Goal: Task Accomplishment & Management: Use online tool/utility

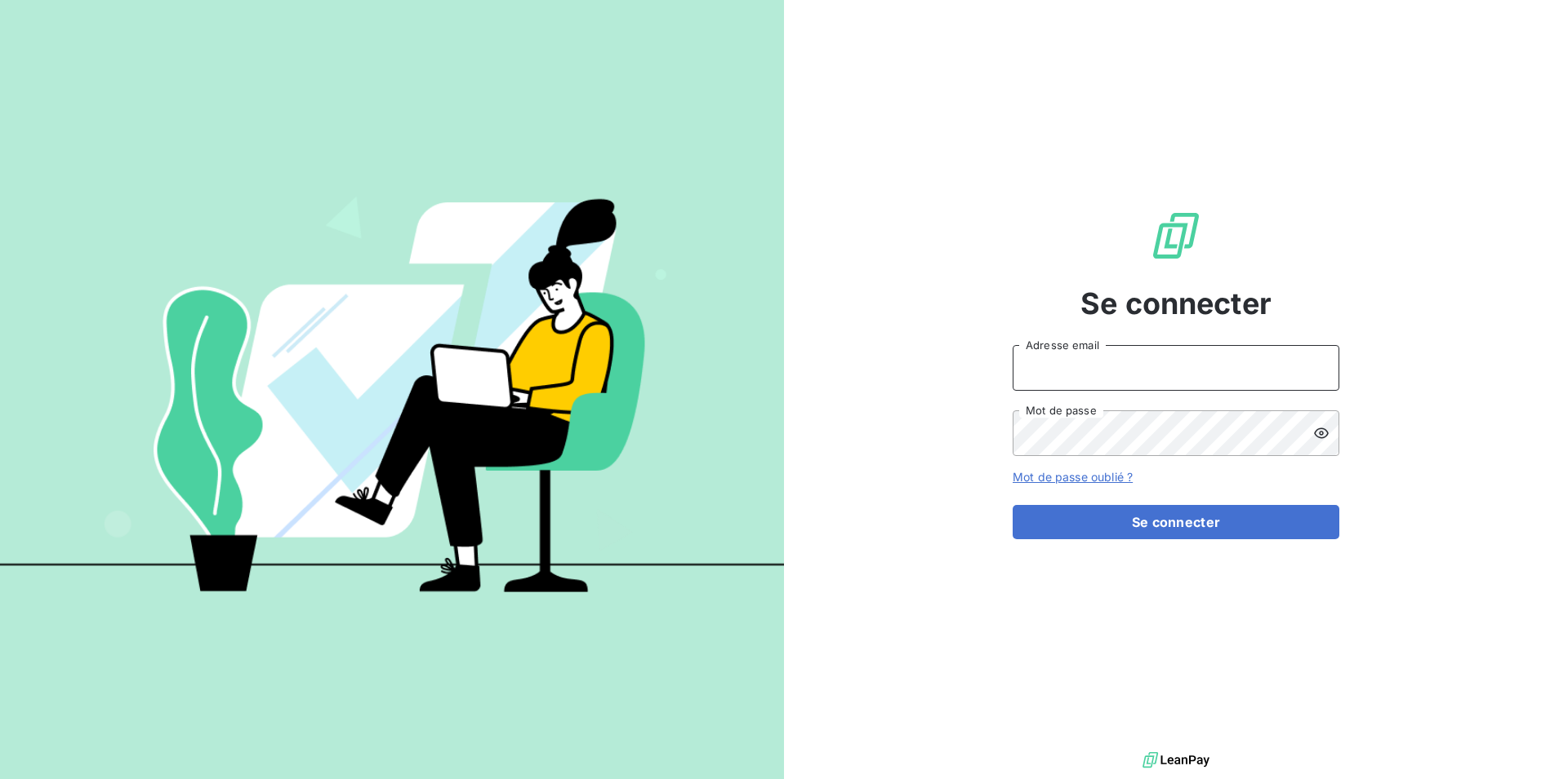
click at [1066, 367] on input "Adresse email" at bounding box center [1176, 368] width 326 height 45
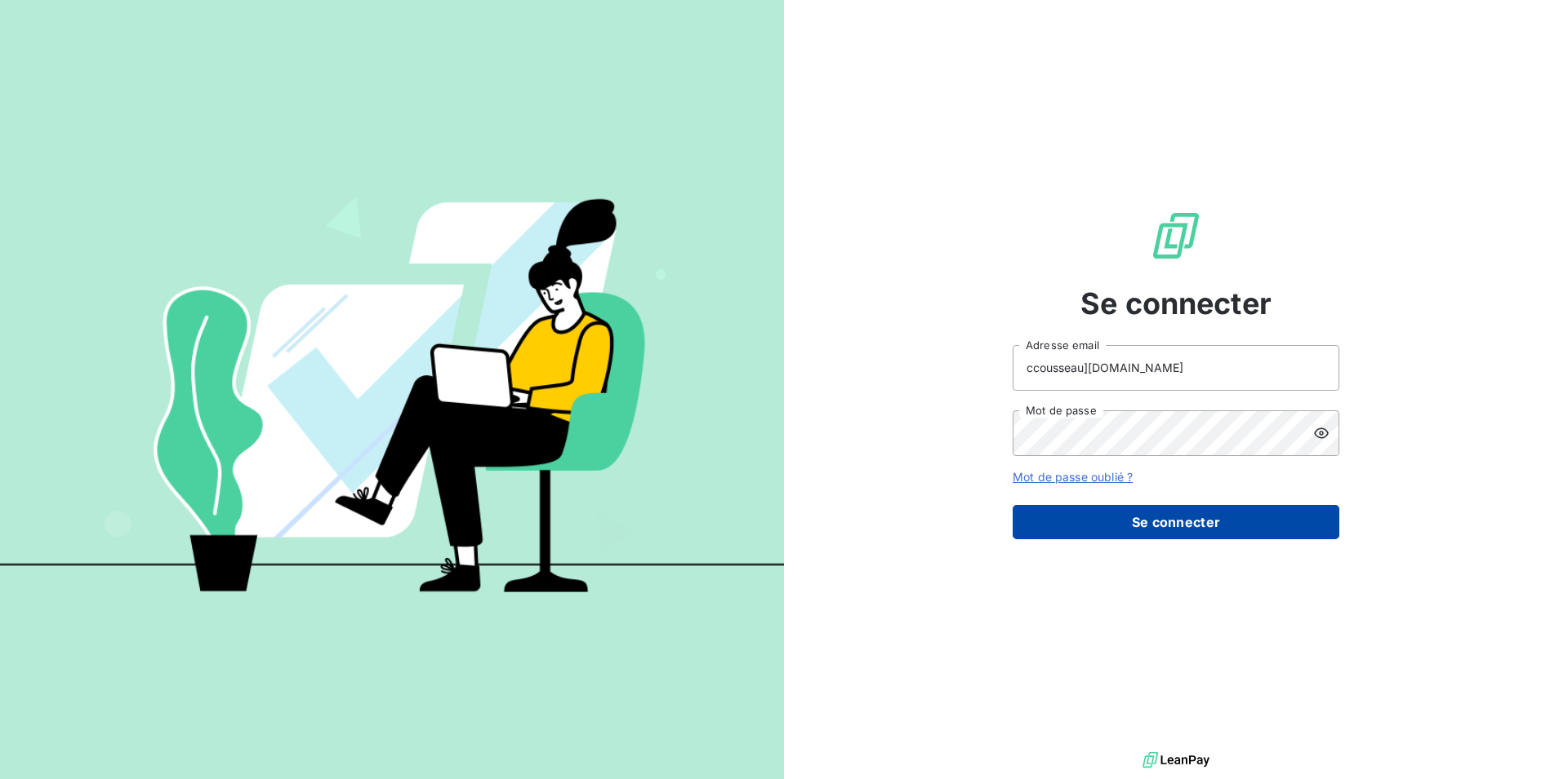
click at [1144, 522] on button "Se connecter" at bounding box center [1176, 522] width 326 height 34
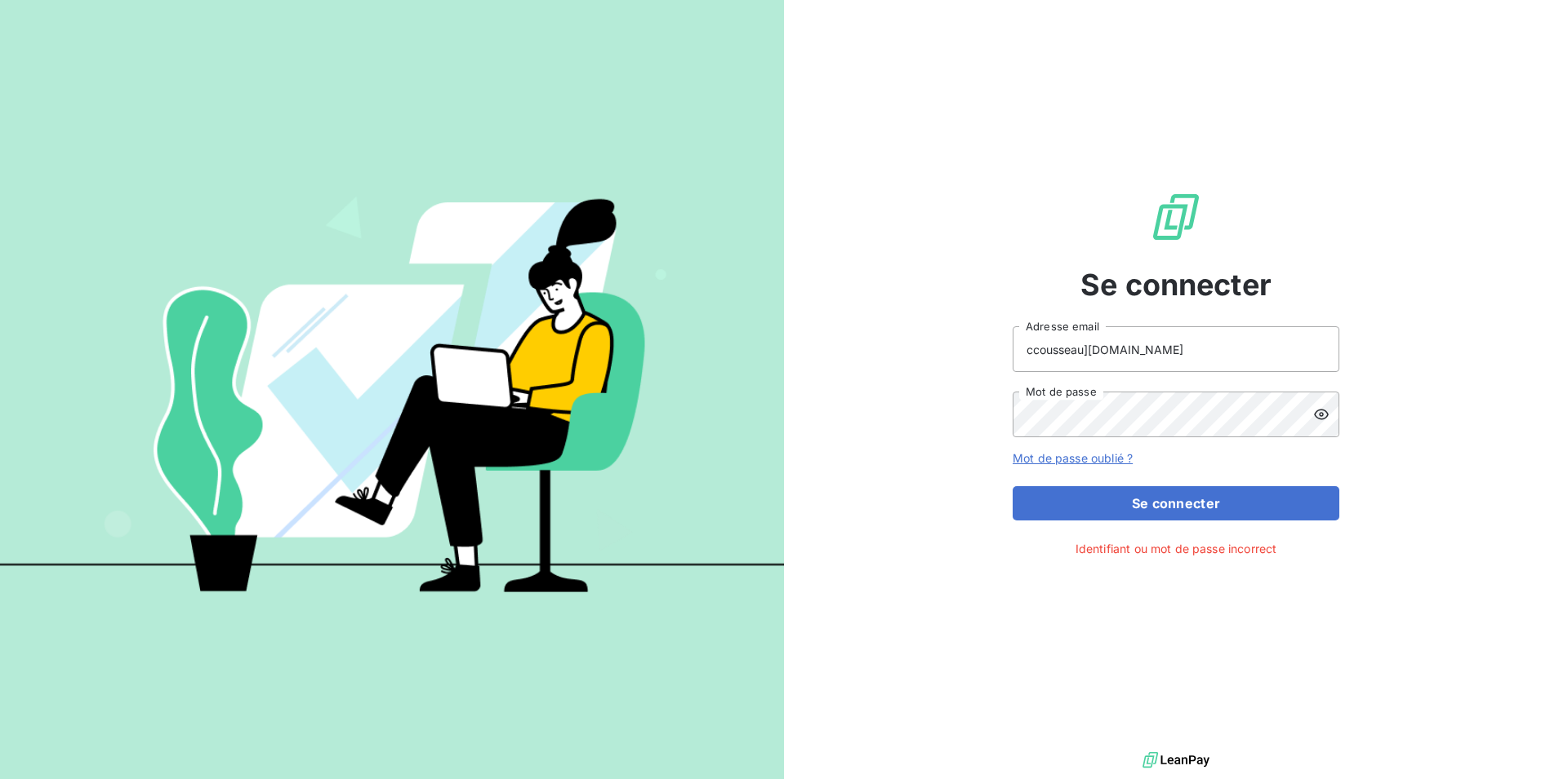
click at [1324, 414] on icon at bounding box center [1321, 414] width 16 height 16
click at [1093, 349] on input "ccousseau][DOMAIN_NAME]" at bounding box center [1176, 349] width 326 height 45
type input "[EMAIL_ADDRESS][DOMAIN_NAME]"
click at [1319, 413] on icon at bounding box center [1321, 414] width 16 height 16
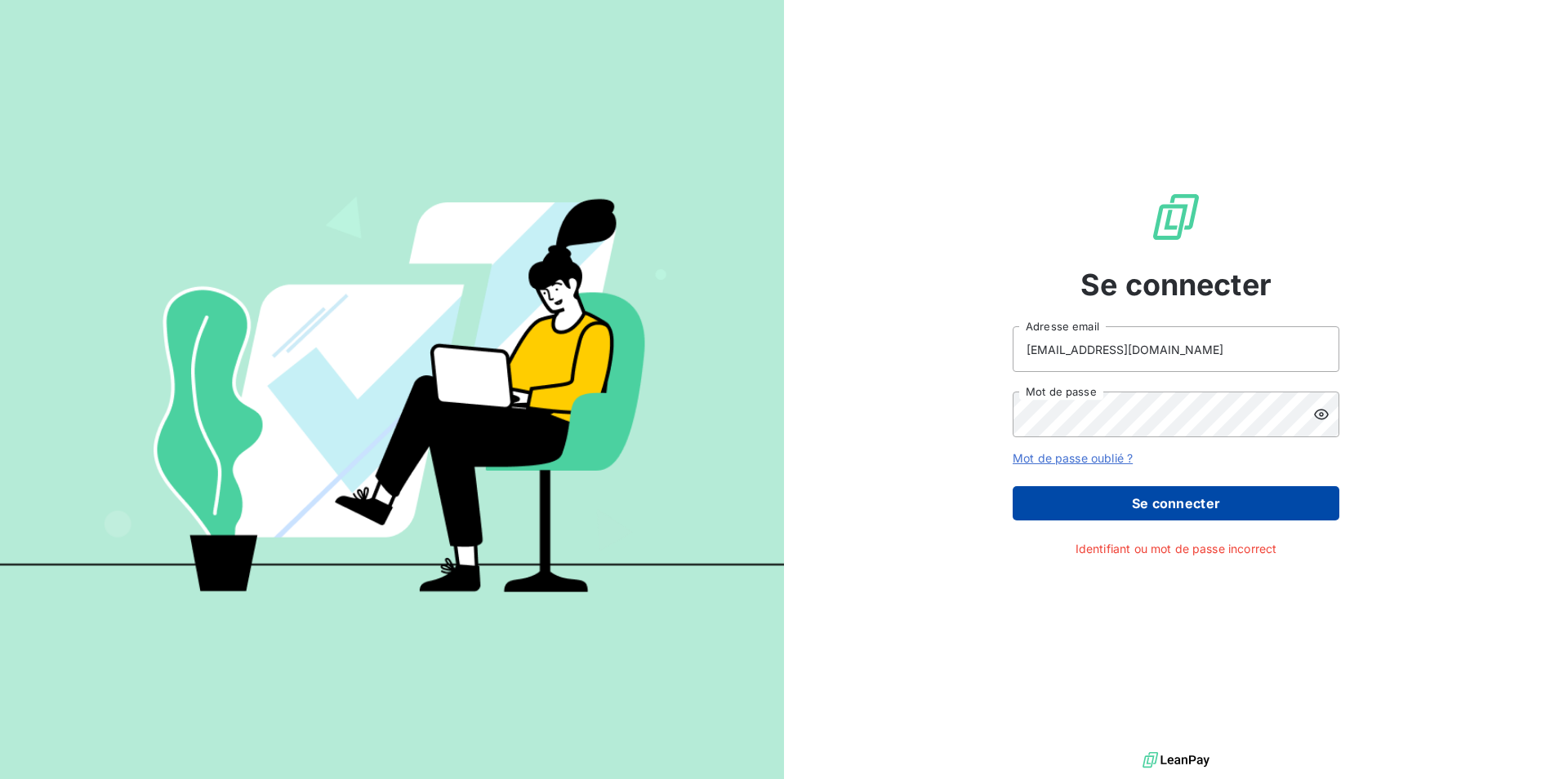
click at [1187, 498] on button "Se connecter" at bounding box center [1176, 504] width 326 height 34
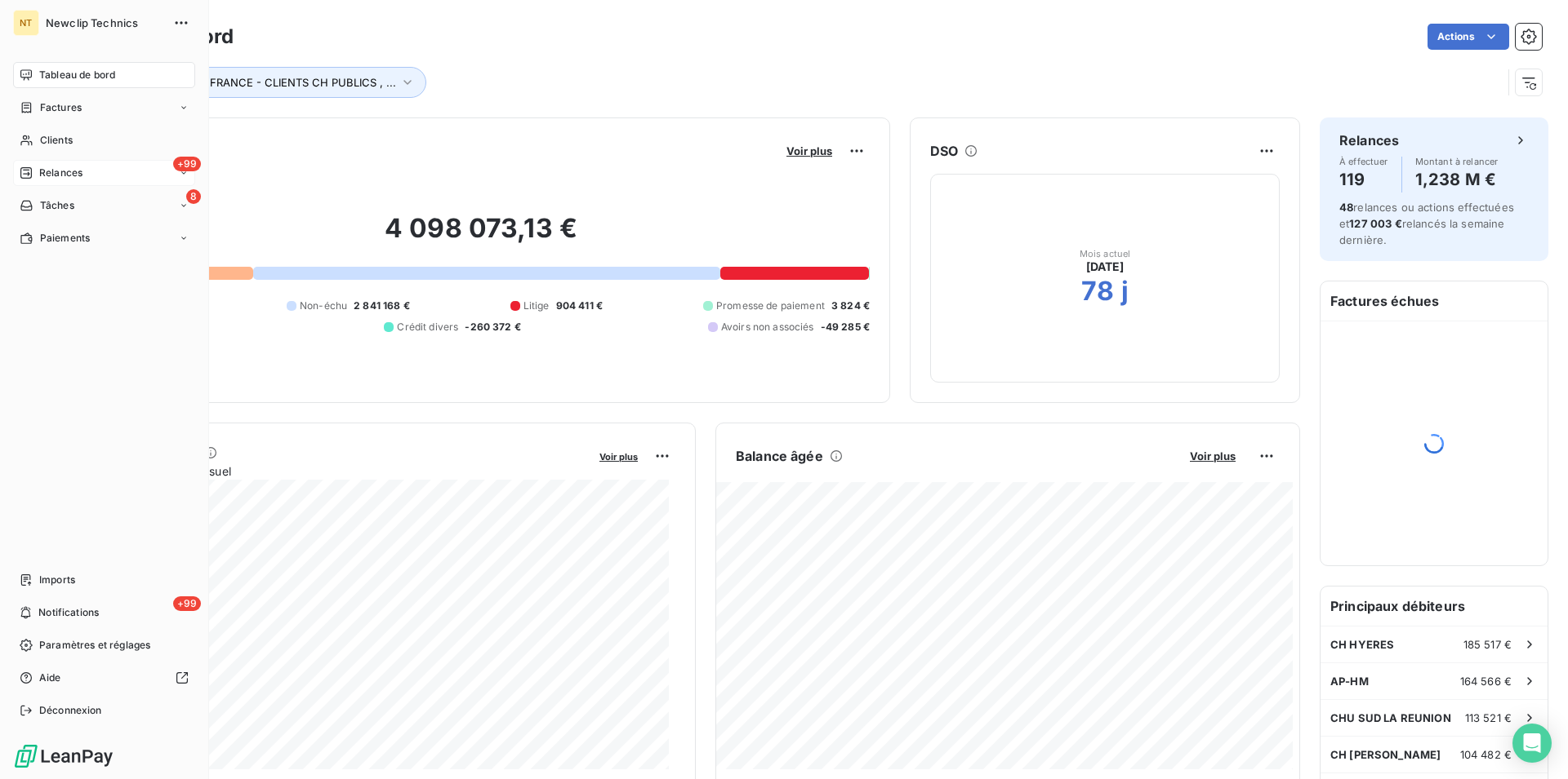
click at [42, 171] on span "Relances" at bounding box center [61, 174] width 43 height 15
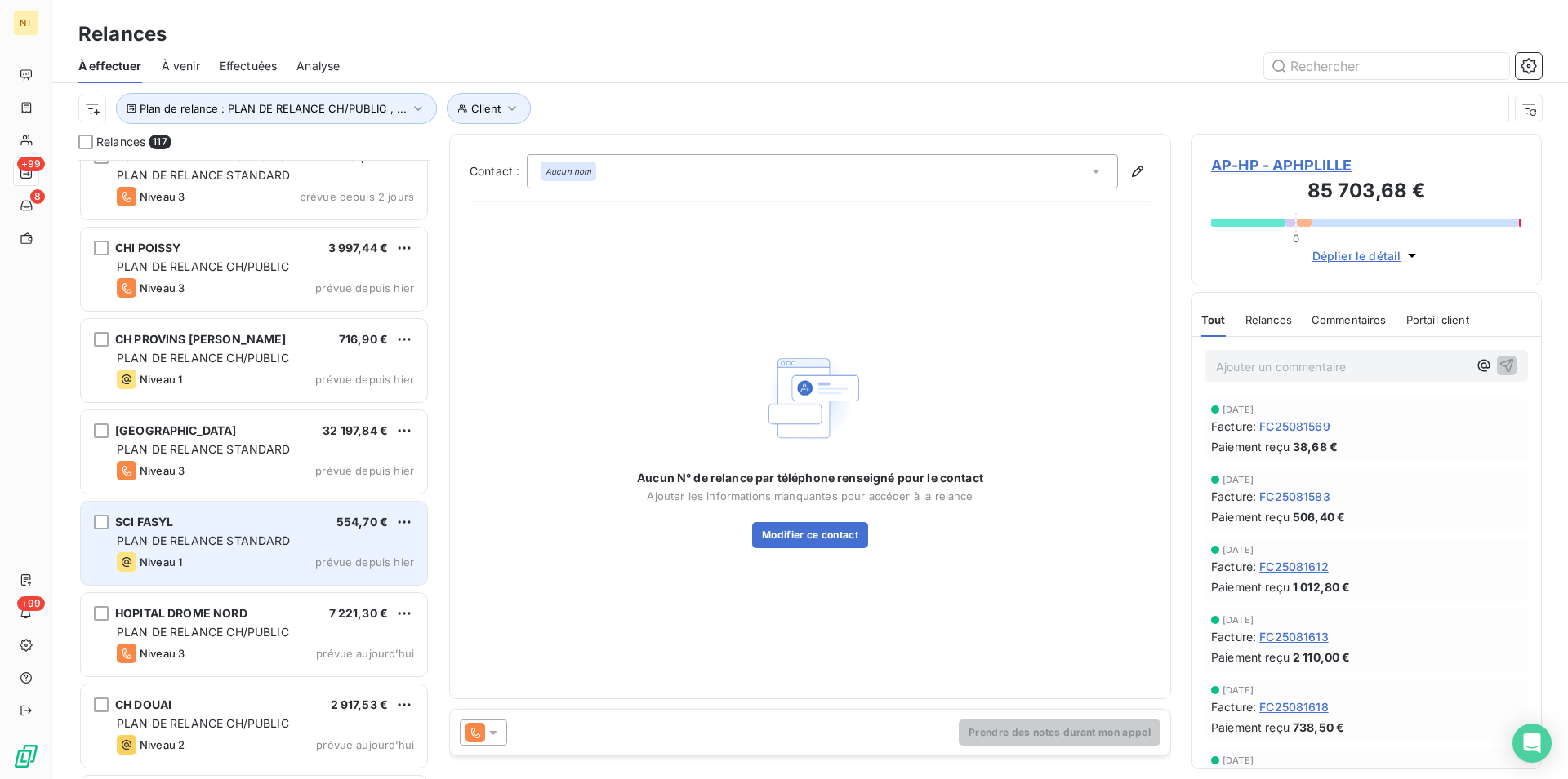
scroll to position [10076, 0]
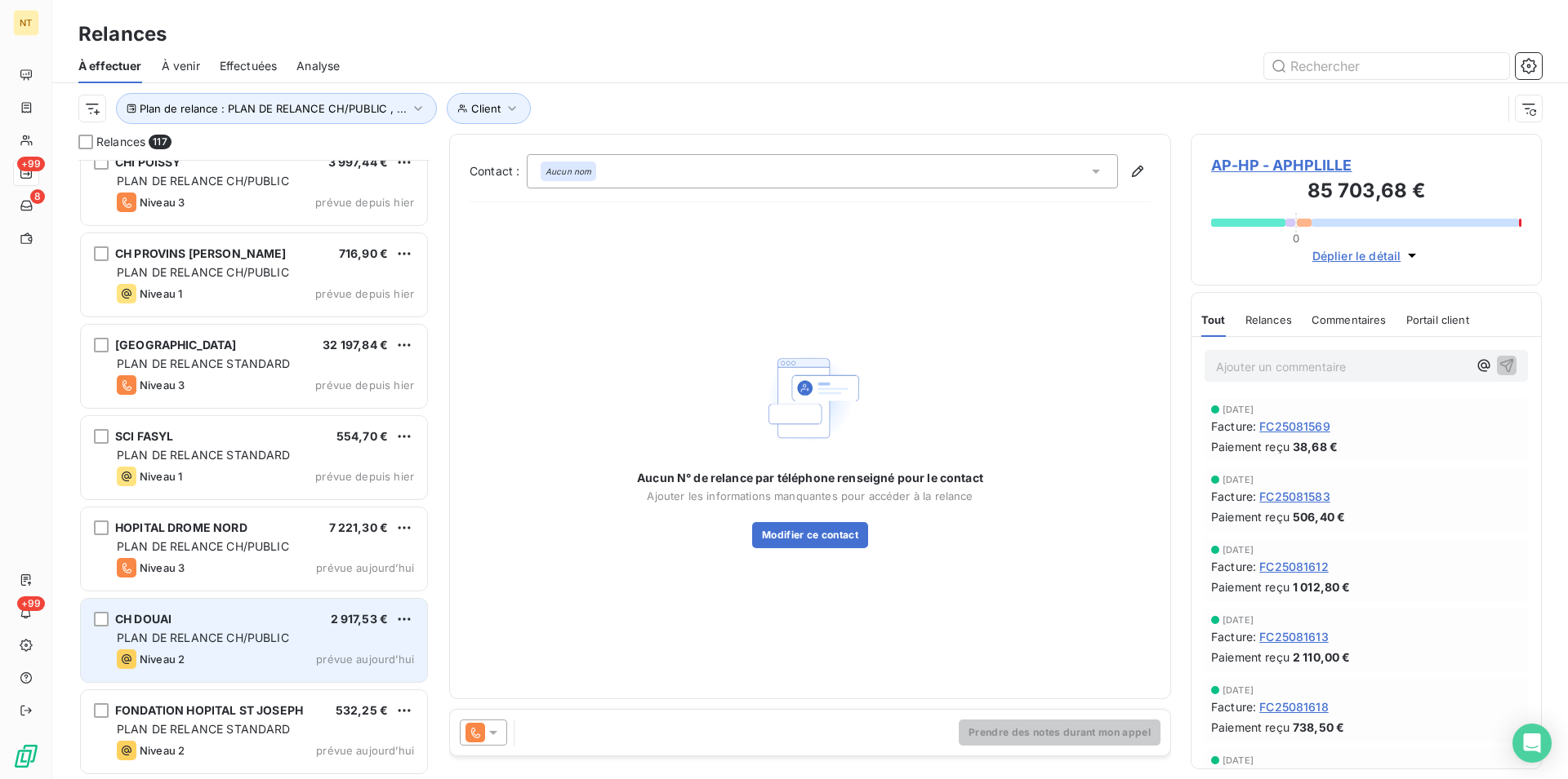
click at [275, 656] on div "Niveau 2 prévue aujourd’hui" at bounding box center [265, 659] width 297 height 20
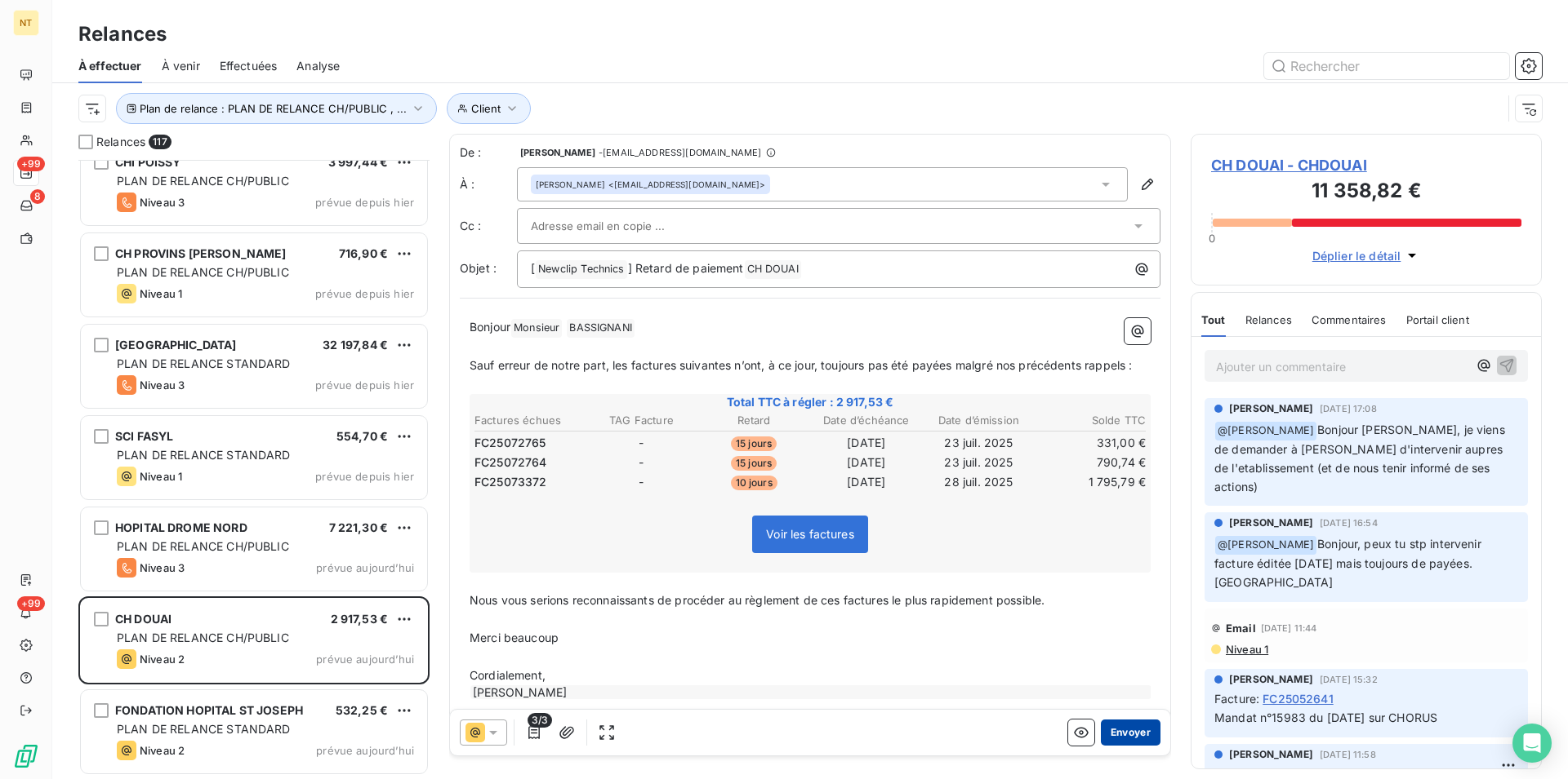
click at [1108, 729] on button "Envoyer" at bounding box center [1130, 733] width 59 height 26
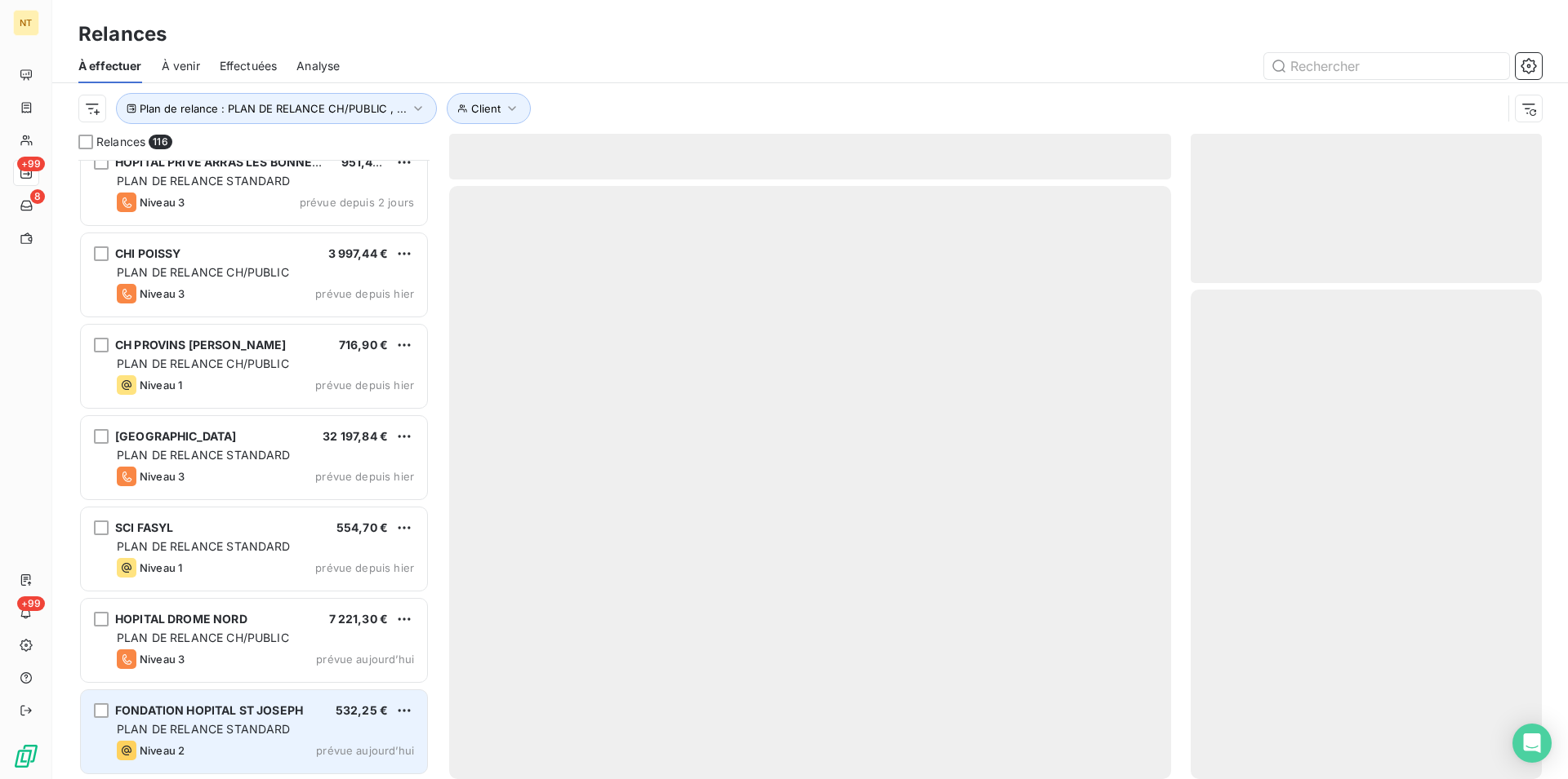
scroll to position [9984, 0]
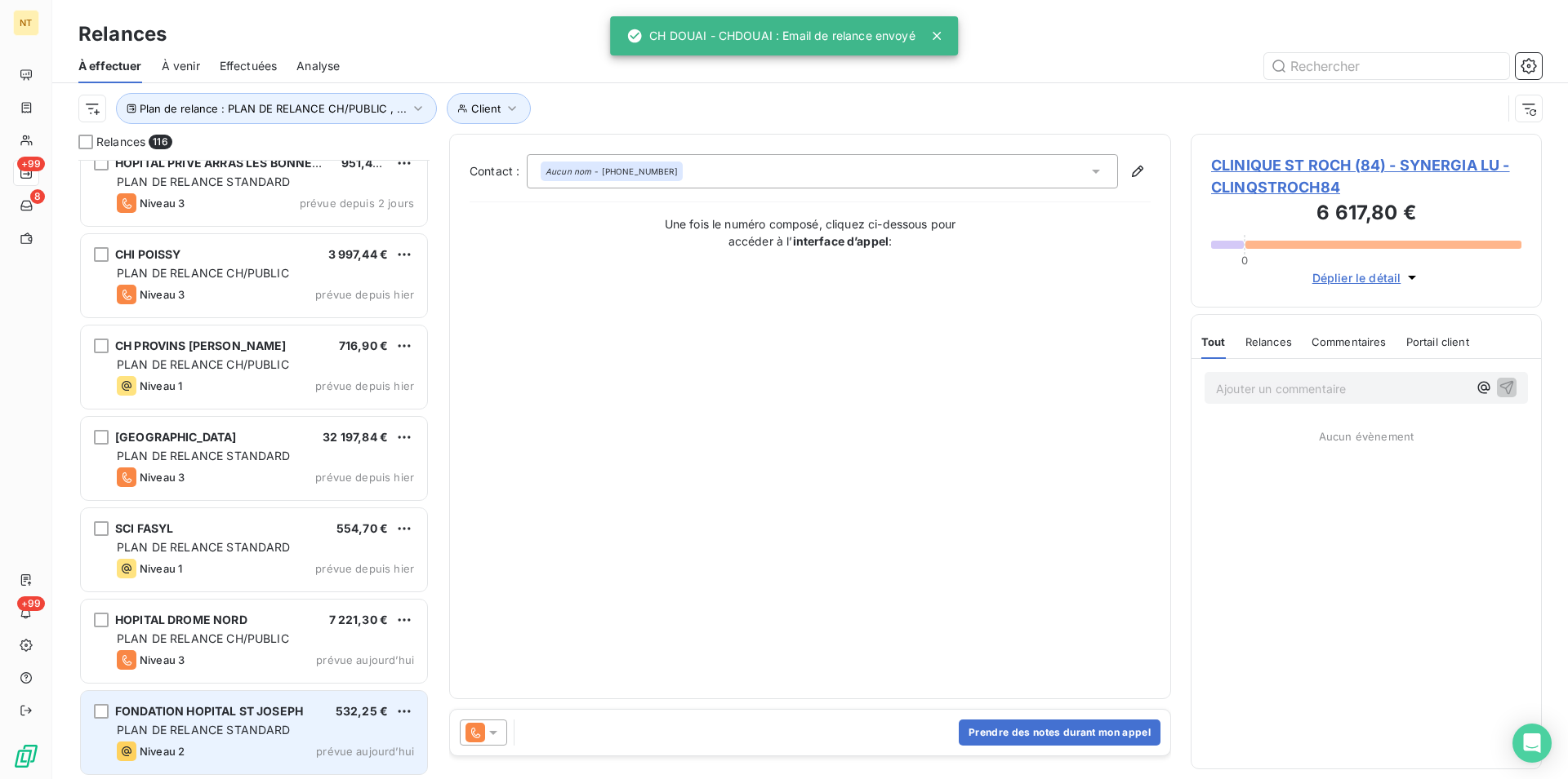
click at [273, 729] on span "PLAN DE RELANCE STANDARD" at bounding box center [204, 730] width 174 height 14
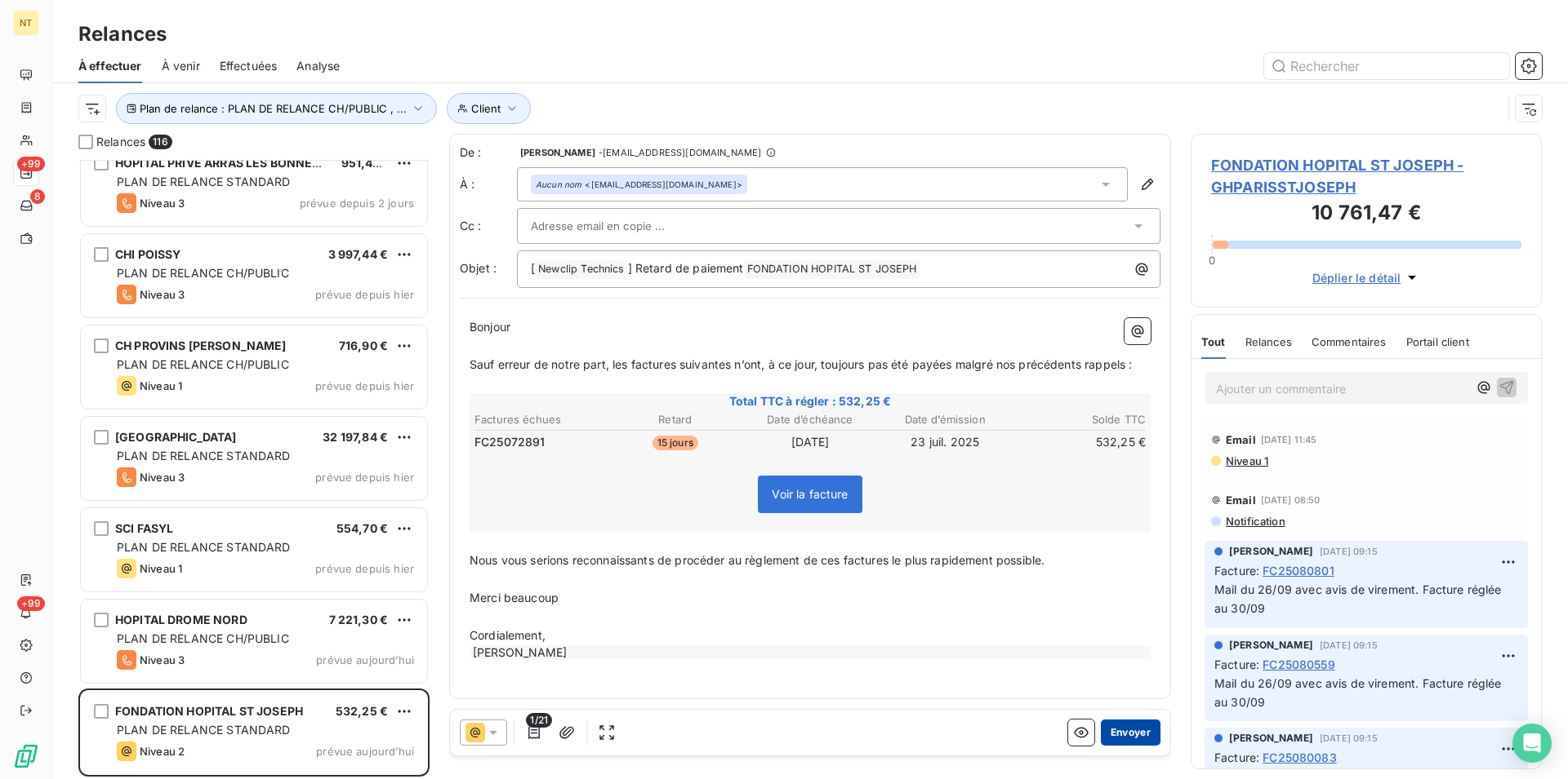
click at [1119, 725] on button "Envoyer" at bounding box center [1130, 733] width 59 height 26
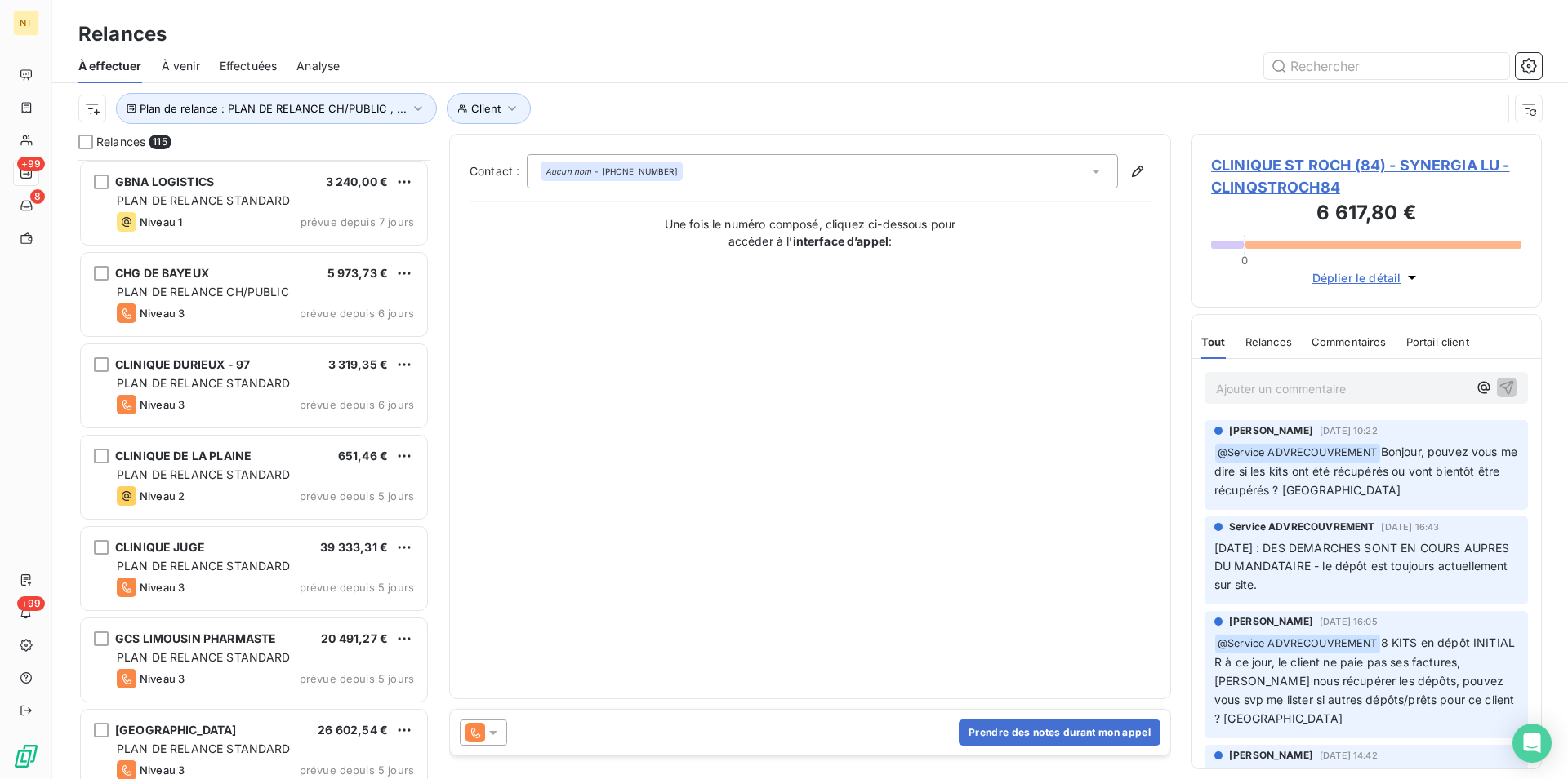
scroll to position [8977, 0]
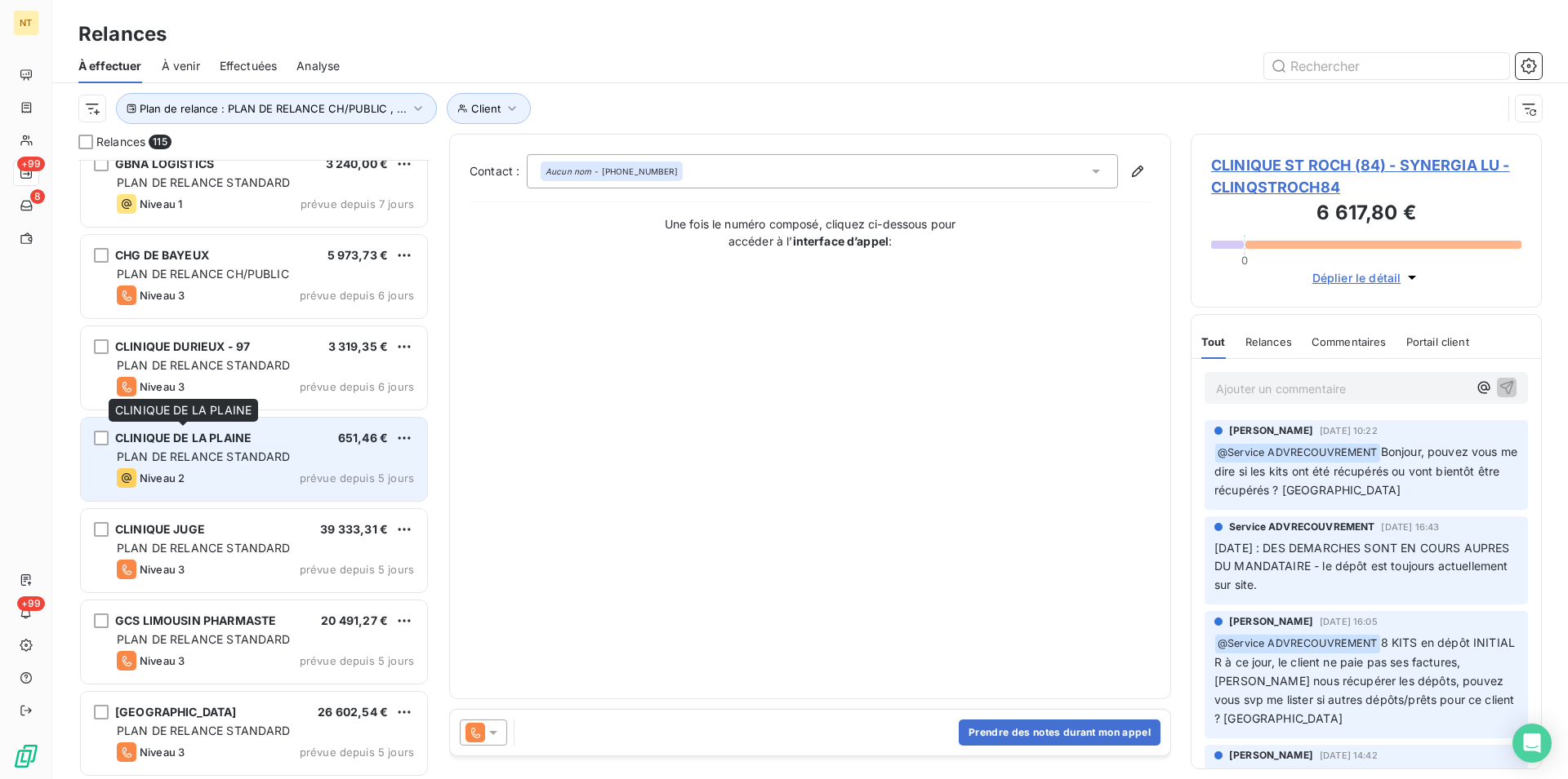
click at [214, 439] on span "CLINIQUE DE LA PLAINE" at bounding box center [183, 438] width 137 height 14
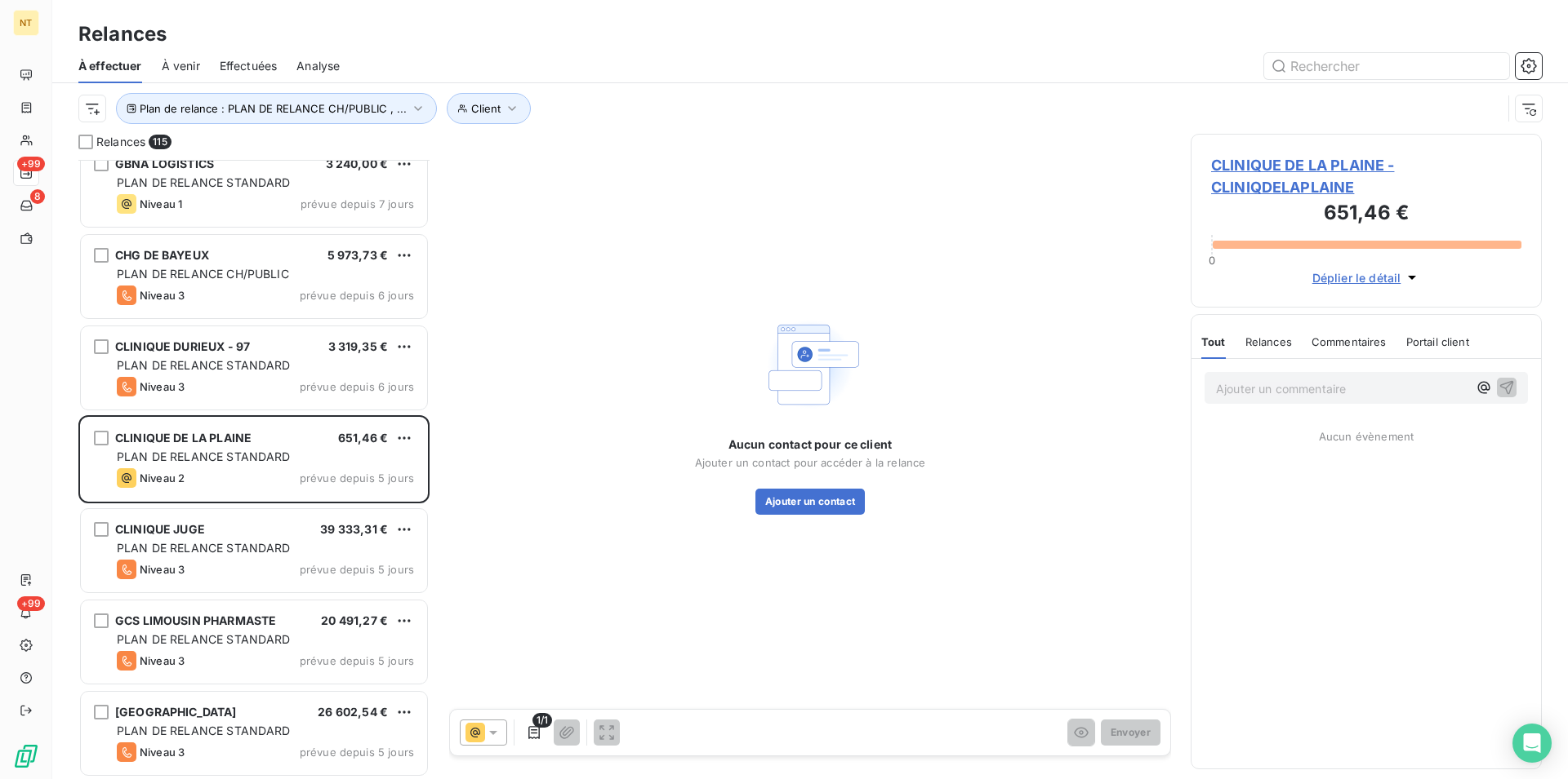
click at [1307, 171] on span "CLINIQUE DE LA PLAINE - CLINIQDELAPLAINE" at bounding box center [1365, 176] width 310 height 44
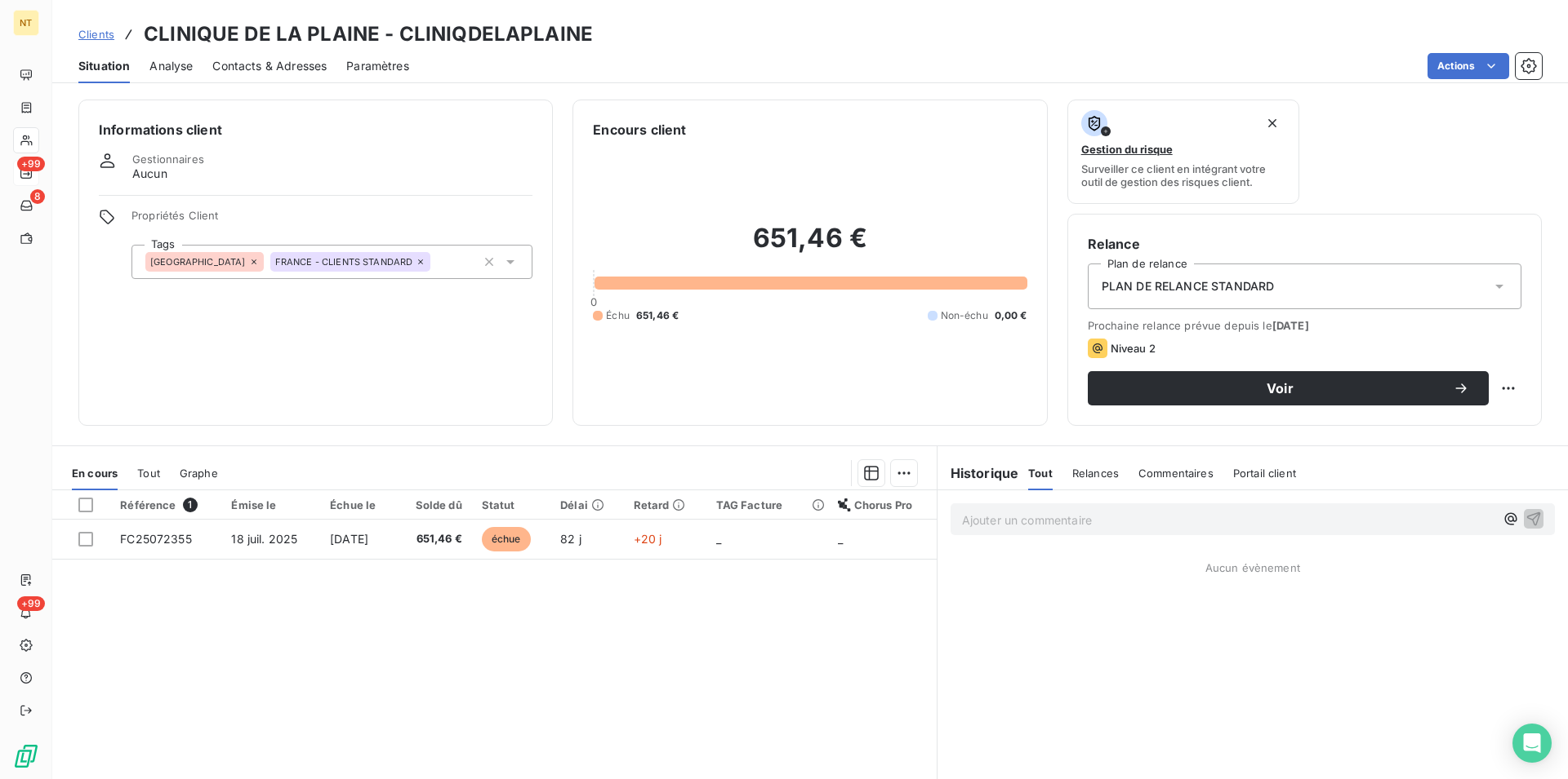
click at [267, 67] on span "Contacts & Adresses" at bounding box center [269, 65] width 114 height 16
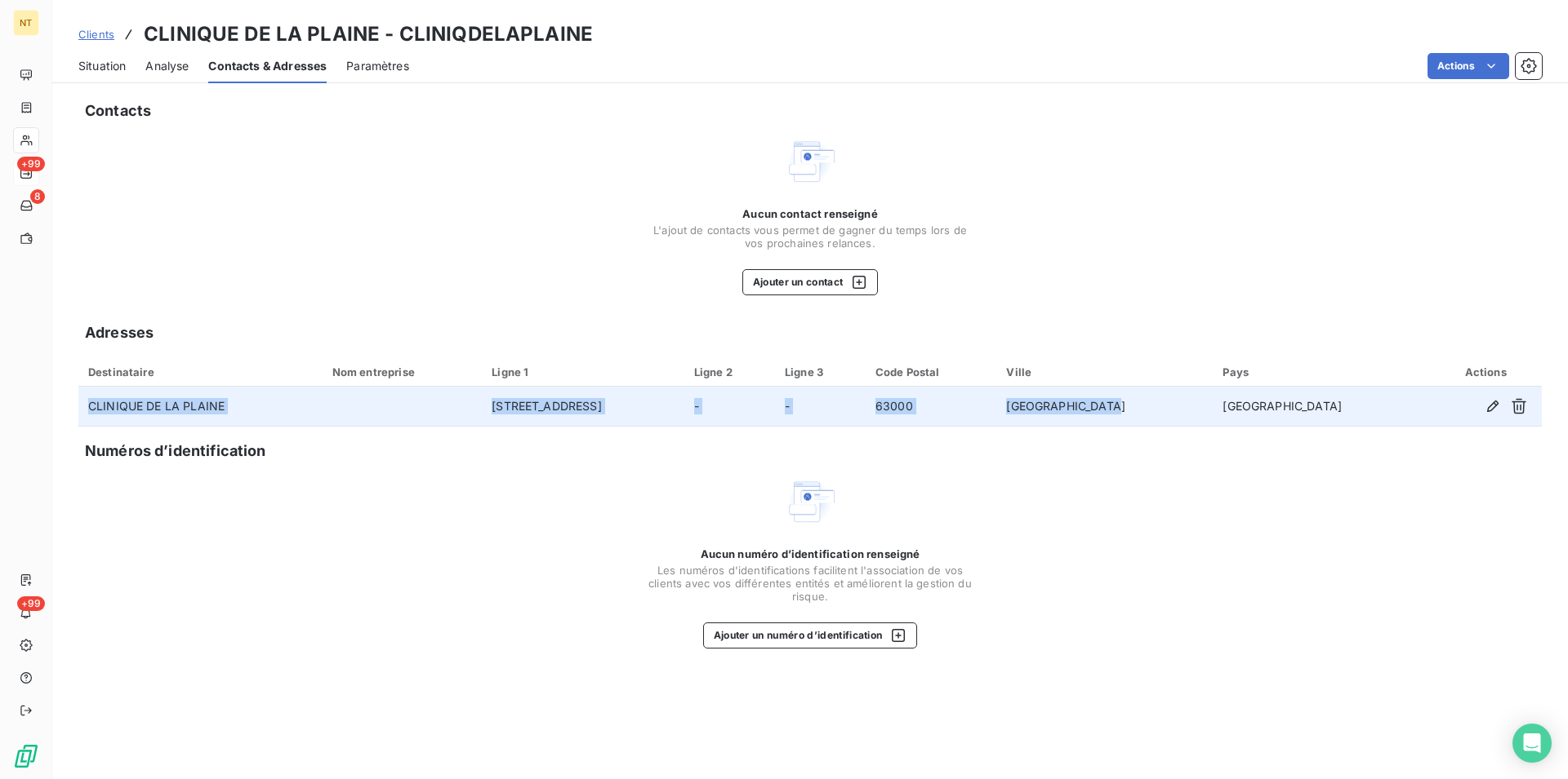
drag, startPoint x: 105, startPoint y: 412, endPoint x: 1294, endPoint y: 422, distance: 1189.0
click at [1294, 422] on tr "CLINIQUE DE LA PLAINE [STREET_ADDRESS]" at bounding box center [809, 406] width 1463 height 40
copy tr "CLINIQUE DE LA PLAINE [STREET_ADDRESS]"
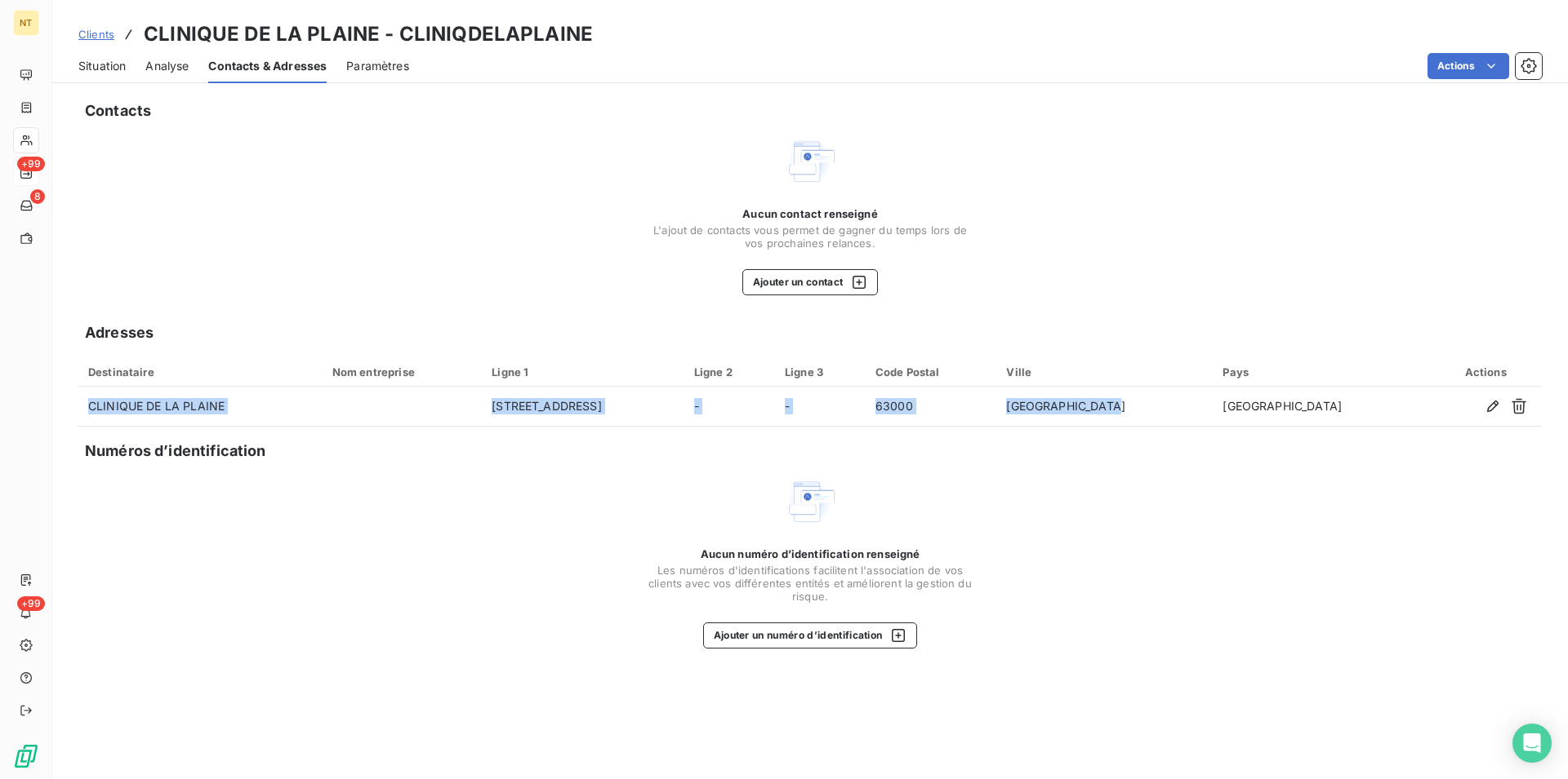
click at [97, 60] on span "Situation" at bounding box center [102, 65] width 47 height 16
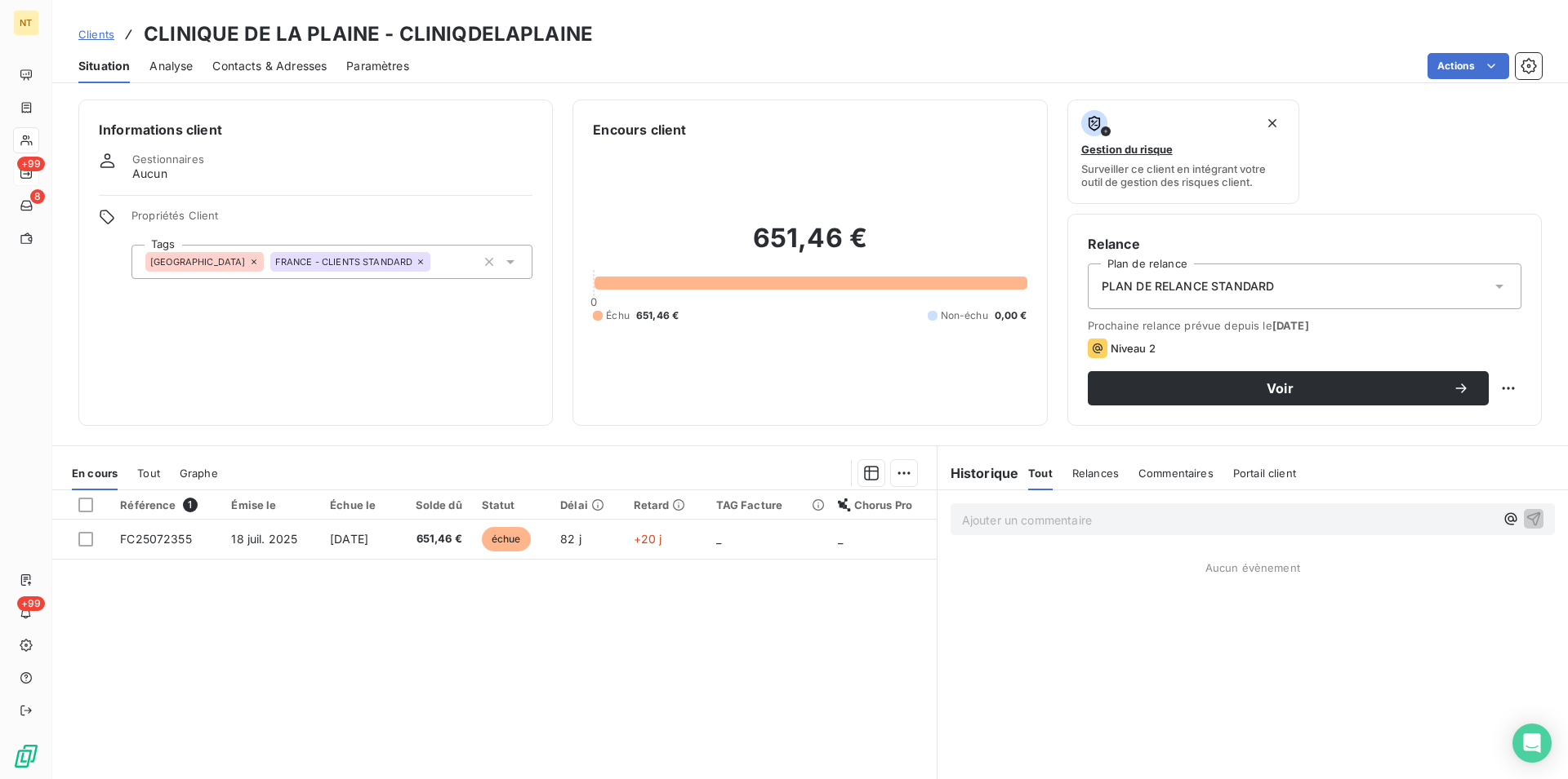
click at [307, 67] on span "Contacts & Adresses" at bounding box center [269, 65] width 114 height 16
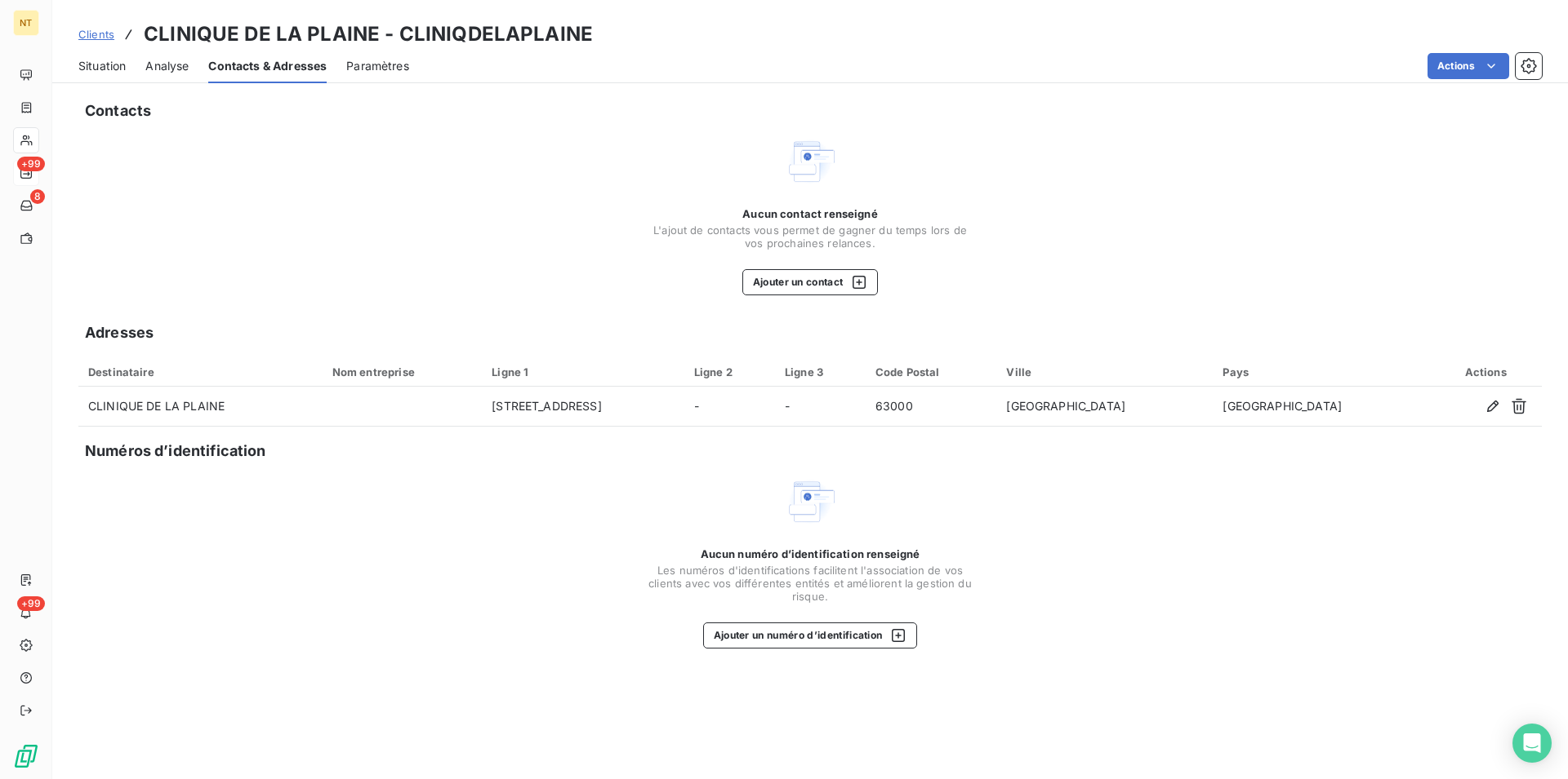
click at [101, 62] on span "Situation" at bounding box center [102, 65] width 47 height 16
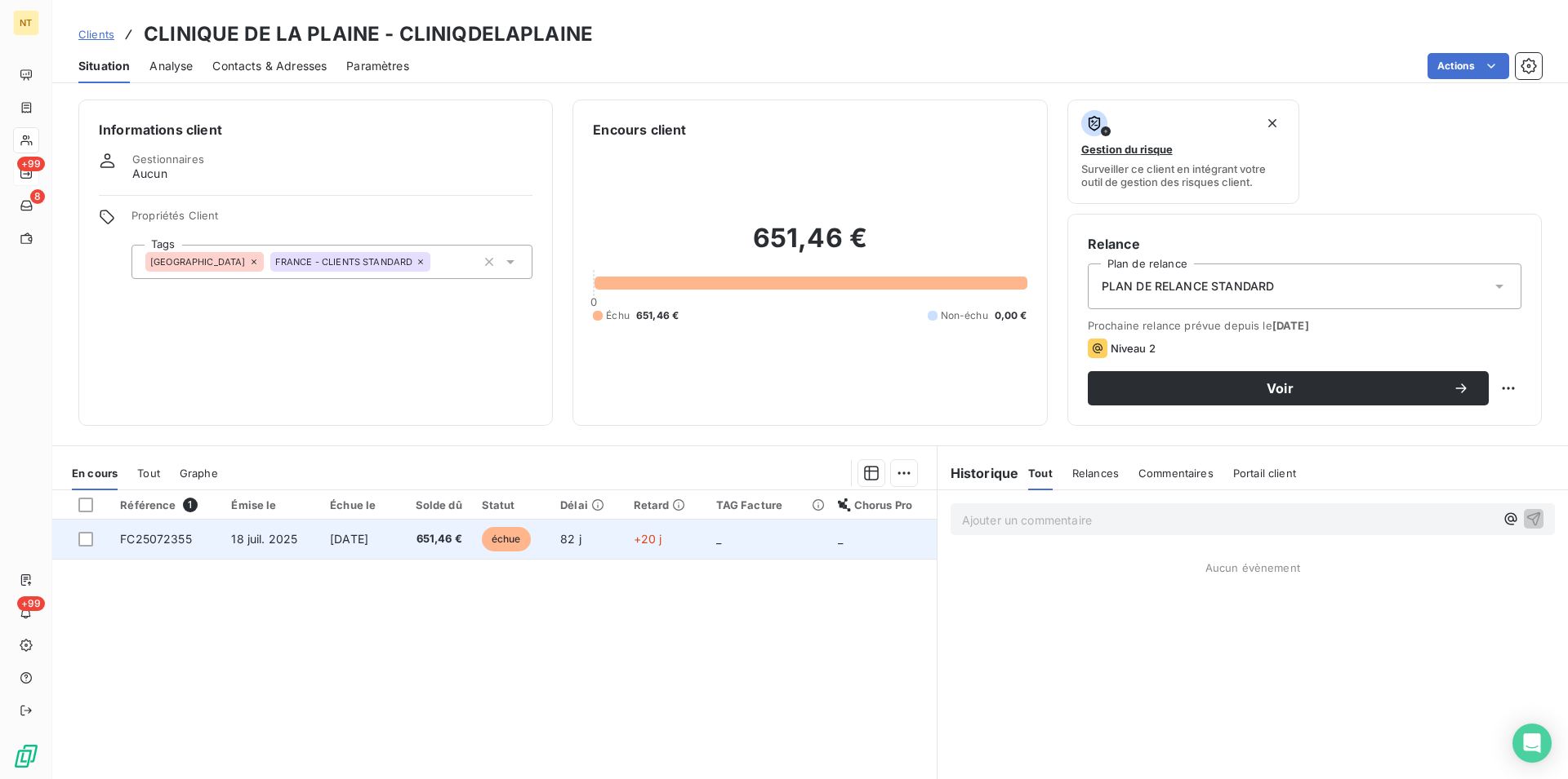
click at [274, 543] on span "18 juil. 2025" at bounding box center [264, 539] width 66 height 14
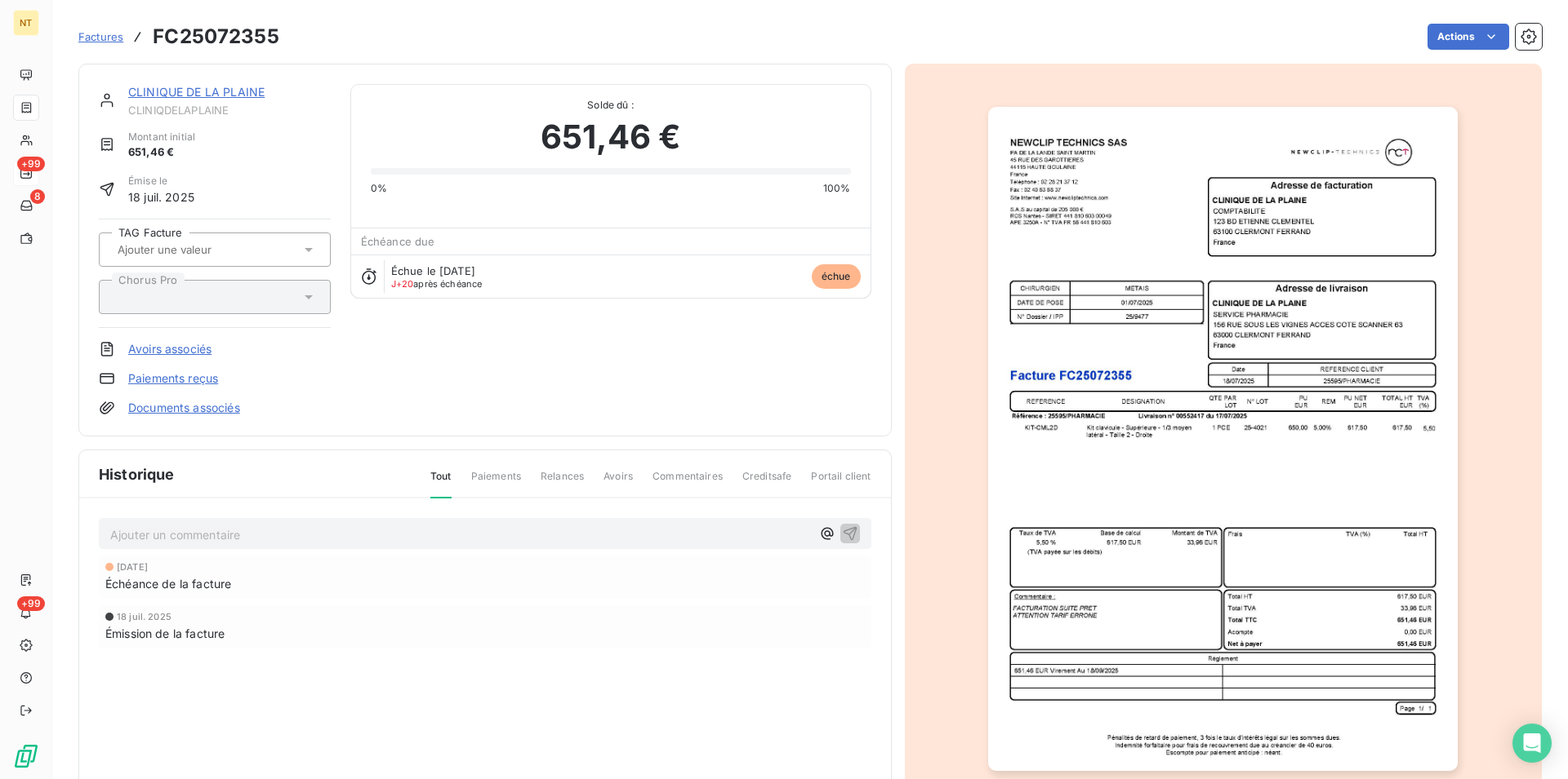
click at [177, 95] on link "CLINIQUE DE LA PLAINE" at bounding box center [196, 91] width 137 height 14
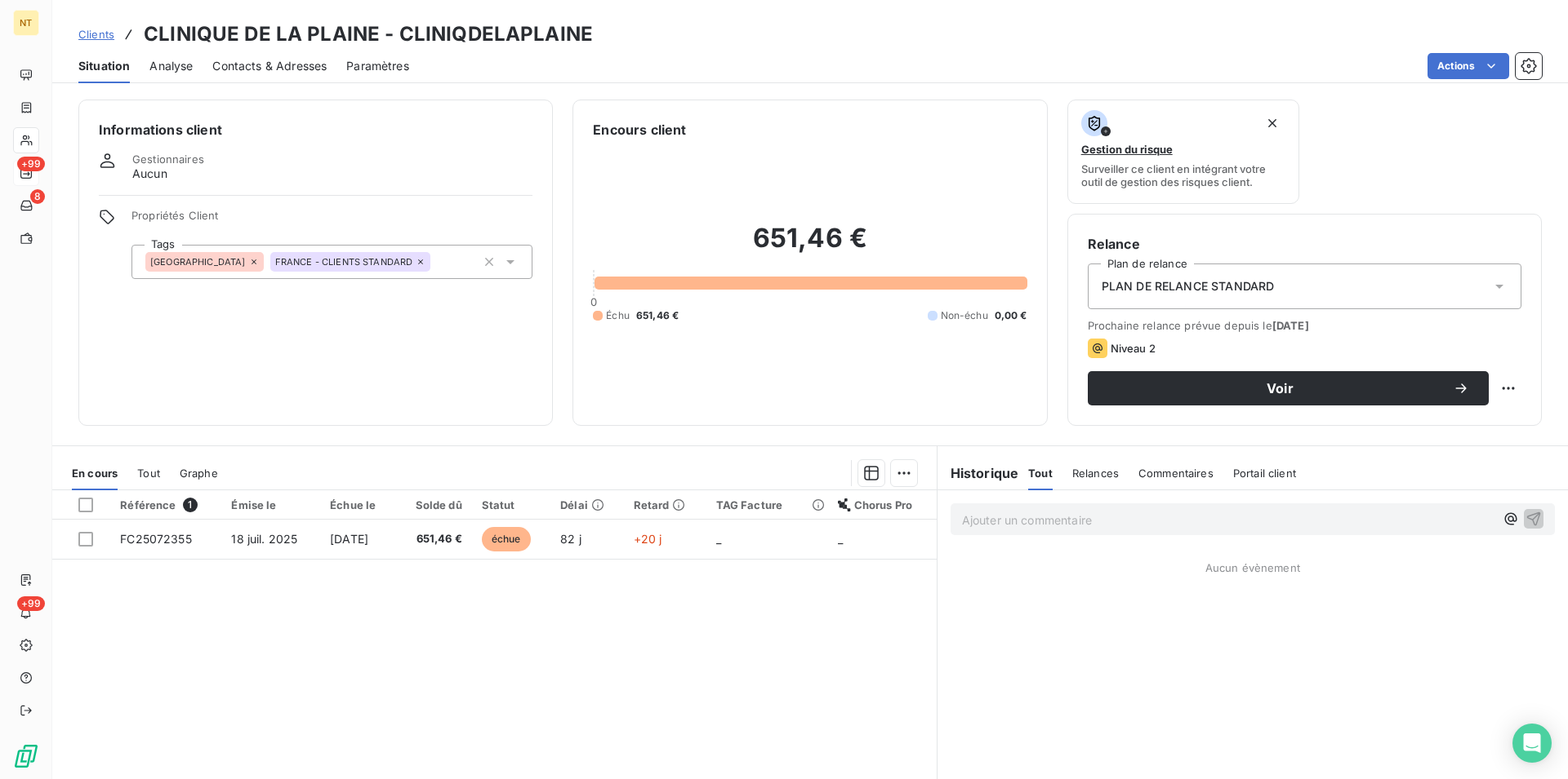
click at [271, 62] on span "Contacts & Adresses" at bounding box center [269, 65] width 114 height 16
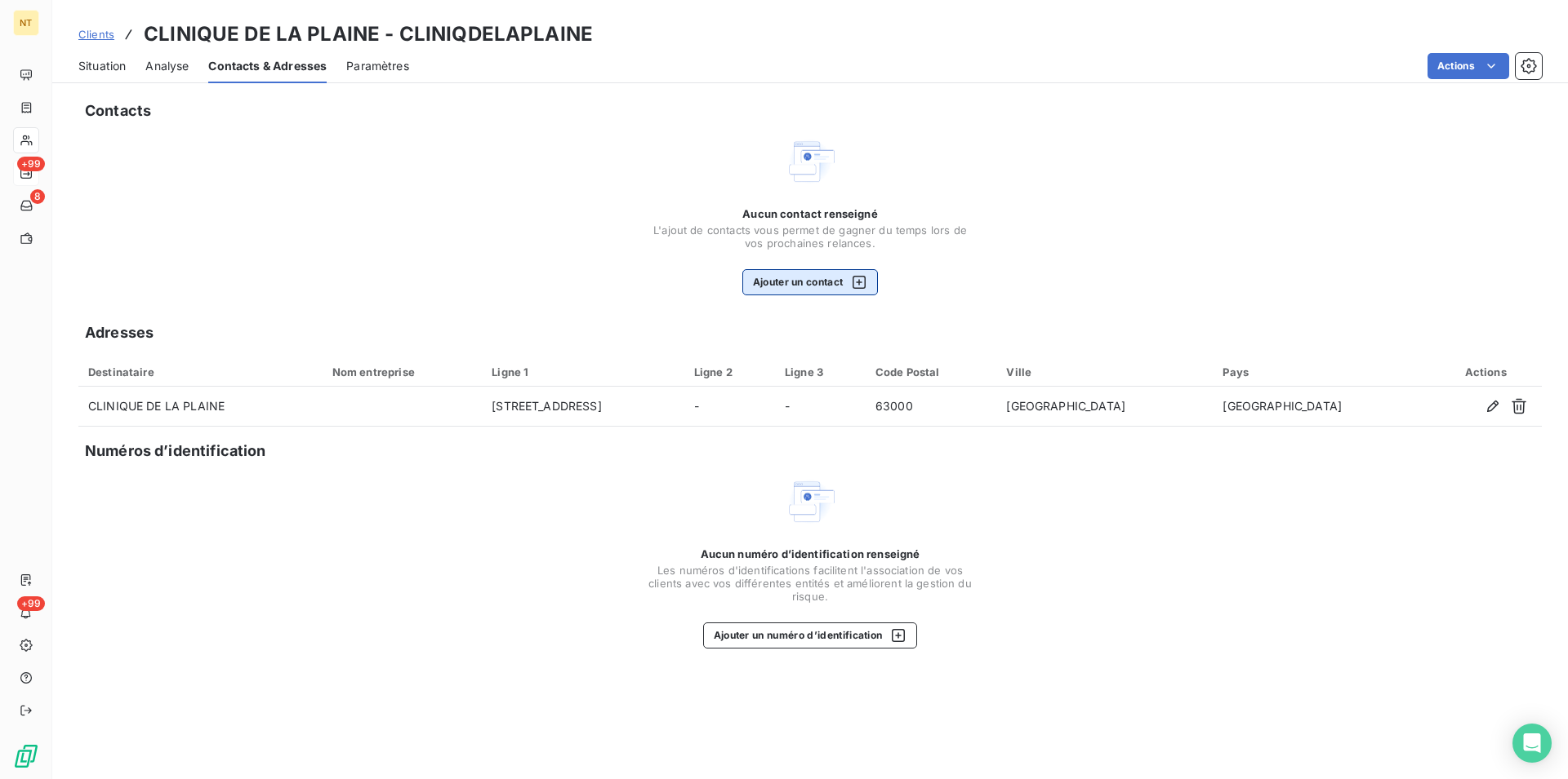
click at [792, 280] on button "Ajouter un contact" at bounding box center [810, 283] width 137 height 26
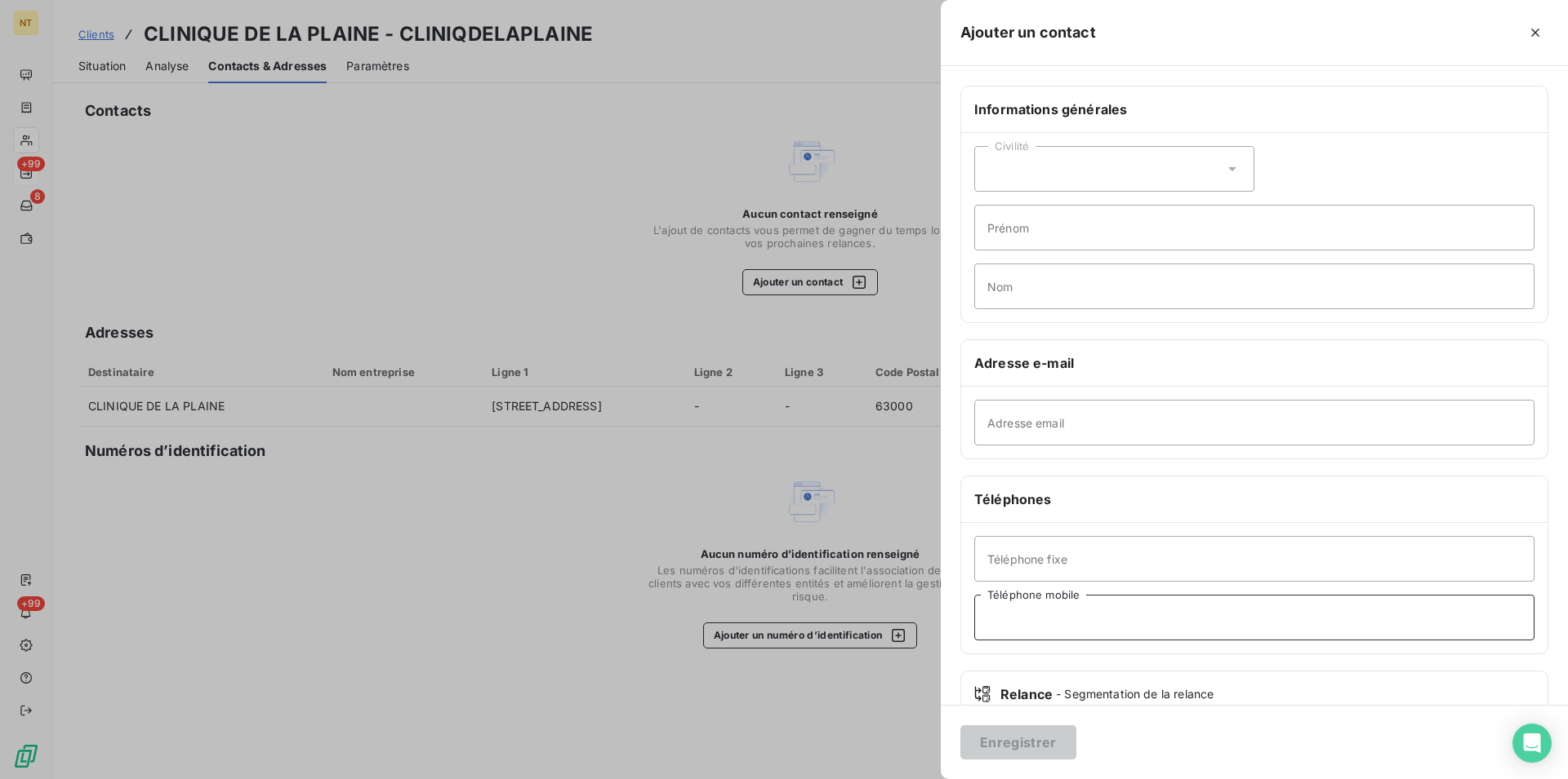
click at [1001, 620] on input "Téléphone mobile" at bounding box center [1254, 618] width 560 height 45
type input "Standard"
click at [1001, 551] on input "Téléphone fixe" at bounding box center [1254, 559] width 560 height 45
type input "04 73 16 22 01"
click at [1013, 741] on button "Enregistrer" at bounding box center [1018, 742] width 116 height 34
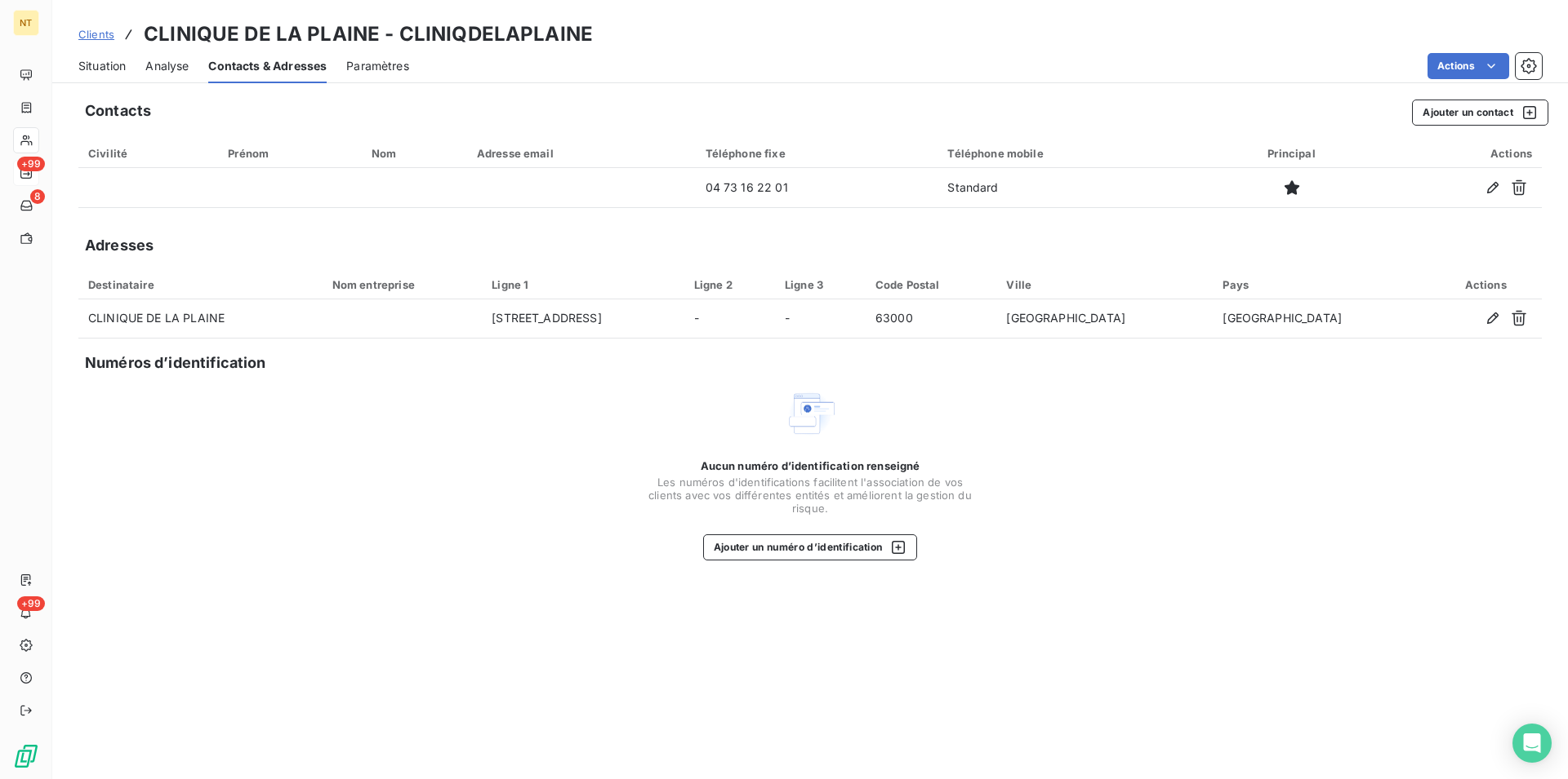
click at [94, 63] on span "Situation" at bounding box center [102, 65] width 47 height 16
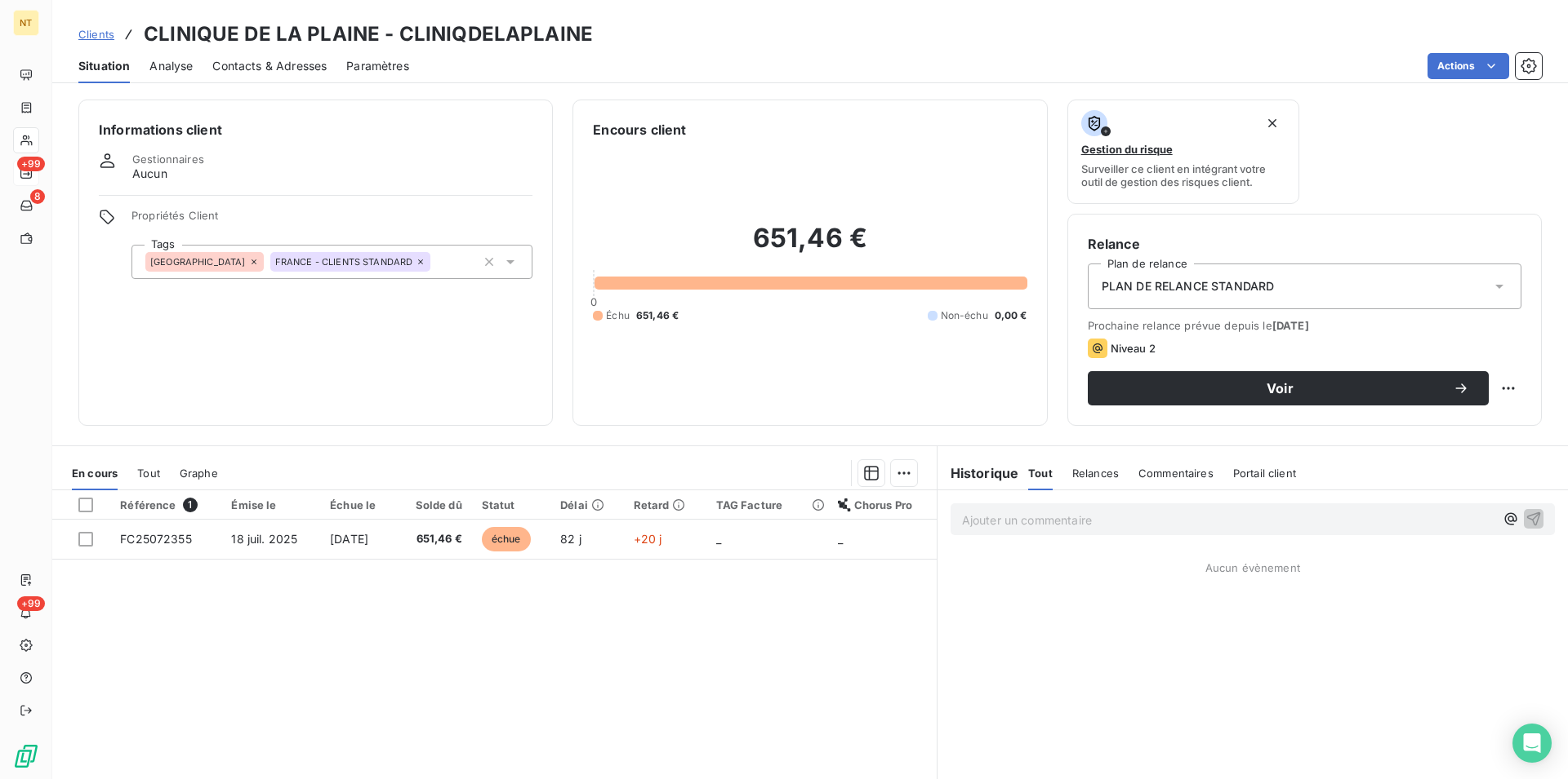
click at [288, 70] on span "Contacts & Adresses" at bounding box center [269, 65] width 114 height 16
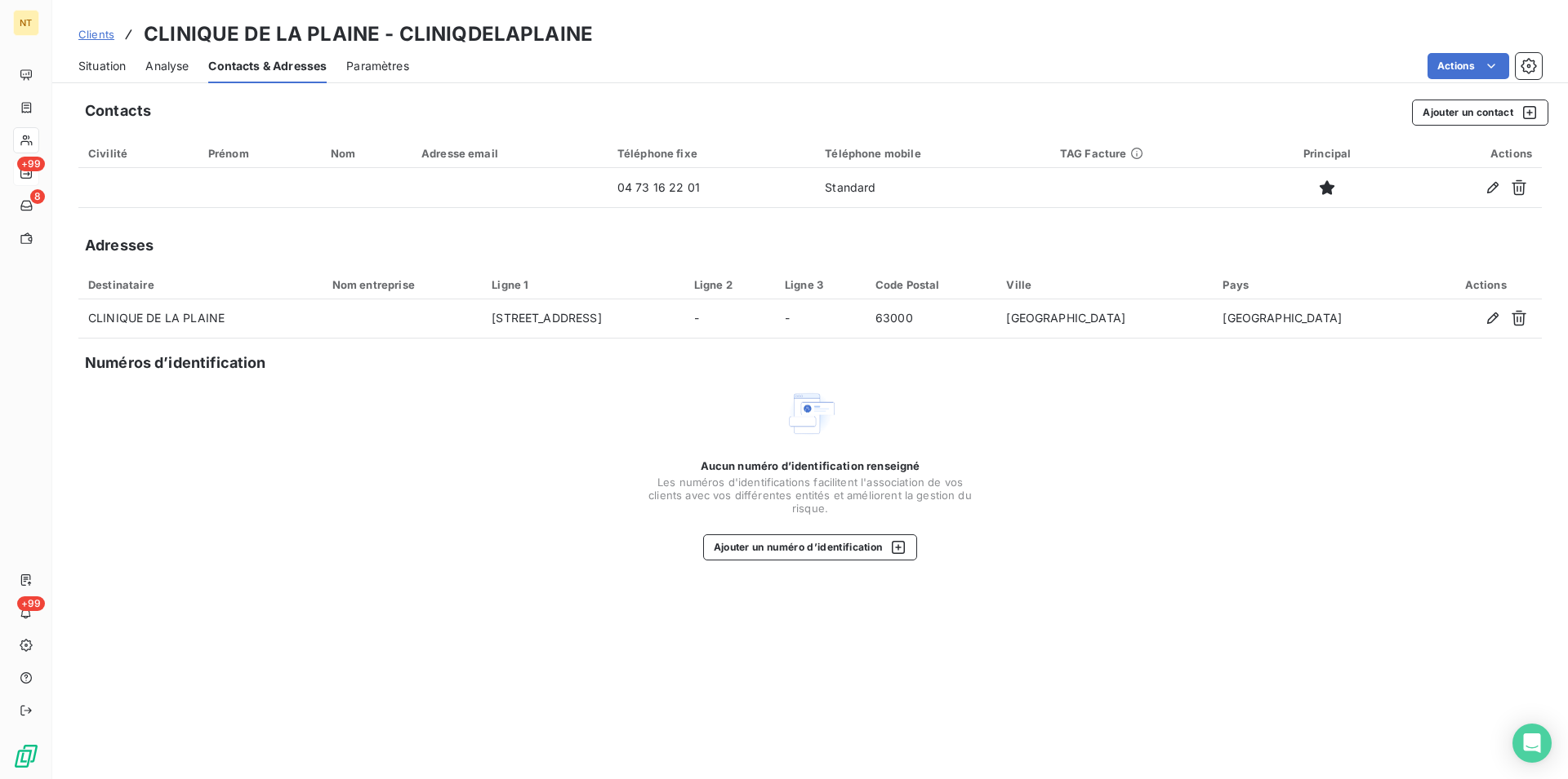
click at [99, 63] on span "Situation" at bounding box center [102, 65] width 47 height 16
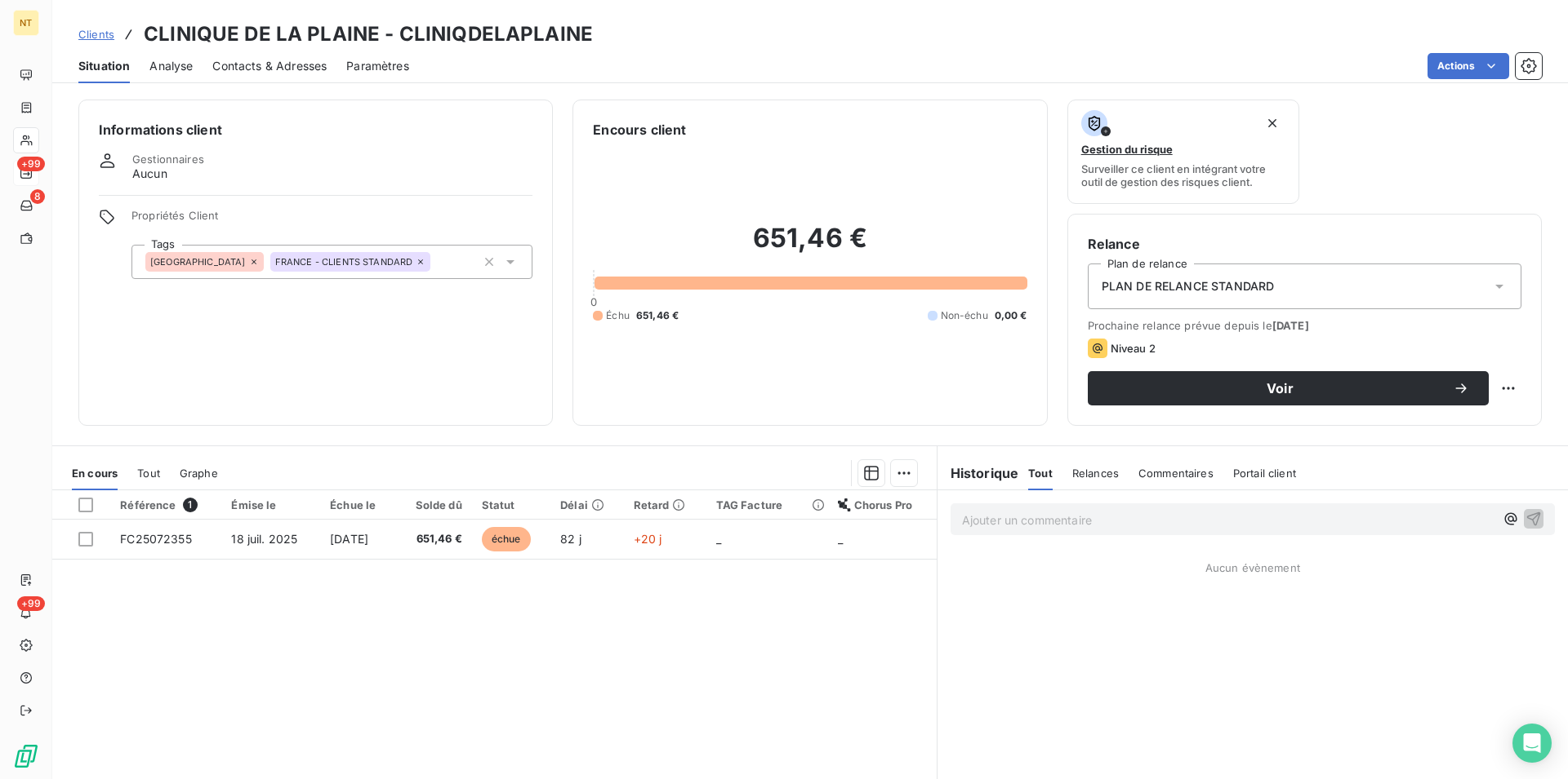
click at [279, 66] on span "Contacts & Adresses" at bounding box center [269, 65] width 114 height 16
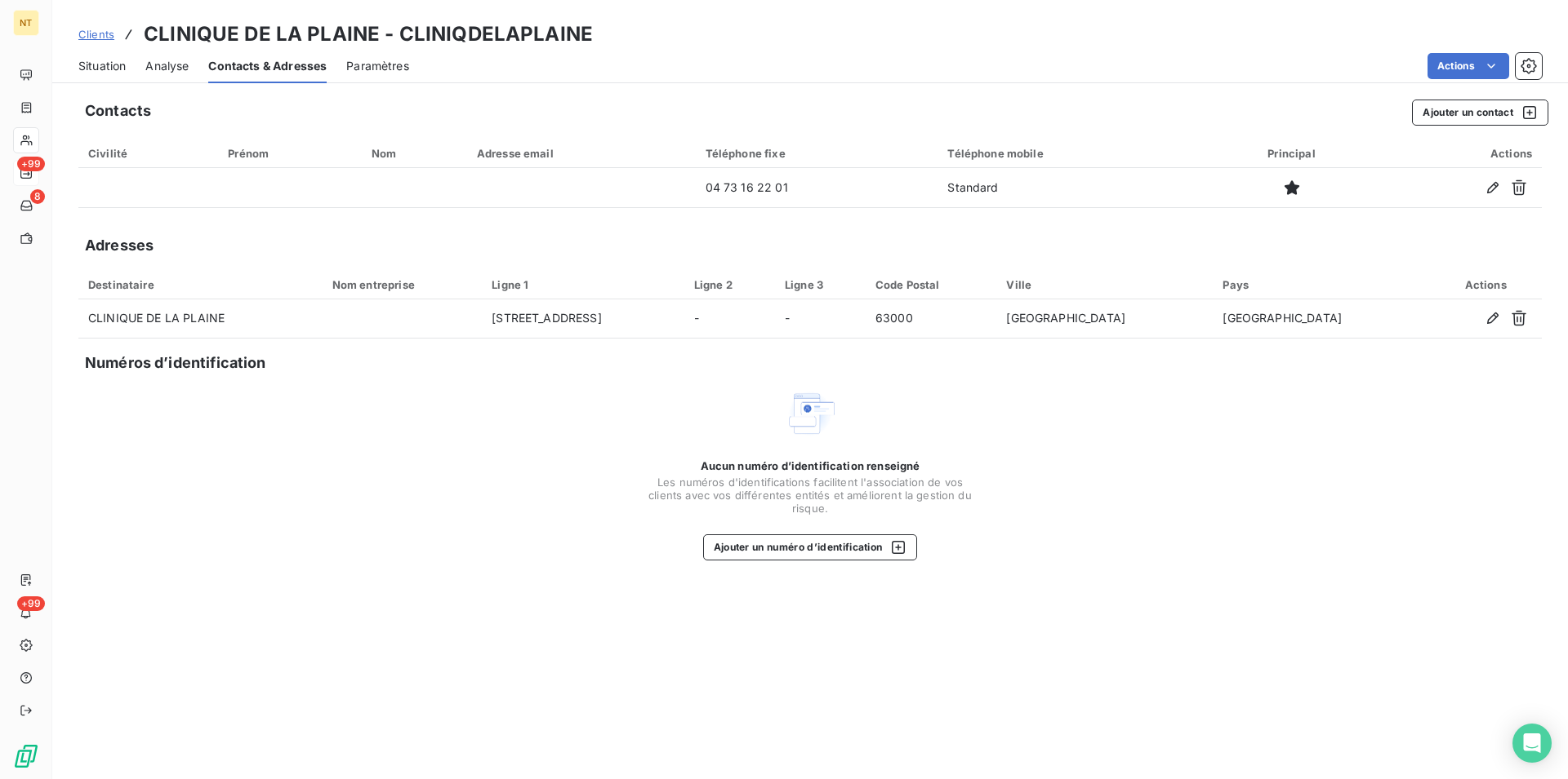
click at [95, 61] on span "Situation" at bounding box center [102, 65] width 47 height 16
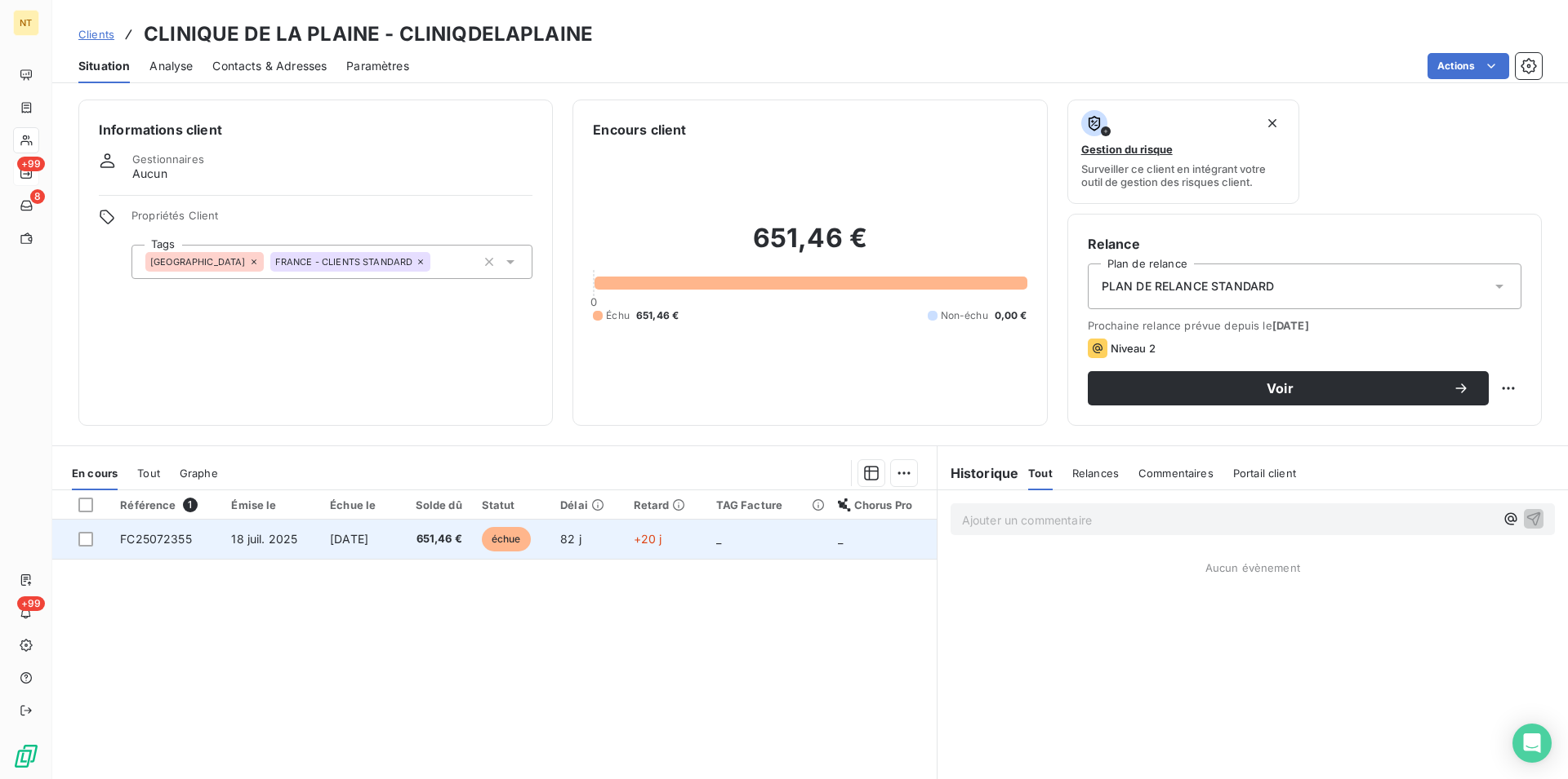
click at [368, 539] on span "[DATE]" at bounding box center [349, 539] width 39 height 14
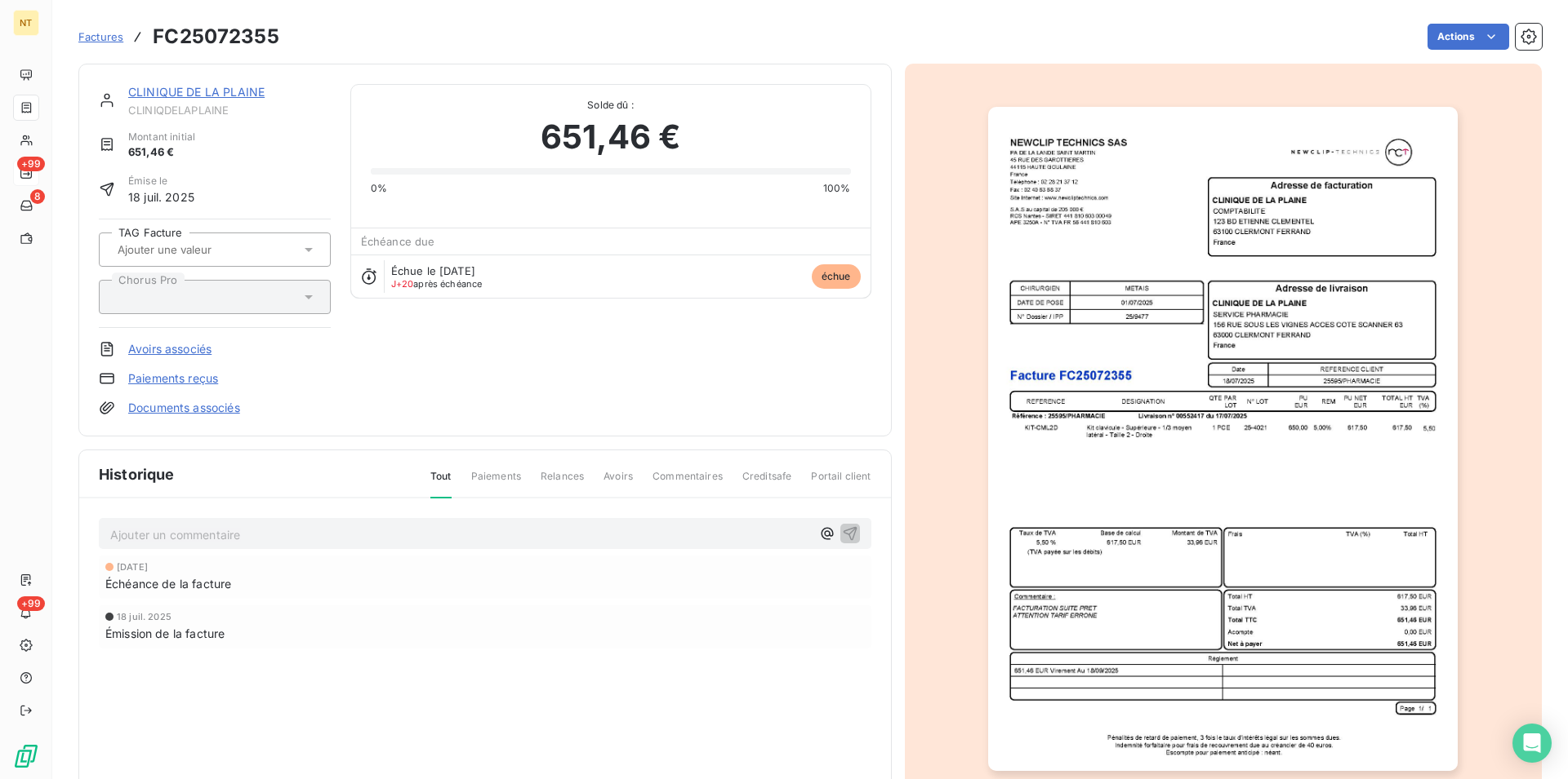
click at [215, 94] on link "CLINIQUE DE LA PLAINE" at bounding box center [196, 91] width 137 height 14
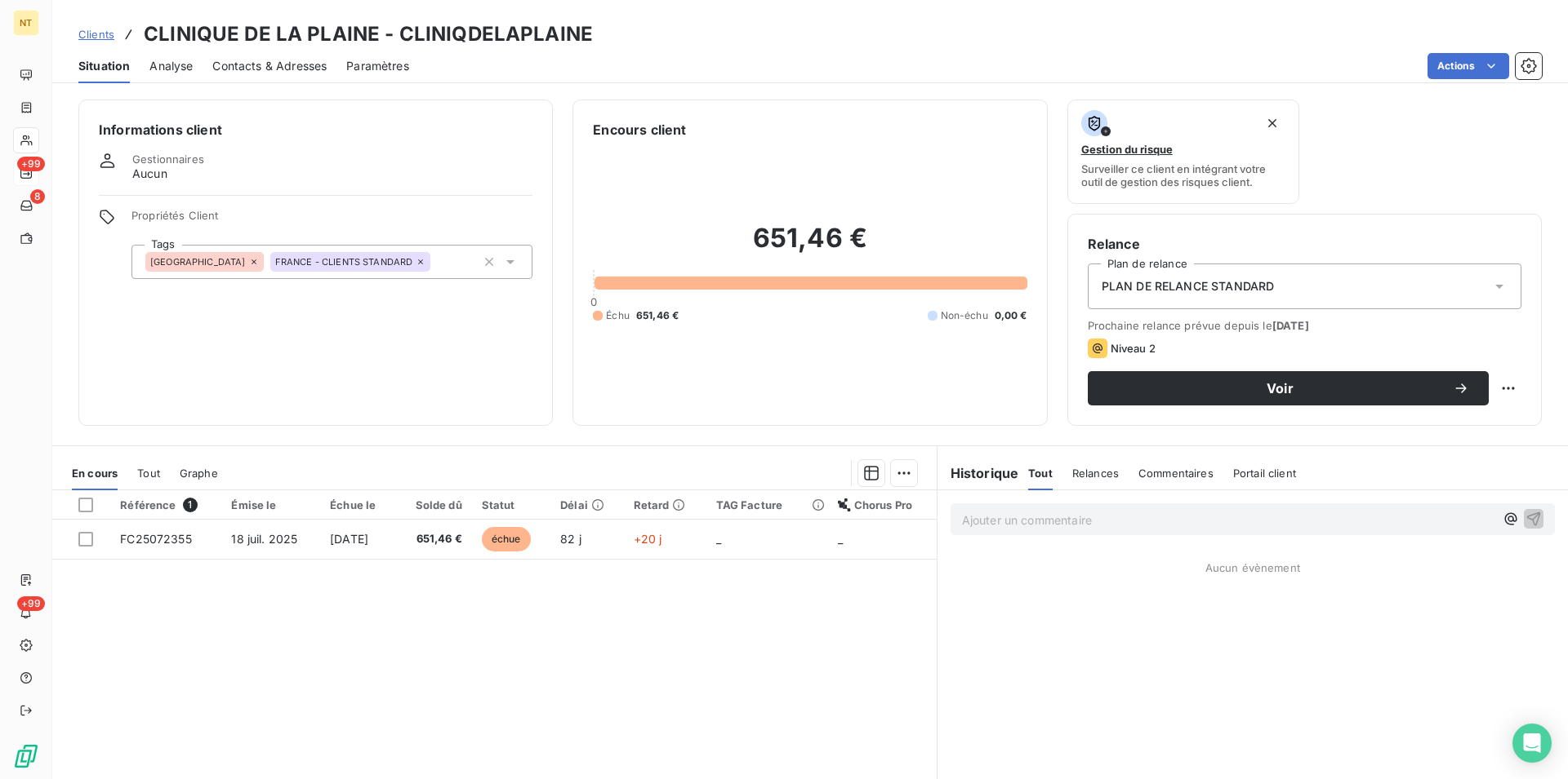
click at [282, 66] on span "Contacts & Adresses" at bounding box center [269, 65] width 114 height 16
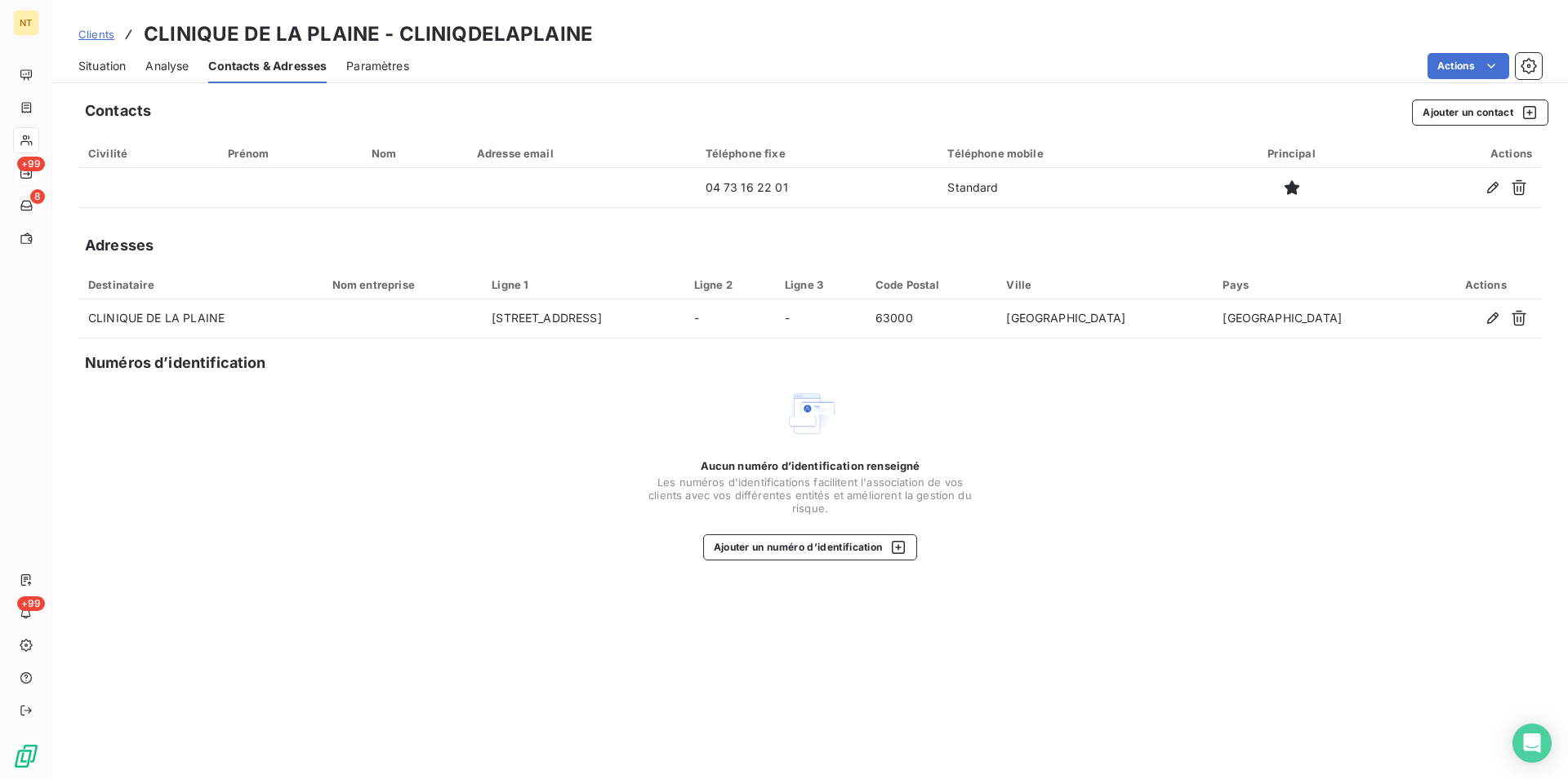
click at [112, 59] on span "Situation" at bounding box center [102, 65] width 47 height 16
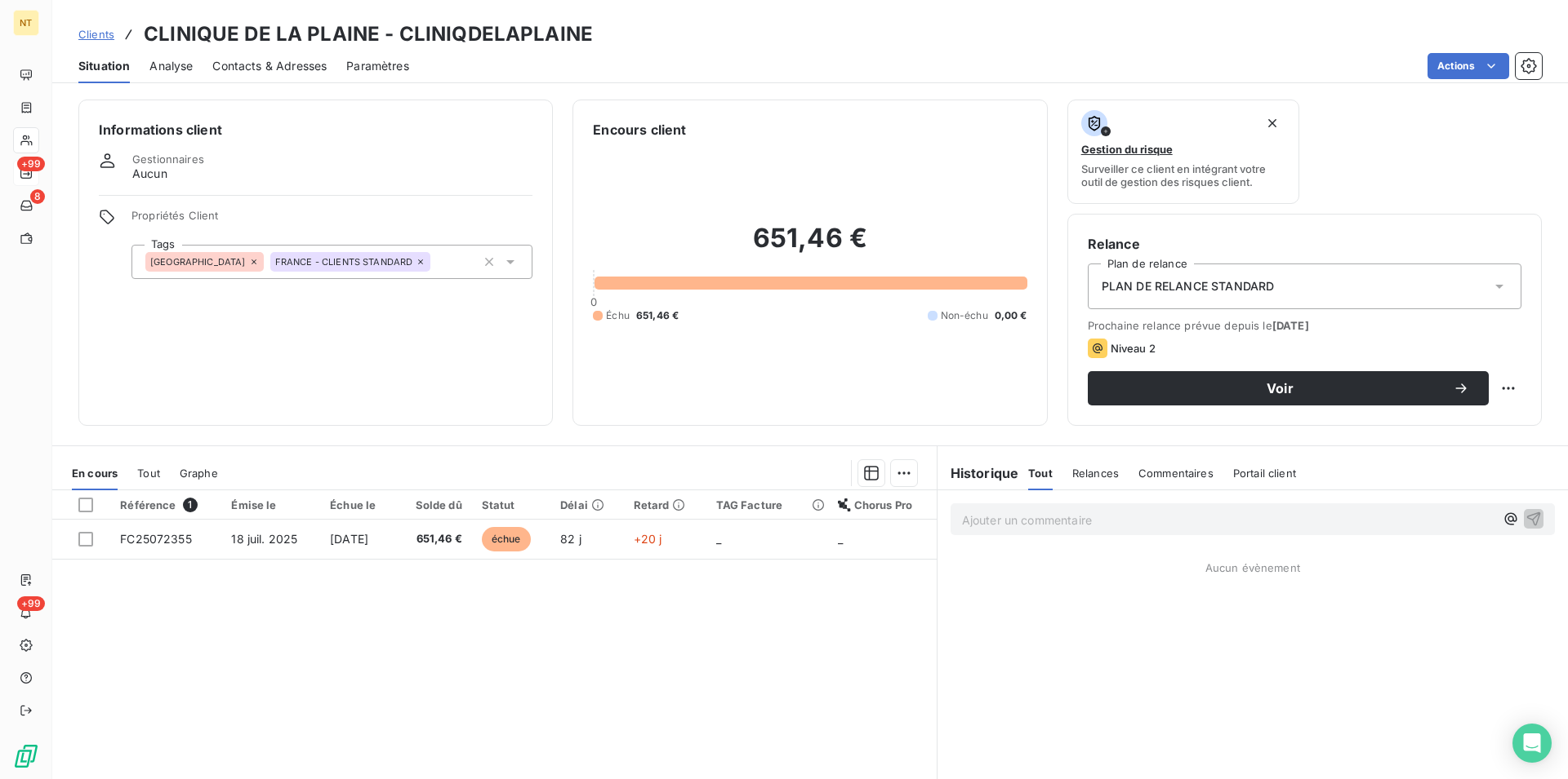
click at [284, 67] on span "Contacts & Adresses" at bounding box center [269, 65] width 114 height 16
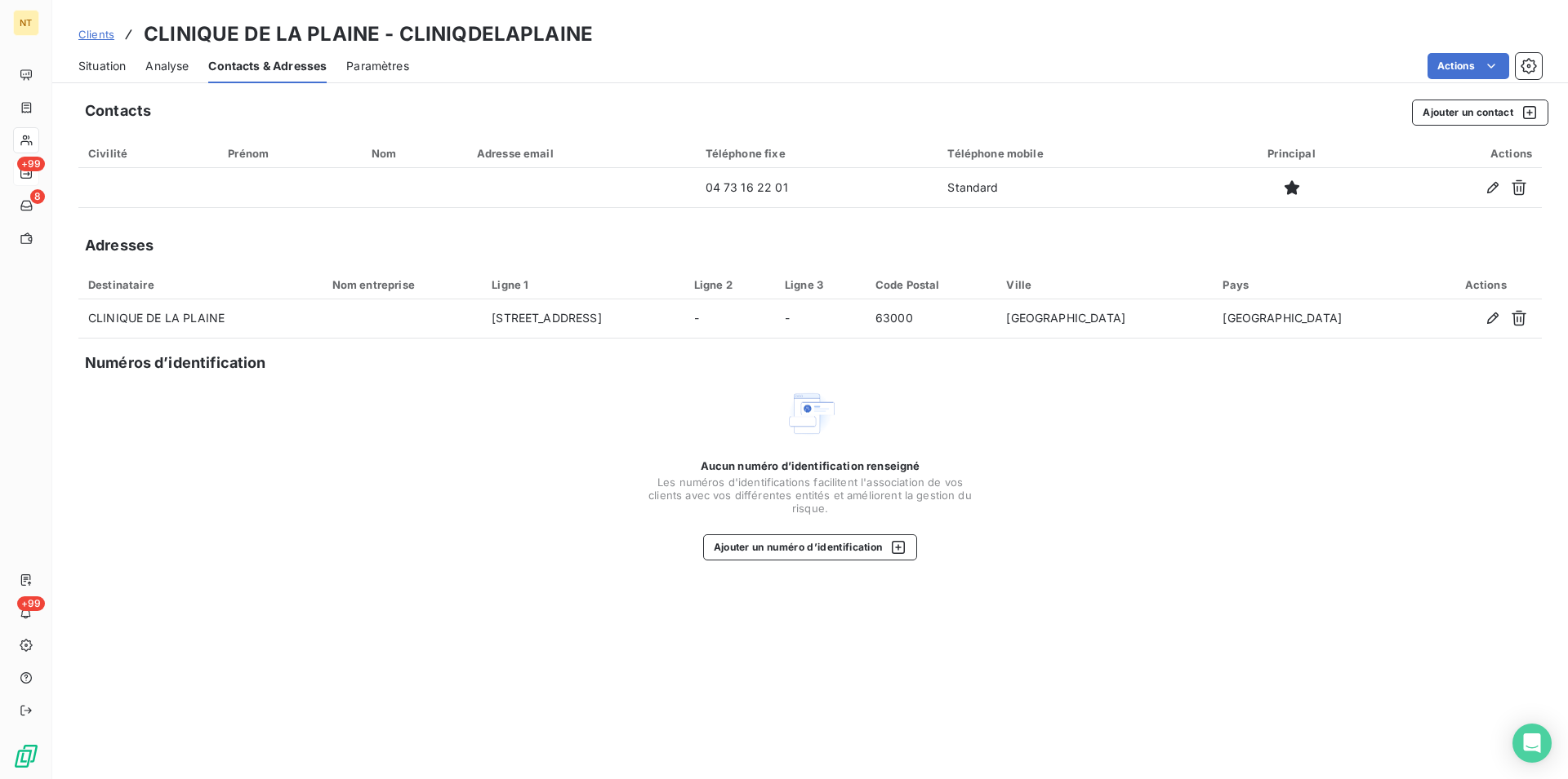
click at [92, 72] on span "Situation" at bounding box center [102, 65] width 47 height 16
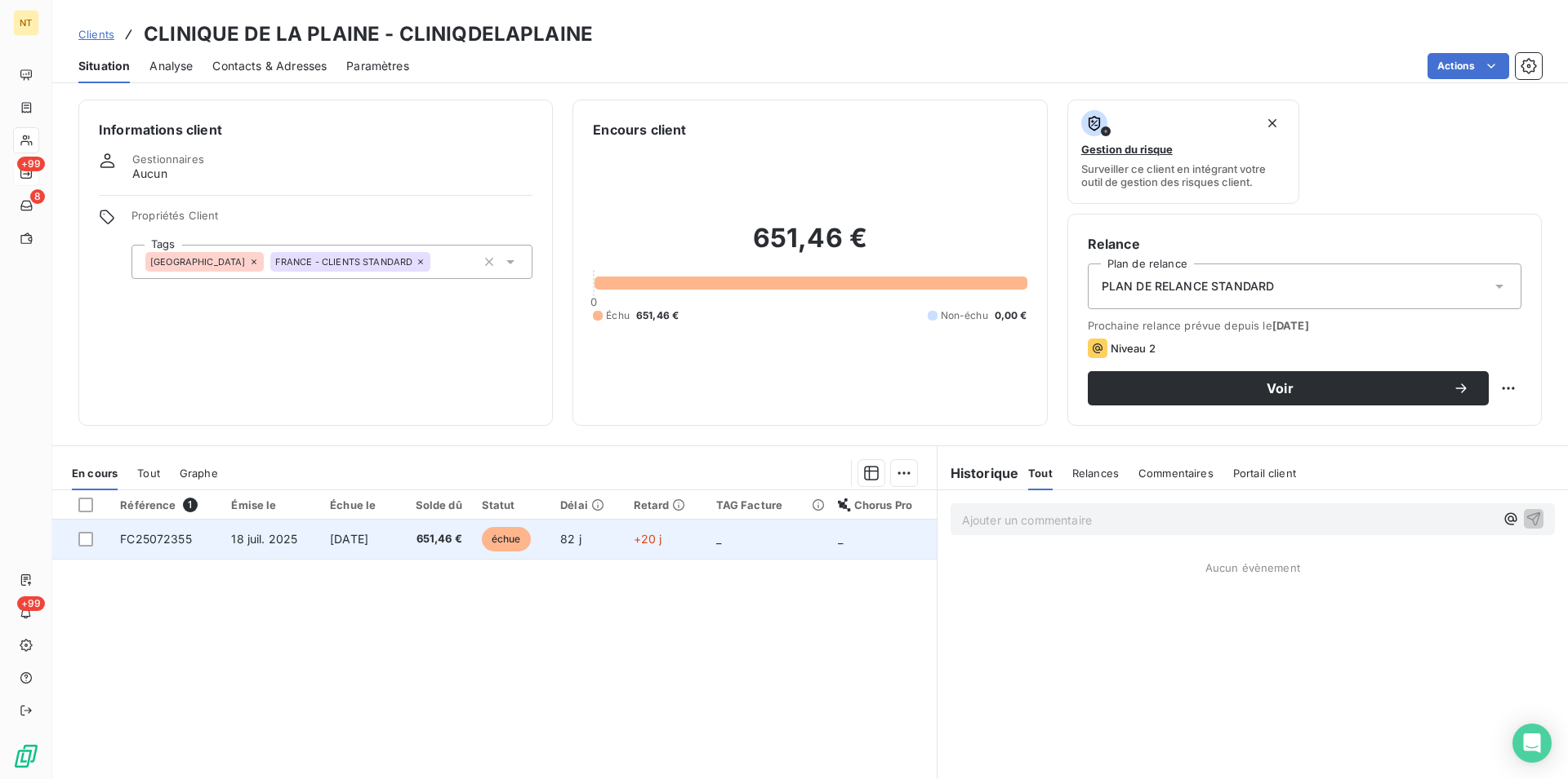
click at [358, 542] on span "[DATE]" at bounding box center [349, 539] width 39 height 14
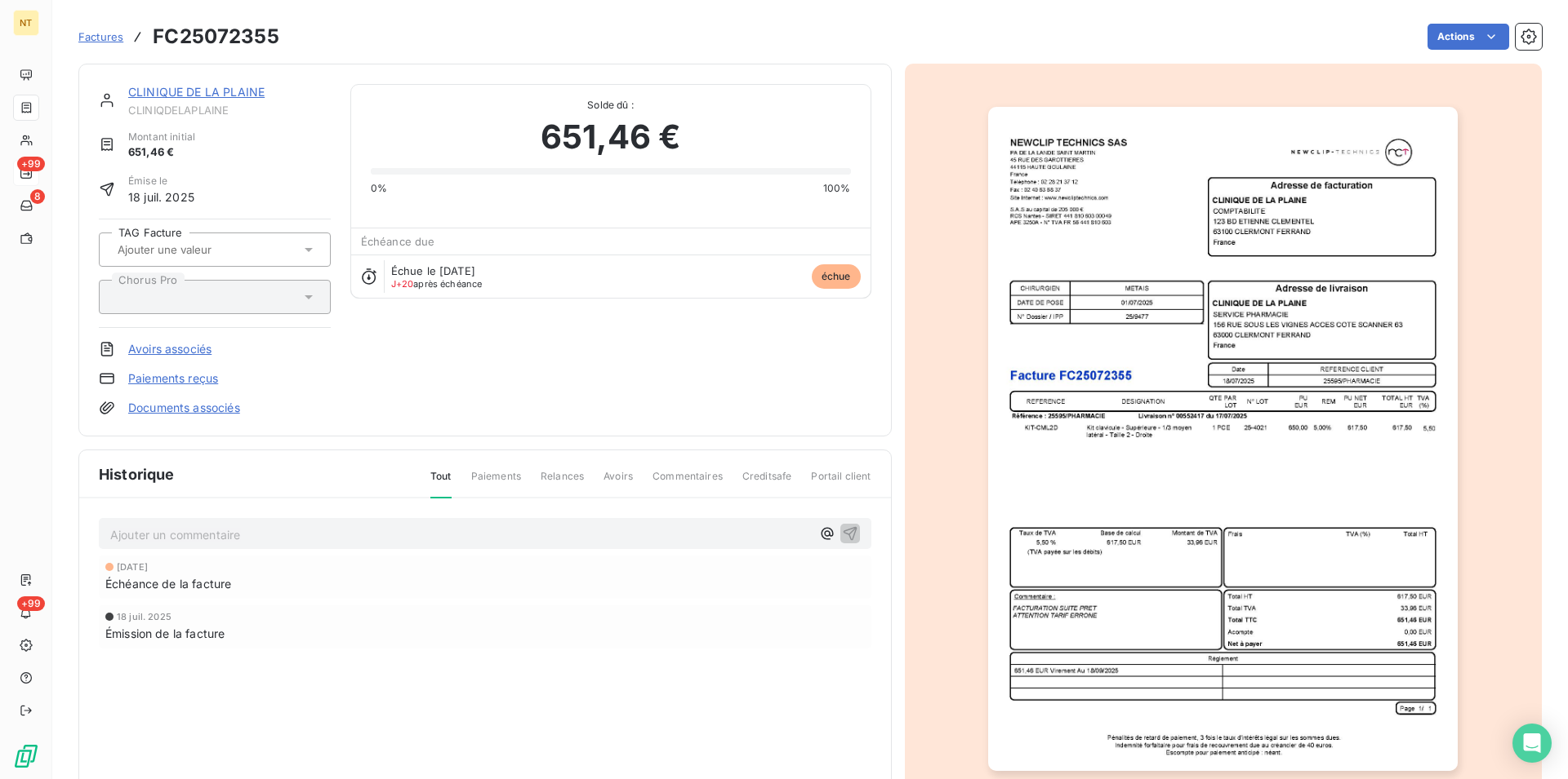
click at [1165, 464] on img "button" at bounding box center [1223, 439] width 470 height 664
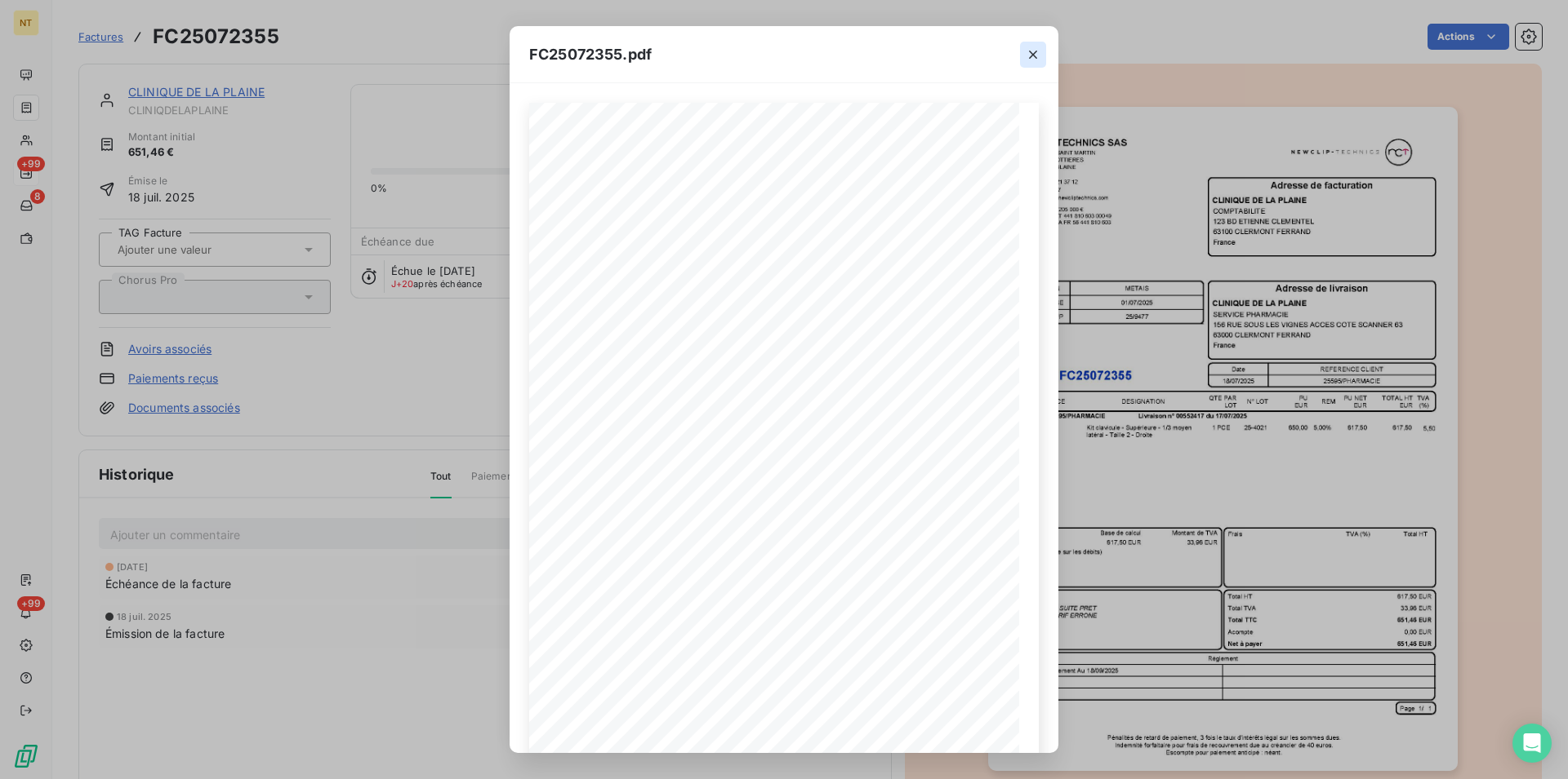
click at [1034, 58] on icon "button" at bounding box center [1032, 54] width 16 height 16
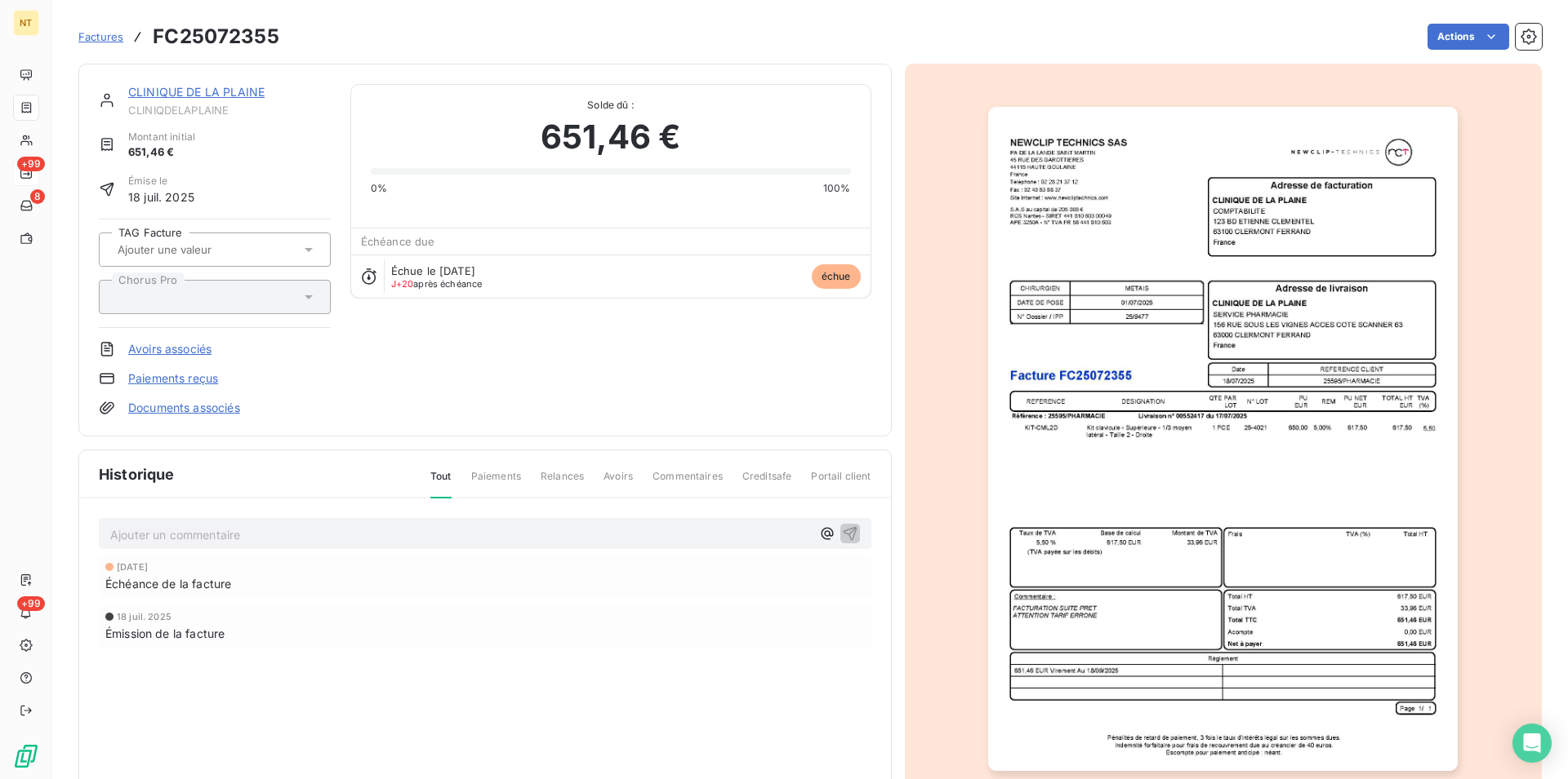
click at [189, 92] on link "CLINIQUE DE LA PLAINE" at bounding box center [196, 91] width 137 height 14
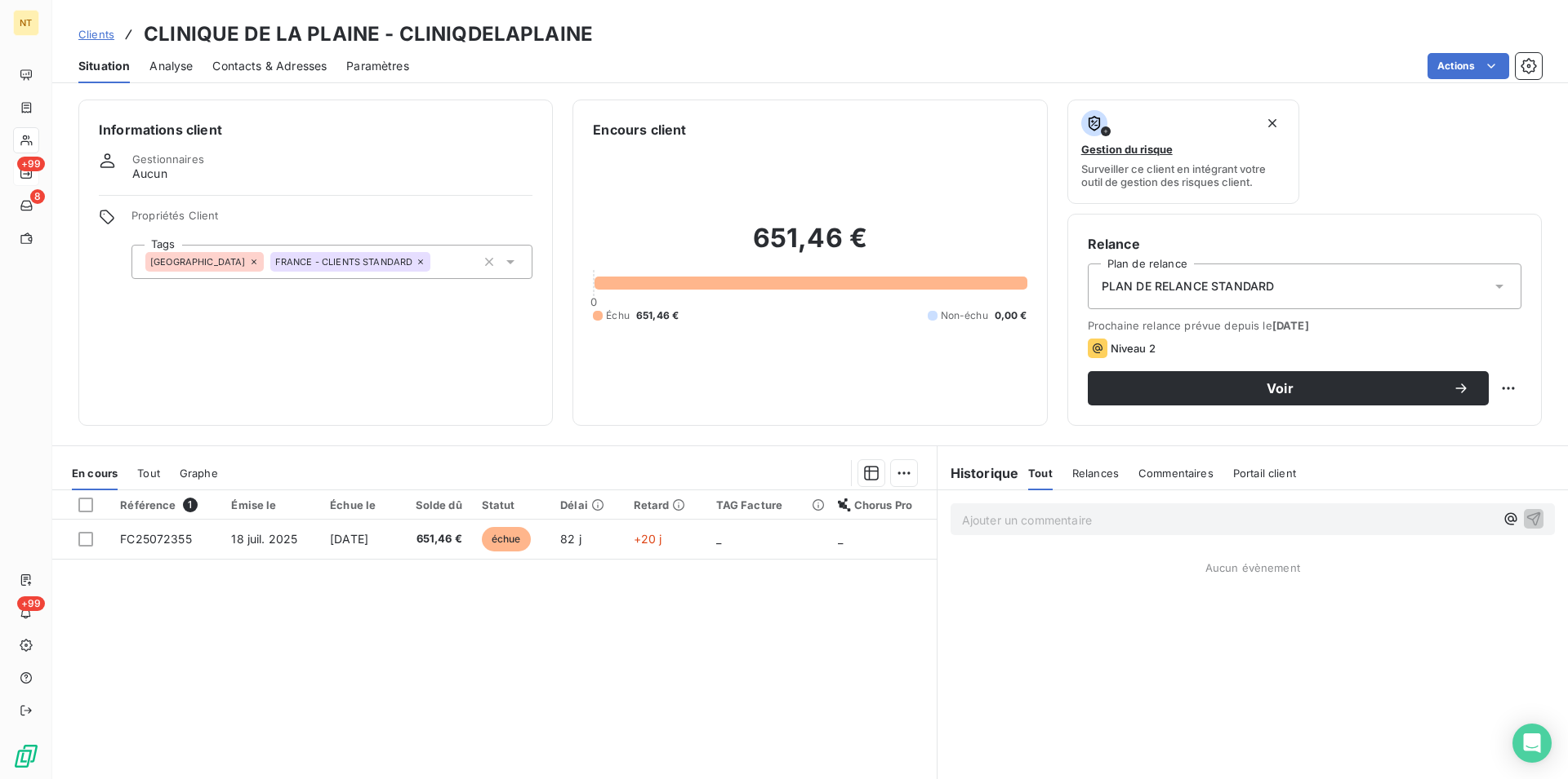
click at [283, 69] on span "Contacts & Adresses" at bounding box center [269, 65] width 114 height 16
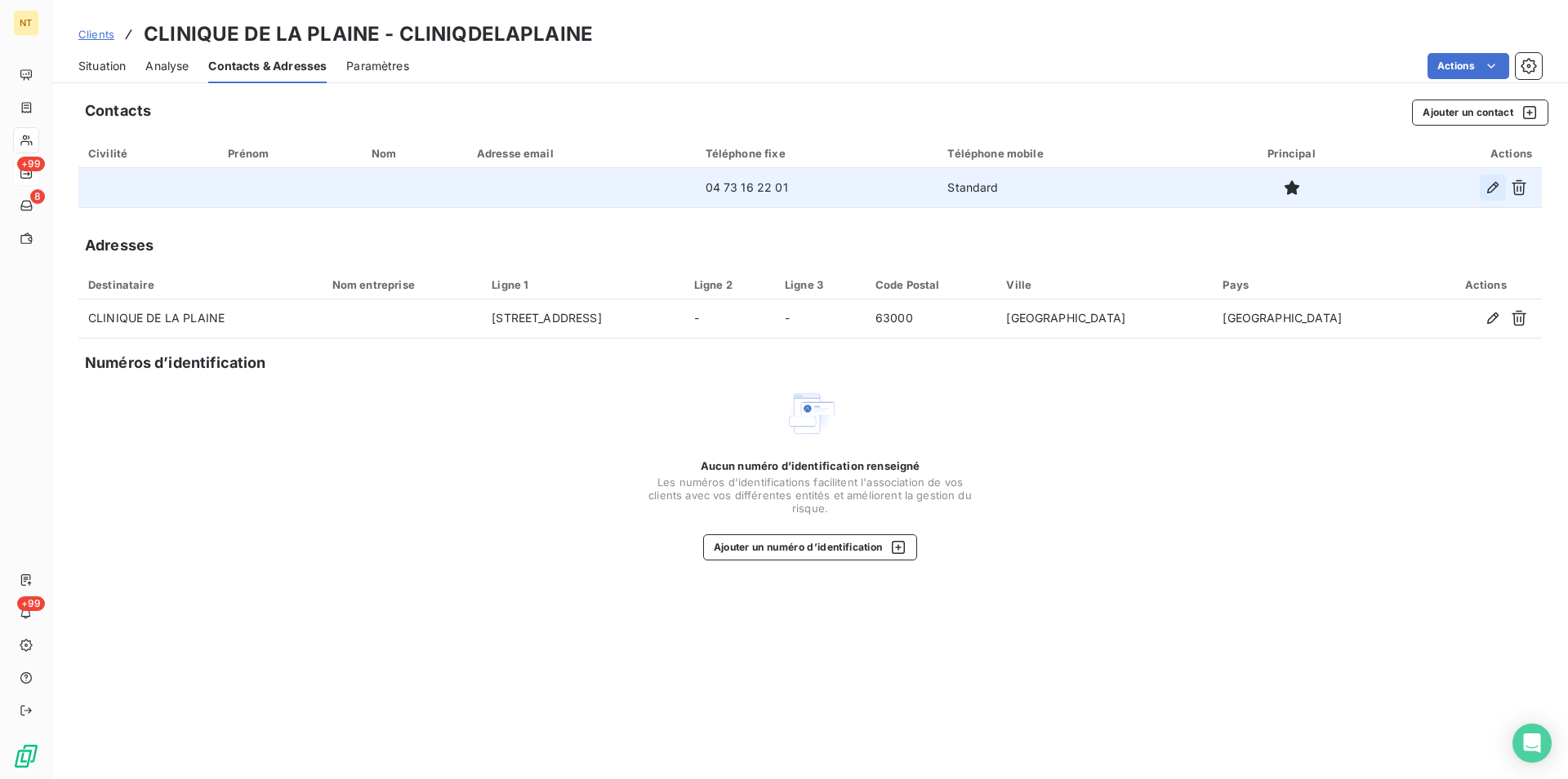
click at [1490, 187] on icon "button" at bounding box center [1492, 187] width 16 height 16
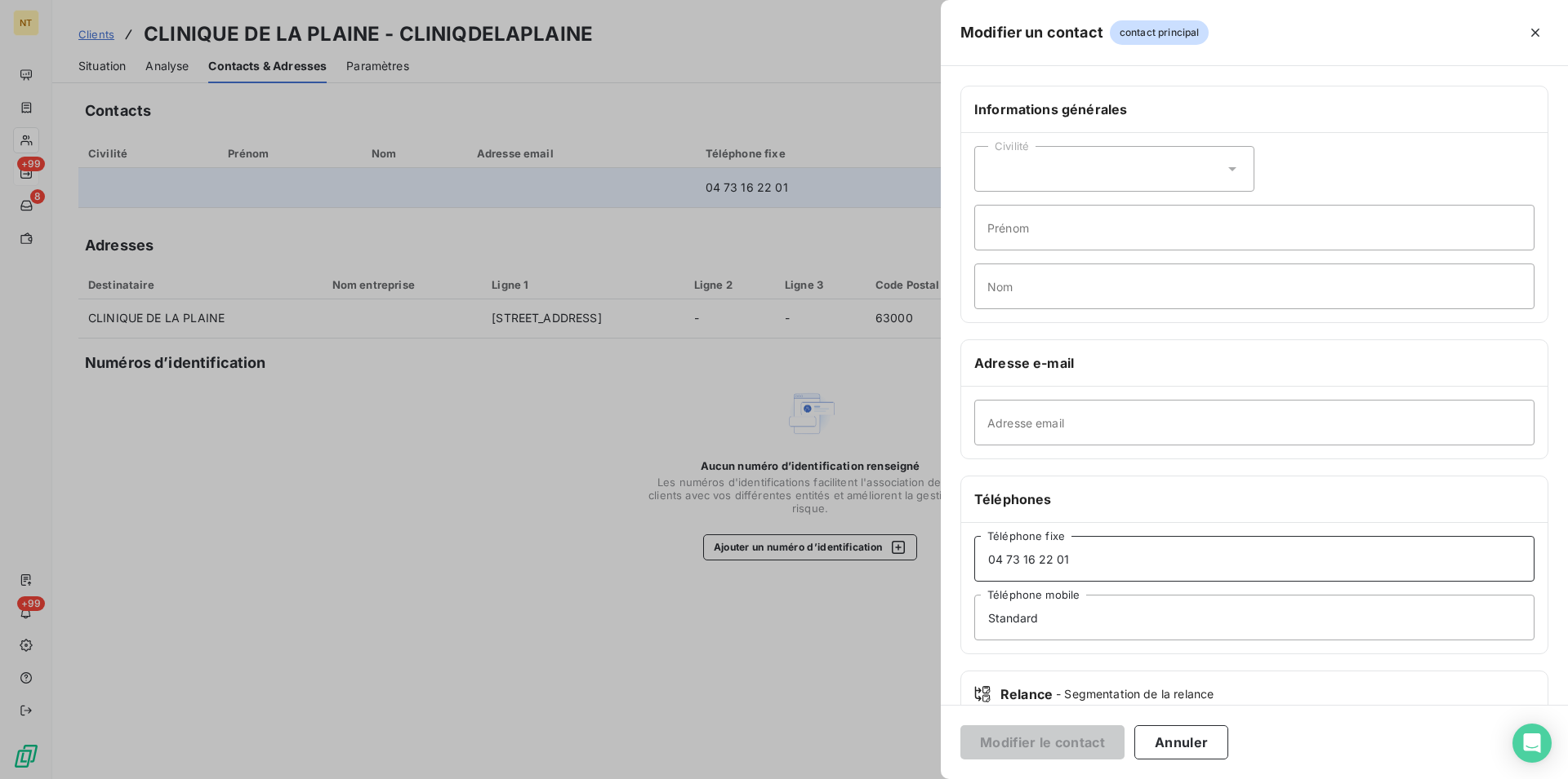
drag, startPoint x: 1071, startPoint y: 562, endPoint x: 1048, endPoint y: 560, distance: 23.1
click at [1048, 560] on input "04 73 16 22 01" at bounding box center [1254, 559] width 560 height 45
drag, startPoint x: 1074, startPoint y: 566, endPoint x: 1041, endPoint y: 550, distance: 36.7
click at [1035, 560] on input "04 73 16 22 01" at bounding box center [1254, 559] width 560 height 45
click at [1033, 555] on input "04 73 1620 20" at bounding box center [1254, 559] width 560 height 45
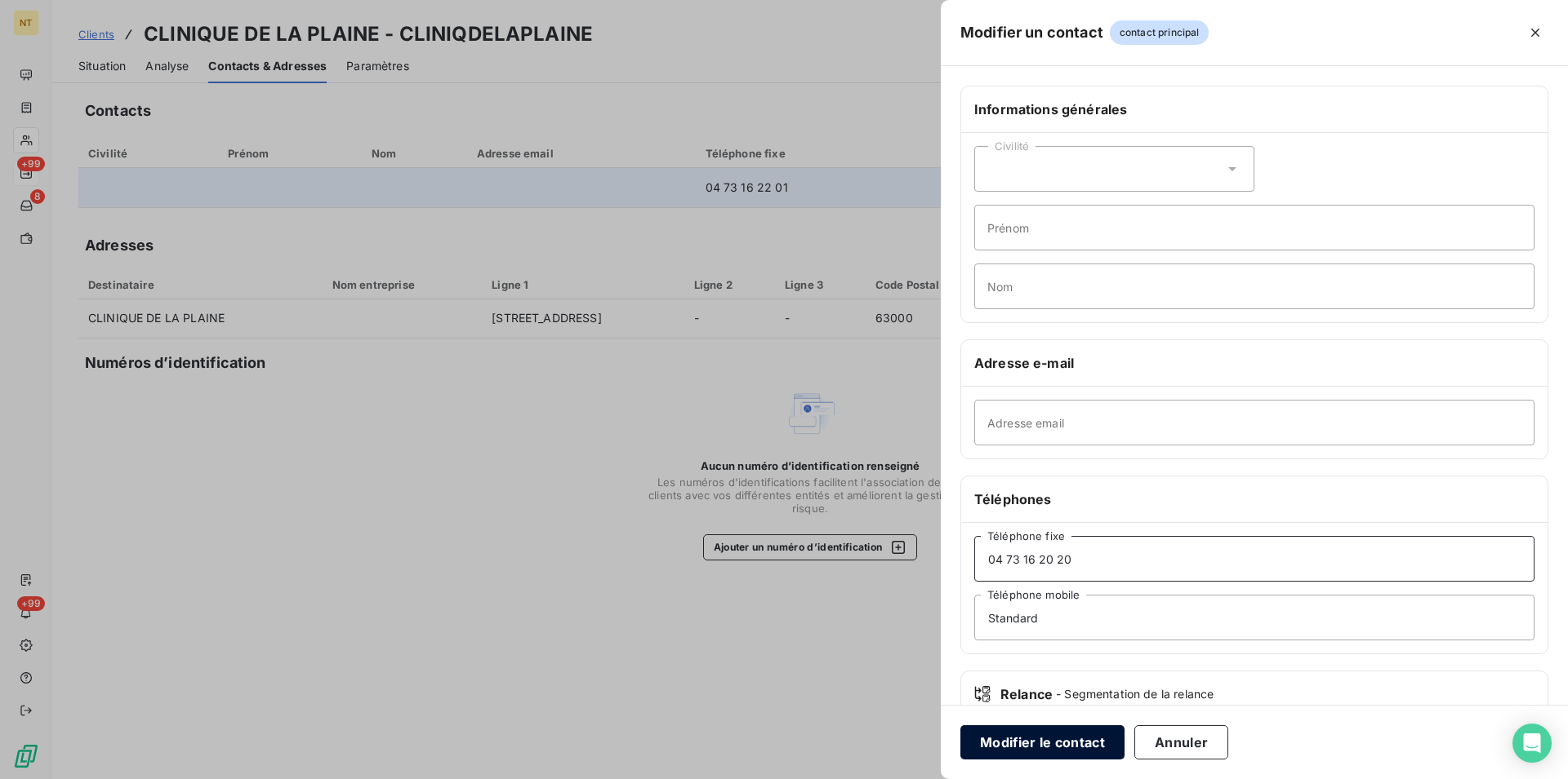
type input "04 73 16 20 20"
click at [1015, 738] on button "Modifier le contact" at bounding box center [1043, 742] width 164 height 34
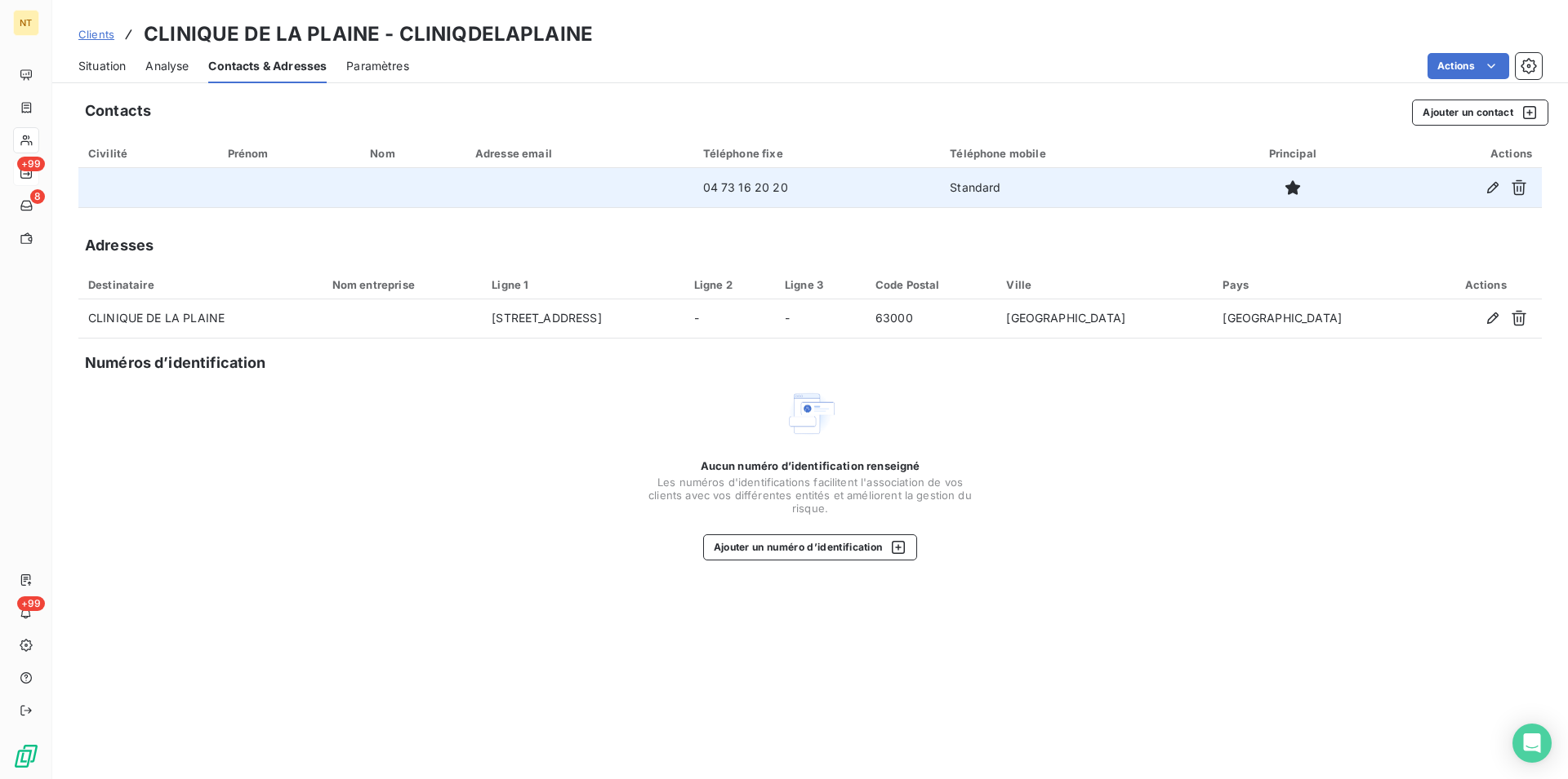
click at [107, 63] on span "Situation" at bounding box center [102, 65] width 47 height 16
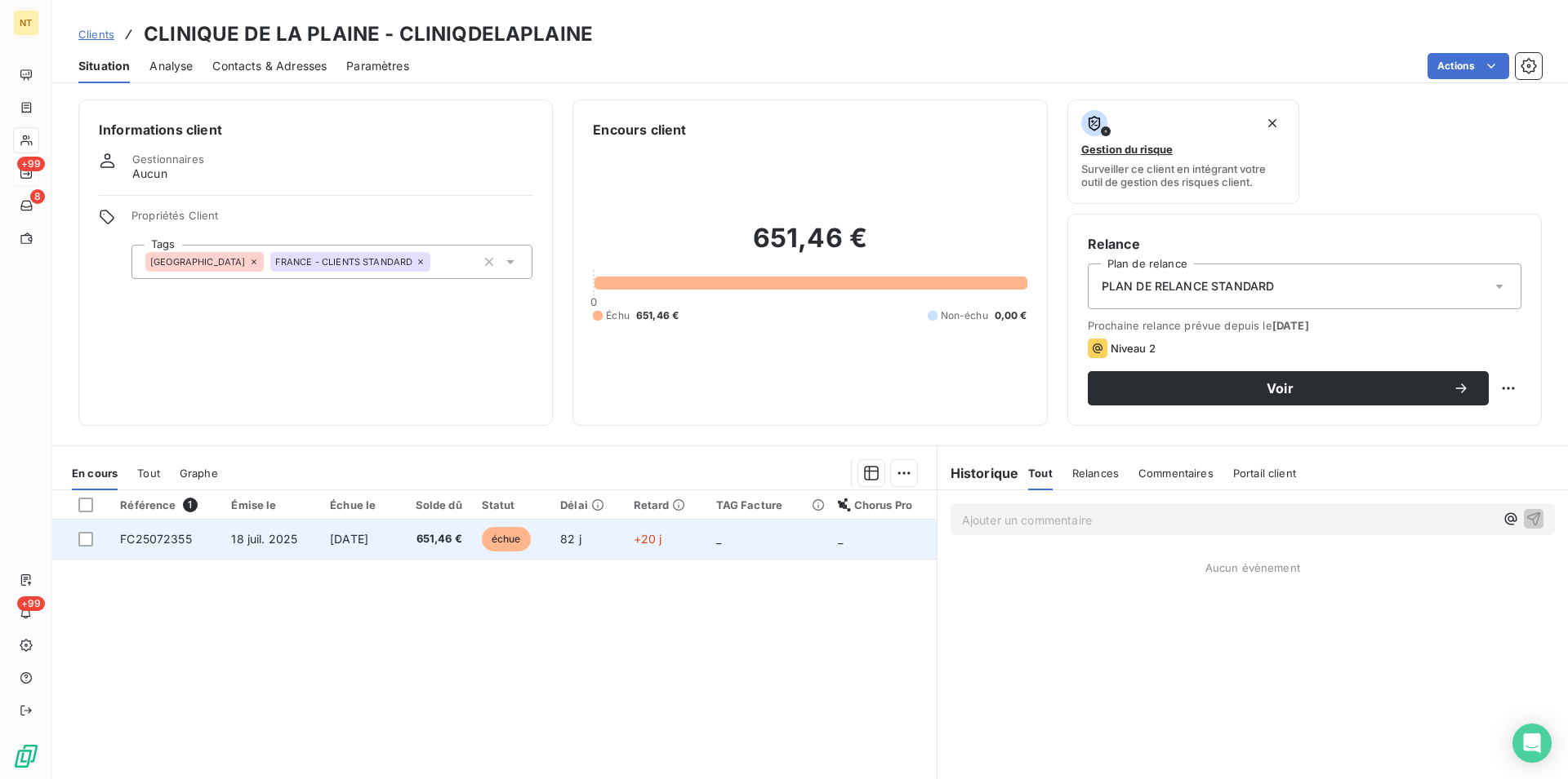
click at [368, 535] on span "[DATE]" at bounding box center [349, 539] width 39 height 14
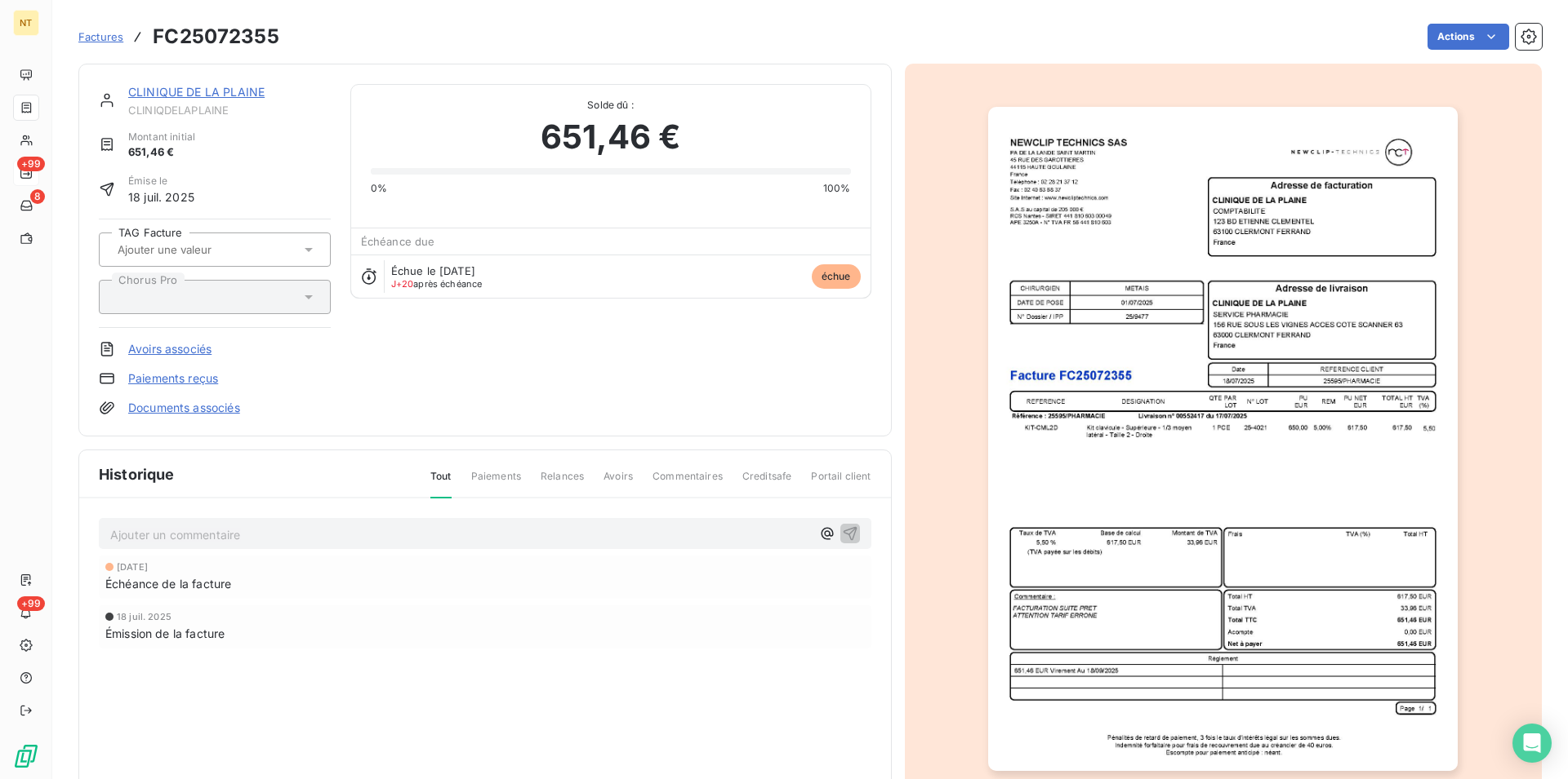
click at [208, 96] on link "CLINIQUE DE LA PLAINE" at bounding box center [196, 91] width 137 height 14
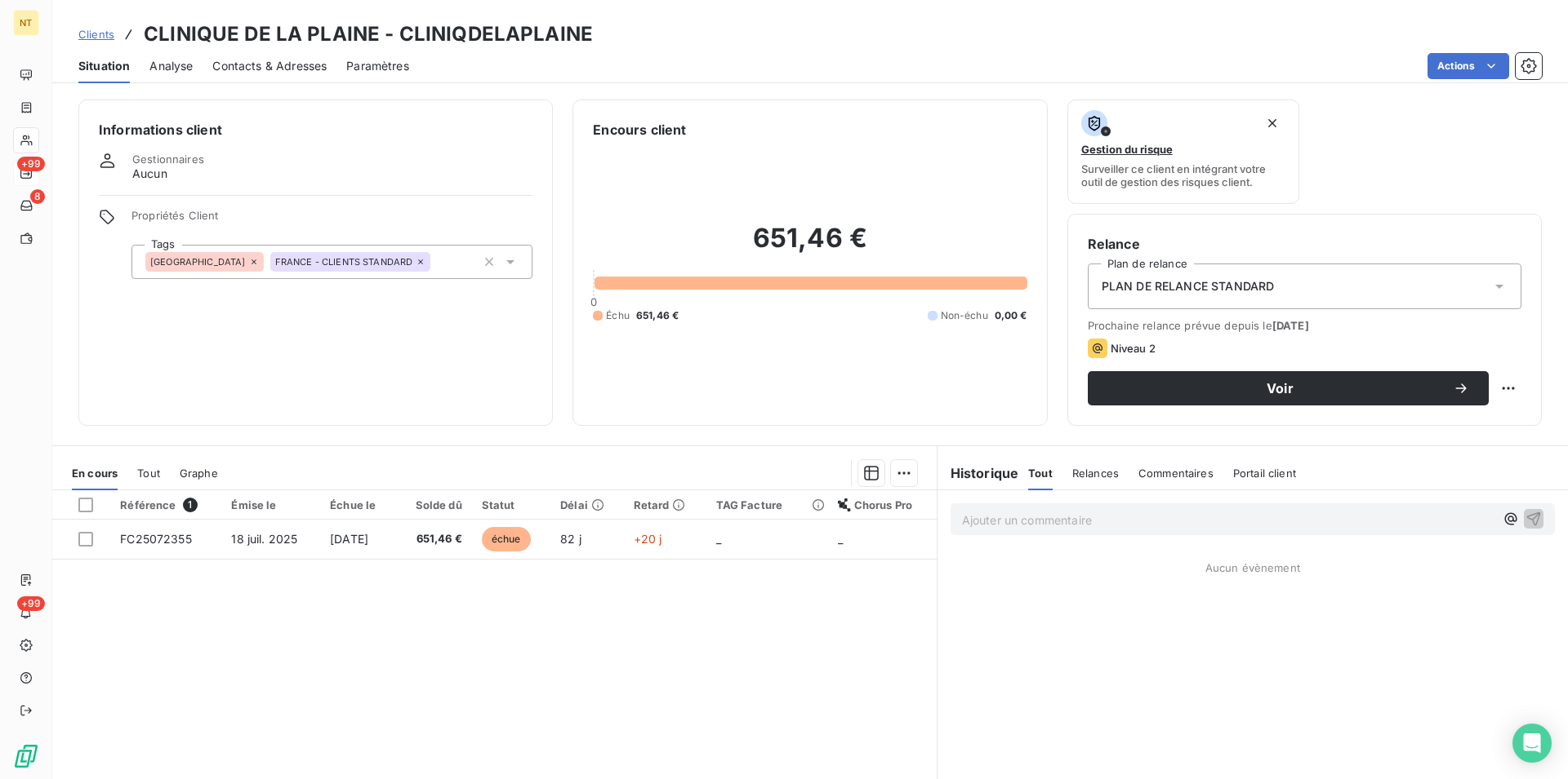
click at [266, 64] on span "Contacts & Adresses" at bounding box center [269, 65] width 114 height 16
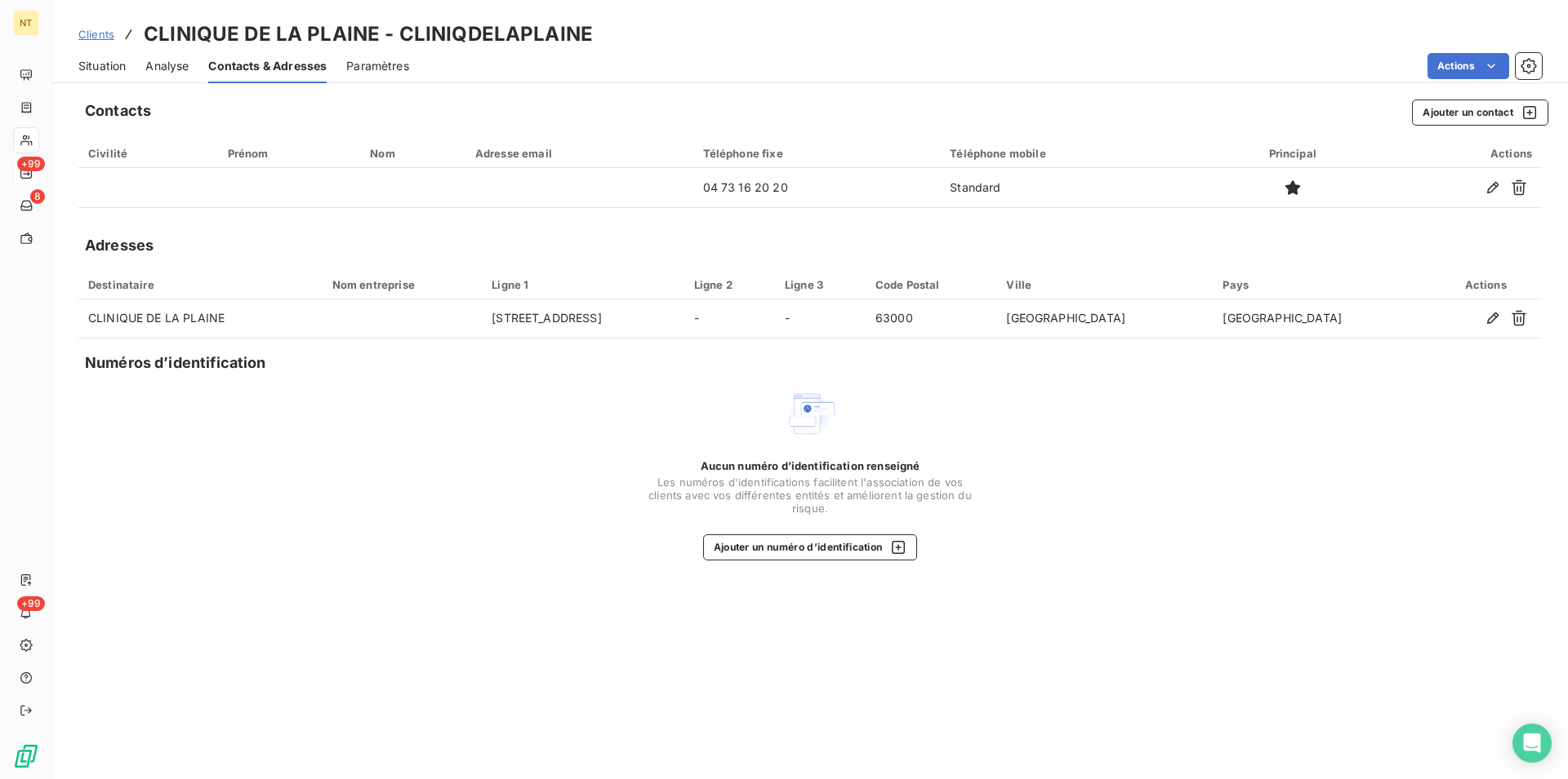
click at [107, 67] on span "Situation" at bounding box center [102, 65] width 47 height 16
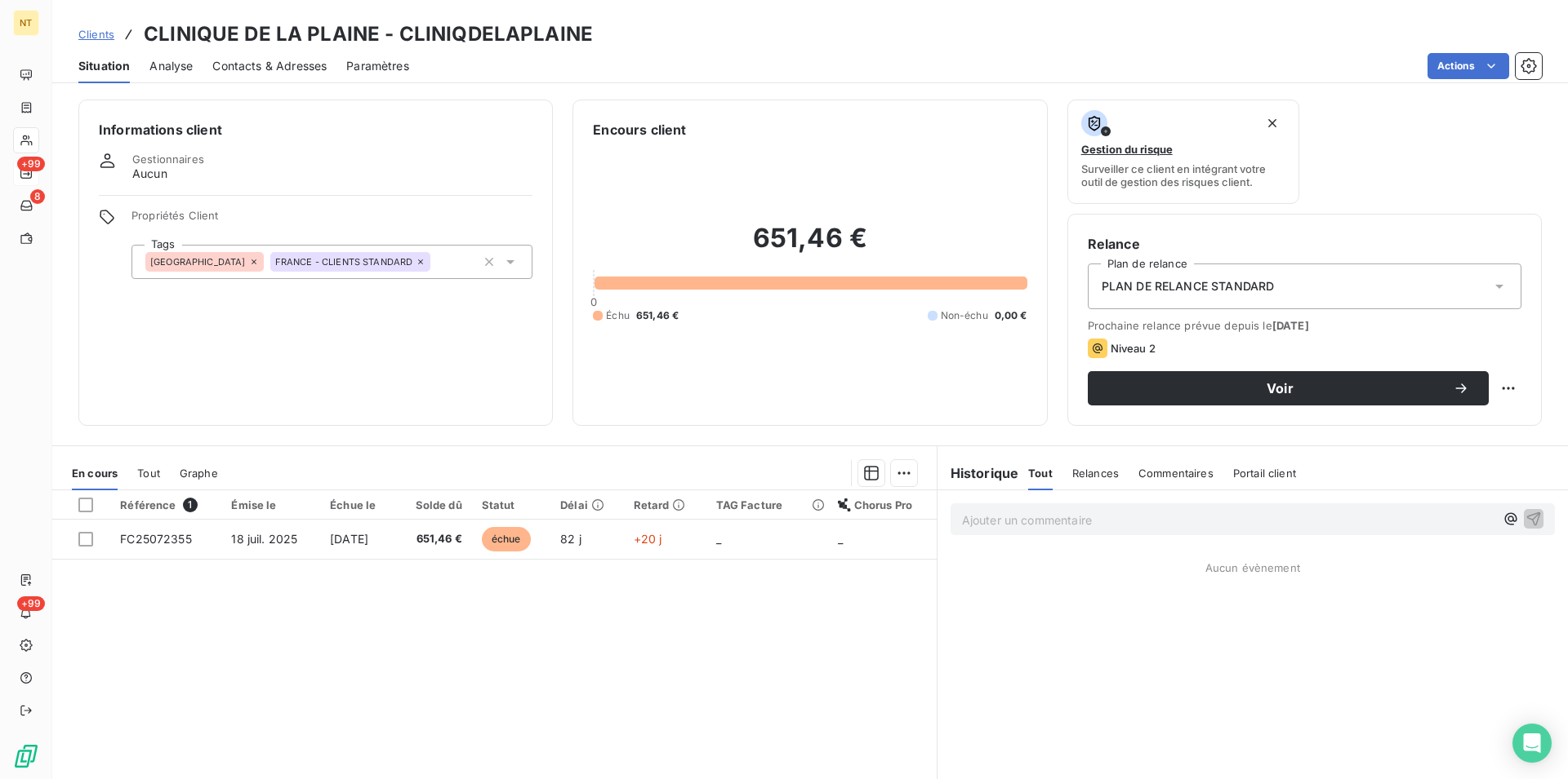
click at [277, 58] on span "Contacts & Adresses" at bounding box center [269, 65] width 114 height 16
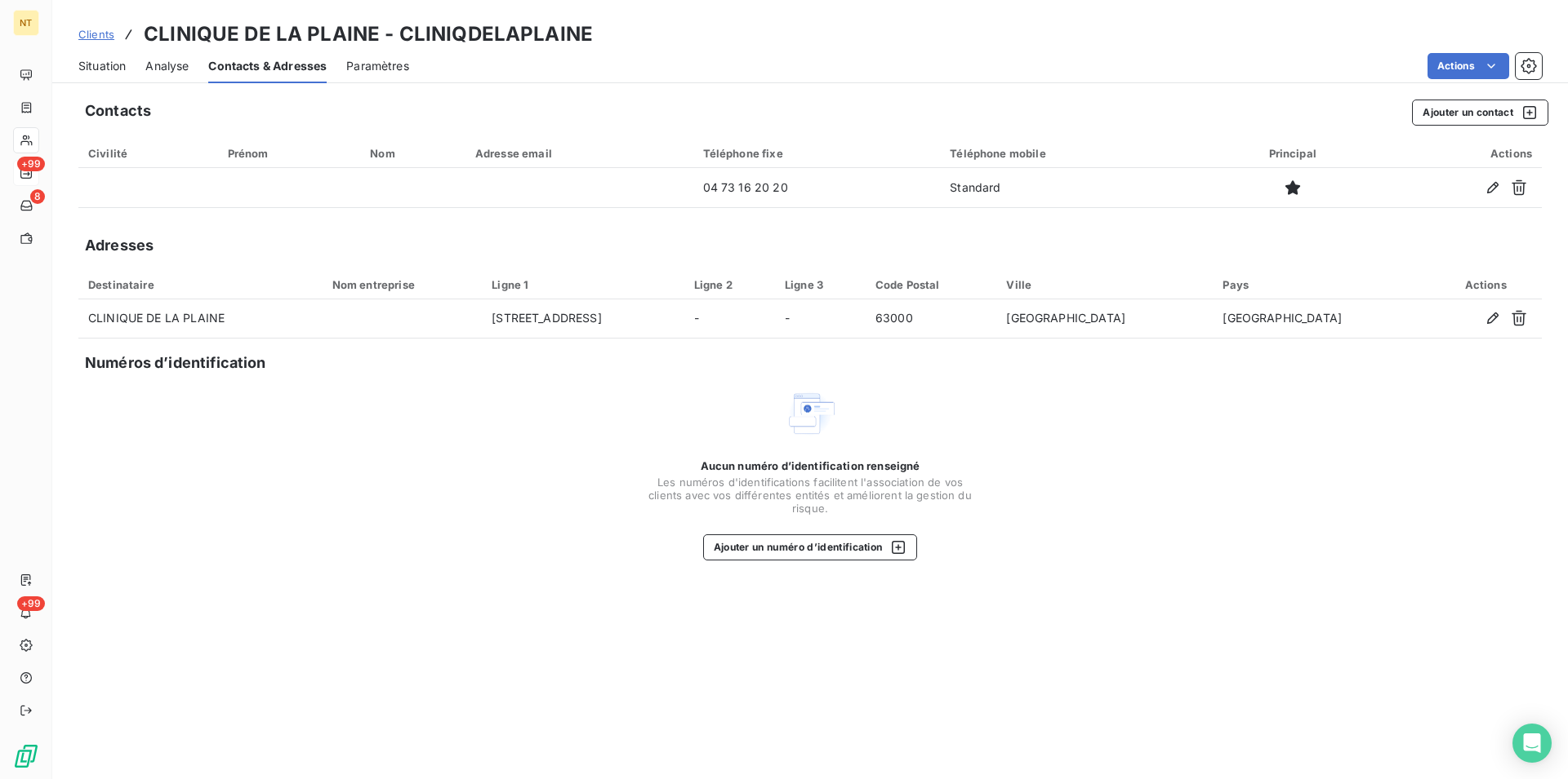
click at [88, 63] on span "Situation" at bounding box center [102, 65] width 47 height 16
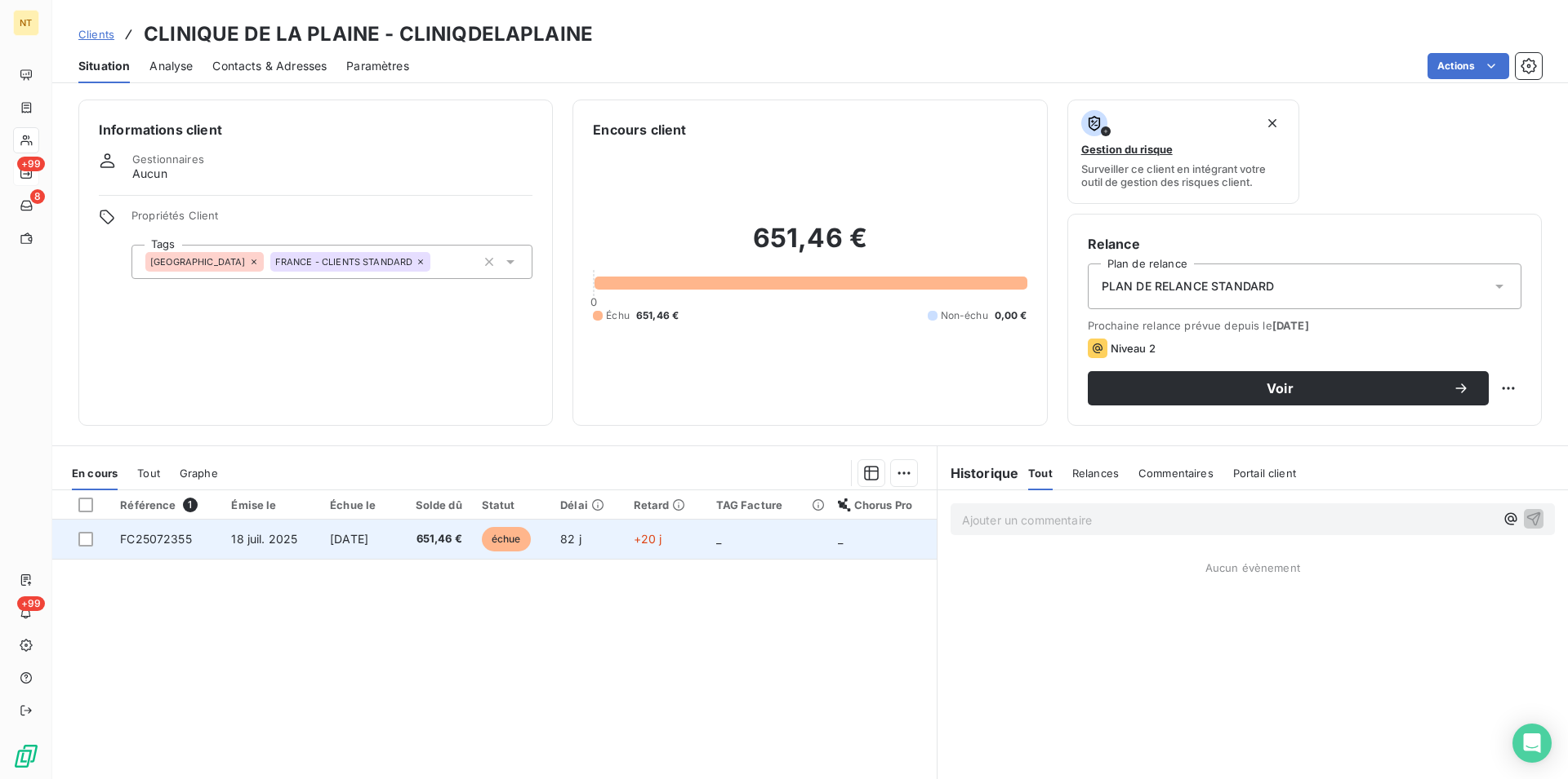
click at [360, 538] on span "[DATE]" at bounding box center [349, 539] width 39 height 14
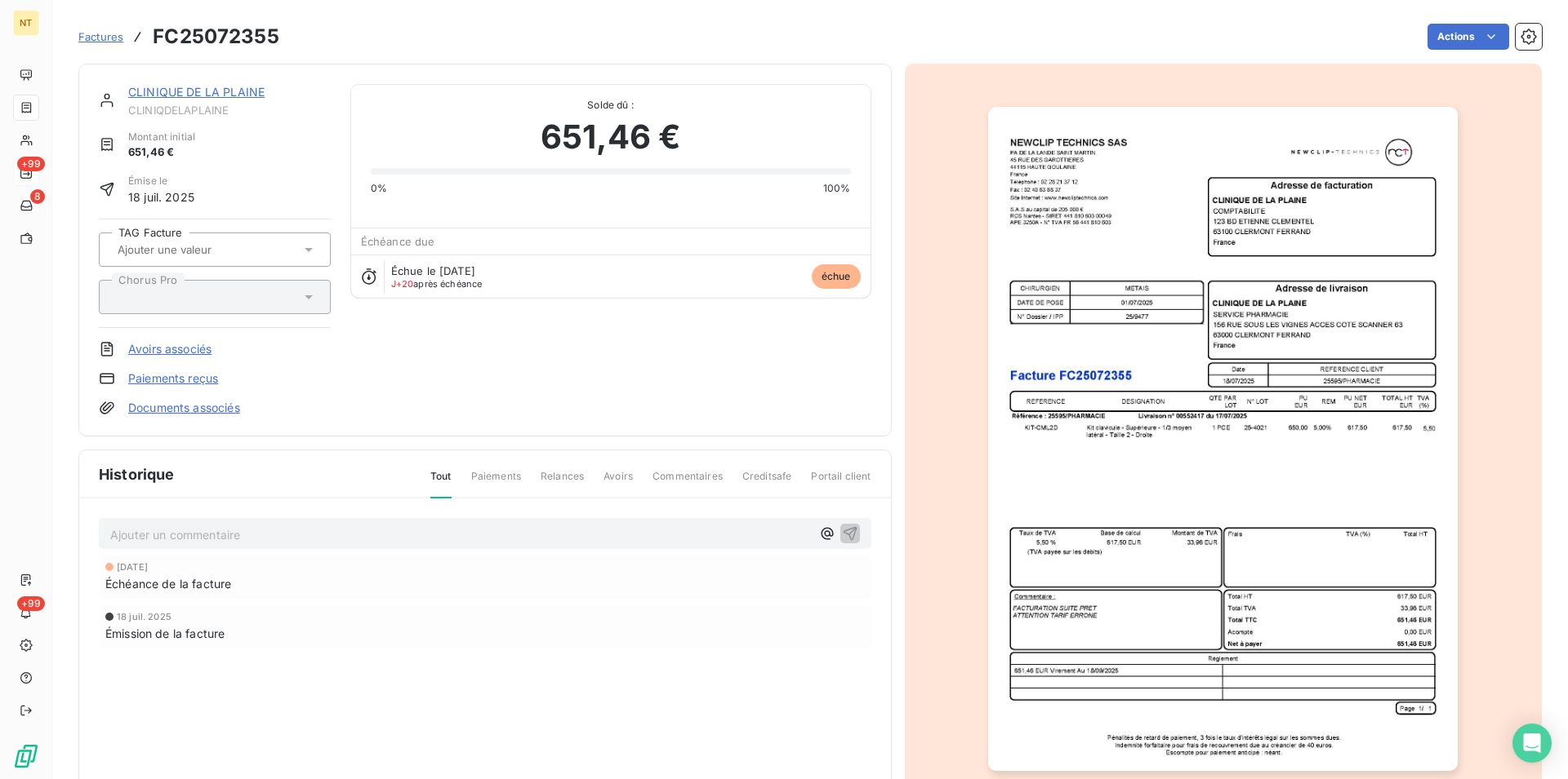
click at [199, 94] on link "CLINIQUE DE LA PLAINE" at bounding box center [196, 91] width 137 height 14
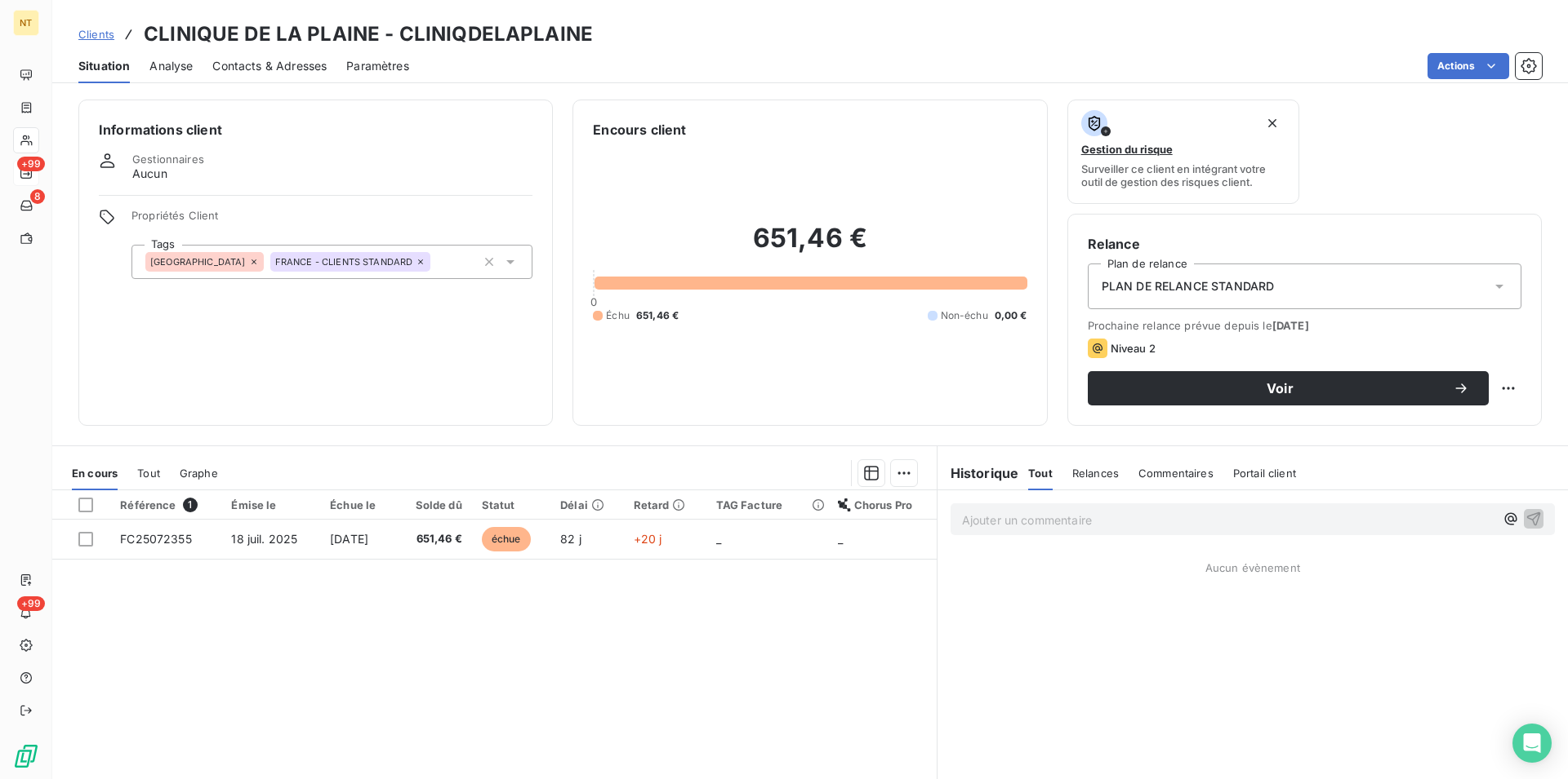
click at [284, 60] on span "Contacts & Adresses" at bounding box center [269, 65] width 114 height 16
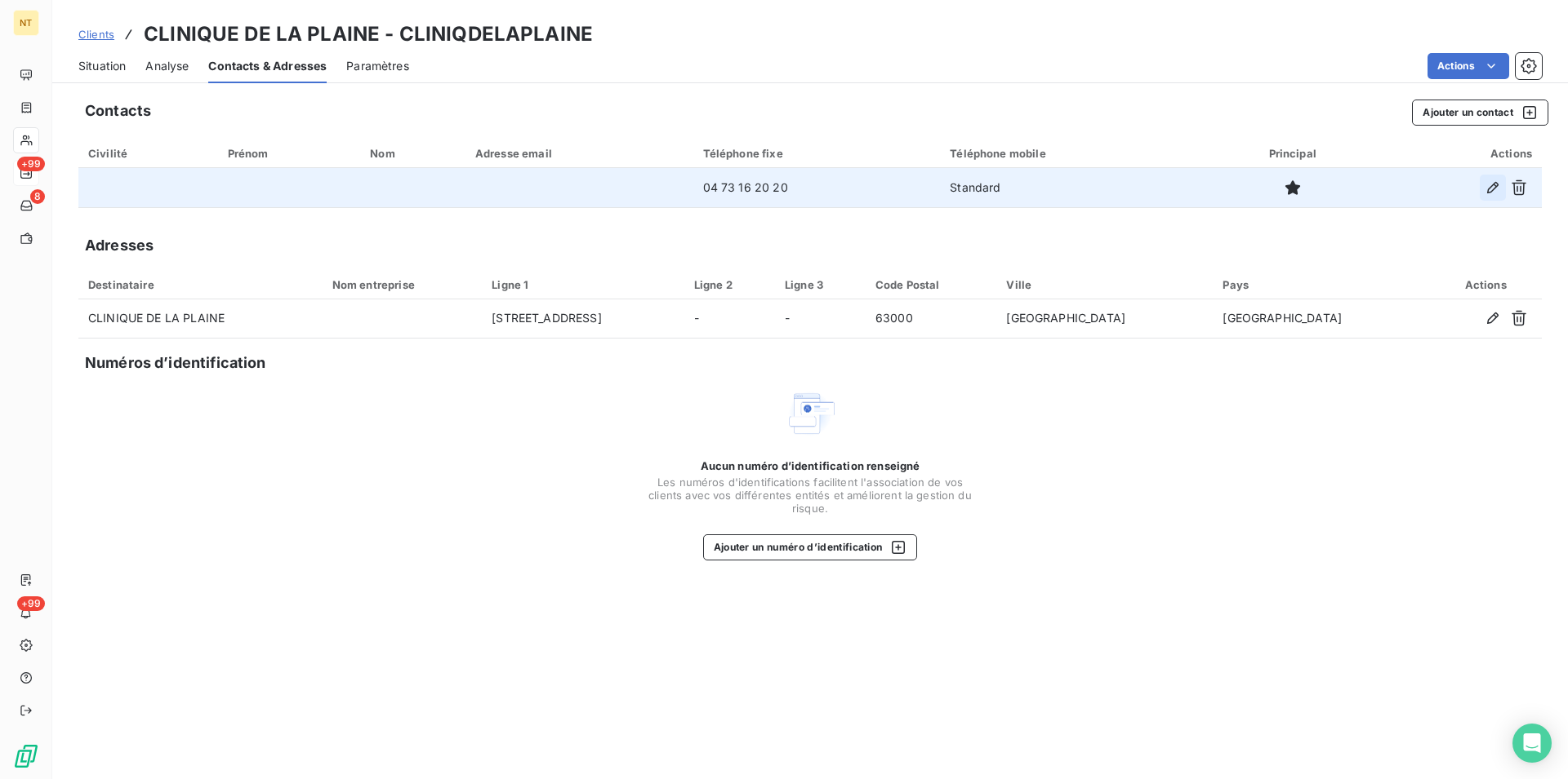
click at [1489, 188] on icon "button" at bounding box center [1493, 188] width 11 height 11
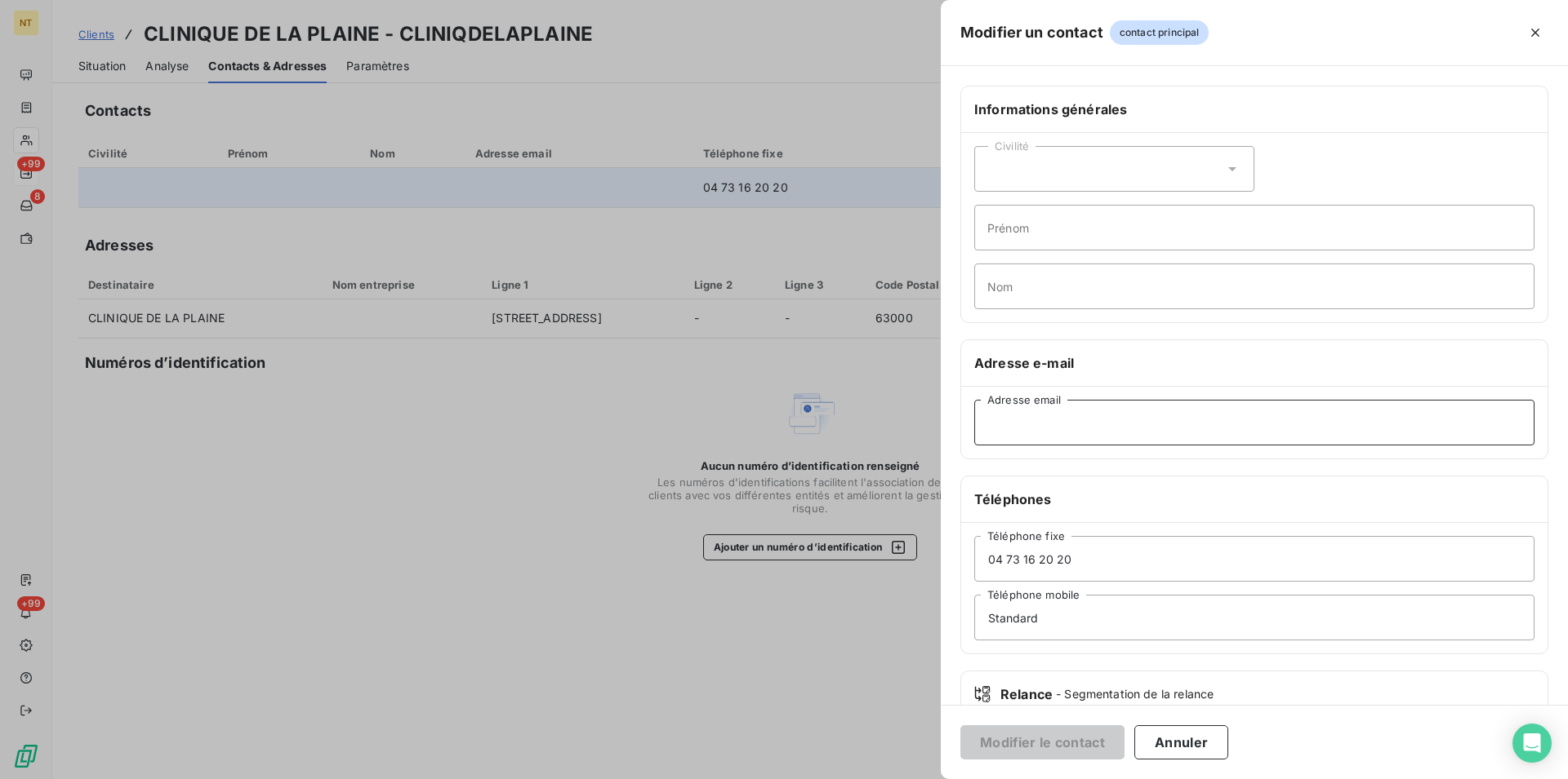
click at [994, 419] on input "Adresse email" at bounding box center [1254, 423] width 560 height 45
click at [1531, 29] on icon "button" at bounding box center [1535, 32] width 8 height 8
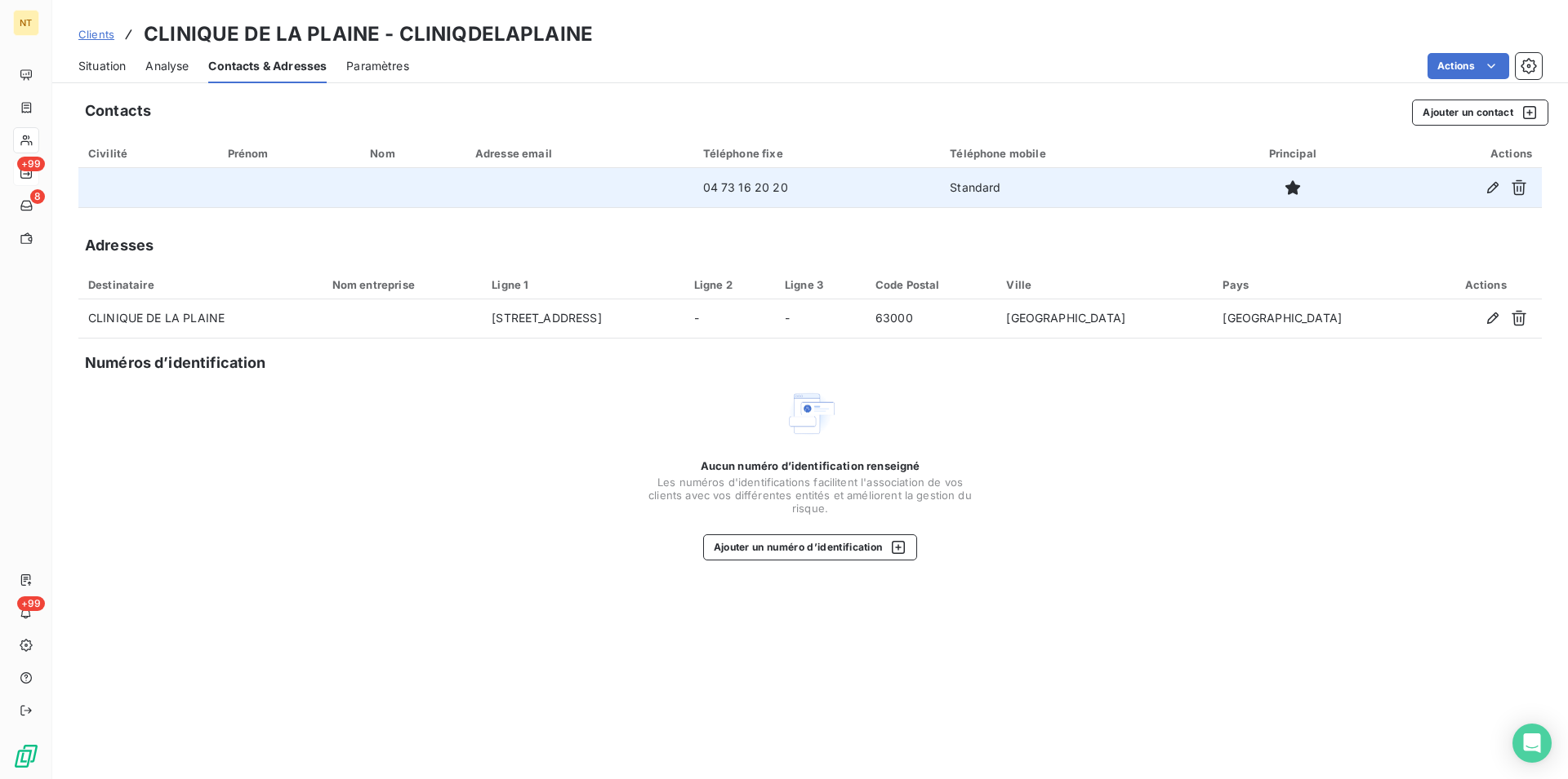
drag, startPoint x: 84, startPoint y: 68, endPoint x: 87, endPoint y: 81, distance: 13.3
click at [85, 67] on span "Situation" at bounding box center [102, 65] width 47 height 16
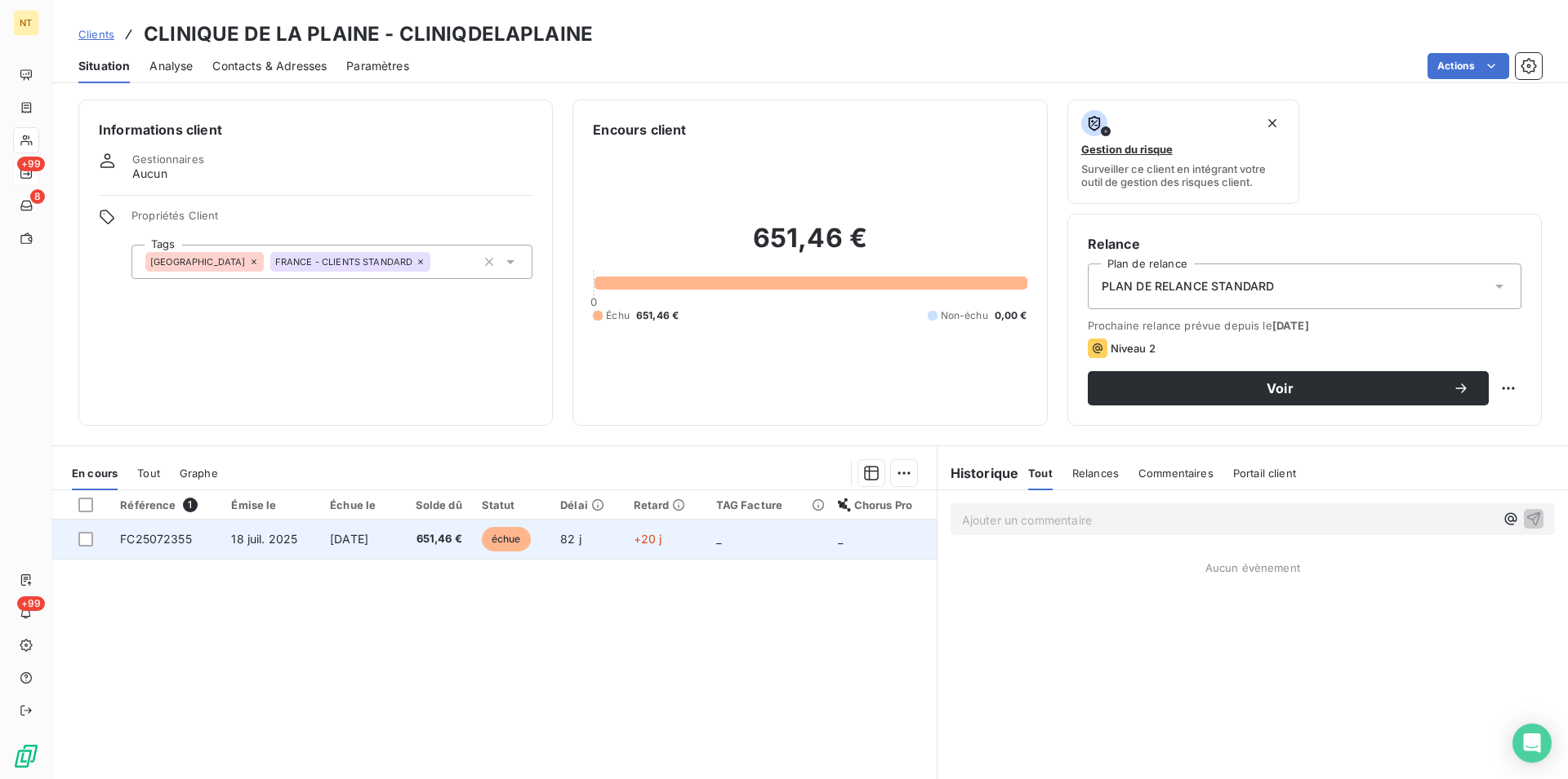
click at [320, 535] on td "[DATE]" at bounding box center [358, 539] width 75 height 40
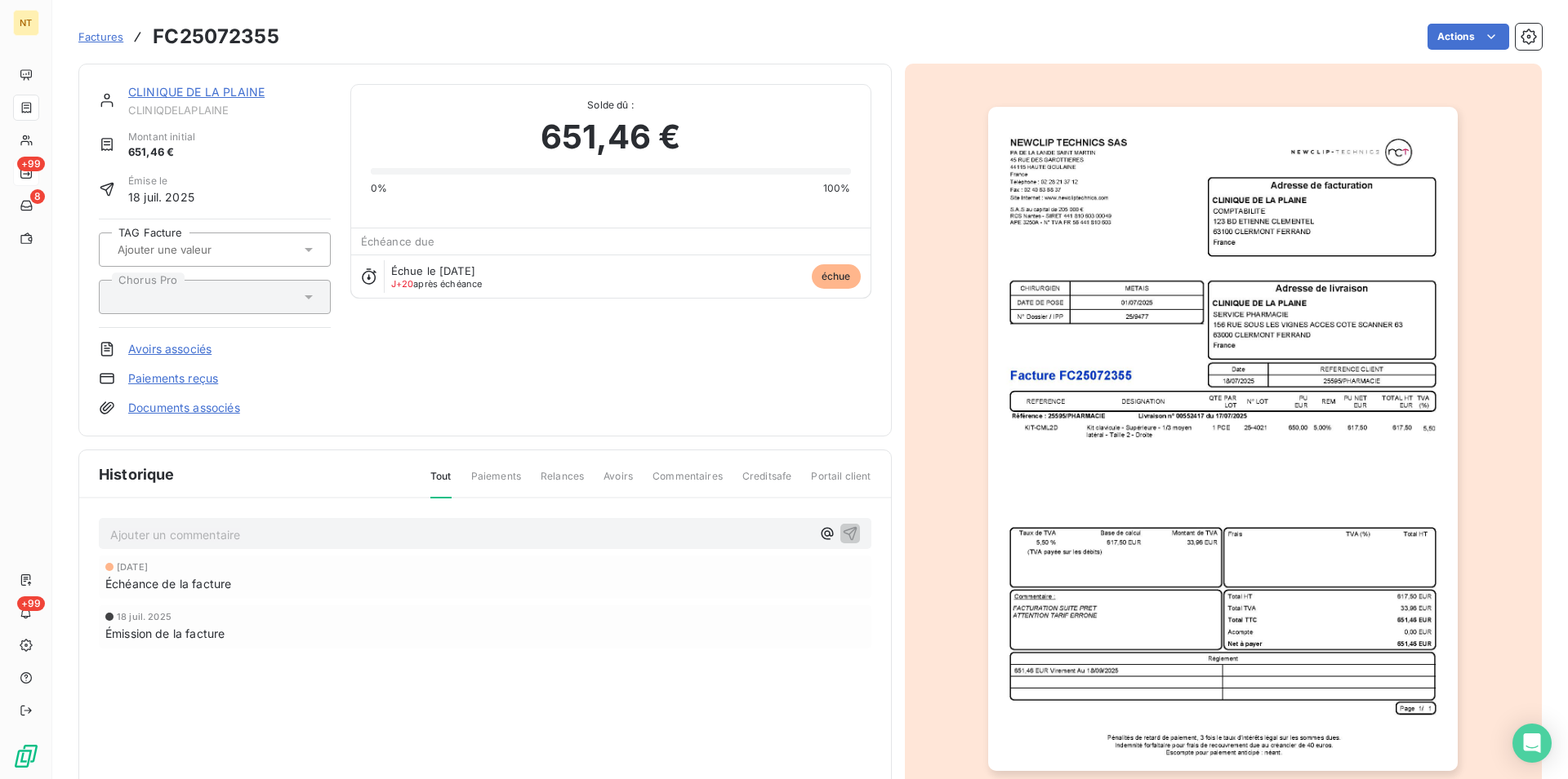
click at [204, 95] on link "CLINIQUE DE LA PLAINE" at bounding box center [196, 91] width 137 height 14
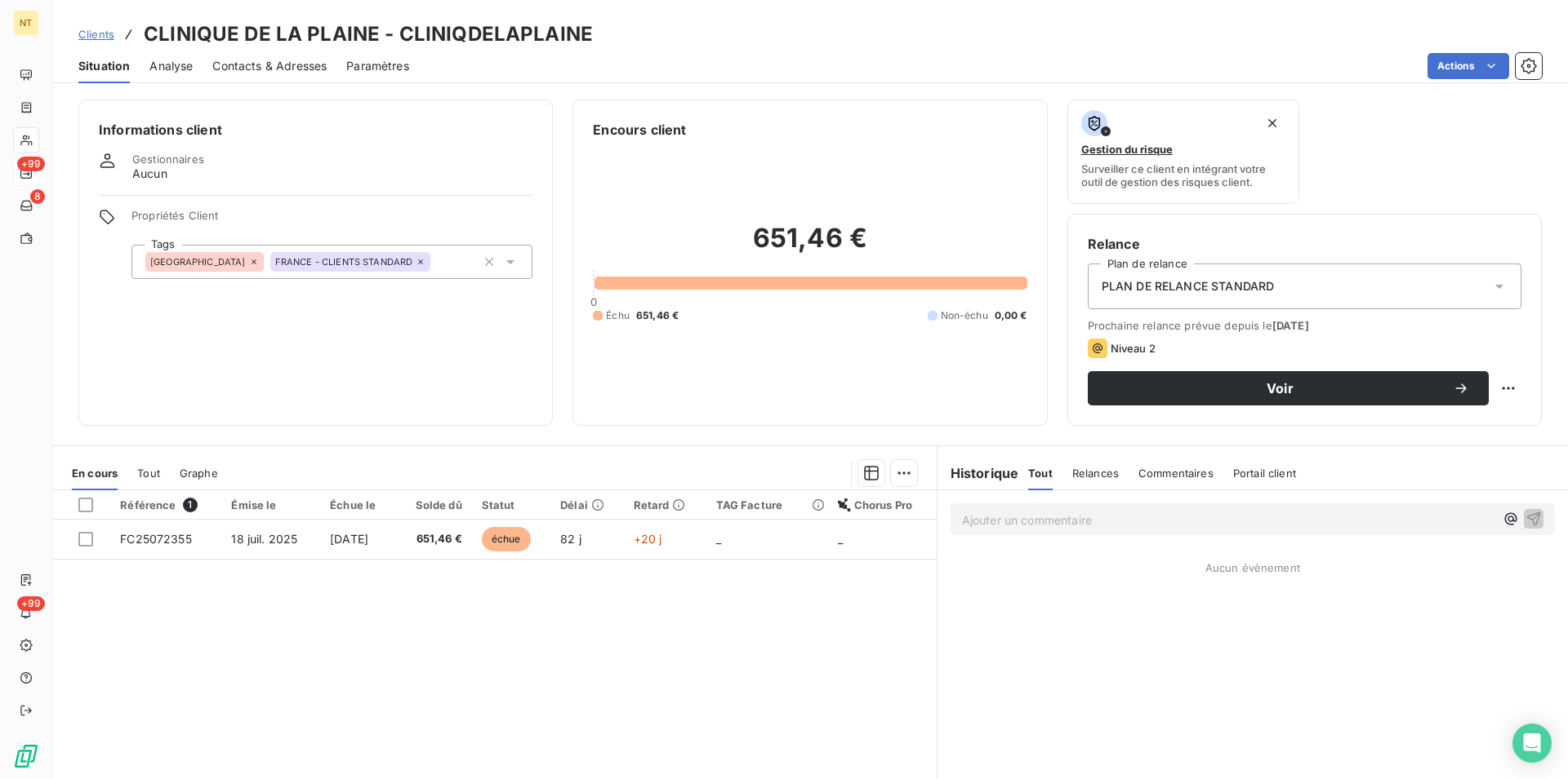
drag, startPoint x: 275, startPoint y: 69, endPoint x: 285, endPoint y: 81, distance: 15.6
click at [280, 71] on span "Contacts & Adresses" at bounding box center [269, 65] width 114 height 16
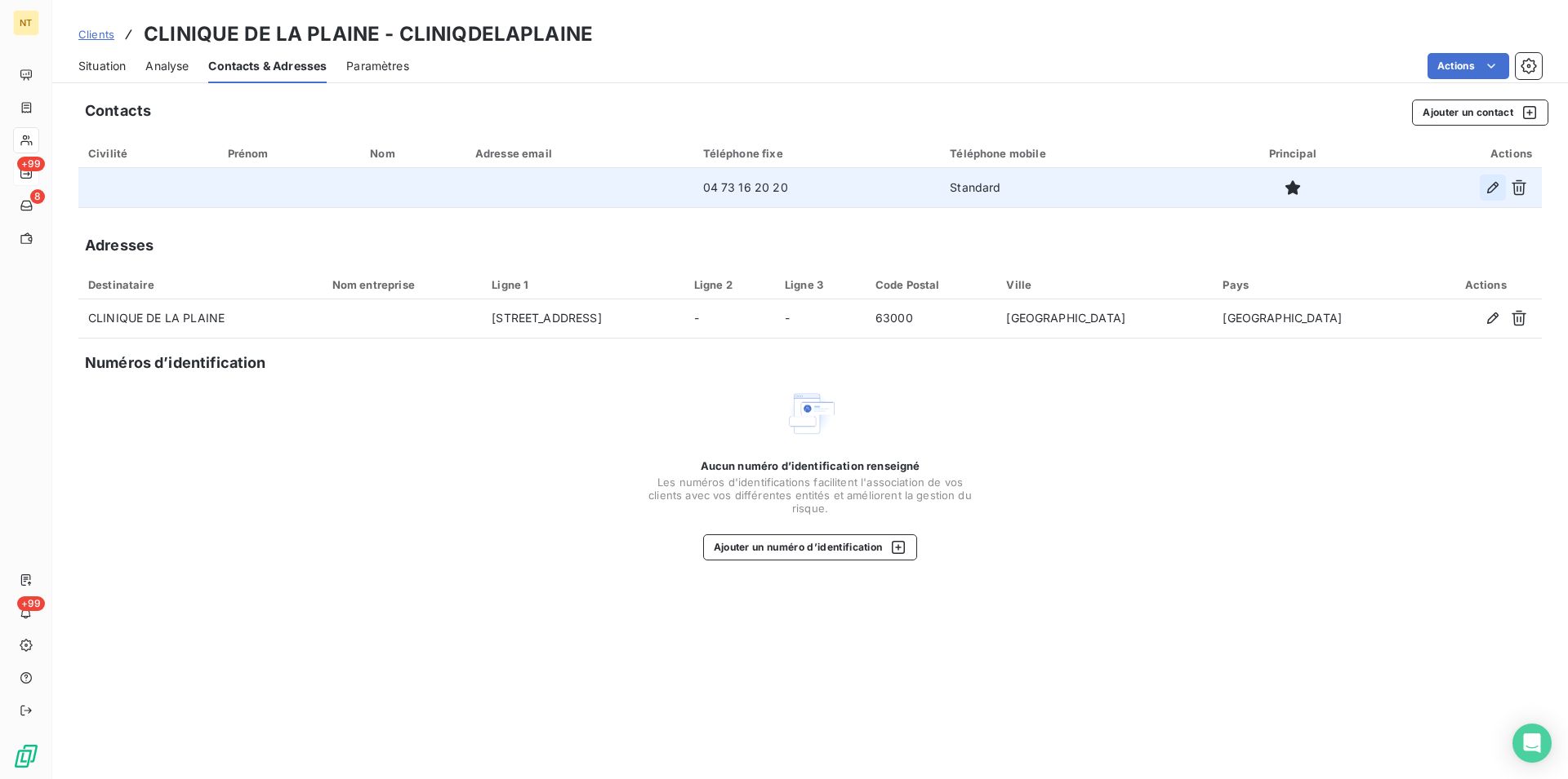
click at [1493, 181] on icon "button" at bounding box center [1492, 187] width 16 height 16
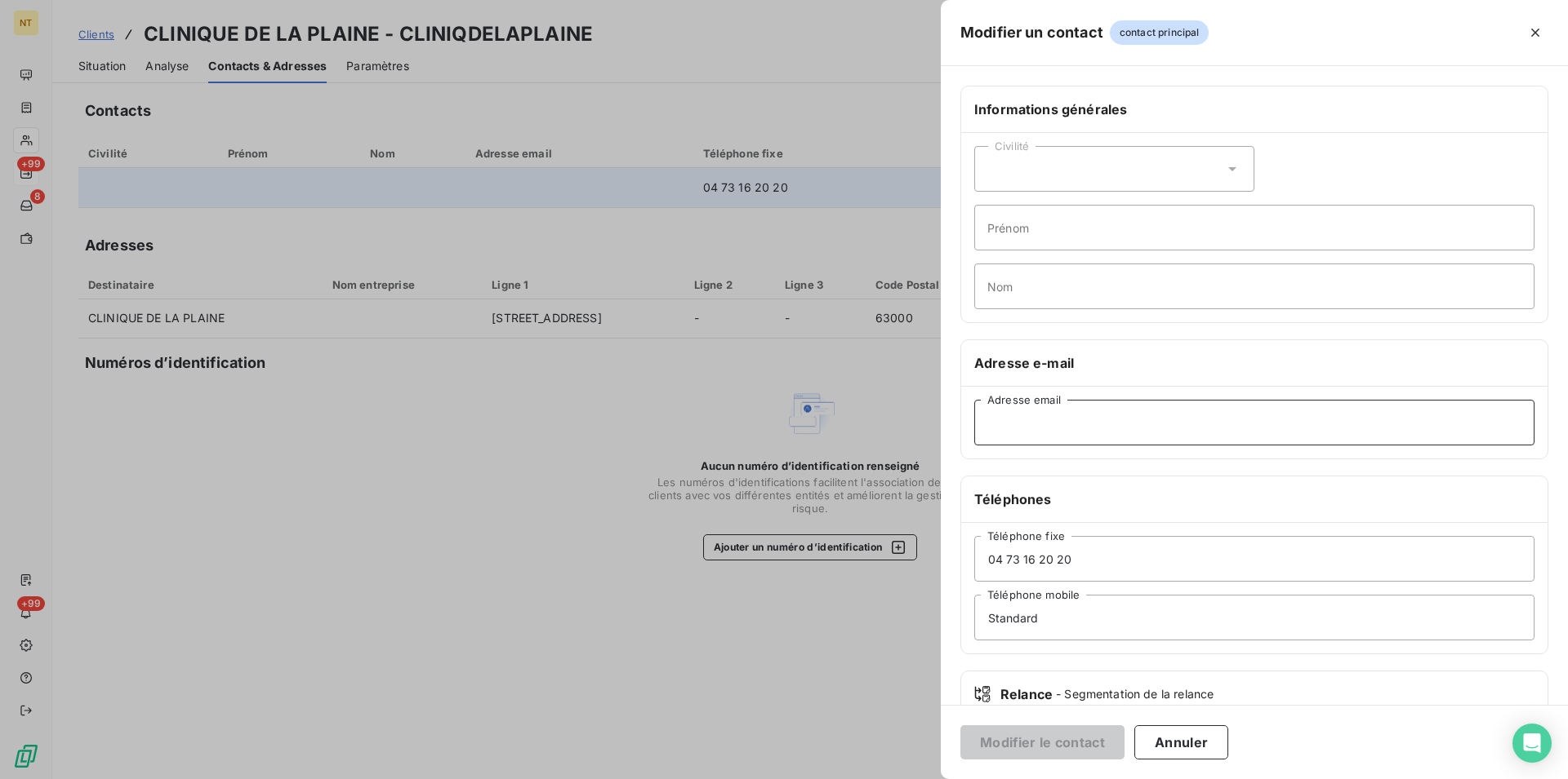
click at [997, 421] on input "Adresse email" at bounding box center [1254, 423] width 560 height 45
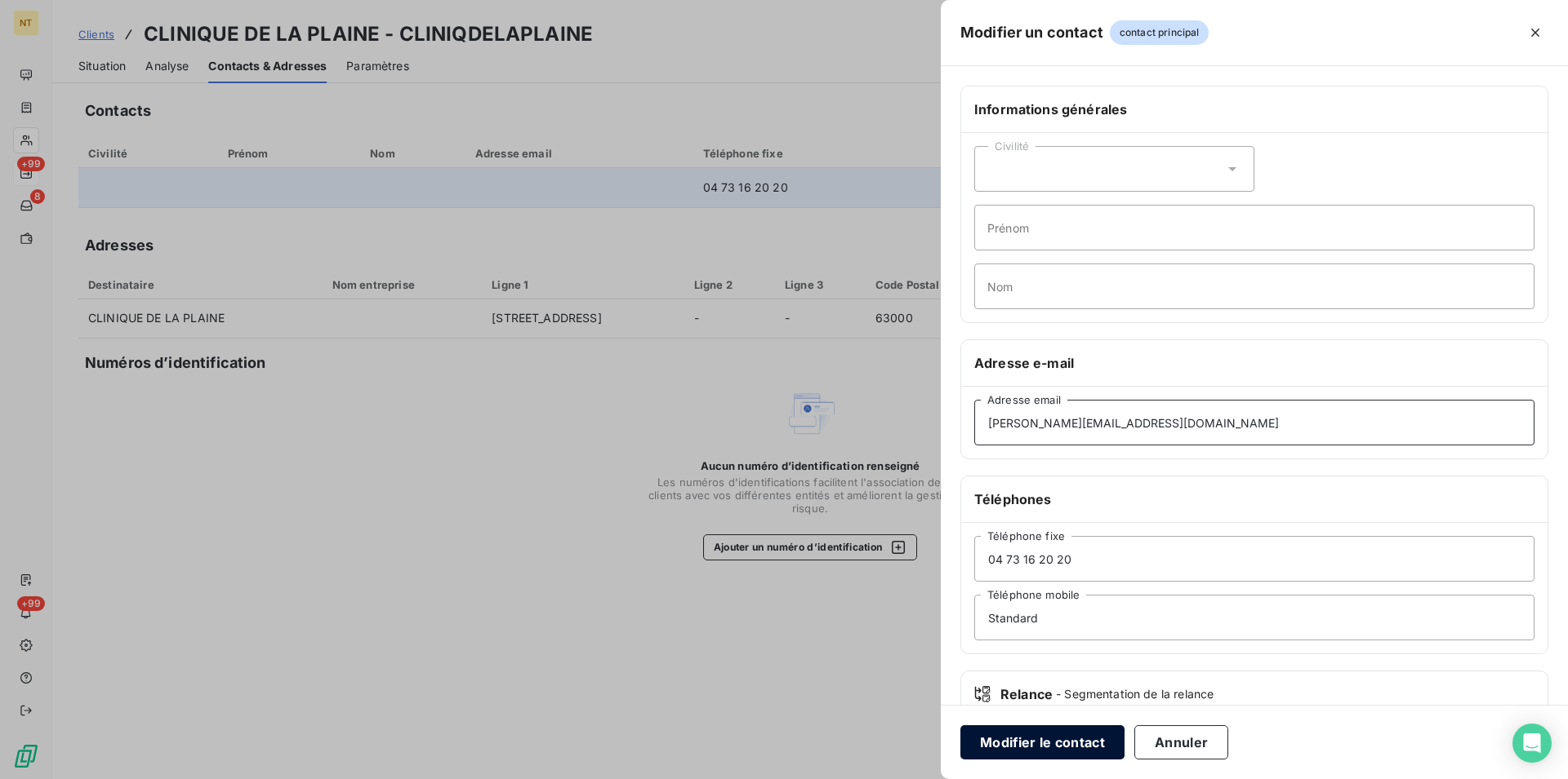
type input "[PERSON_NAME][EMAIL_ADDRESS][DOMAIN_NAME]"
click at [1056, 737] on button "Modifier le contact" at bounding box center [1043, 742] width 164 height 34
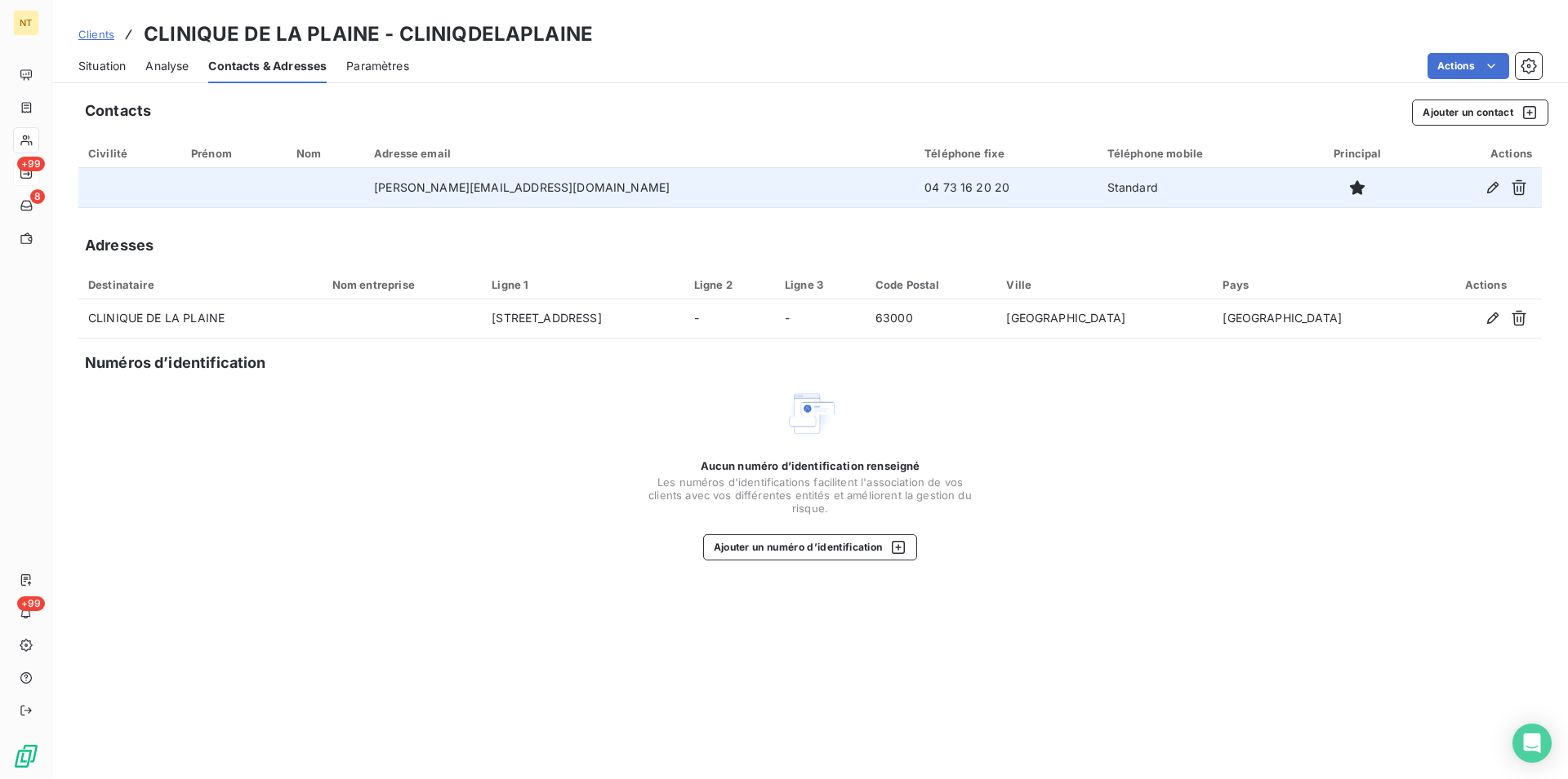
click at [100, 60] on span "Situation" at bounding box center [102, 65] width 47 height 16
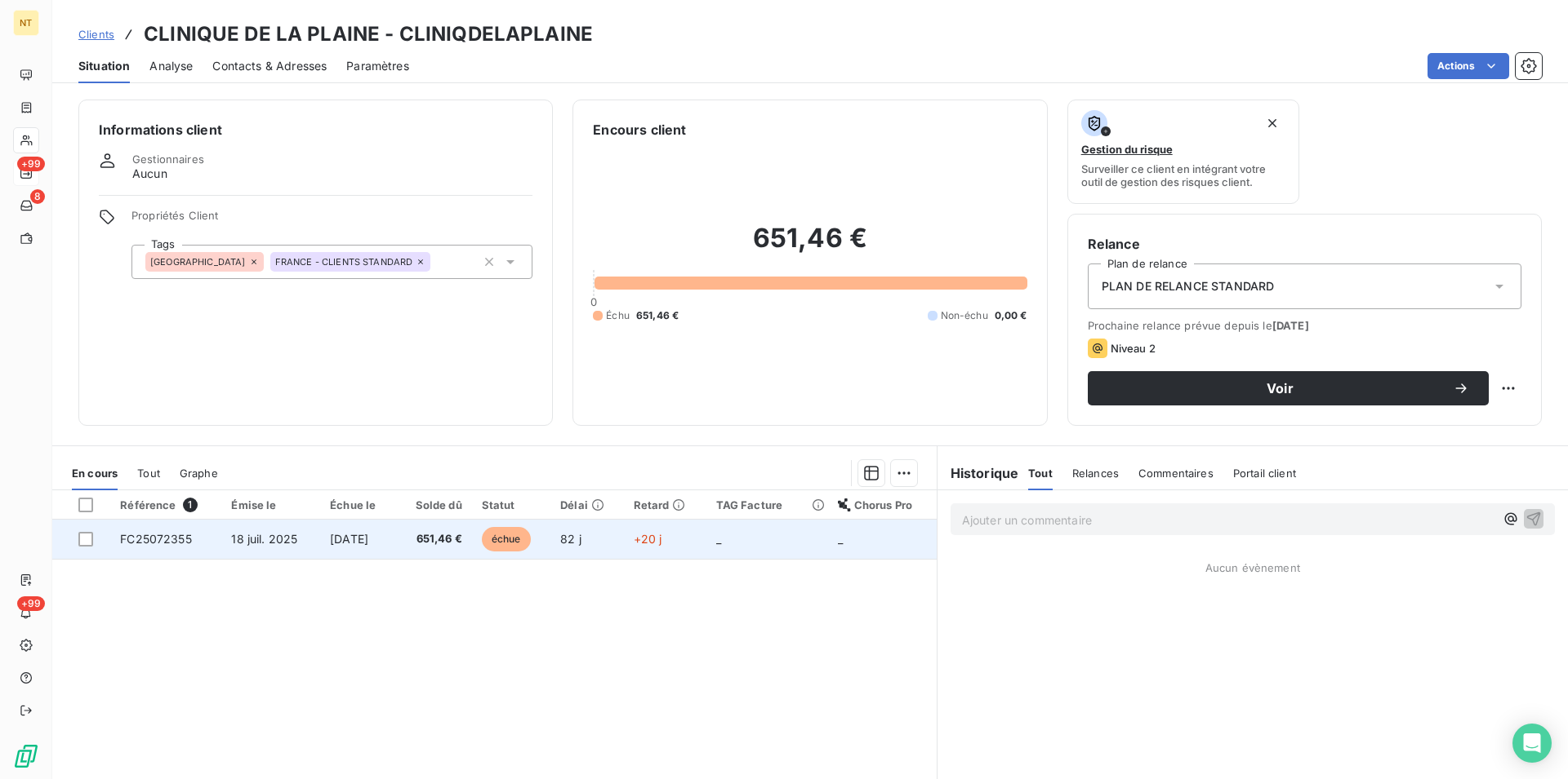
click at [297, 536] on td "18 juil. 2025" at bounding box center [271, 539] width 99 height 40
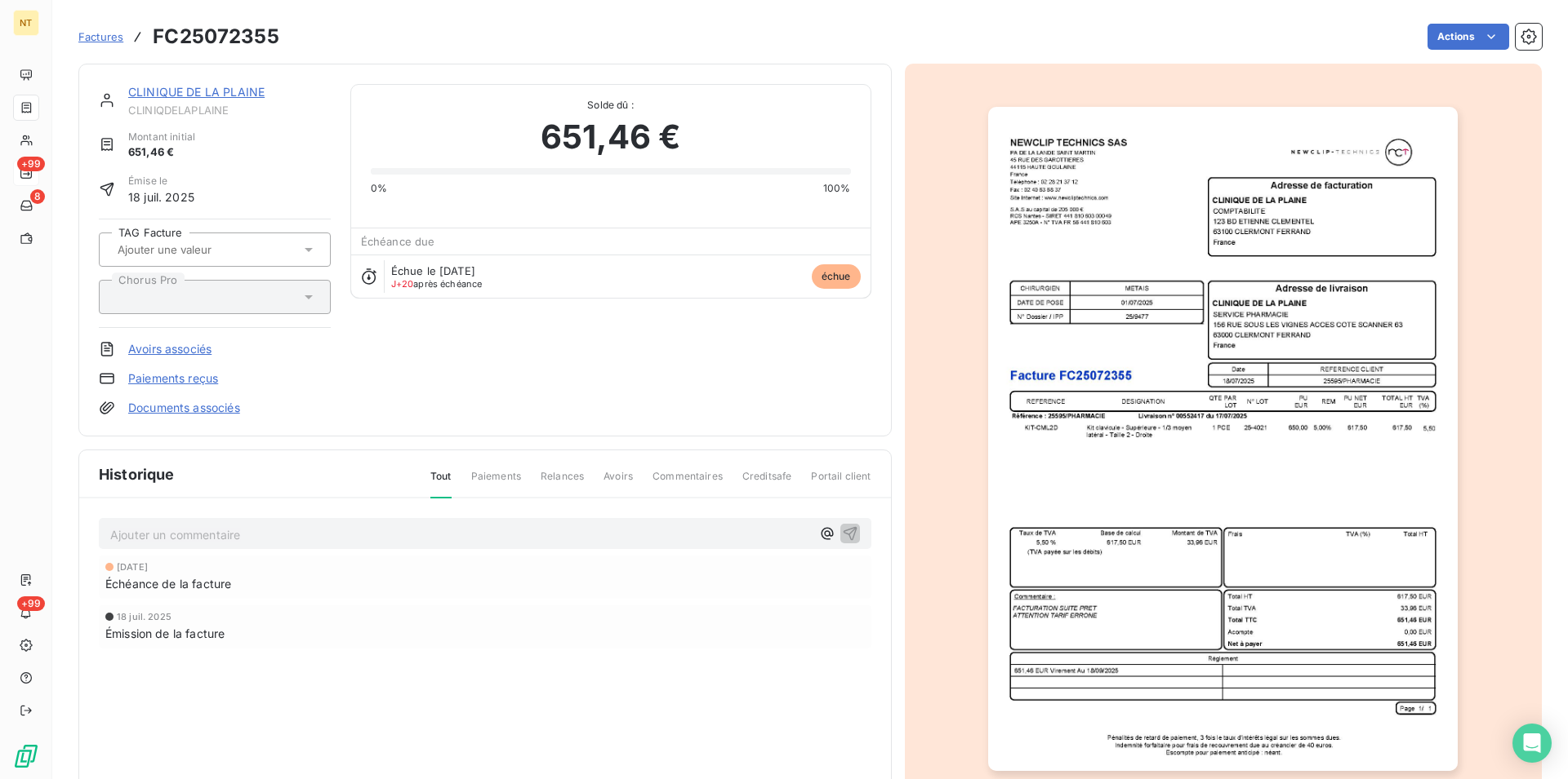
click at [198, 87] on link "CLINIQUE DE LA PLAINE" at bounding box center [196, 91] width 137 height 14
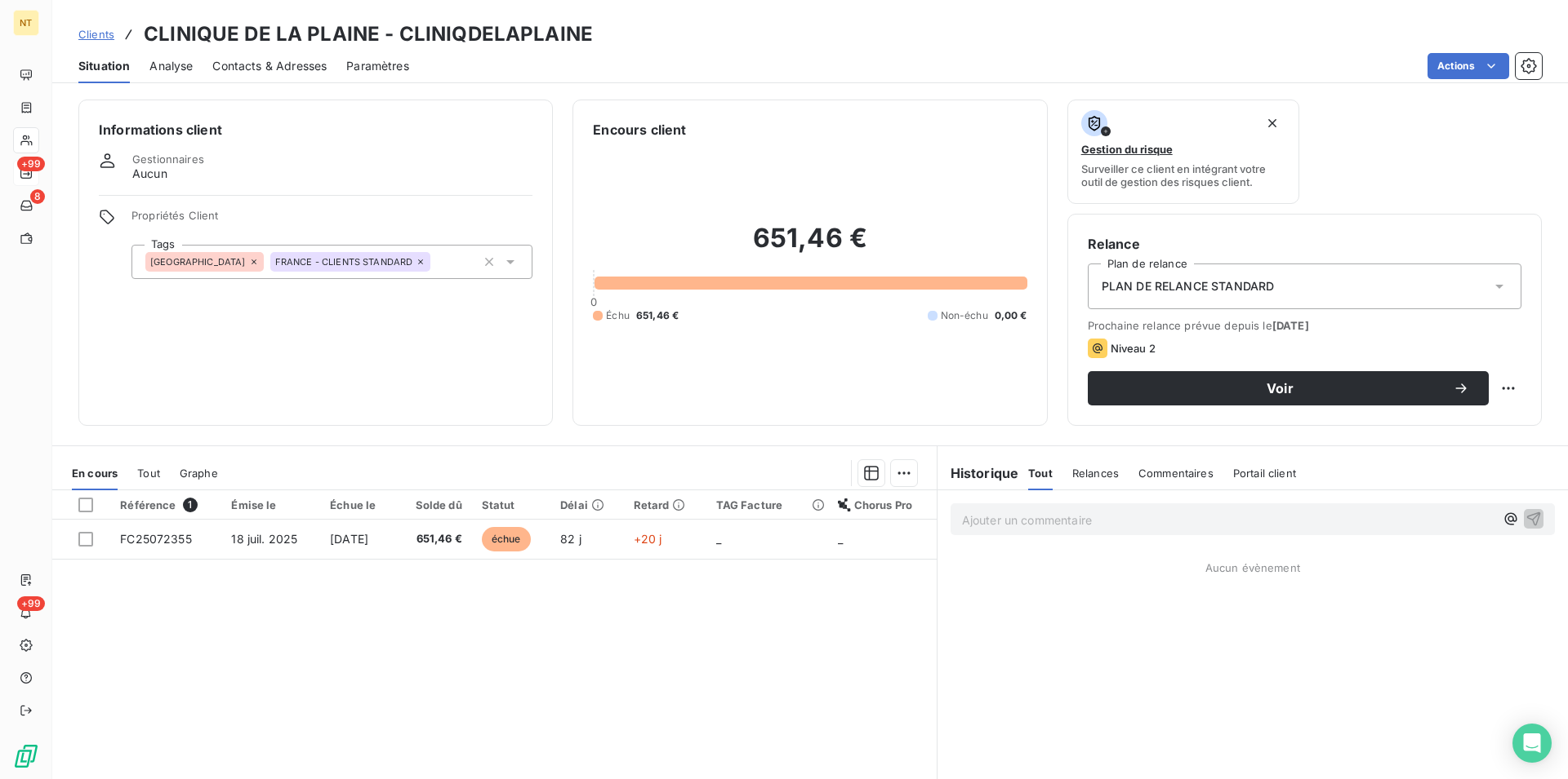
click at [282, 59] on span "Contacts & Adresses" at bounding box center [269, 65] width 114 height 16
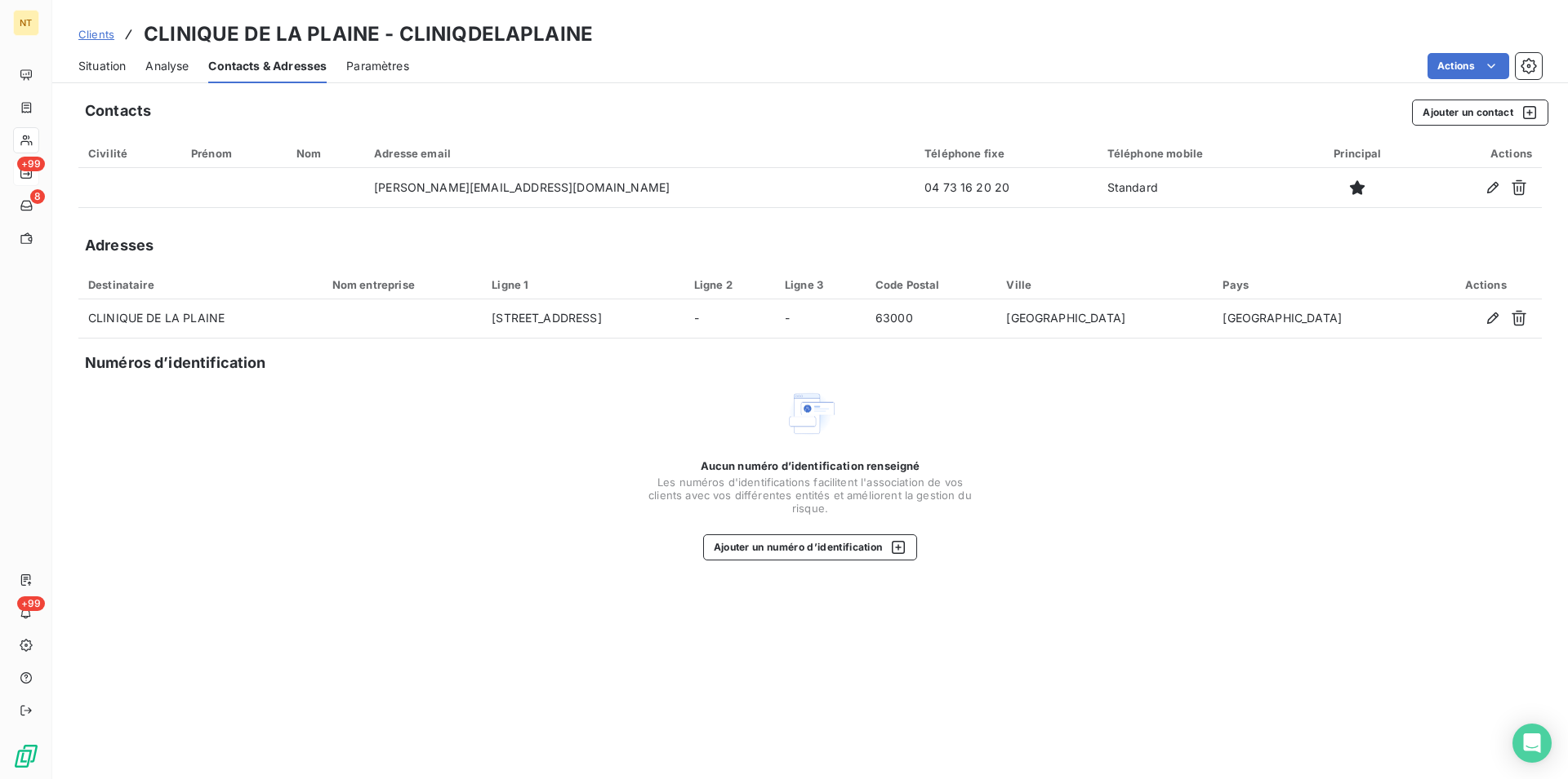
click at [104, 70] on span "Situation" at bounding box center [102, 65] width 47 height 16
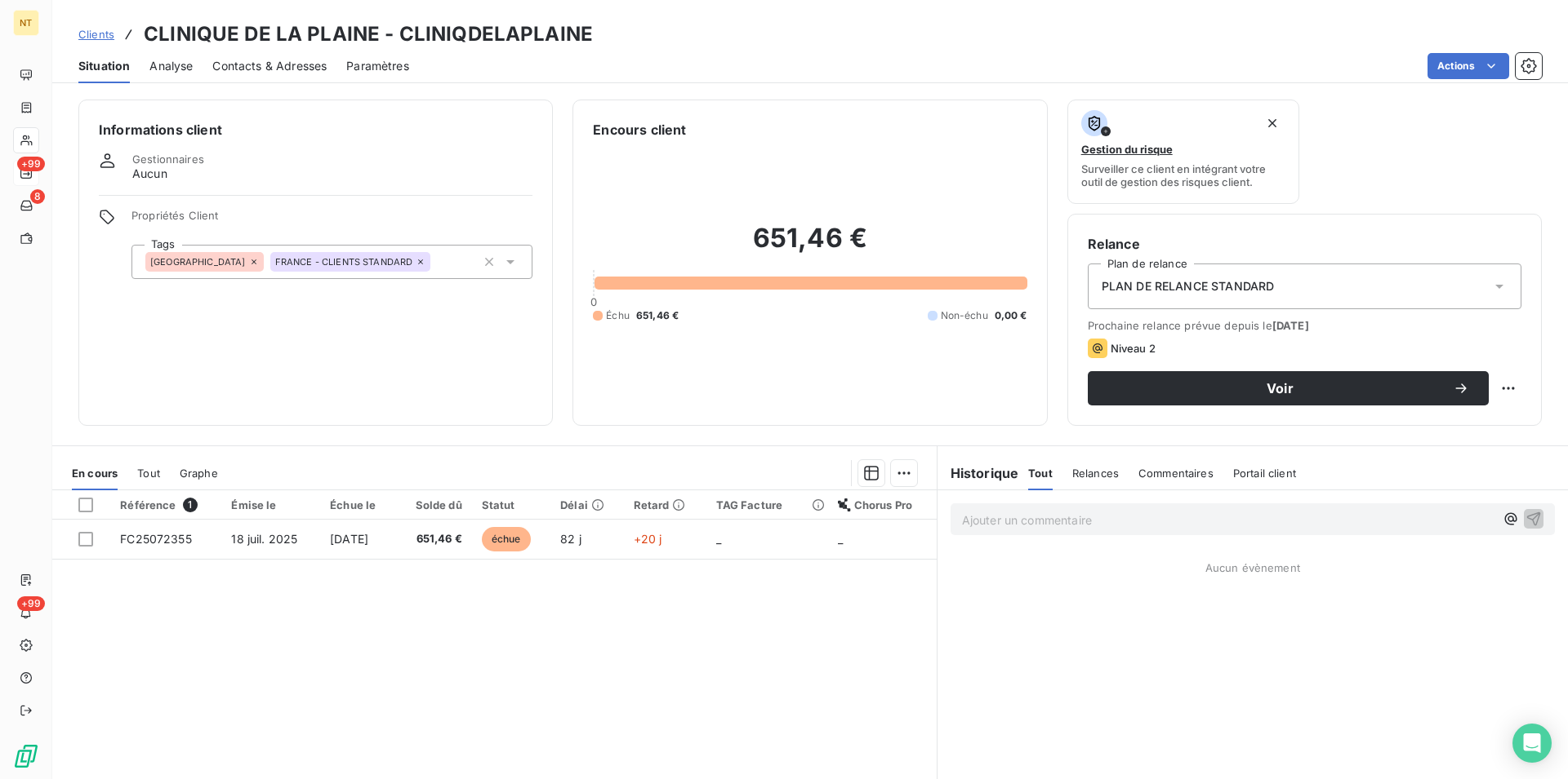
click at [278, 69] on span "Contacts & Adresses" at bounding box center [269, 65] width 114 height 16
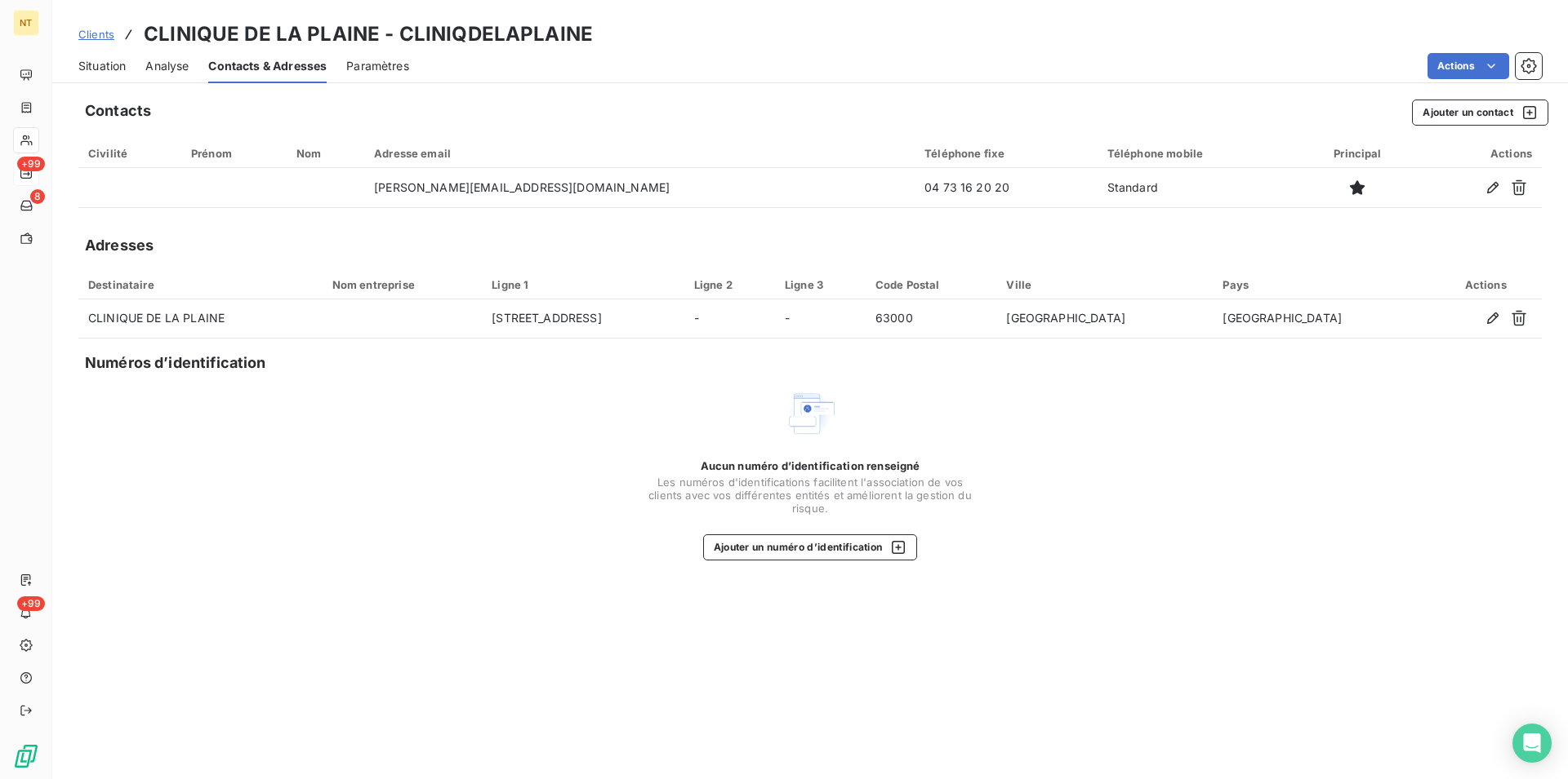
click at [91, 65] on span "Situation" at bounding box center [102, 65] width 47 height 16
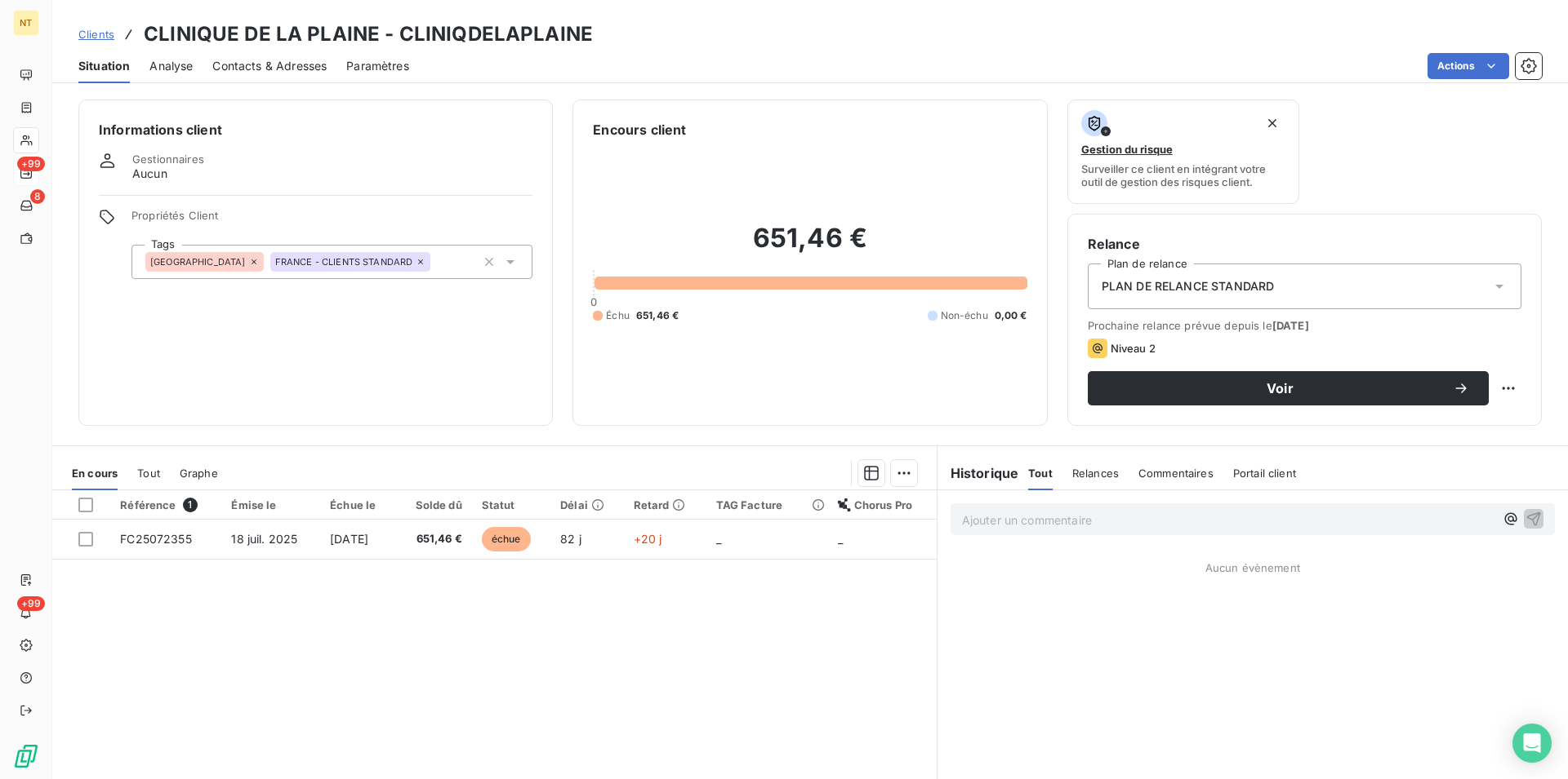
click at [282, 55] on div "Contacts & Adresses" at bounding box center [269, 66] width 114 height 34
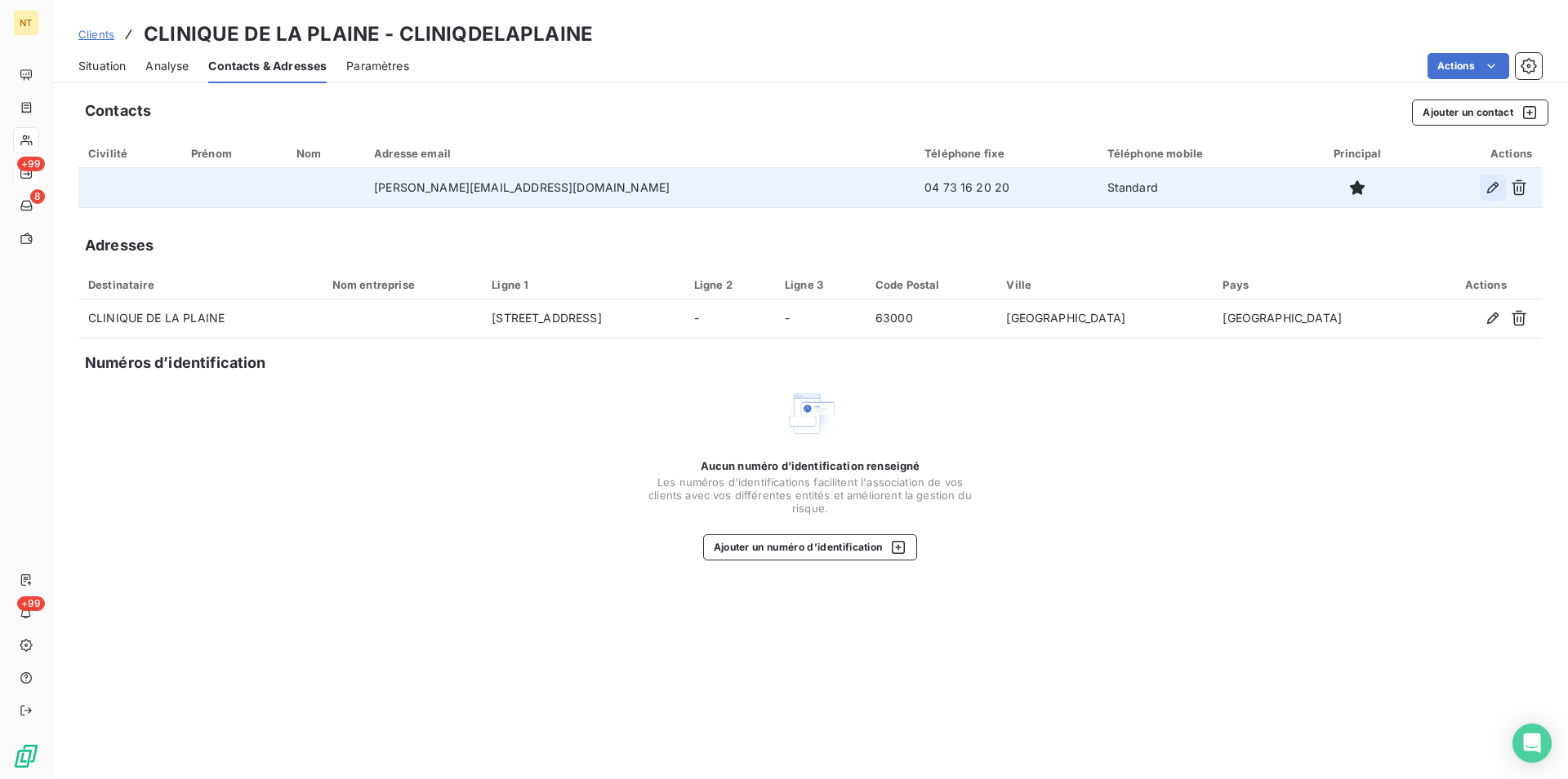
click at [1490, 182] on icon "button" at bounding box center [1492, 187] width 16 height 16
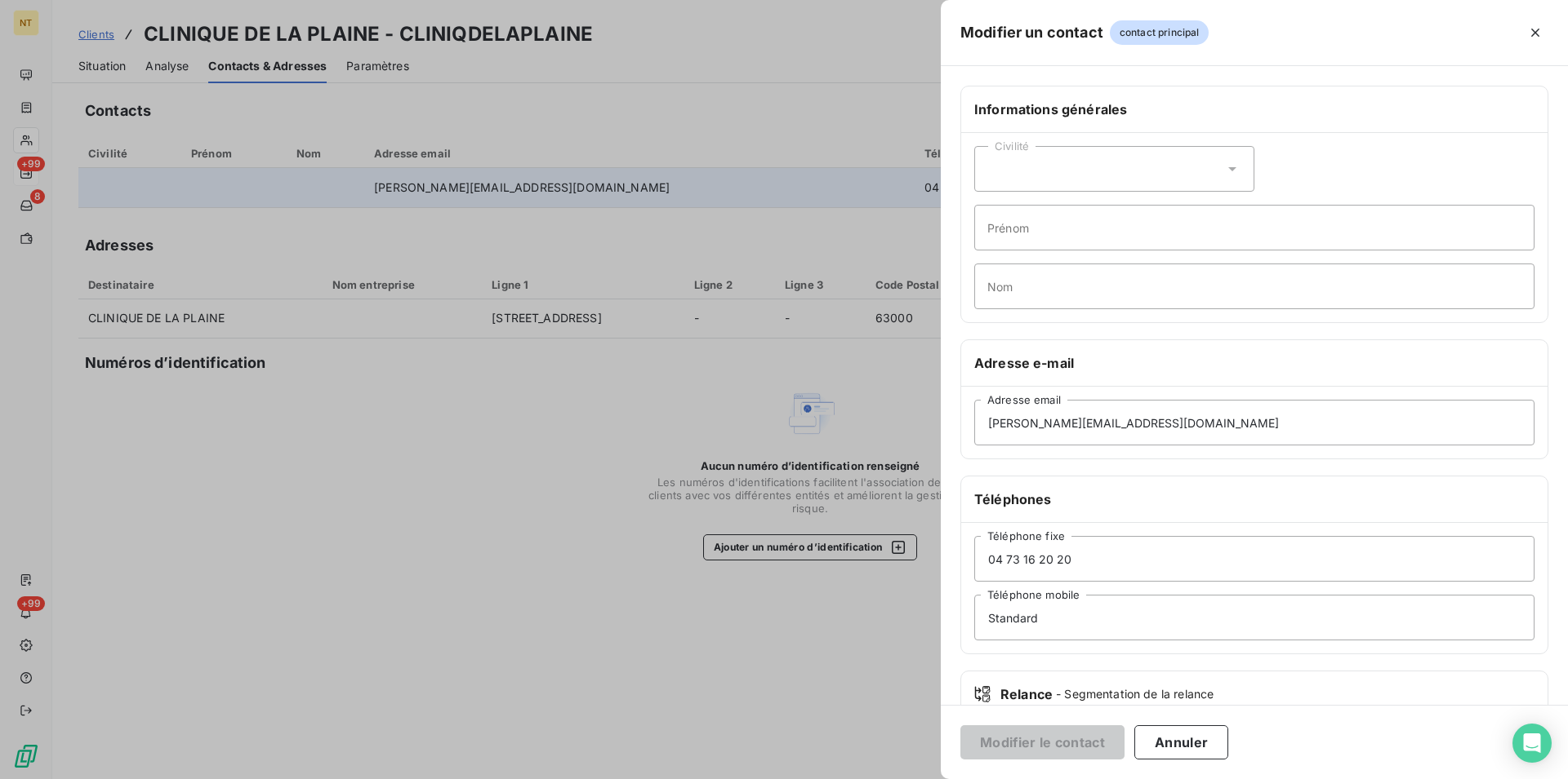
click at [1227, 165] on icon at bounding box center [1231, 168] width 16 height 16
click at [989, 239] on input "radio" at bounding box center [992, 239] width 16 height 16
click at [992, 226] on input "Prénom" at bounding box center [1254, 227] width 560 height 45
type input "[PERSON_NAME]"
click at [996, 286] on input "Nom" at bounding box center [1254, 287] width 560 height 45
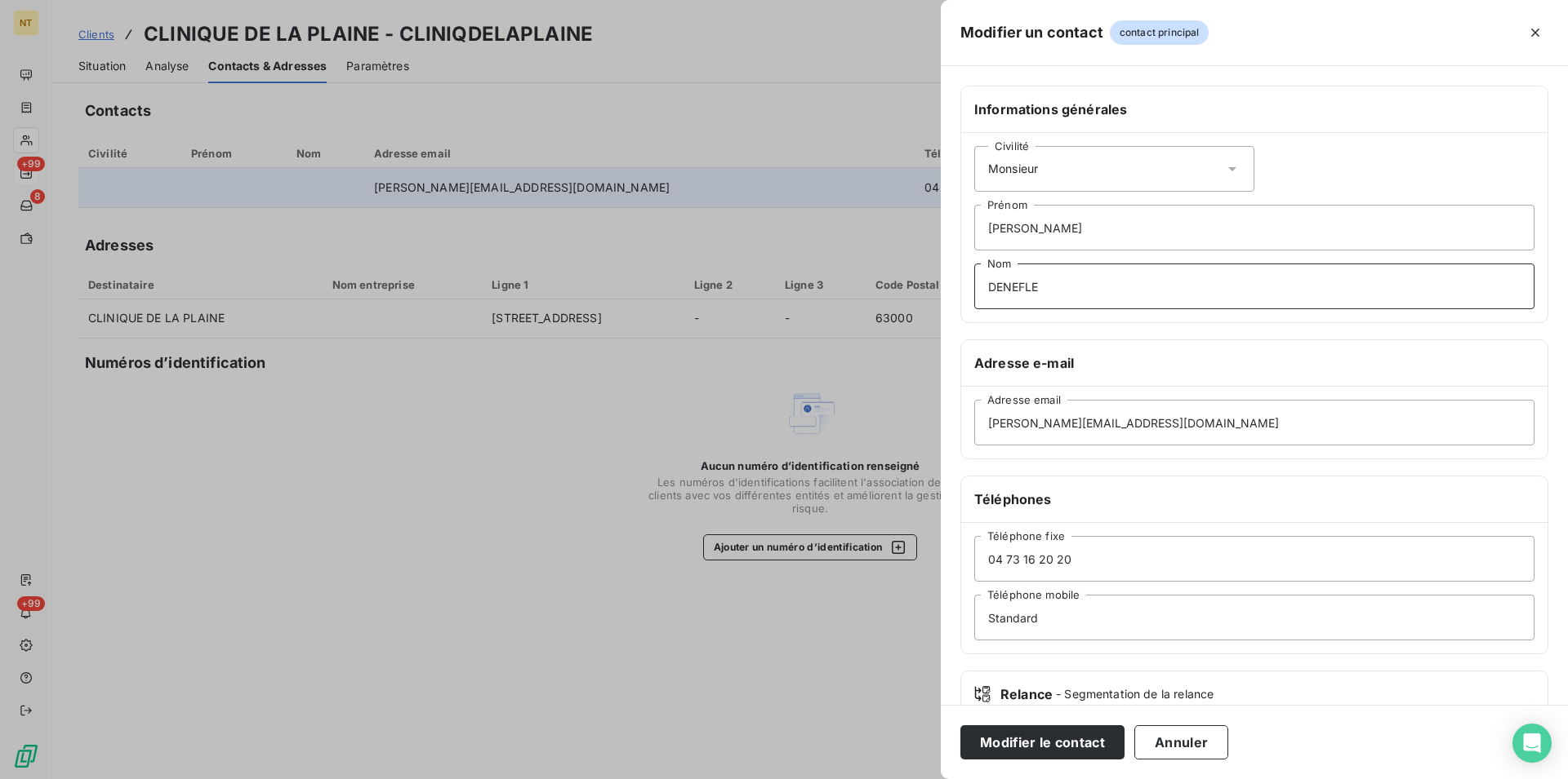
type input "DENEFLE"
drag, startPoint x: 1039, startPoint y: 617, endPoint x: 970, endPoint y: 615, distance: 69.0
click at [974, 615] on input "Standard" at bounding box center [1254, 618] width 560 height 45
type input "Comptable"
click at [1022, 739] on button "Modifier le contact" at bounding box center [1043, 742] width 164 height 34
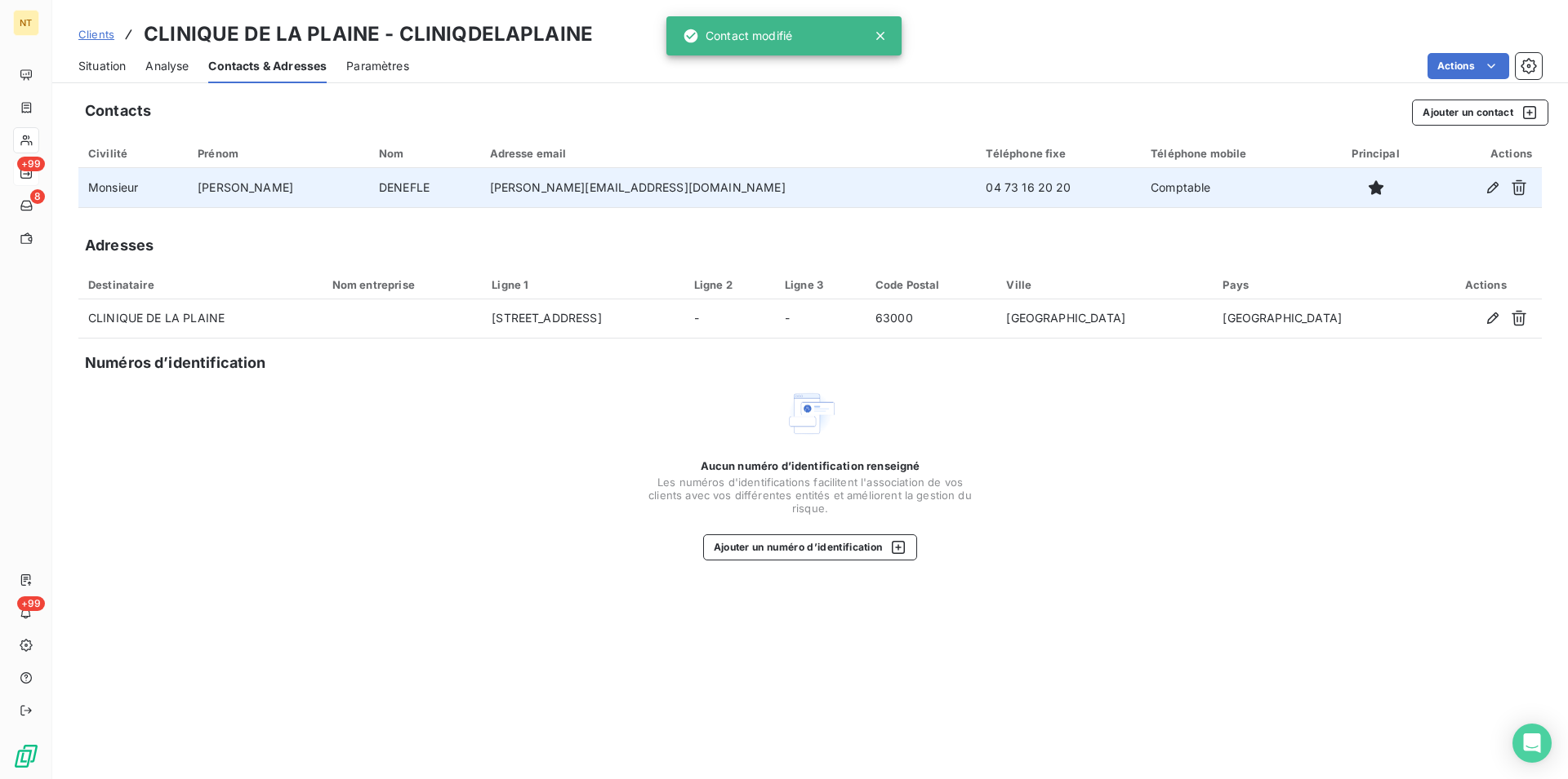
click at [95, 63] on span "Situation" at bounding box center [102, 65] width 47 height 16
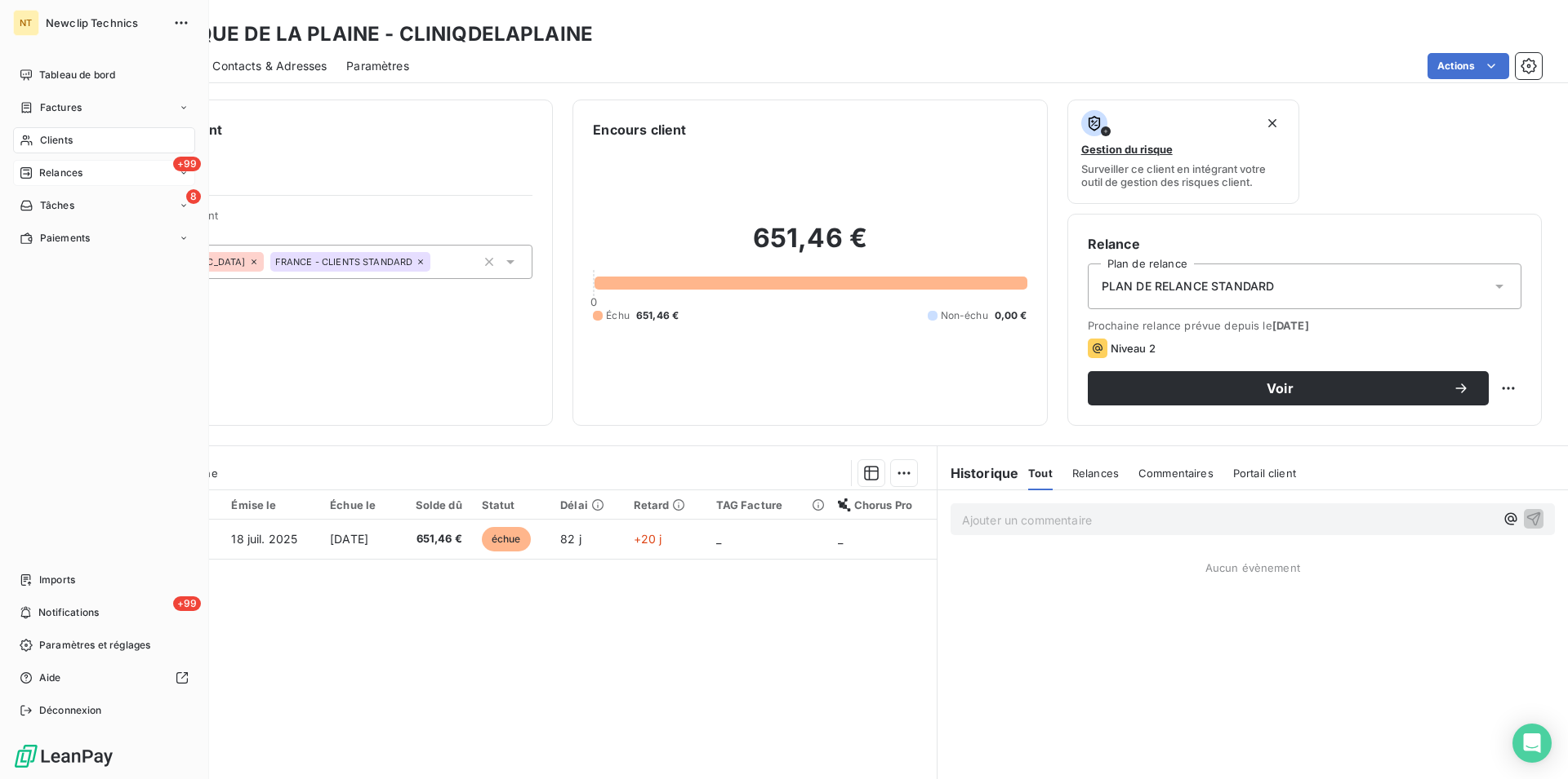
click at [58, 166] on span "Relances" at bounding box center [61, 174] width 43 height 15
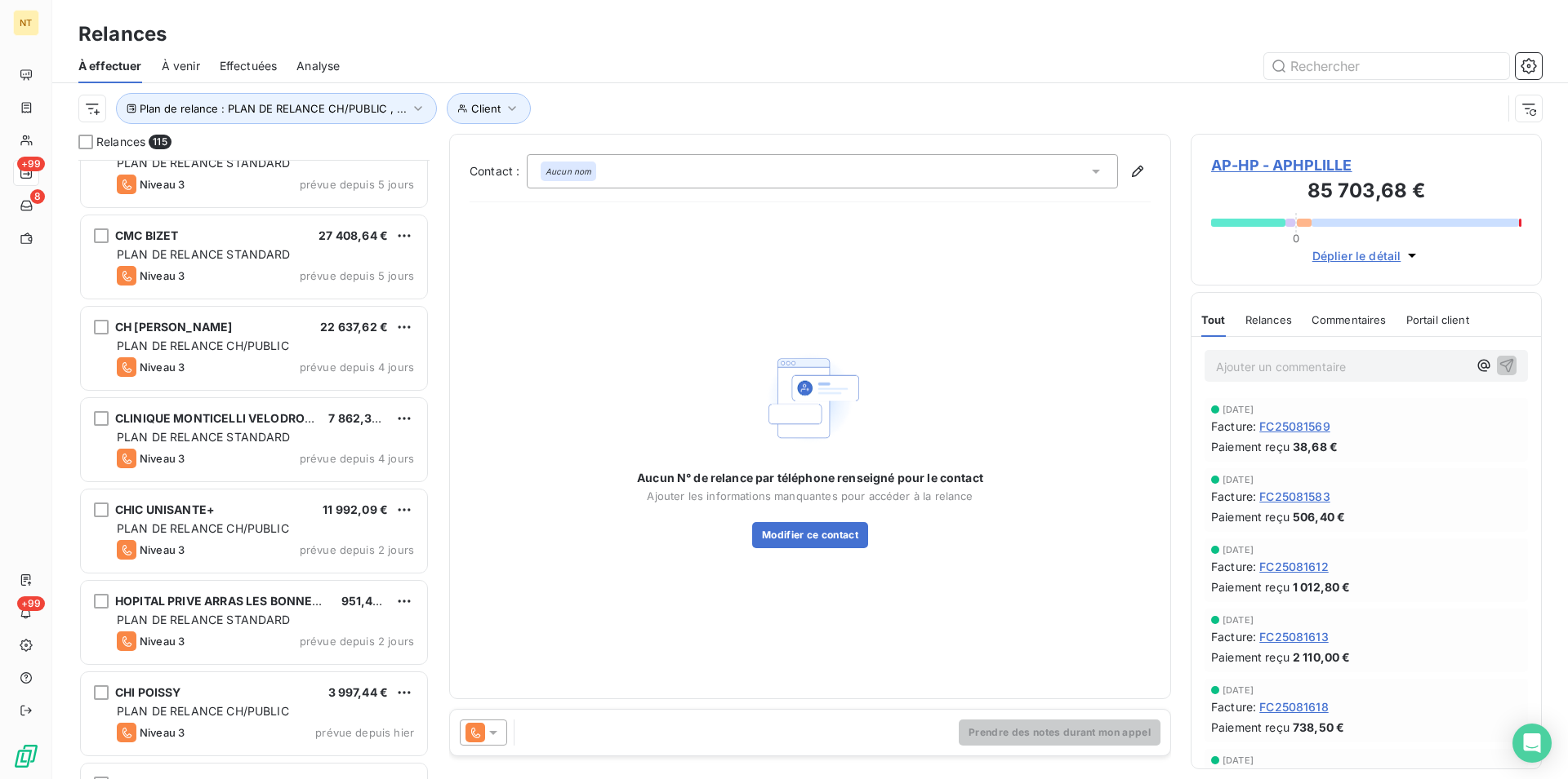
scroll to position [9227, 0]
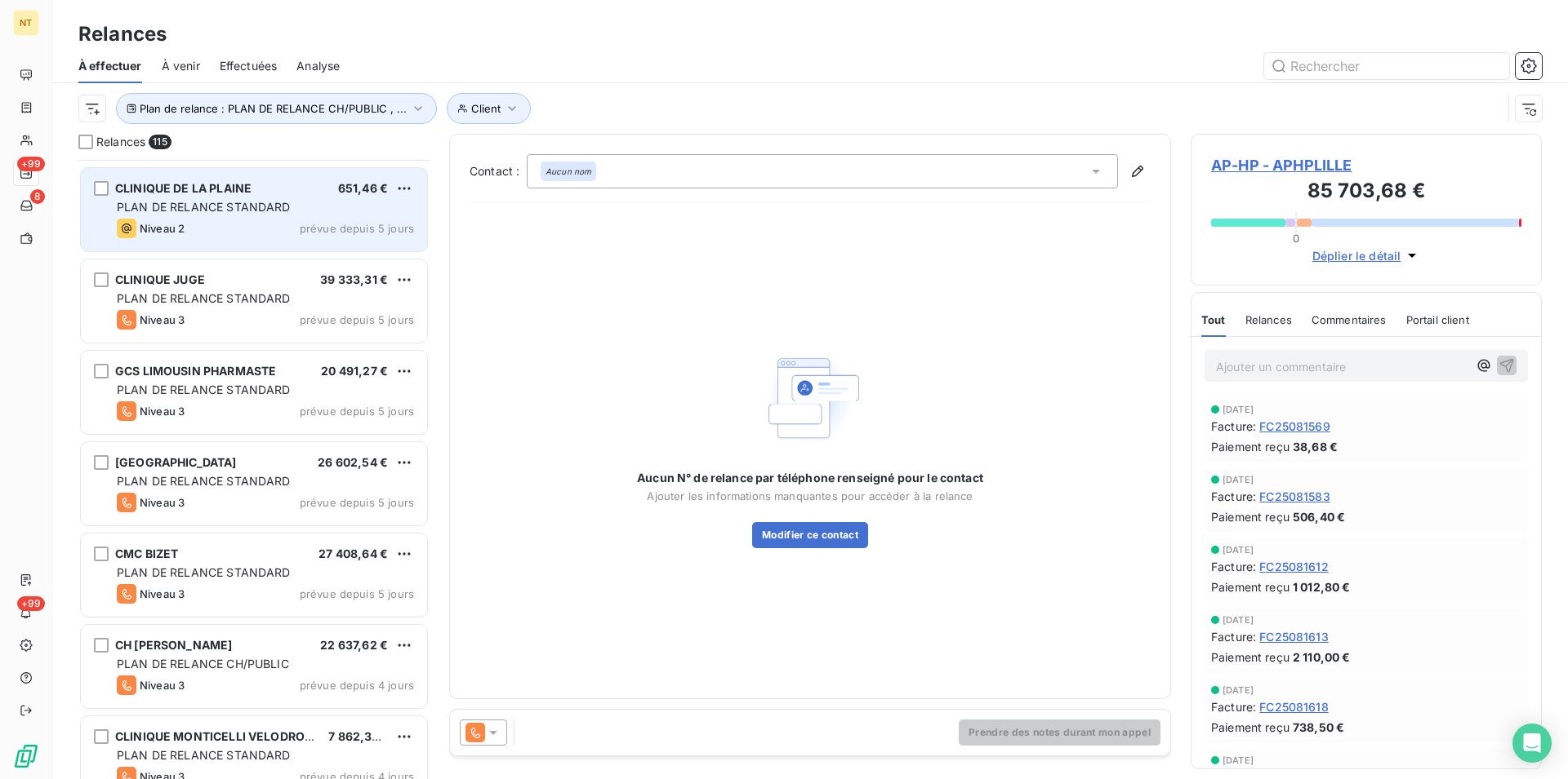
click at [201, 183] on span "CLINIQUE DE LA PLAINE" at bounding box center [183, 188] width 137 height 14
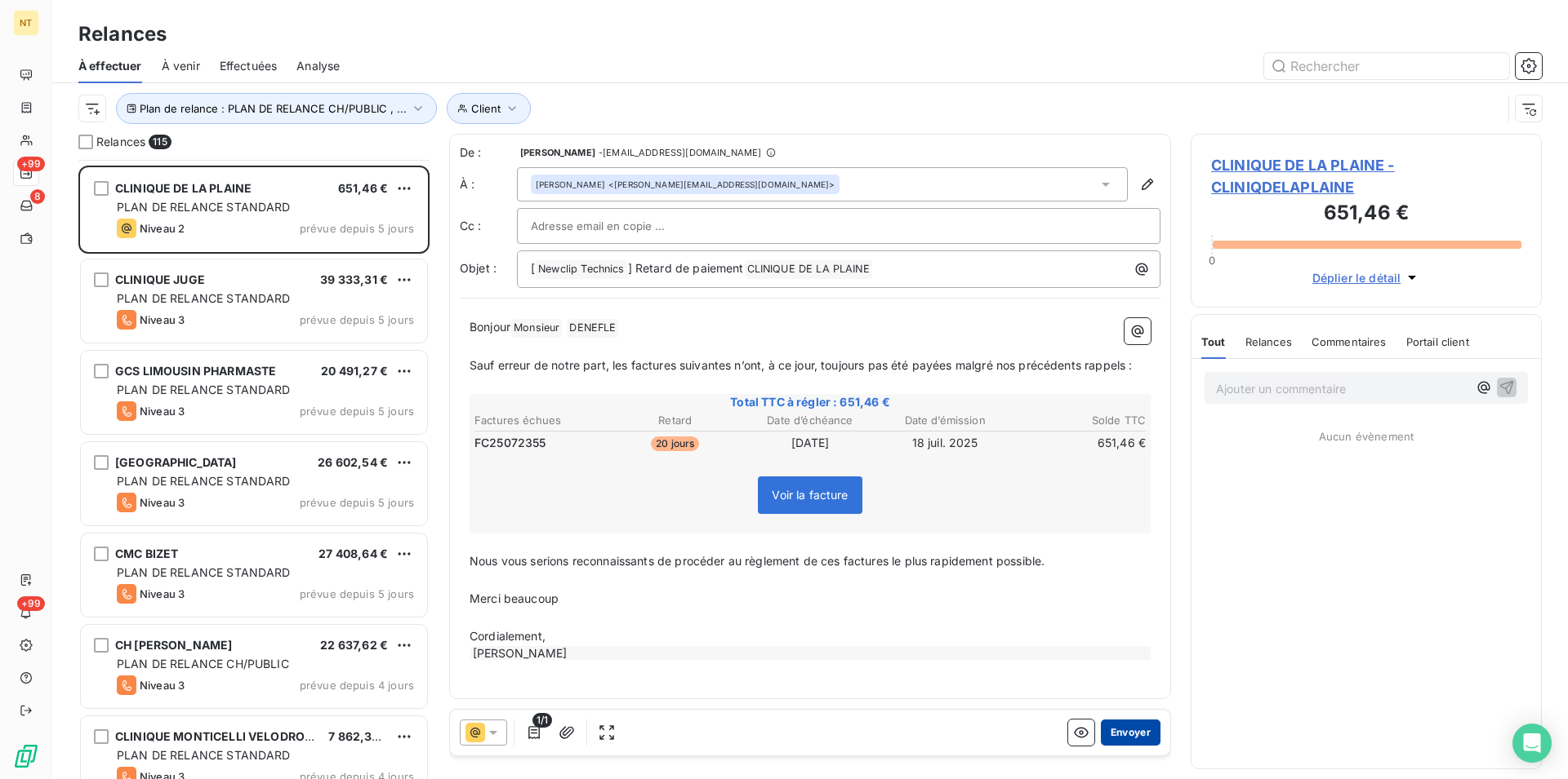
click at [1108, 733] on button "Envoyer" at bounding box center [1130, 733] width 59 height 26
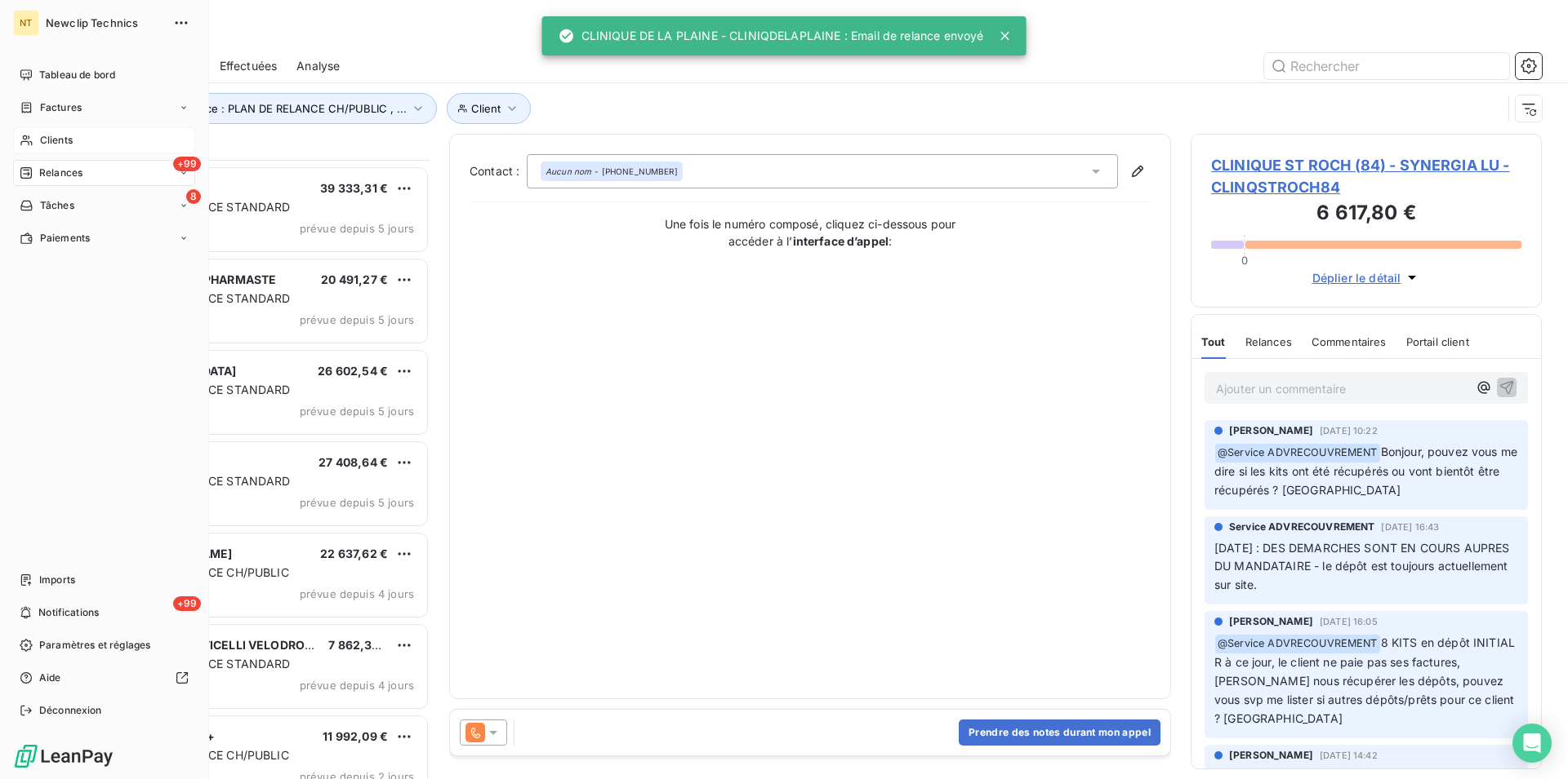
click at [60, 141] on span "Clients" at bounding box center [56, 141] width 33 height 15
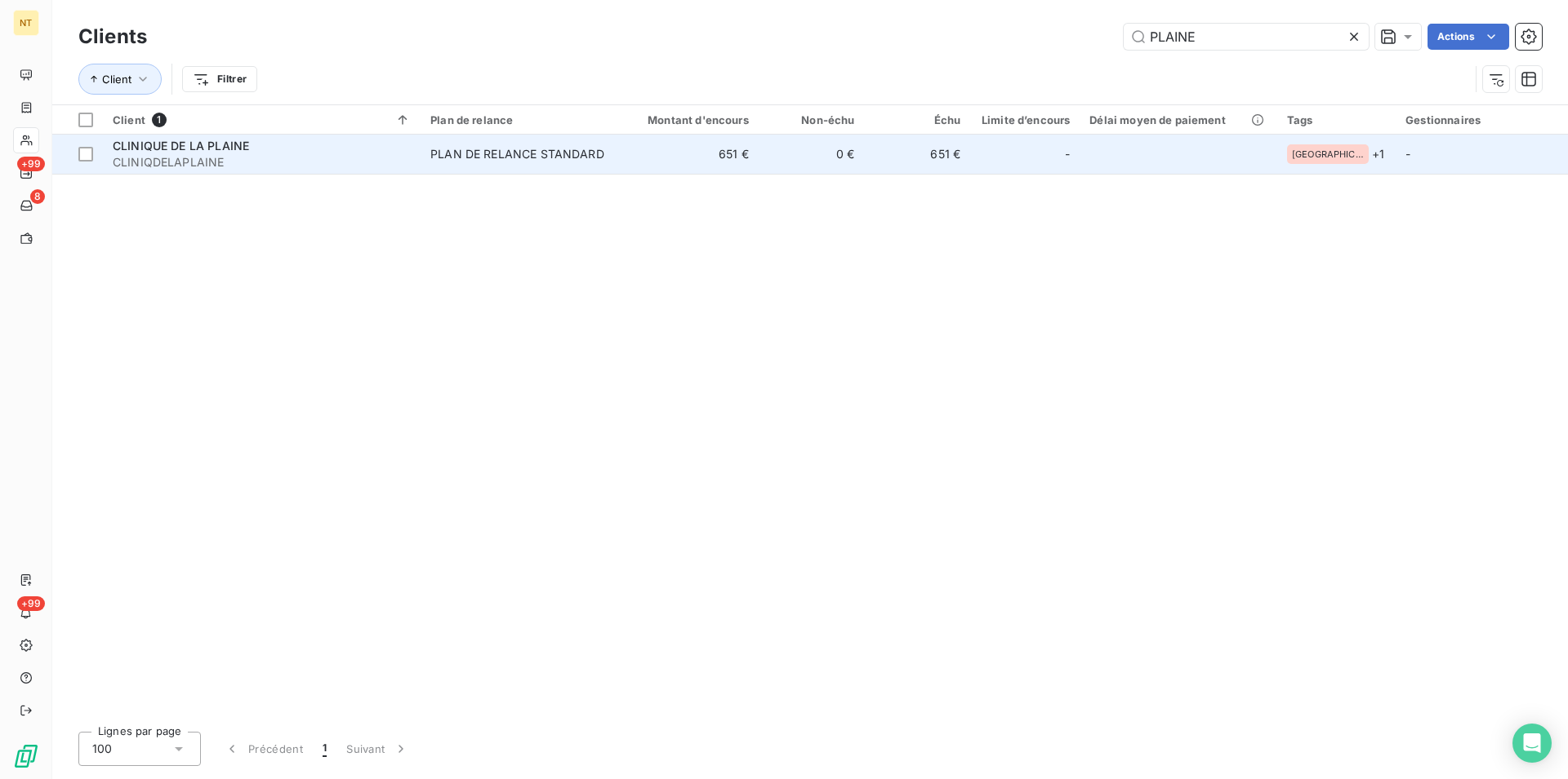
type input "PLAINE"
click at [164, 157] on span "CLINIQDELAPLAINE" at bounding box center [261, 162] width 298 height 16
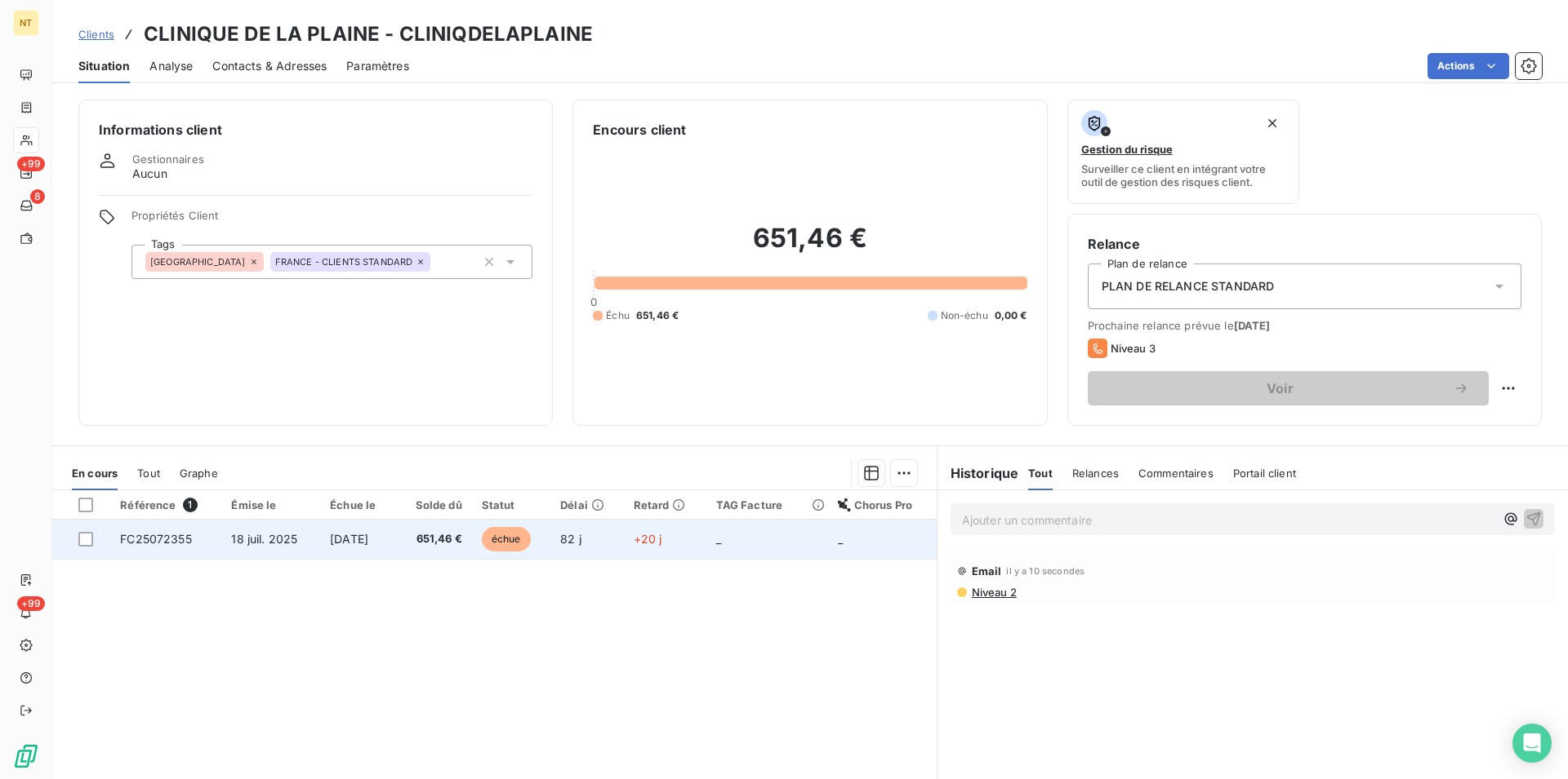
click at [363, 539] on span "[DATE]" at bounding box center [349, 539] width 39 height 14
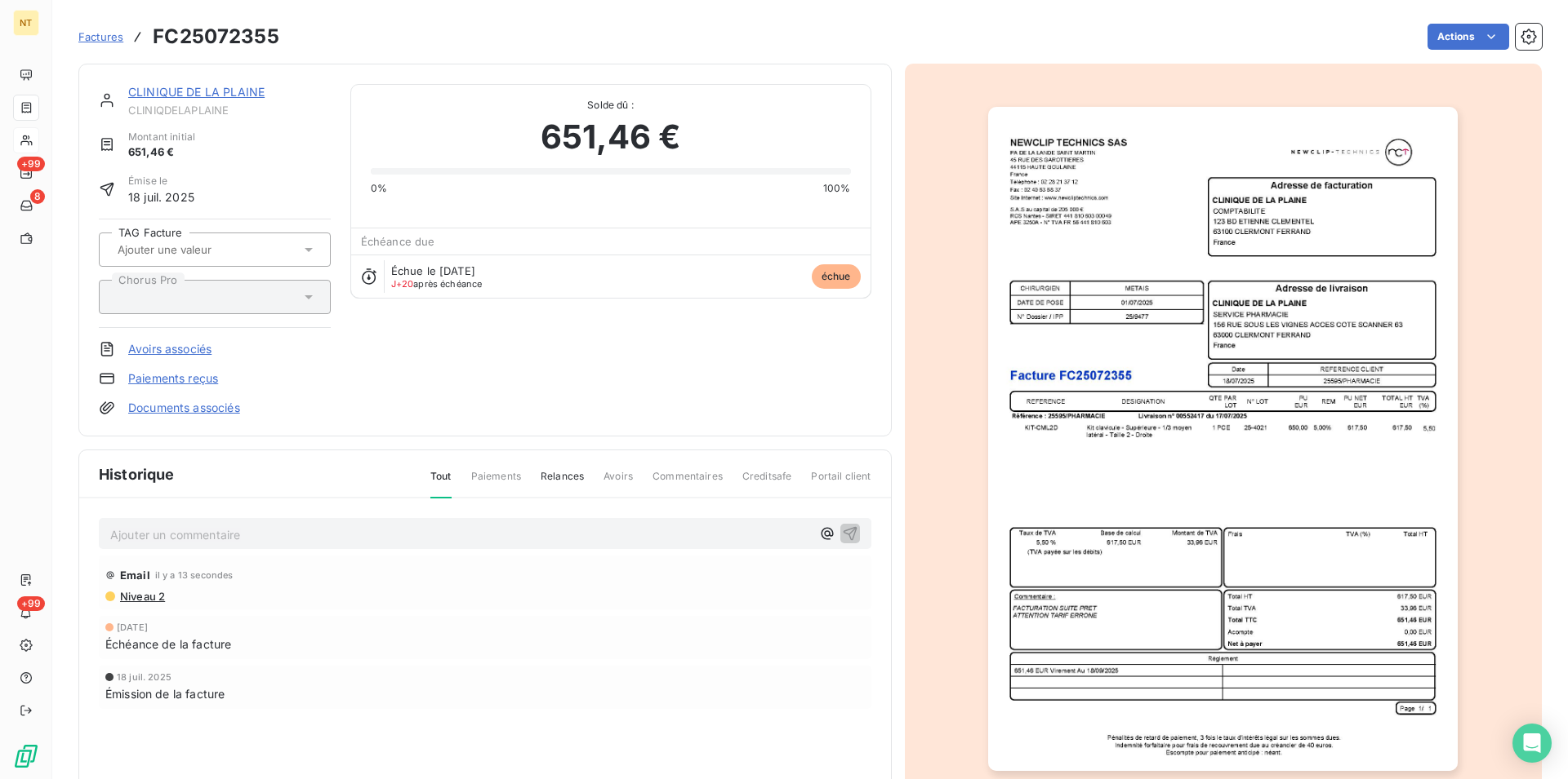
click at [149, 533] on p "Ajouter un commentaire ﻿" at bounding box center [460, 535] width 701 height 21
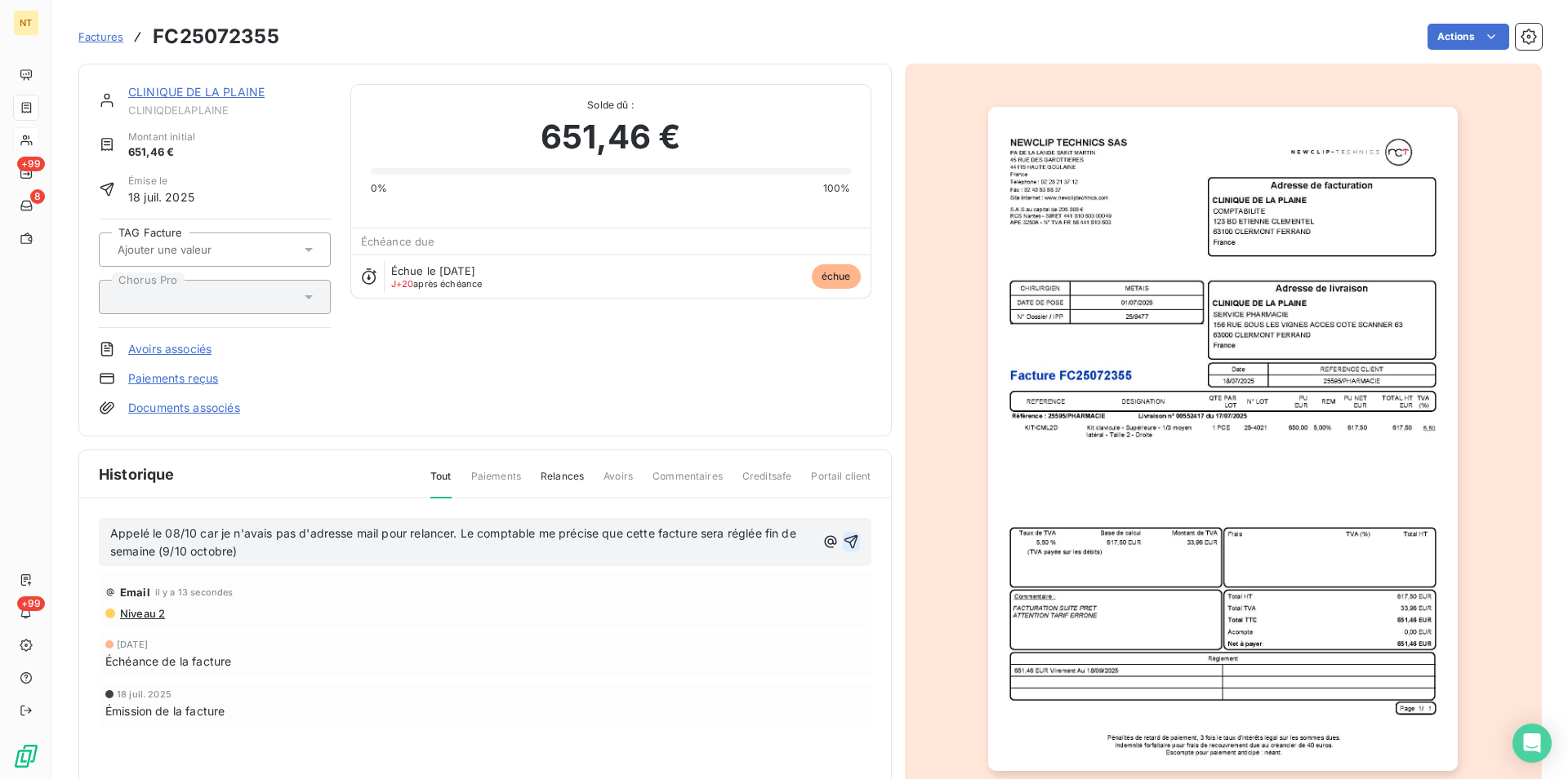
click at [844, 538] on icon "button" at bounding box center [850, 541] width 16 height 16
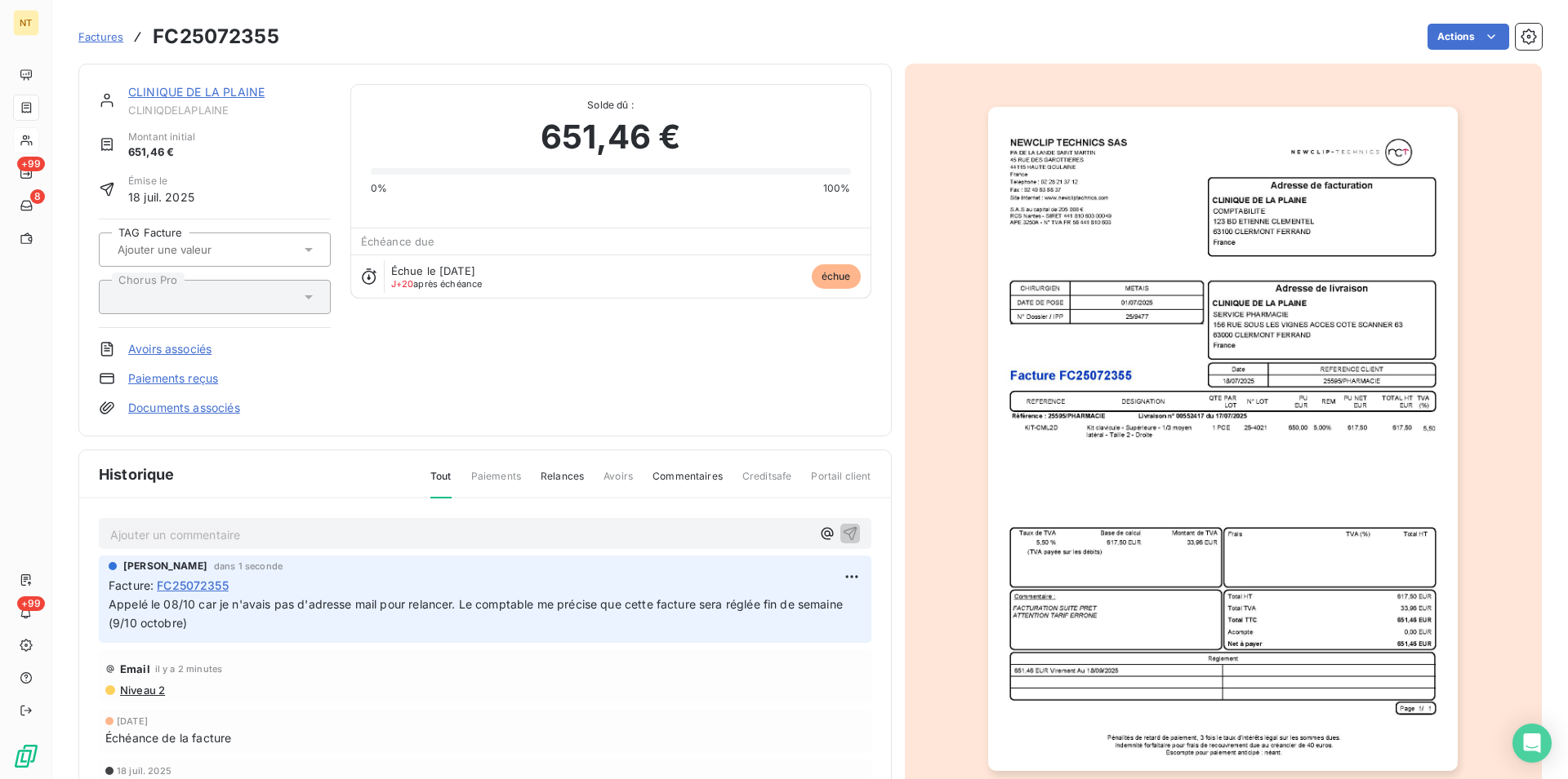
click at [222, 96] on link "CLINIQUE DE LA PLAINE" at bounding box center [196, 91] width 137 height 14
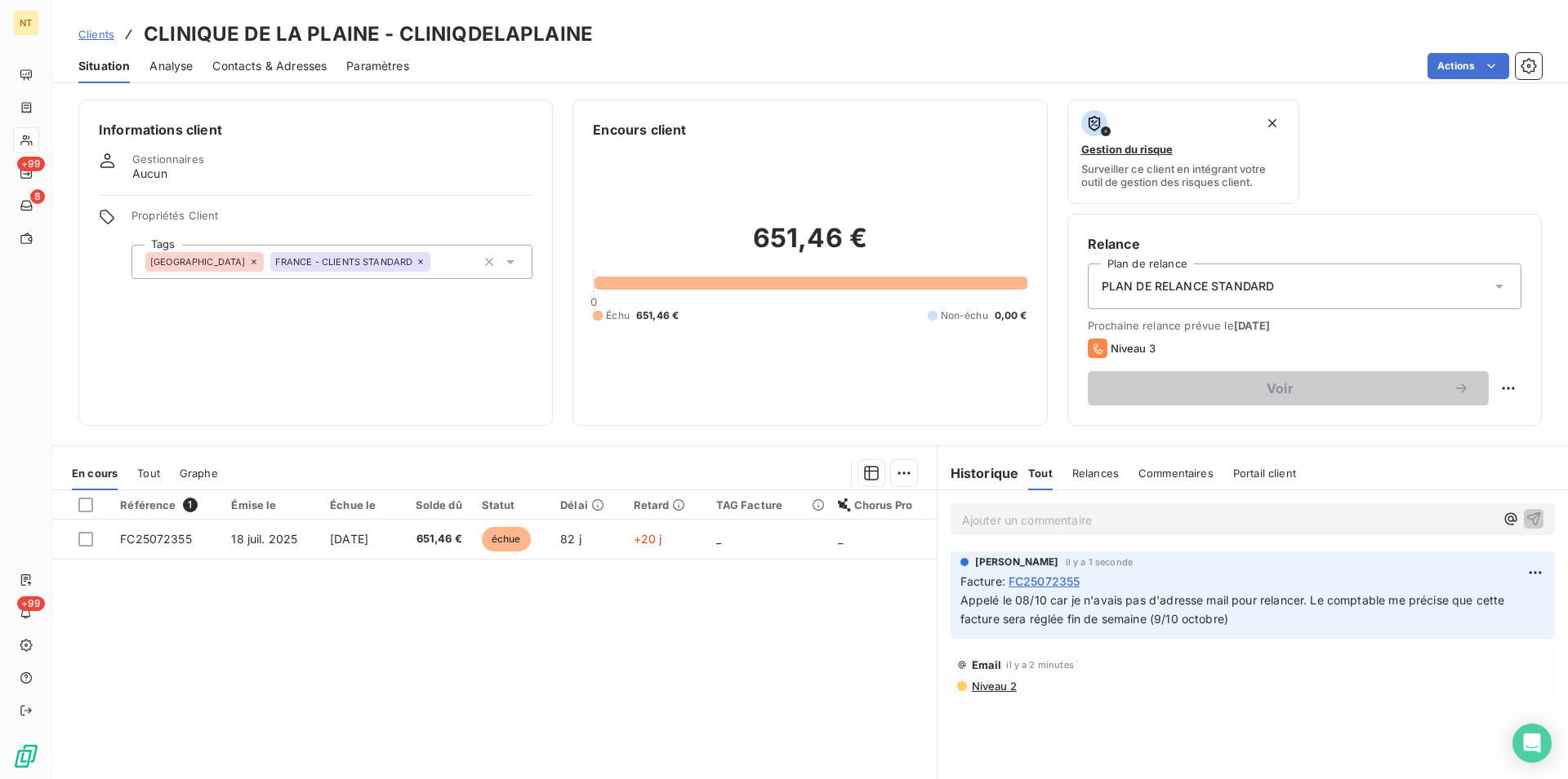
click at [279, 58] on span "Contacts & Adresses" at bounding box center [269, 65] width 114 height 16
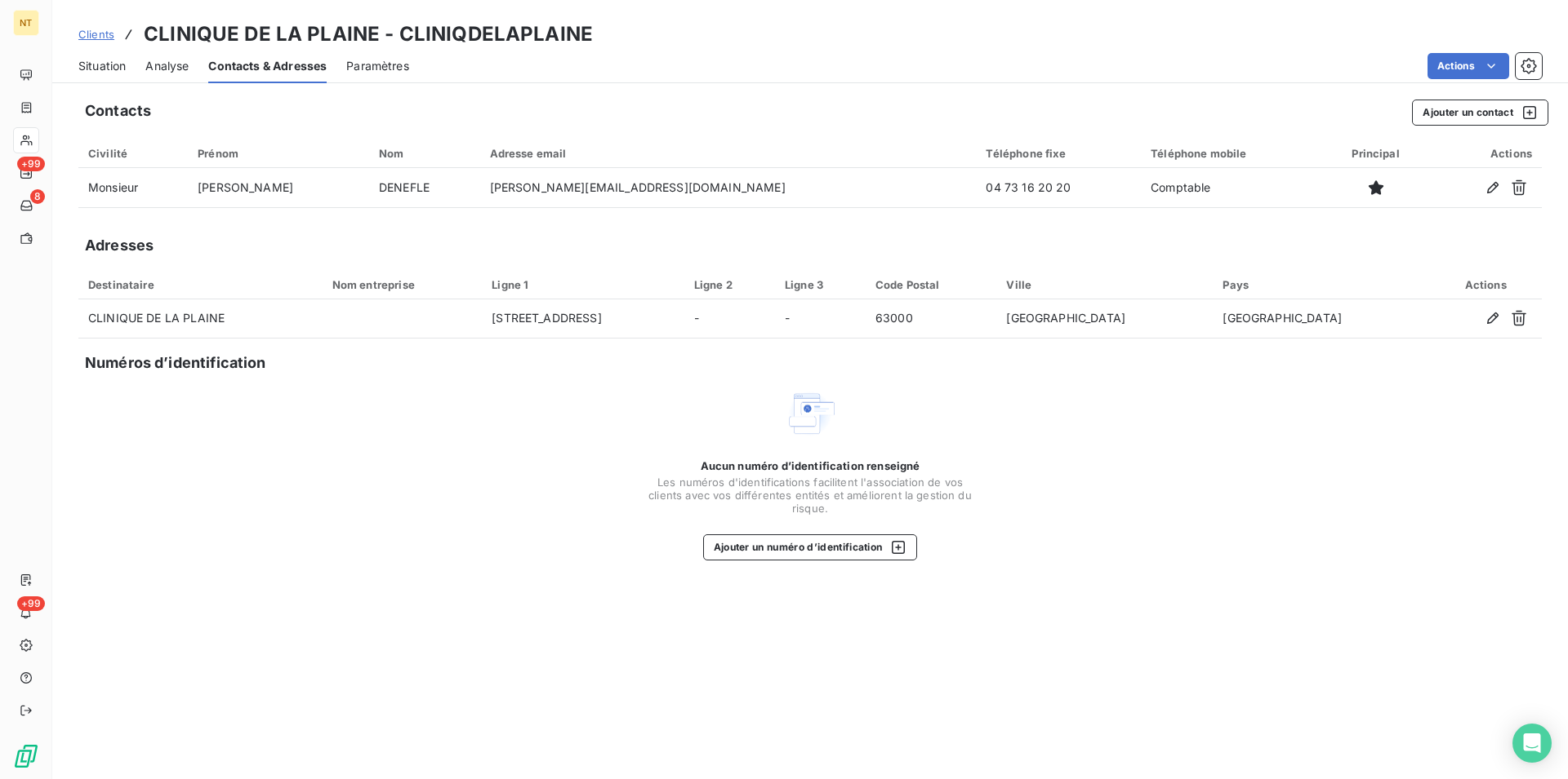
click at [82, 58] on span "Situation" at bounding box center [102, 65] width 47 height 16
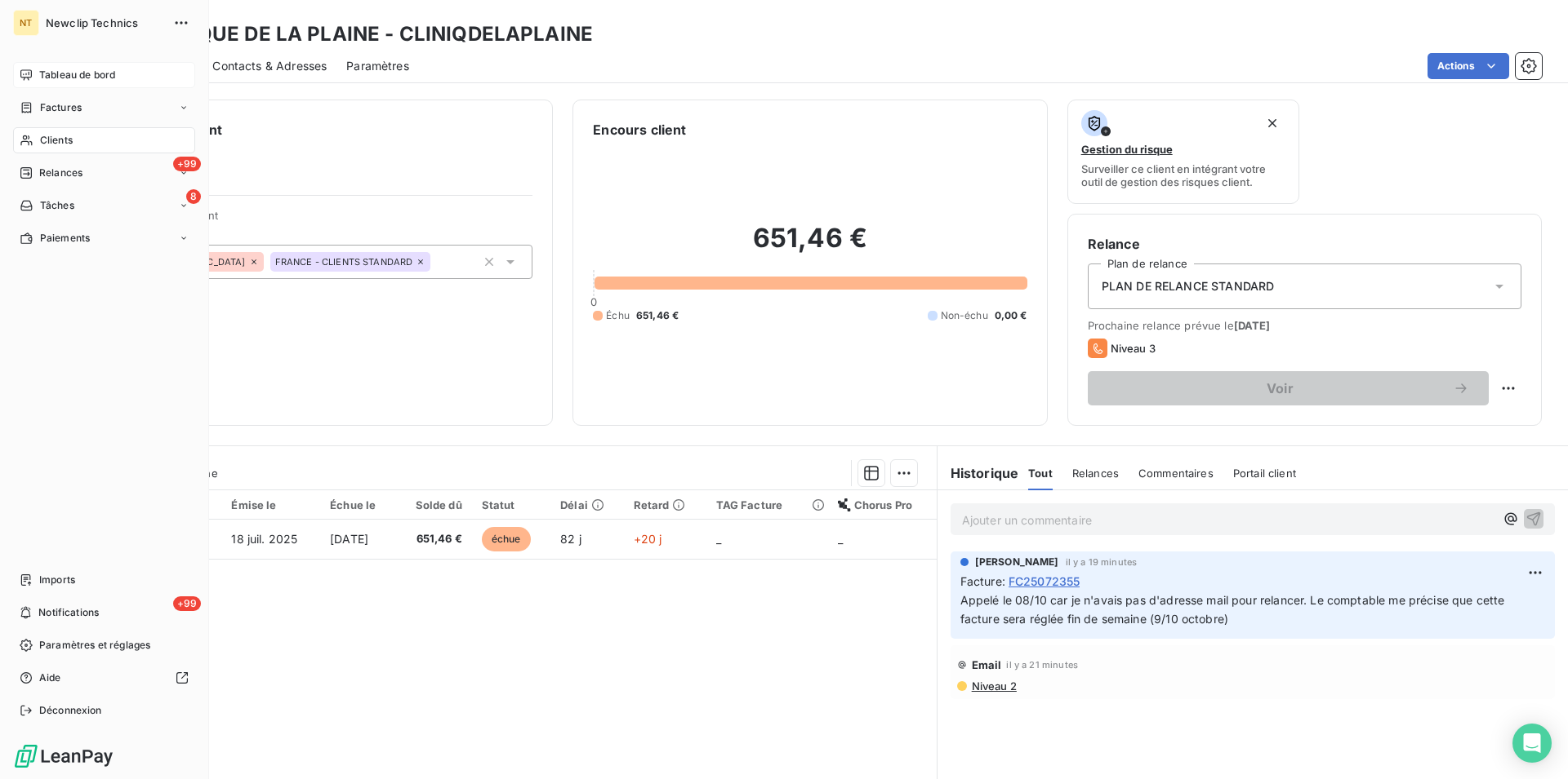
click at [62, 80] on span "Tableau de bord" at bounding box center [77, 75] width 75 height 15
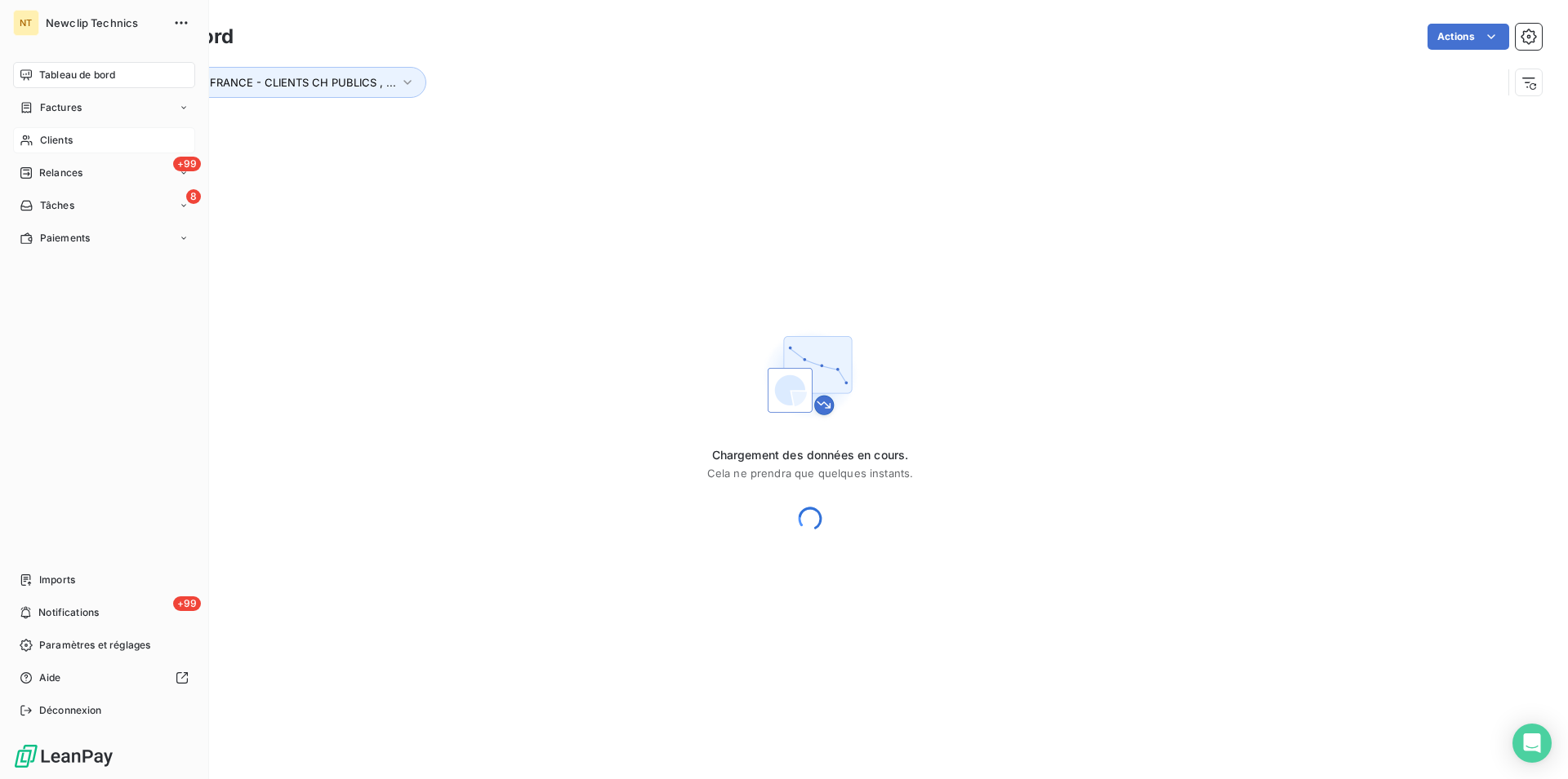
click at [62, 141] on span "Clients" at bounding box center [56, 141] width 33 height 15
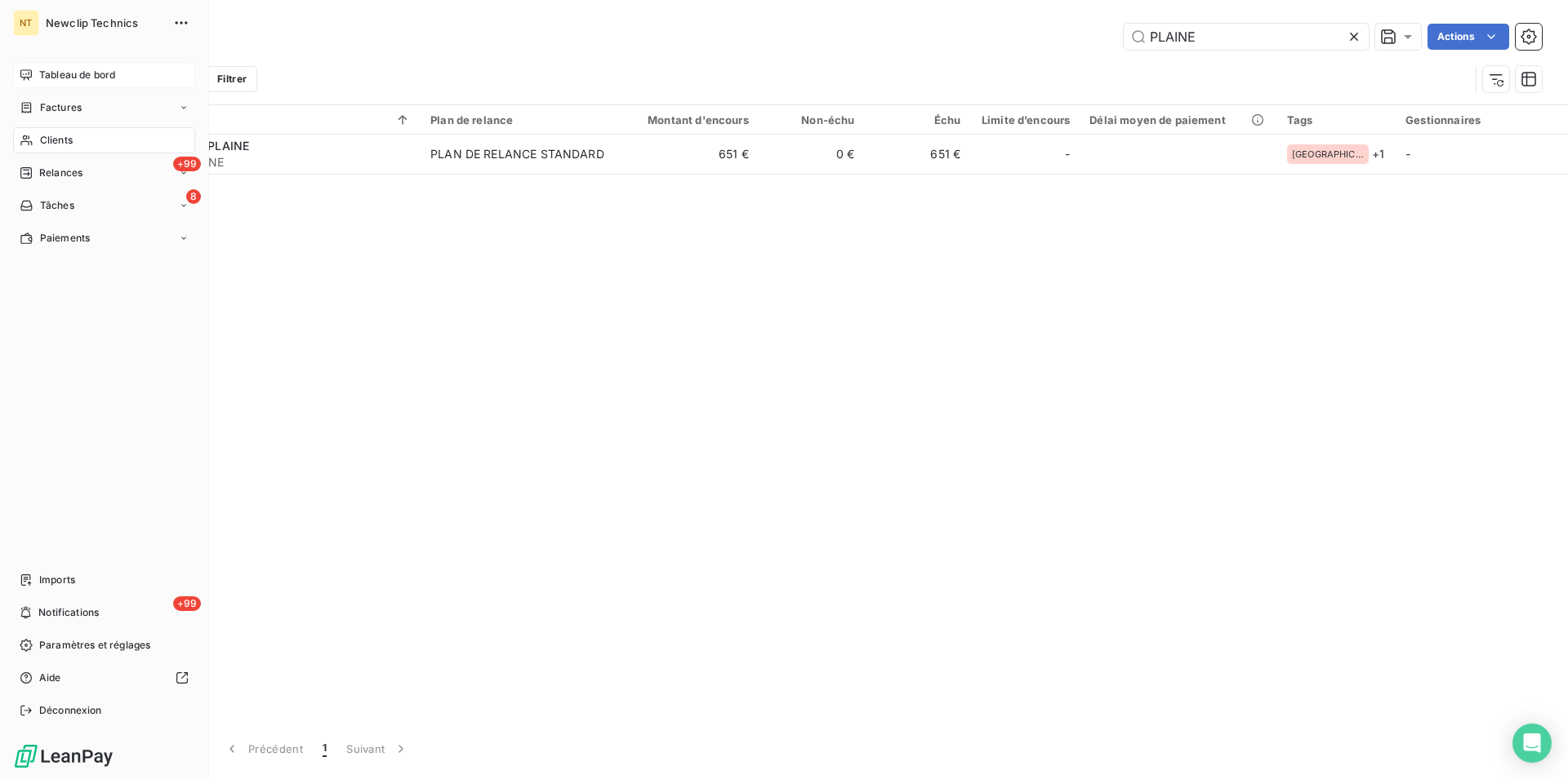
click at [94, 73] on span "Tableau de bord" at bounding box center [77, 75] width 75 height 15
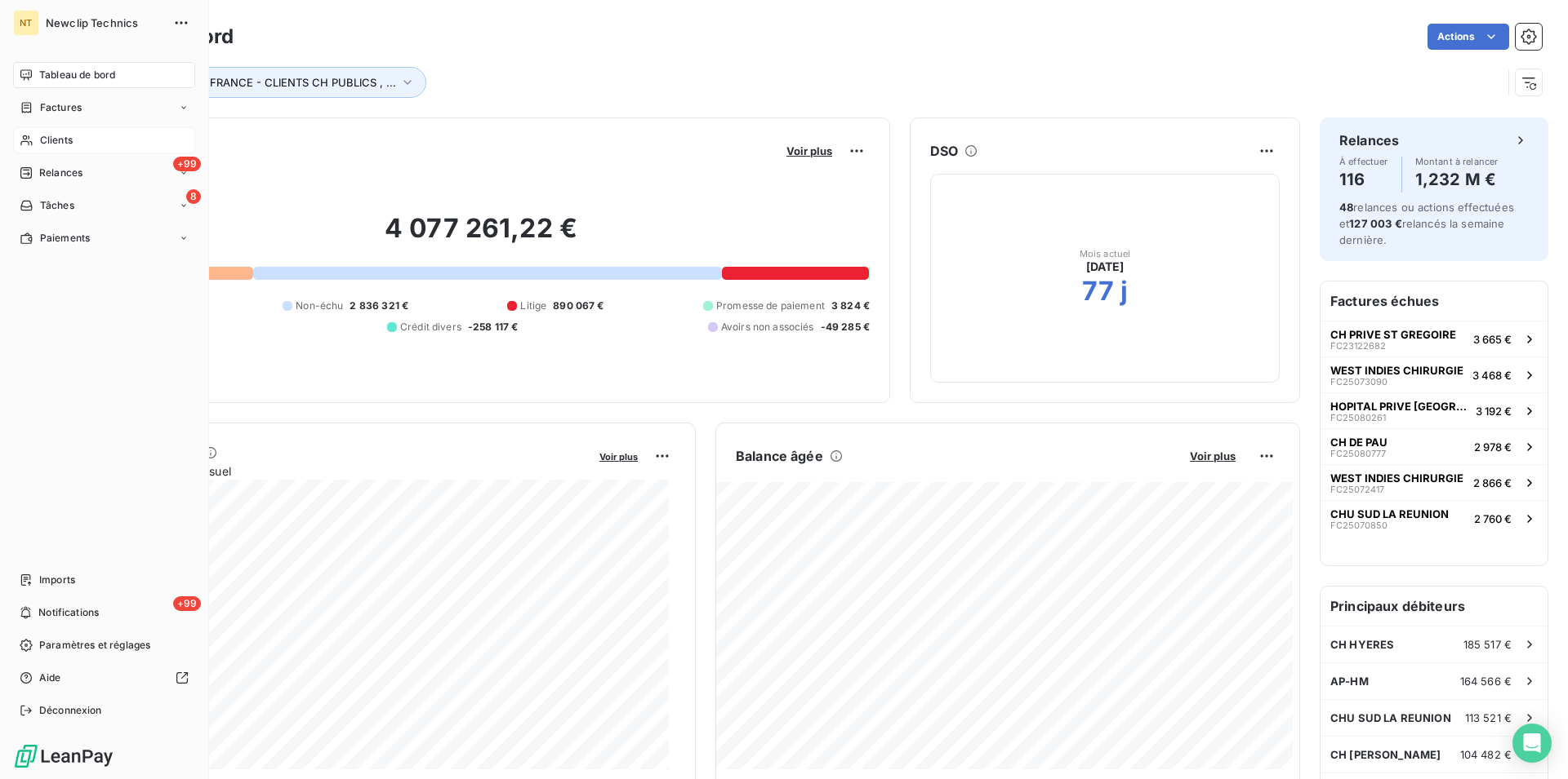
click at [53, 139] on span "Clients" at bounding box center [56, 141] width 33 height 15
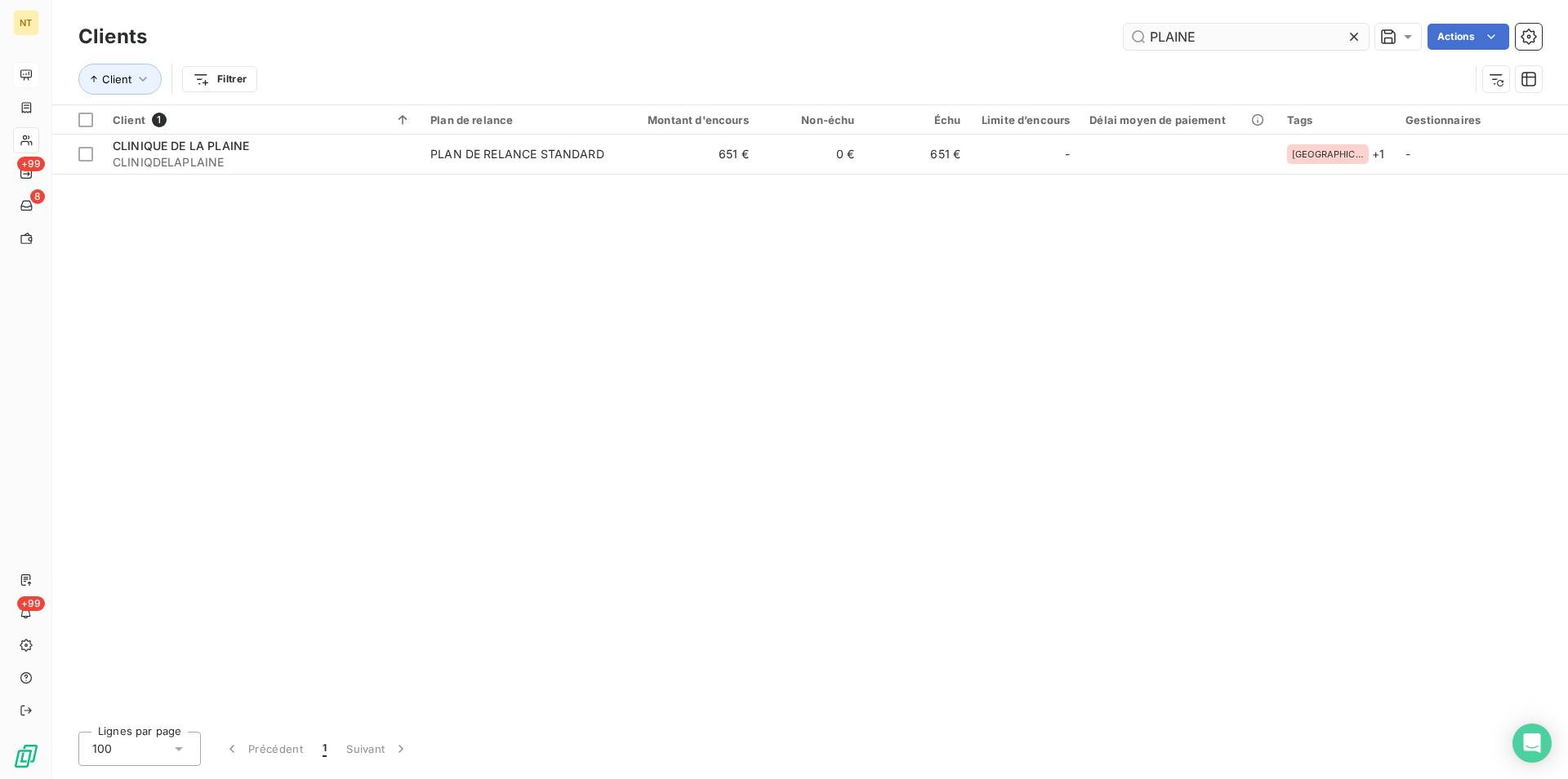
drag, startPoint x: 1195, startPoint y: 27, endPoint x: 1130, endPoint y: 28, distance: 65.0
click at [1130, 28] on input "PLAINE" at bounding box center [1246, 37] width 245 height 26
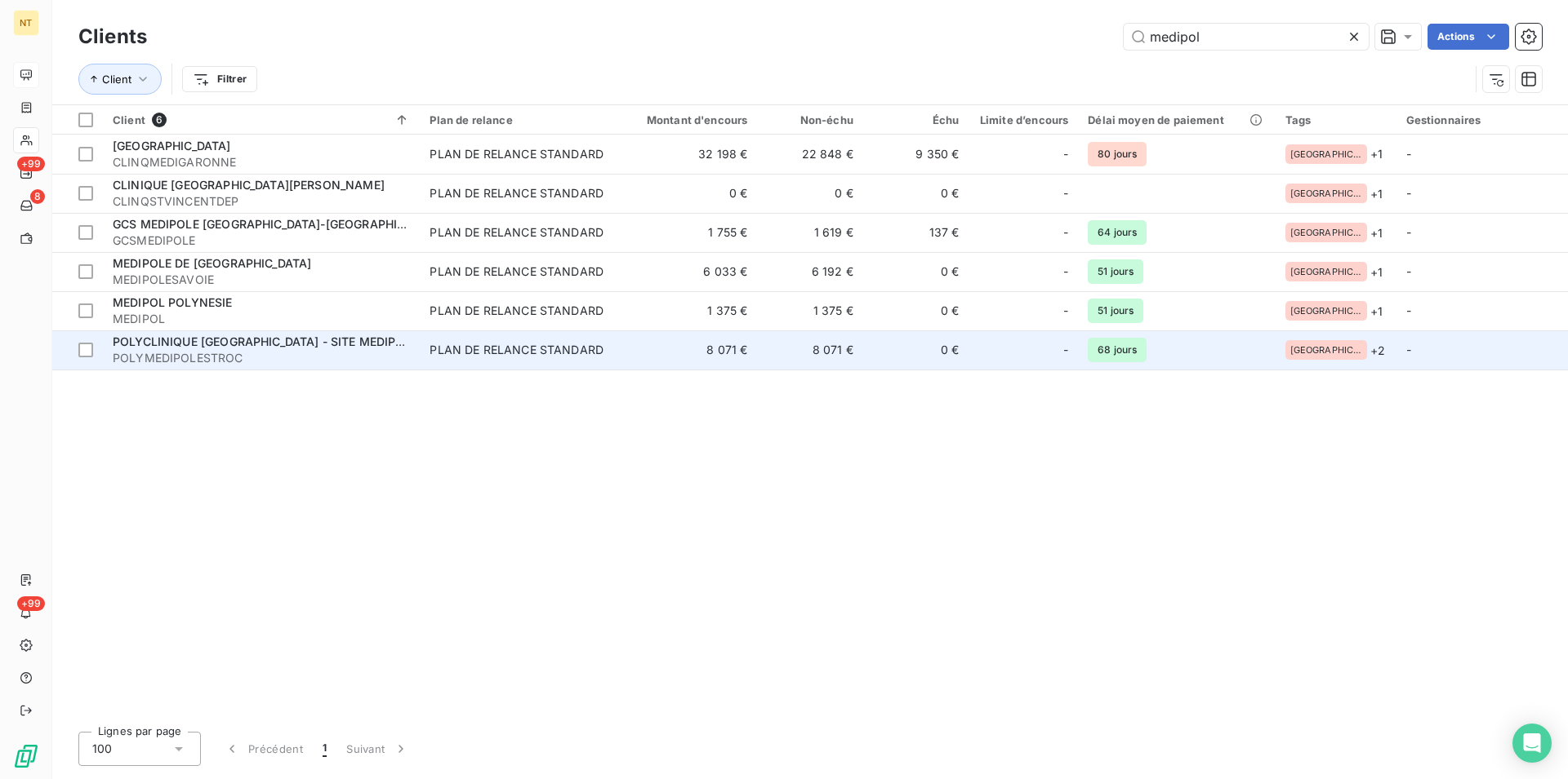
type input "medipol"
click at [281, 346] on span "POLYCLINIQUE [GEOGRAPHIC_DATA] - SITE MEDIPOL" at bounding box center [261, 341] width 299 height 14
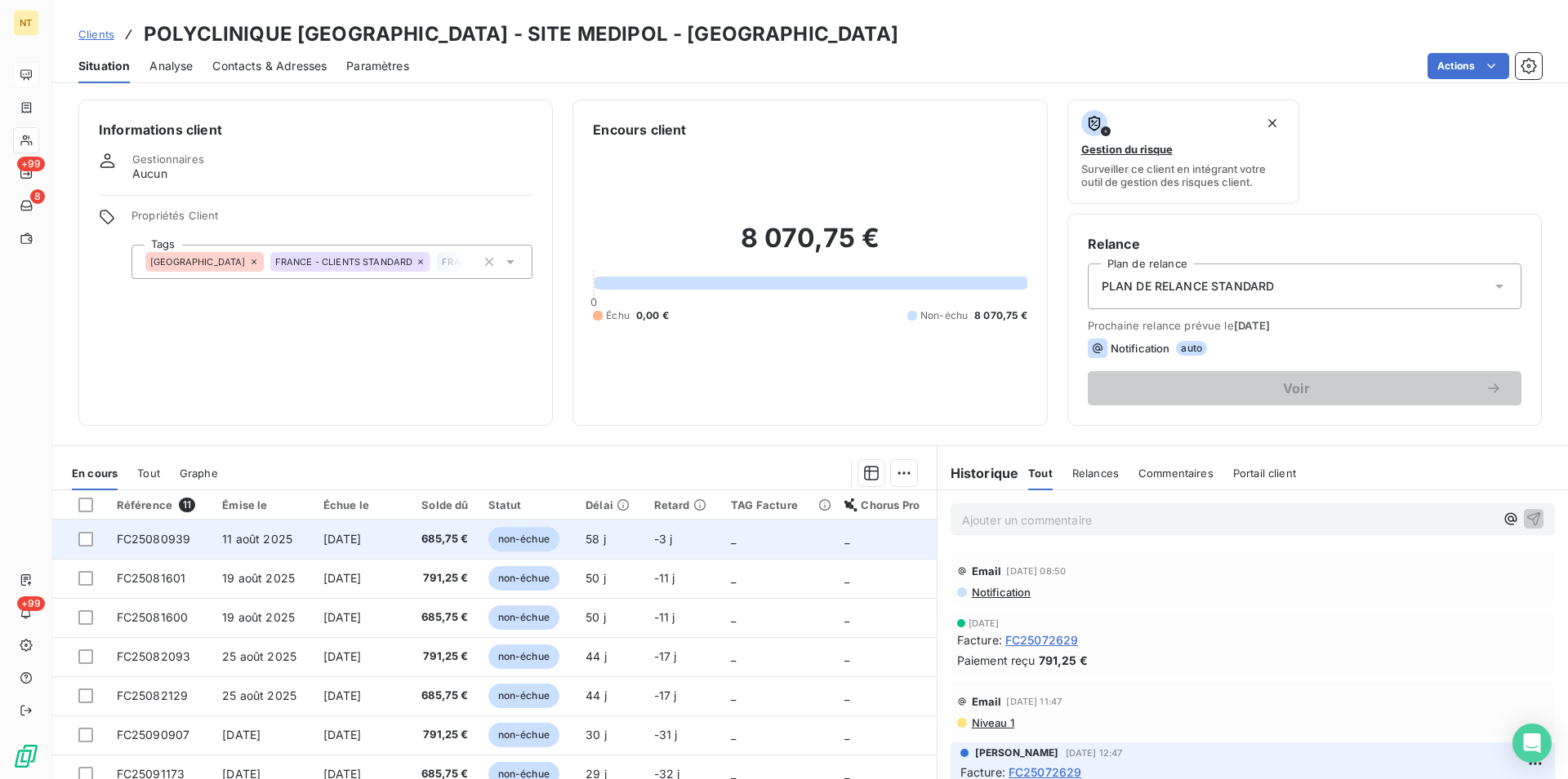
click at [177, 540] on span "FC25080939" at bounding box center [154, 539] width 75 height 14
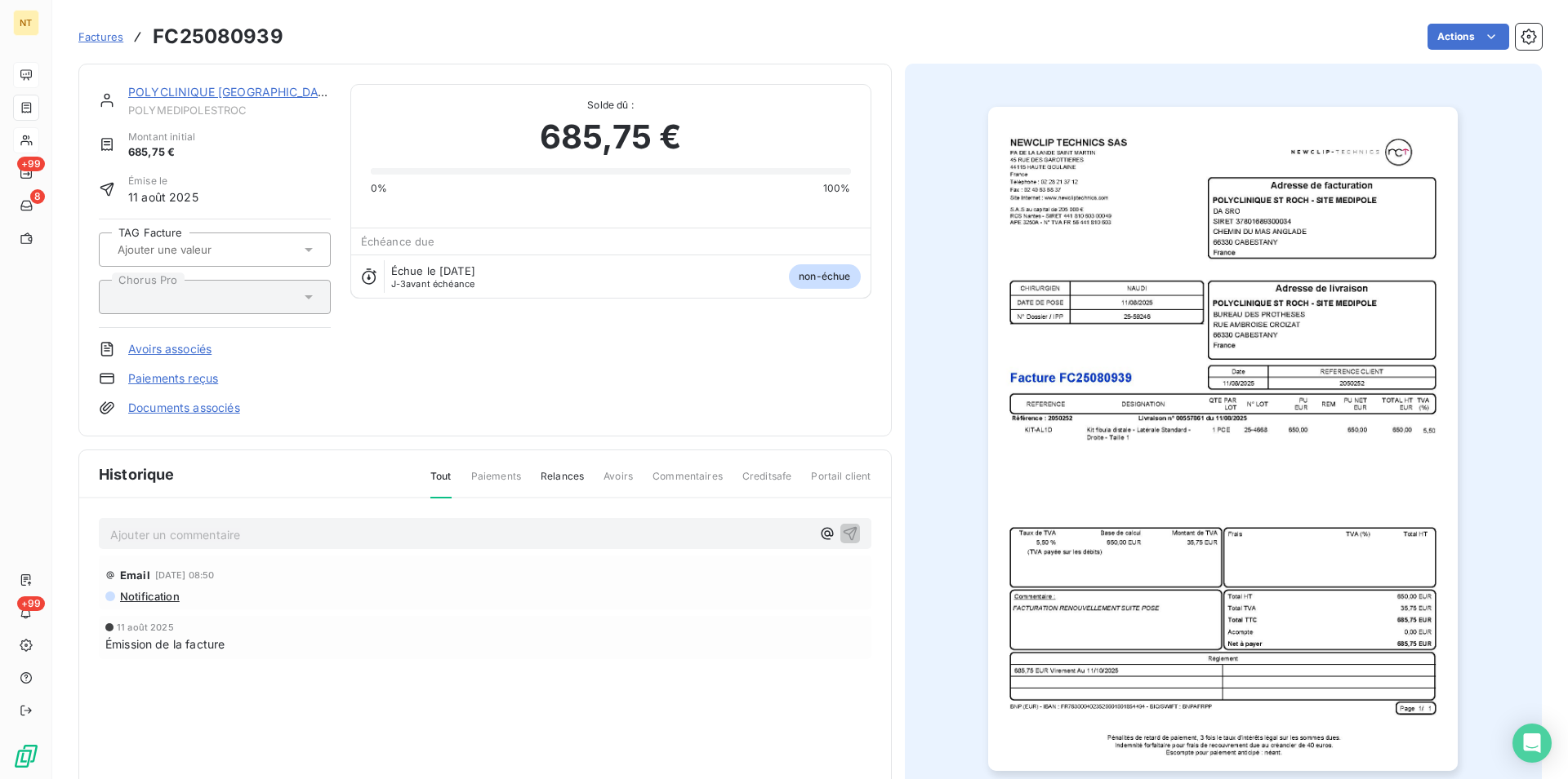
click at [147, 533] on p "Ajouter un commentaire ﻿" at bounding box center [460, 535] width 701 height 21
click at [206, 529] on p "Mail du 08/10 "" at bounding box center [460, 534] width 701 height 19
click at [249, 533] on span "Mail du 08/10 "Facture pPrête au paiement à échéance "" at bounding box center [266, 533] width 312 height 14
click at [845, 531] on icon "button" at bounding box center [849, 533] width 14 height 14
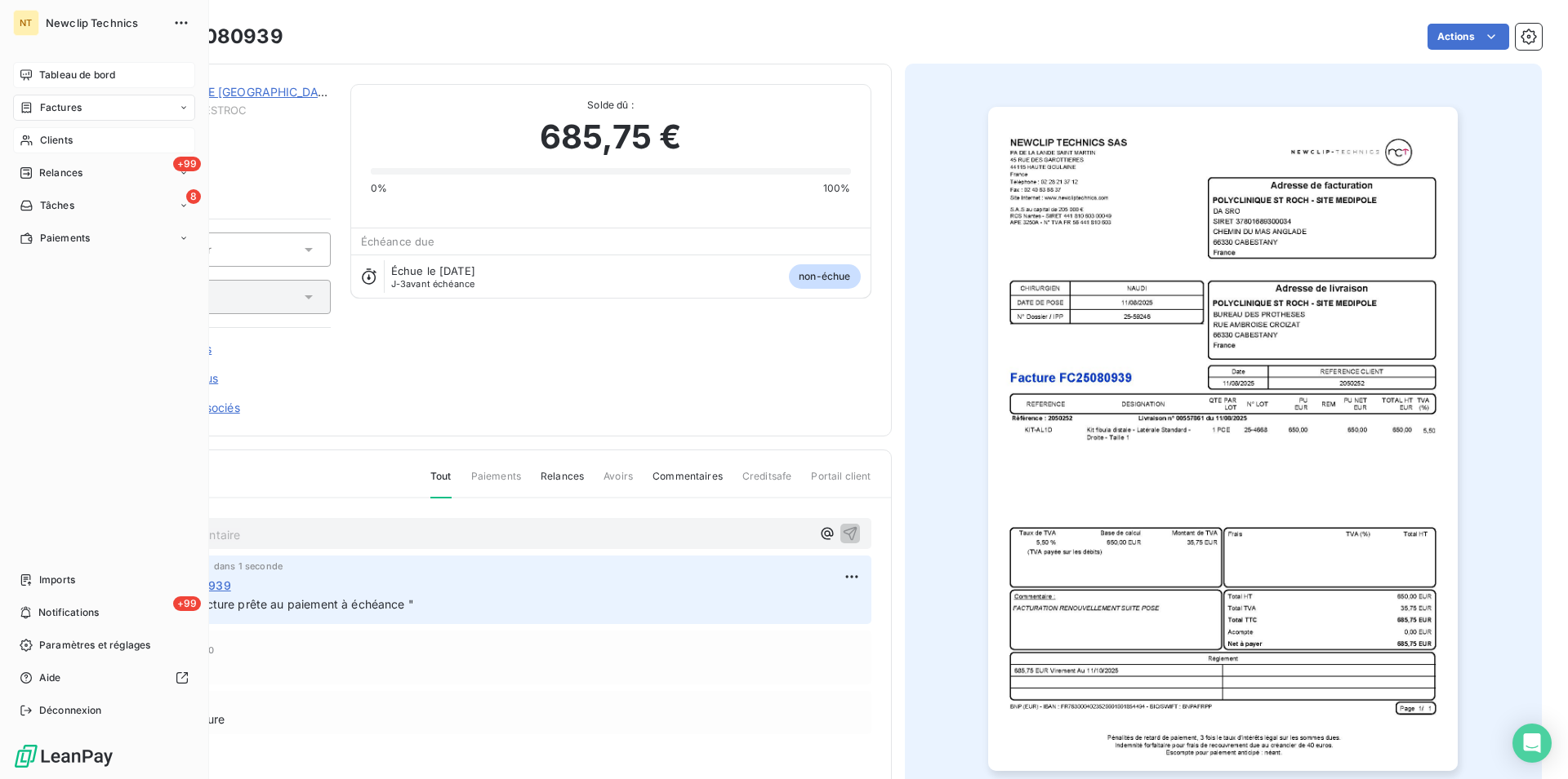
click at [46, 141] on span "Clients" at bounding box center [56, 141] width 33 height 15
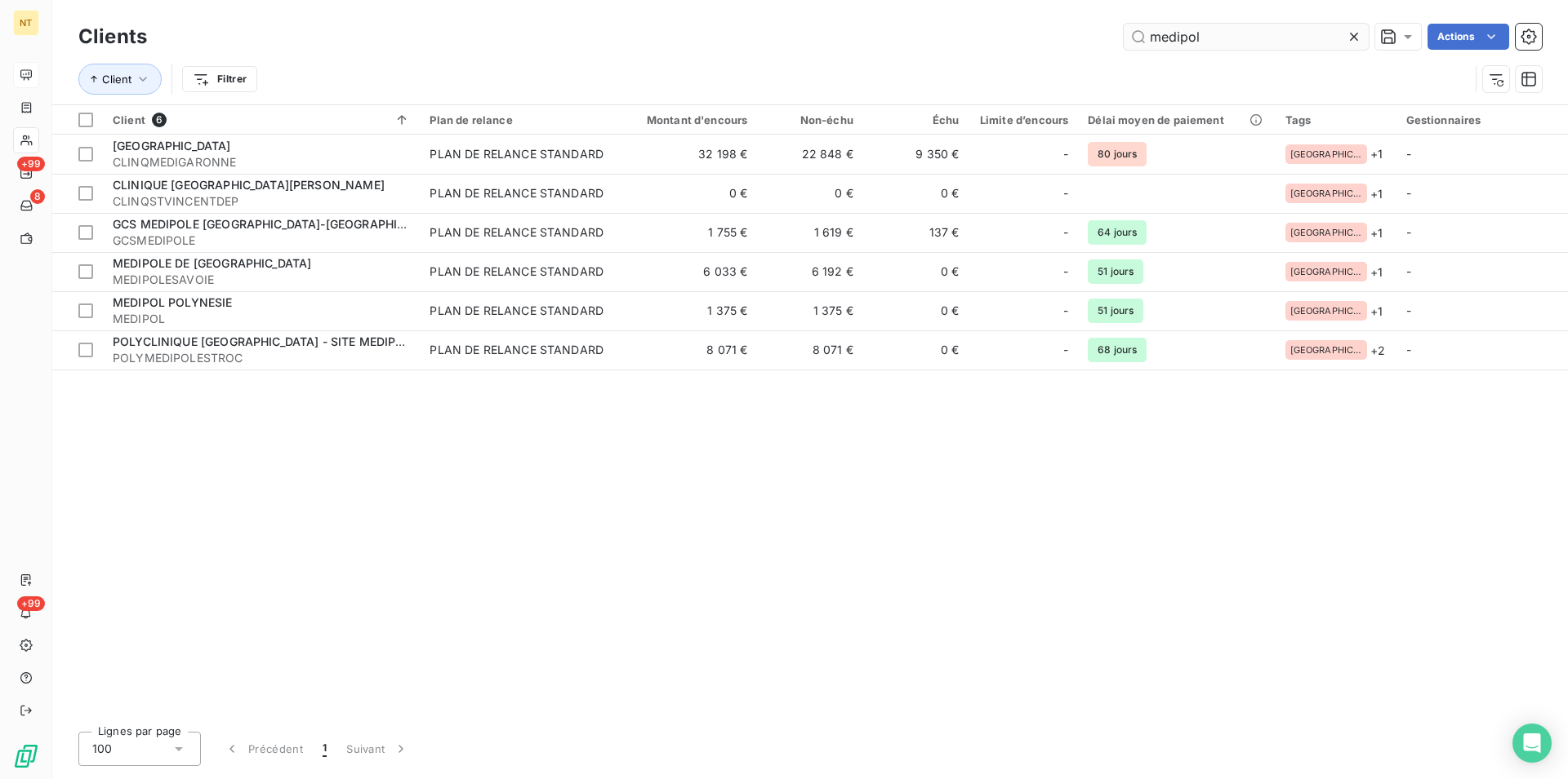
drag, startPoint x: 1195, startPoint y: 31, endPoint x: 1127, endPoint y: 25, distance: 68.3
click at [1127, 25] on input "medipol" at bounding box center [1246, 37] width 245 height 26
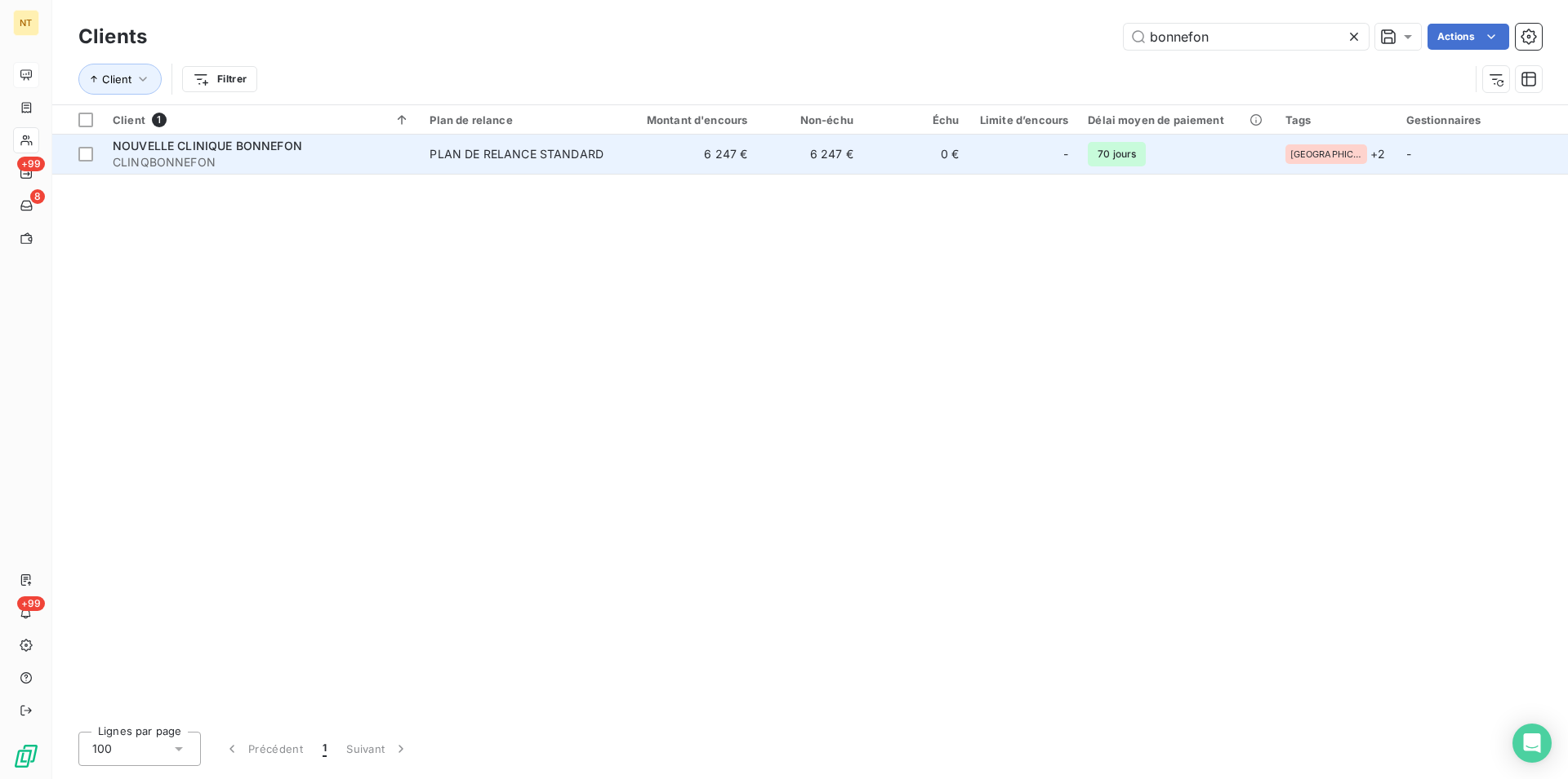
type input "bonnefon"
click at [240, 142] on span "NOUVELLE CLINIQUE BONNEFON" at bounding box center [207, 145] width 190 height 14
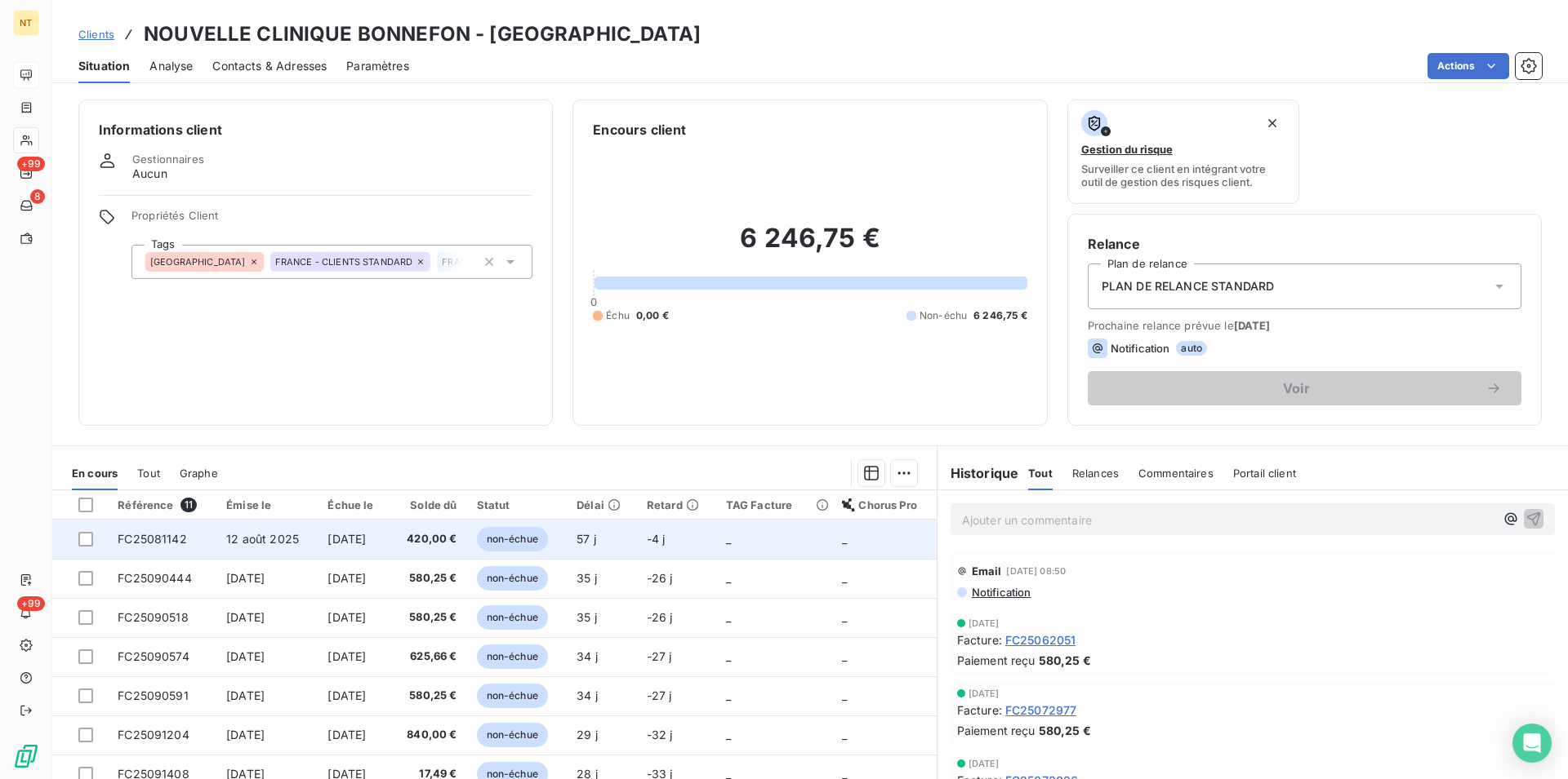
click at [124, 535] on span "FC25081142" at bounding box center [153, 539] width 70 height 14
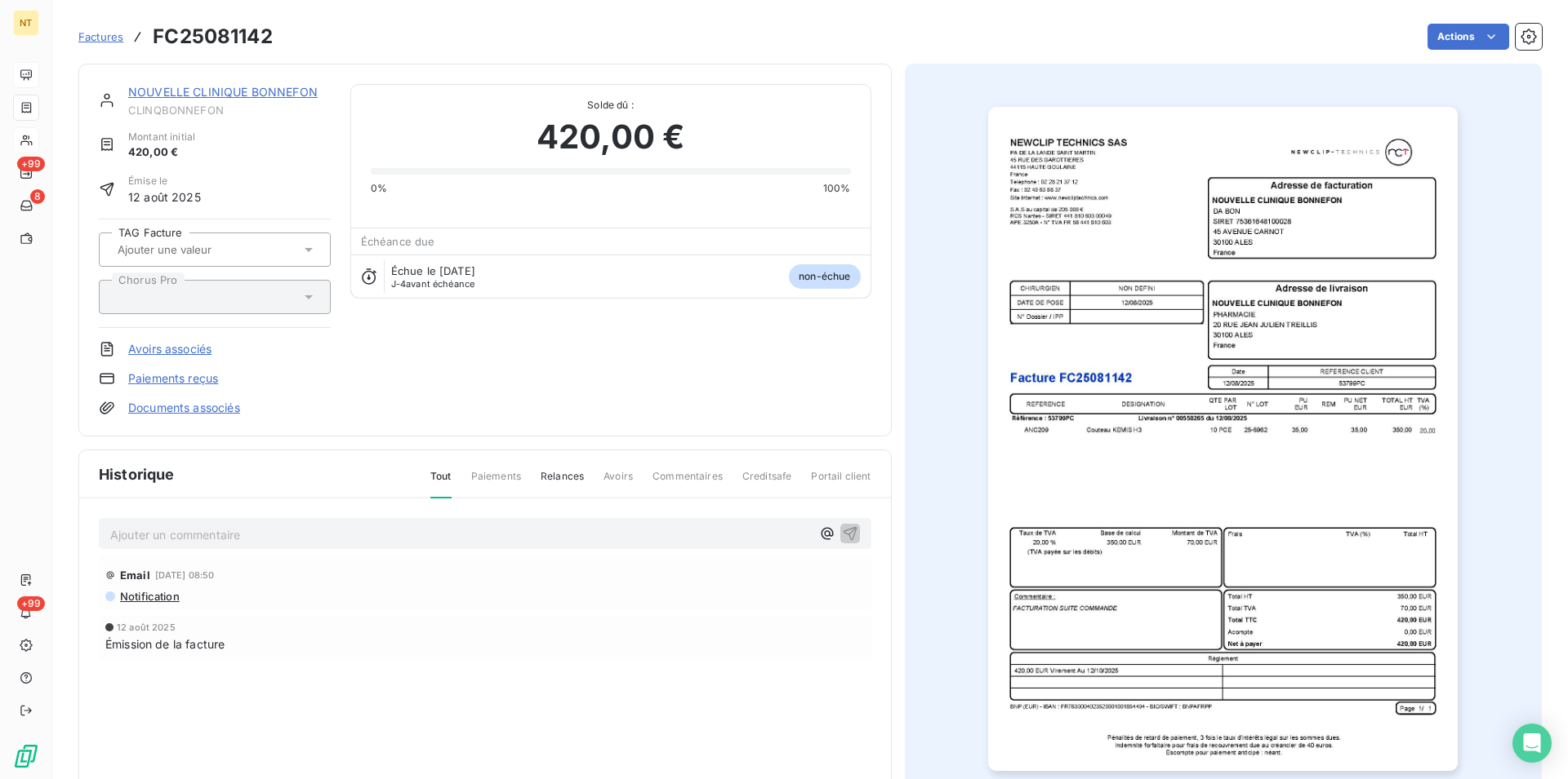
click at [138, 529] on p "Ajouter un commentaire ﻿" at bounding box center [460, 535] width 701 height 21
click at [197, 531] on span "Mail du 07/10 "facture Prête au paiement à échéance "" at bounding box center [261, 533] width 302 height 14
click at [242, 533] on span "Mail du 07/10 "Facture Prête au paiement à échéance "" at bounding box center [262, 533] width 305 height 14
click at [846, 524] on button "button" at bounding box center [849, 533] width 20 height 20
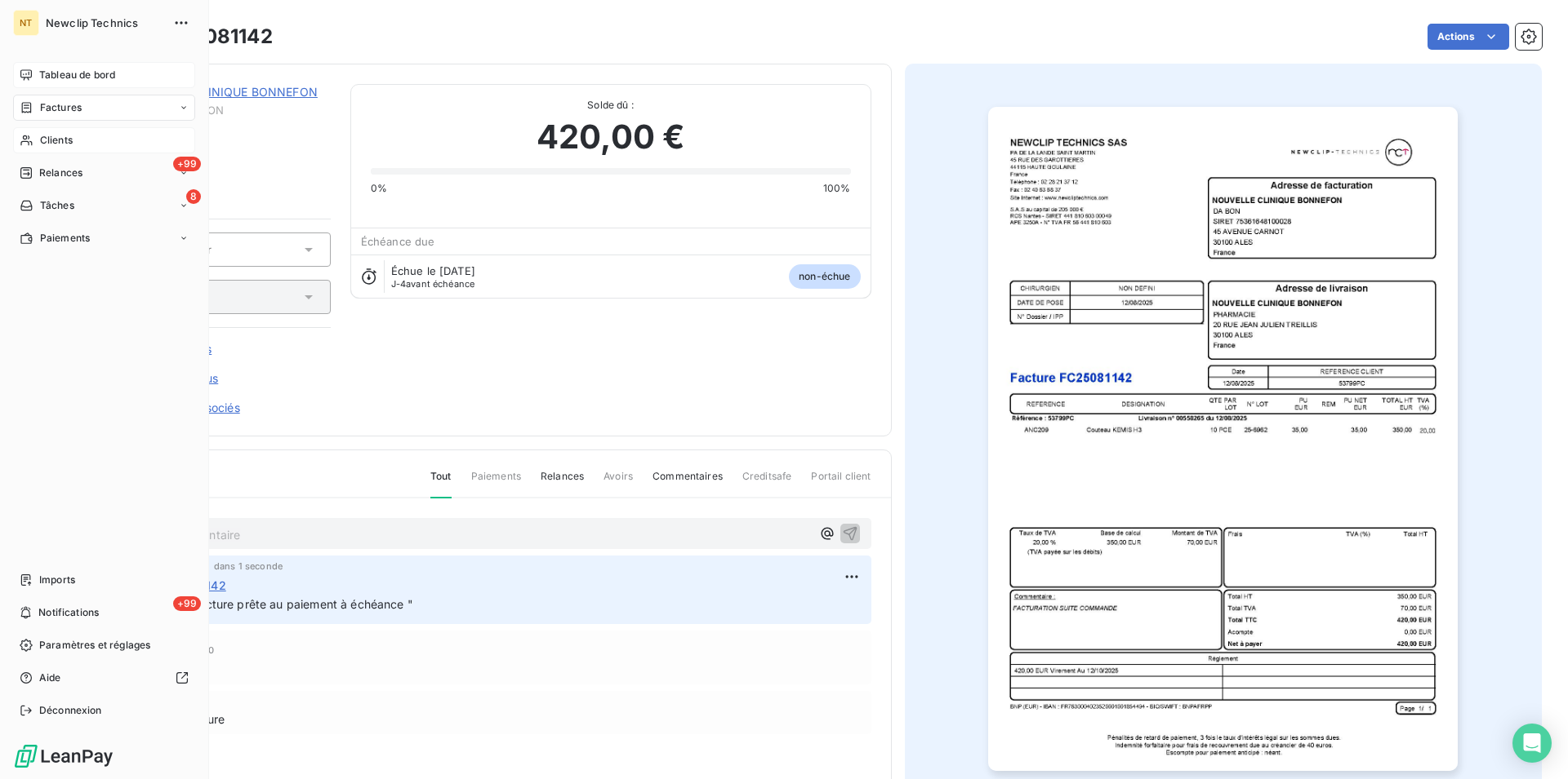
click at [52, 141] on span "Clients" at bounding box center [56, 141] width 33 height 15
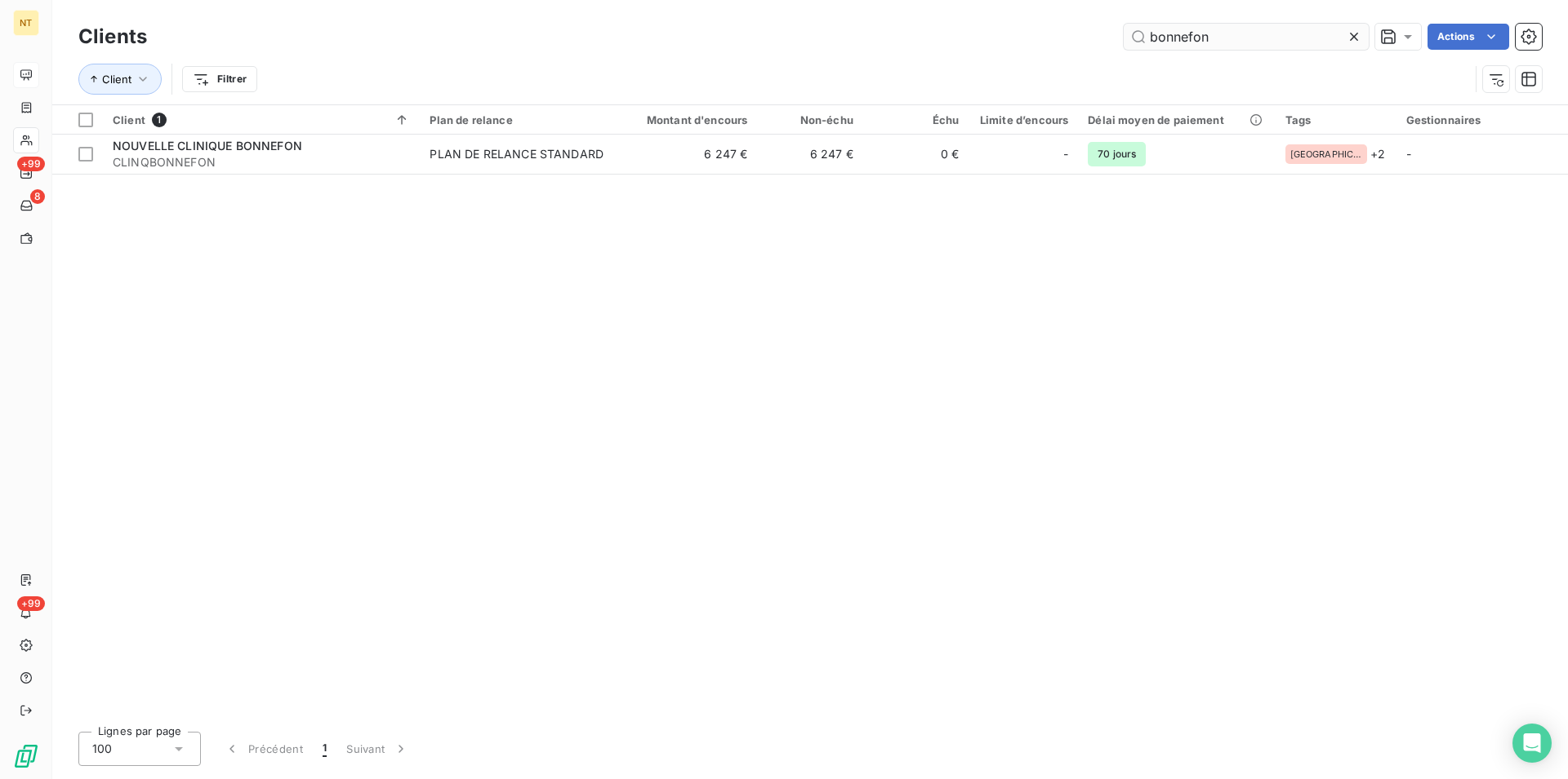
drag, startPoint x: 1227, startPoint y: 37, endPoint x: 1134, endPoint y: 32, distance: 93.1
click at [1134, 32] on input "bonnefon" at bounding box center [1246, 37] width 245 height 26
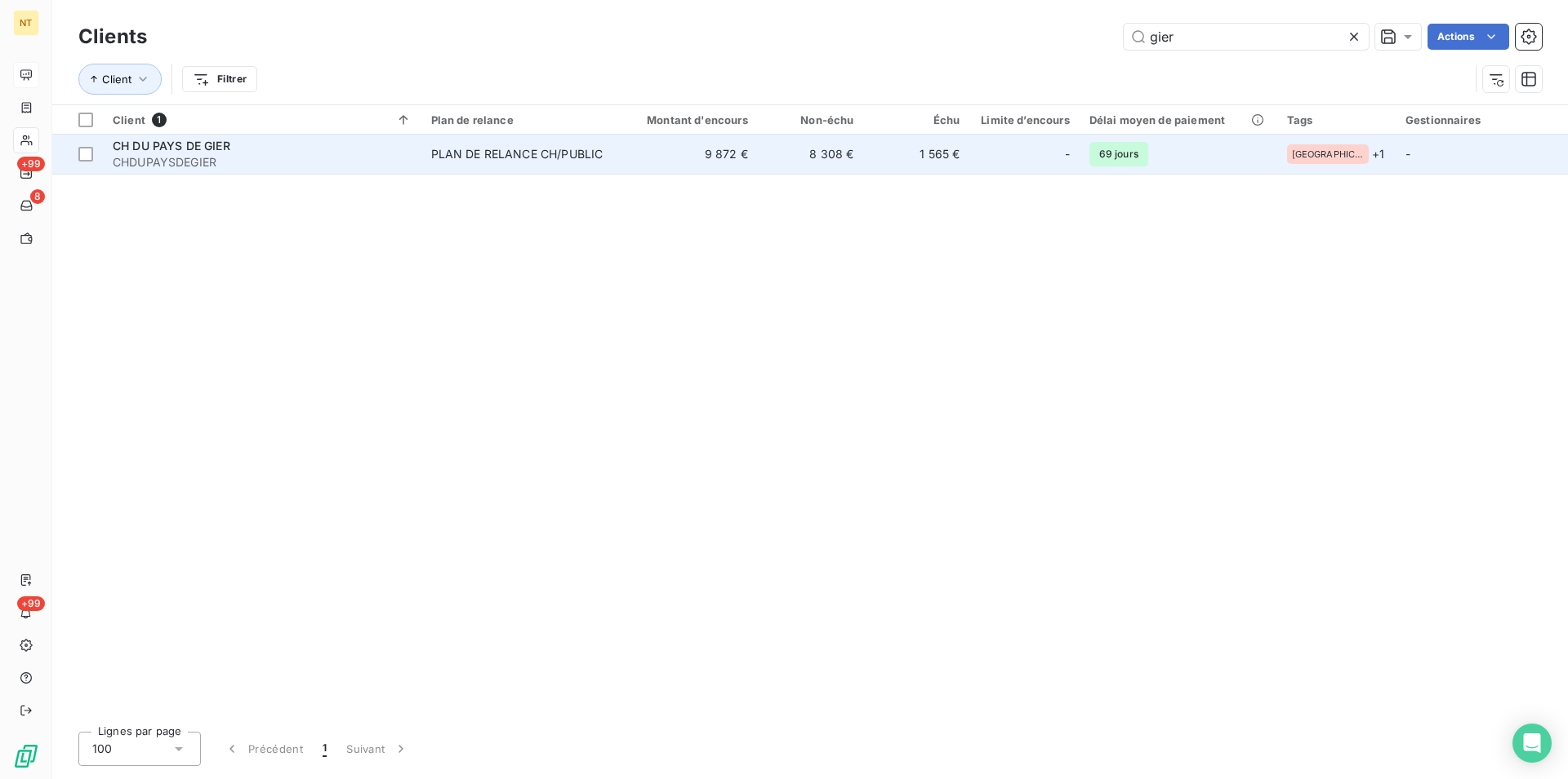
type input "gier"
click at [509, 157] on div "PLAN DE RELANCE CH/PUBLIC" at bounding box center [517, 154] width 173 height 16
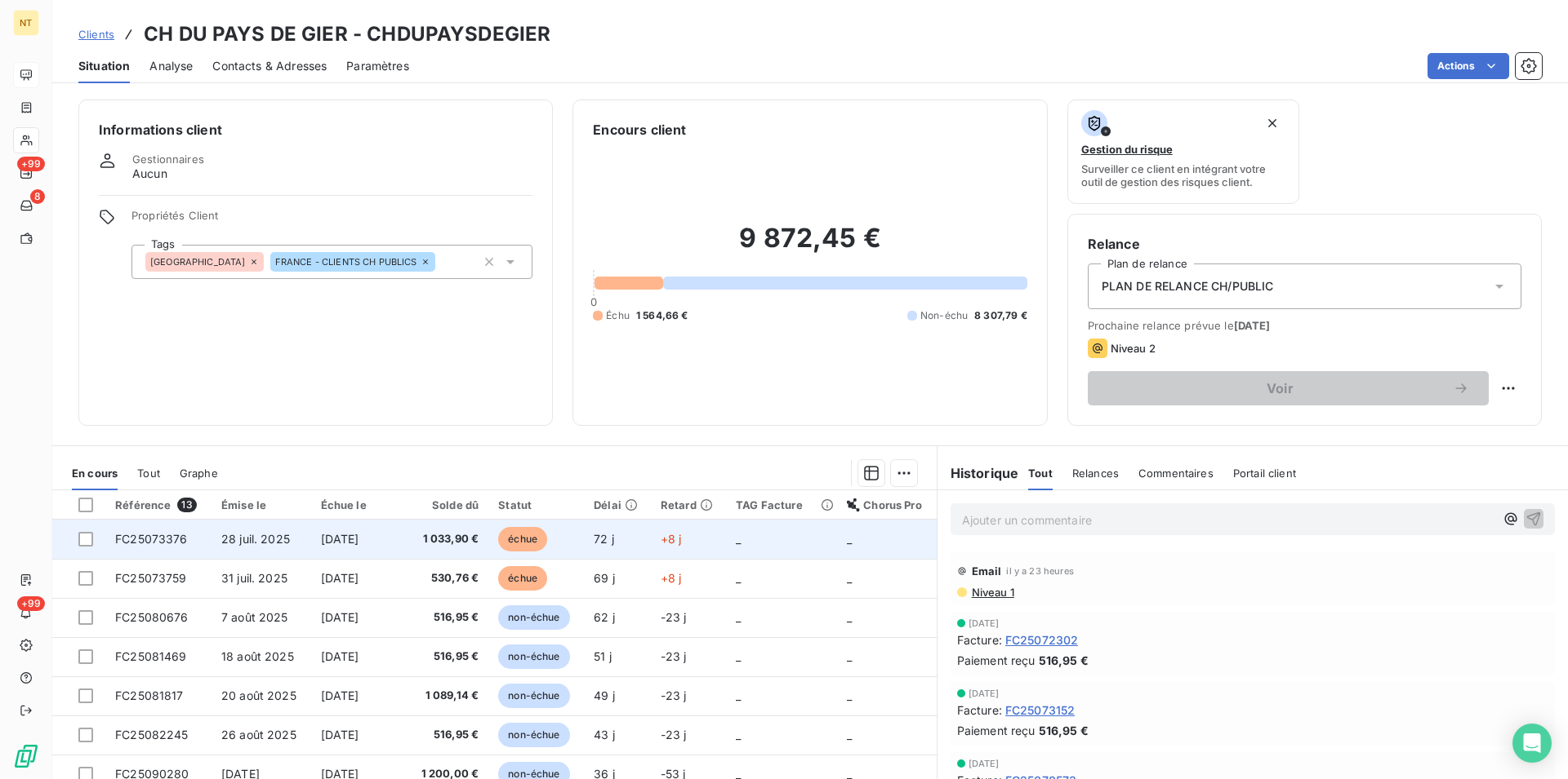
click at [155, 542] on span "FC25073376" at bounding box center [151, 539] width 73 height 14
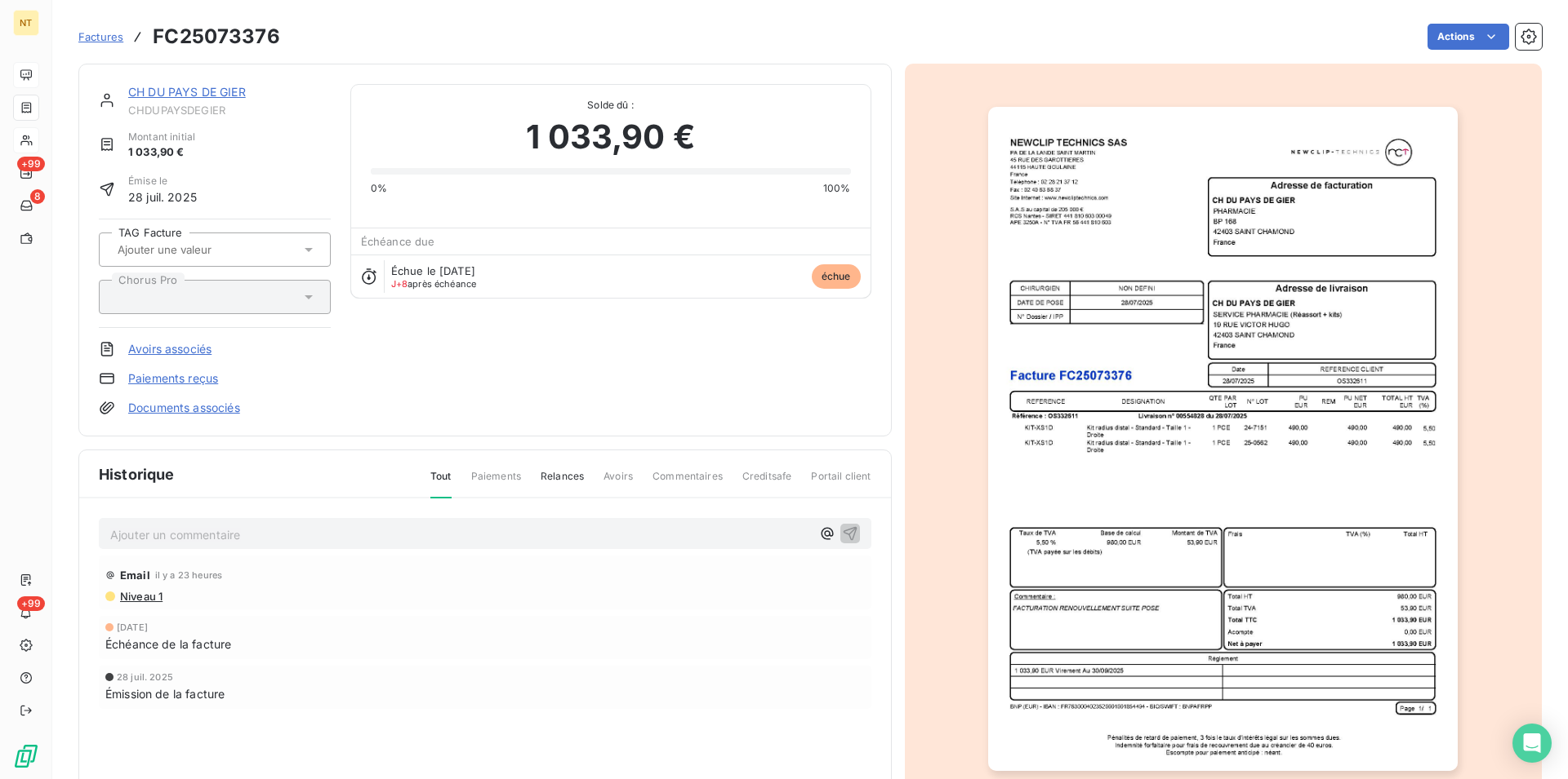
click at [133, 537] on p "Ajouter un commentaire ﻿" at bounding box center [460, 535] width 701 height 21
click at [169, 534] on p "Mail du" at bounding box center [460, 534] width 701 height 19
click at [312, 533] on p "Mail du [DATE] avec mandat" at bounding box center [460, 534] width 701 height 19
click at [558, 533] on span "Mail du [DATE] avec mandat 161352 en date du [DATE]. pas de date de paiement" at bounding box center [334, 533] width 447 height 14
click at [652, 530] on p "Mail du [DATE] avec mandat 161352 en date du [DATE]. pas de date de paiement ma…" at bounding box center [460, 534] width 701 height 19
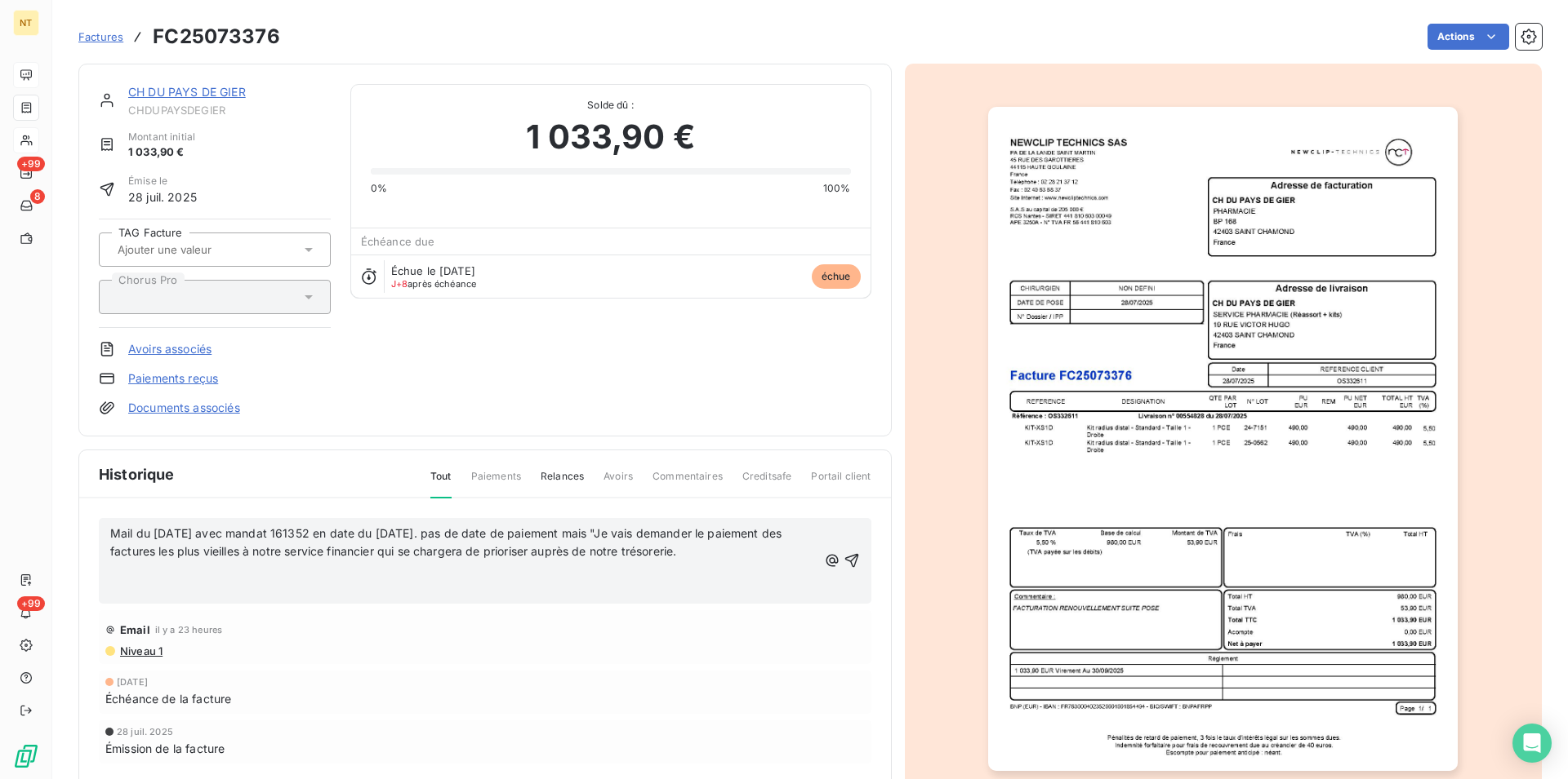
click at [634, 537] on span "Mail du [DATE] avec mandat 161352 en date du [DATE]. pas de date de paiement ma…" at bounding box center [447, 542] width 675 height 33
click at [779, 560] on p "Mail du [DATE] avec mandat 161352 en date du [DATE]. pas de date de paiement ma…" at bounding box center [463, 543] width 707 height 38
click at [473, 539] on span "Mail du [DATE] avec mandat 161352 en date du [DATE]. pas de date de paiement ma…" at bounding box center [440, 542] width 659 height 33
click at [264, 574] on p "﻿" at bounding box center [463, 571] width 707 height 19
drag, startPoint x: 108, startPoint y: 531, endPoint x: 806, endPoint y: 561, distance: 698.6
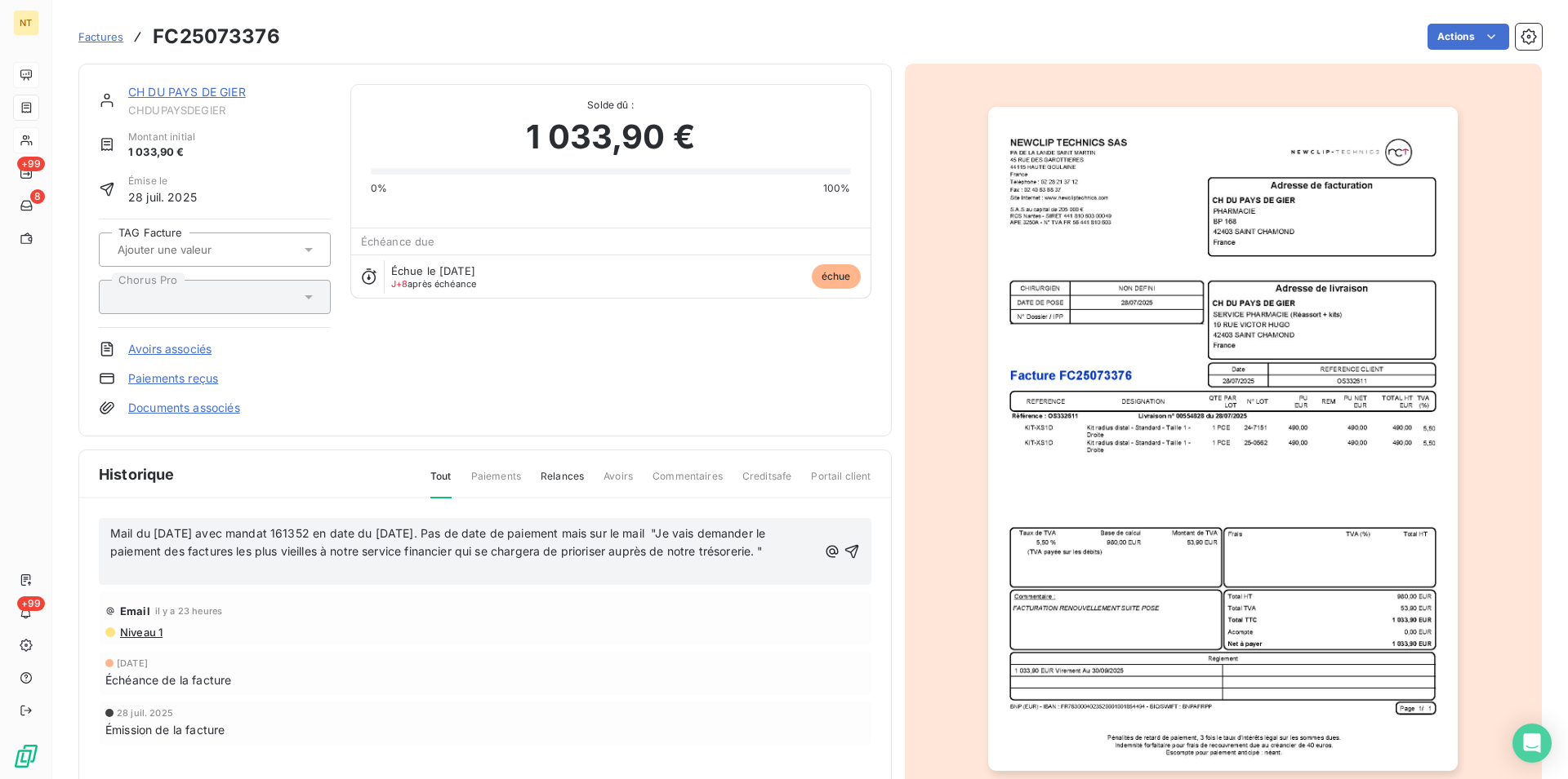
click at [806, 561] on div "Mail du [DATE] avec mandat 161352 en date du [DATE]. Pas de date de paiement ma…" at bounding box center [485, 553] width 773 height 68
copy span "Mail du [DATE] avec mandat 161352 en date du [DATE]. Pas de date de paiement ma…"
click at [847, 549] on icon "button" at bounding box center [851, 551] width 16 height 16
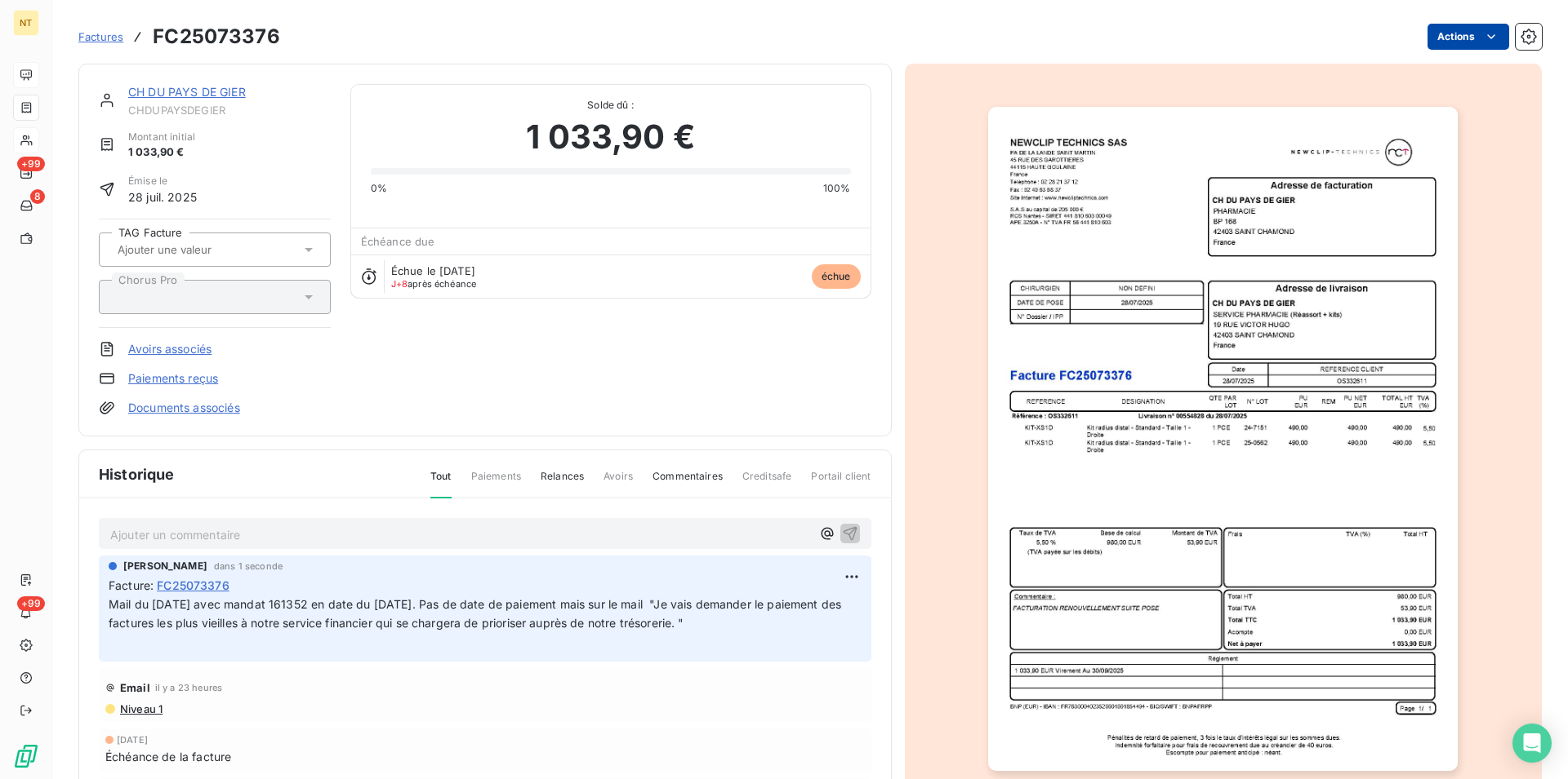
click at [1479, 39] on html "NT +99 8 +99 Factures FC25073376 Actions CH DU PAYS DE GIER CHDUPAYSDEGIER Mont…" at bounding box center [784, 390] width 1568 height 779
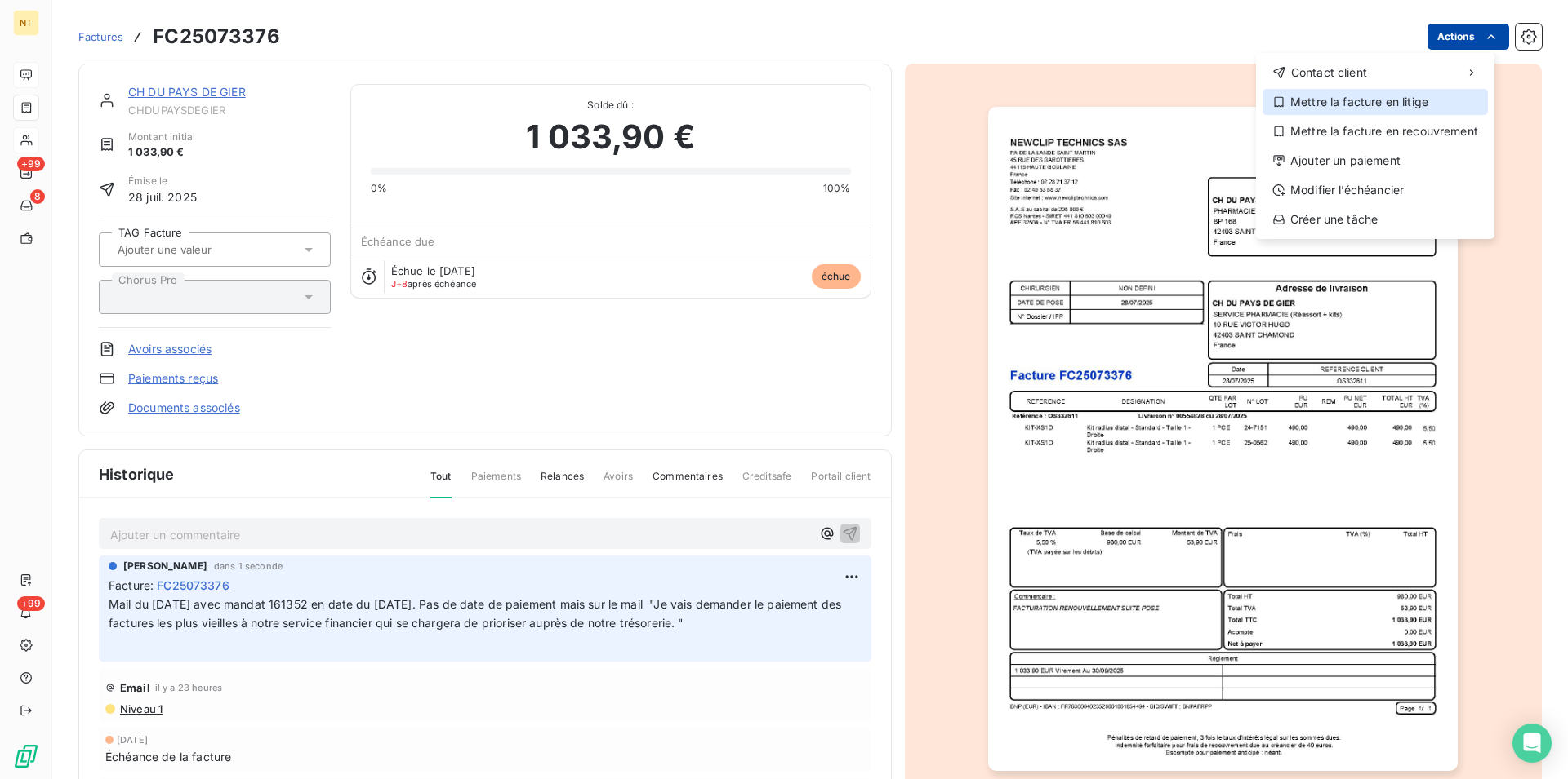
click at [1359, 106] on div "Mettre la facture en litige" at bounding box center [1375, 102] width 225 height 26
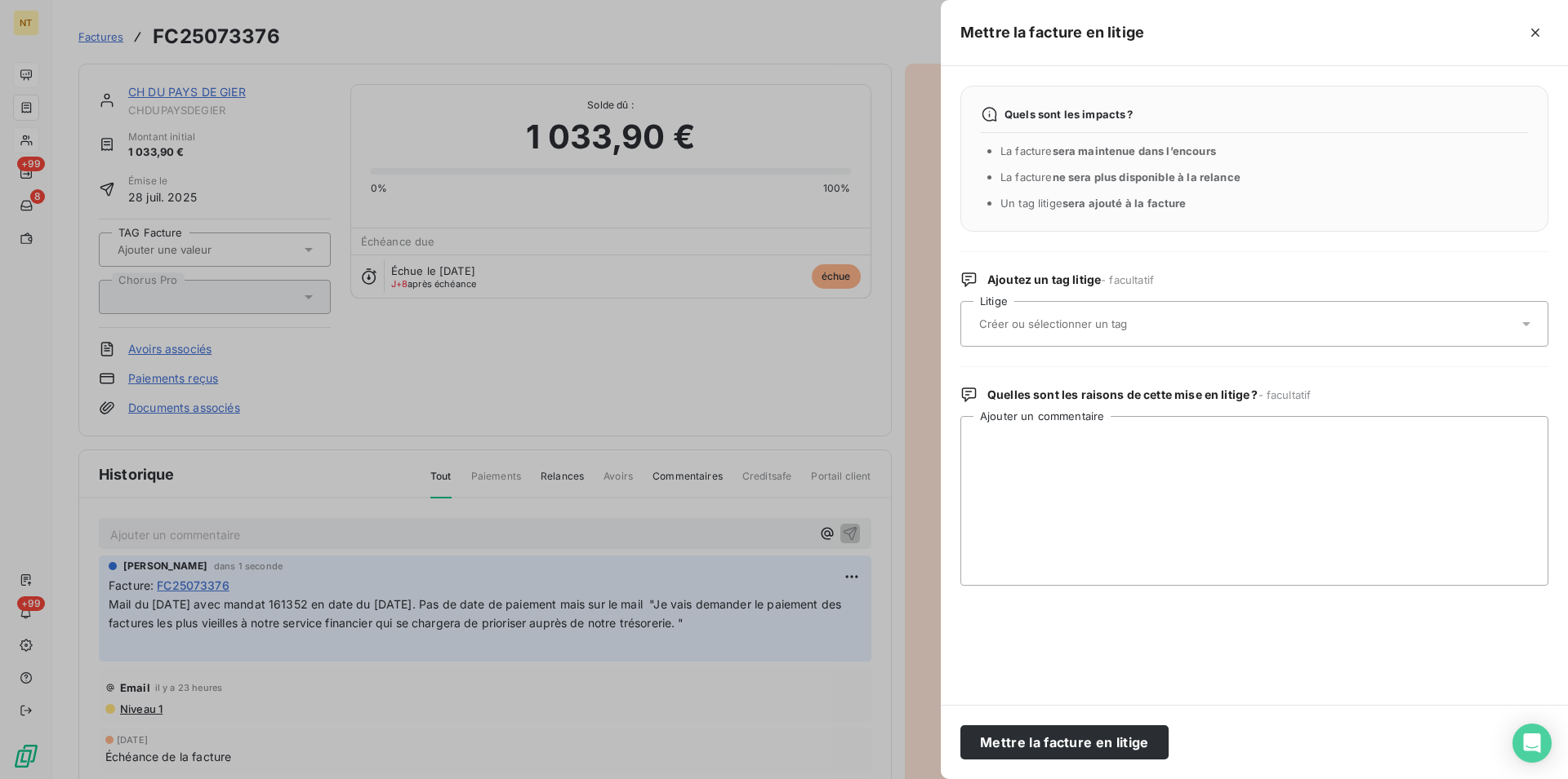
click at [1089, 323] on input "text" at bounding box center [1096, 324] width 238 height 15
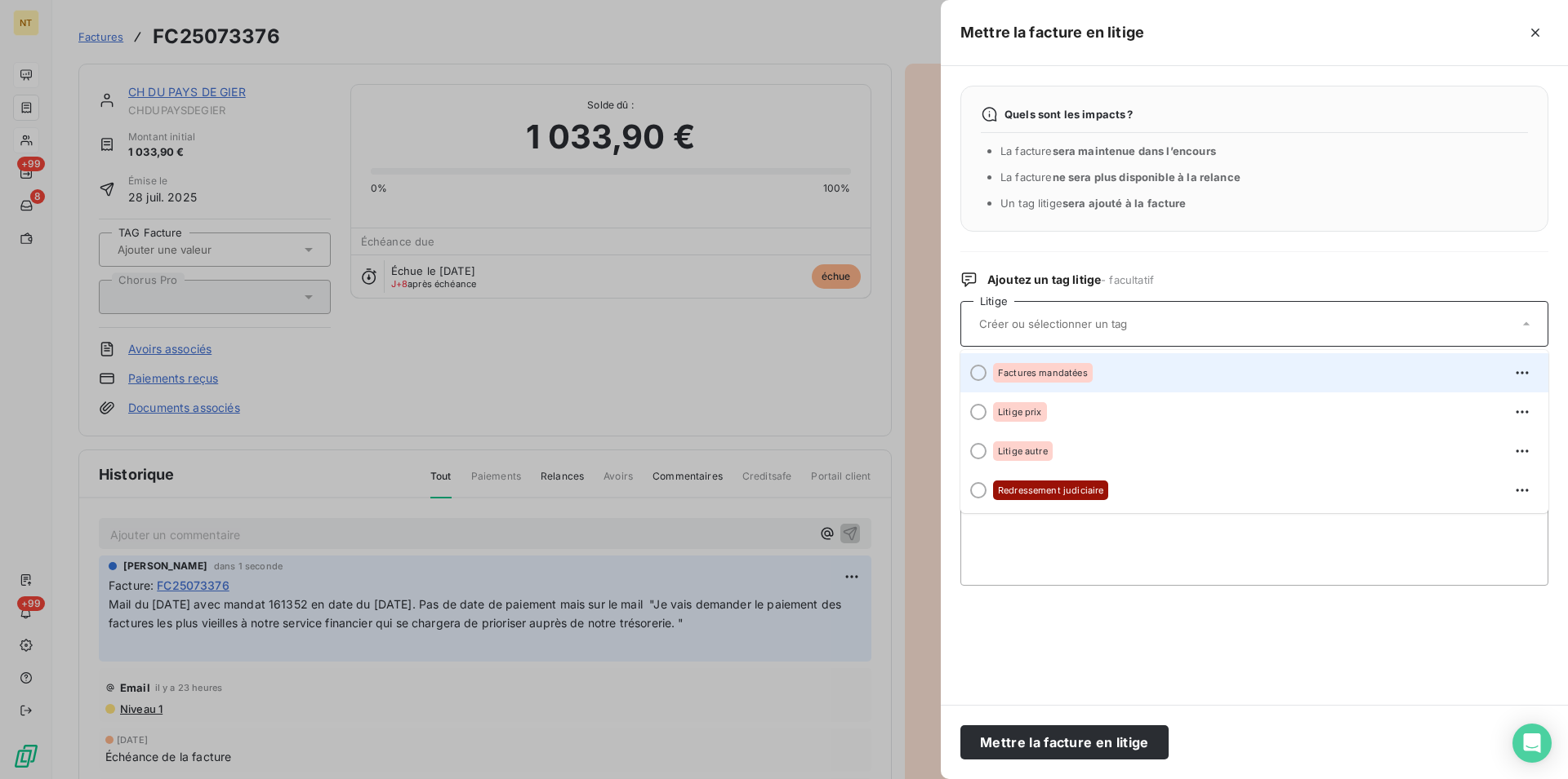
click at [982, 379] on div at bounding box center [977, 373] width 16 height 16
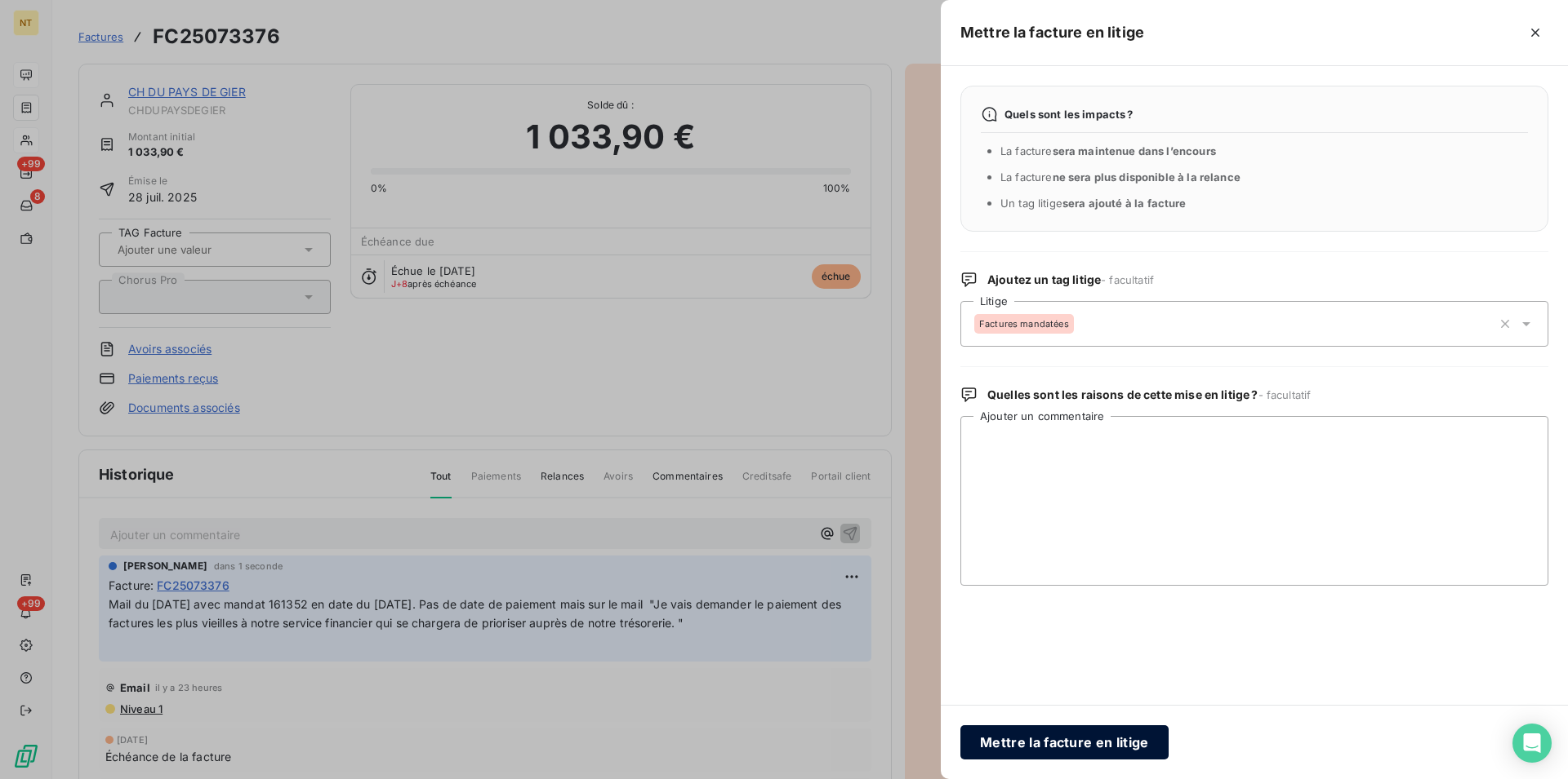
click at [1037, 742] on button "Mettre la facture en litige" at bounding box center [1064, 742] width 209 height 34
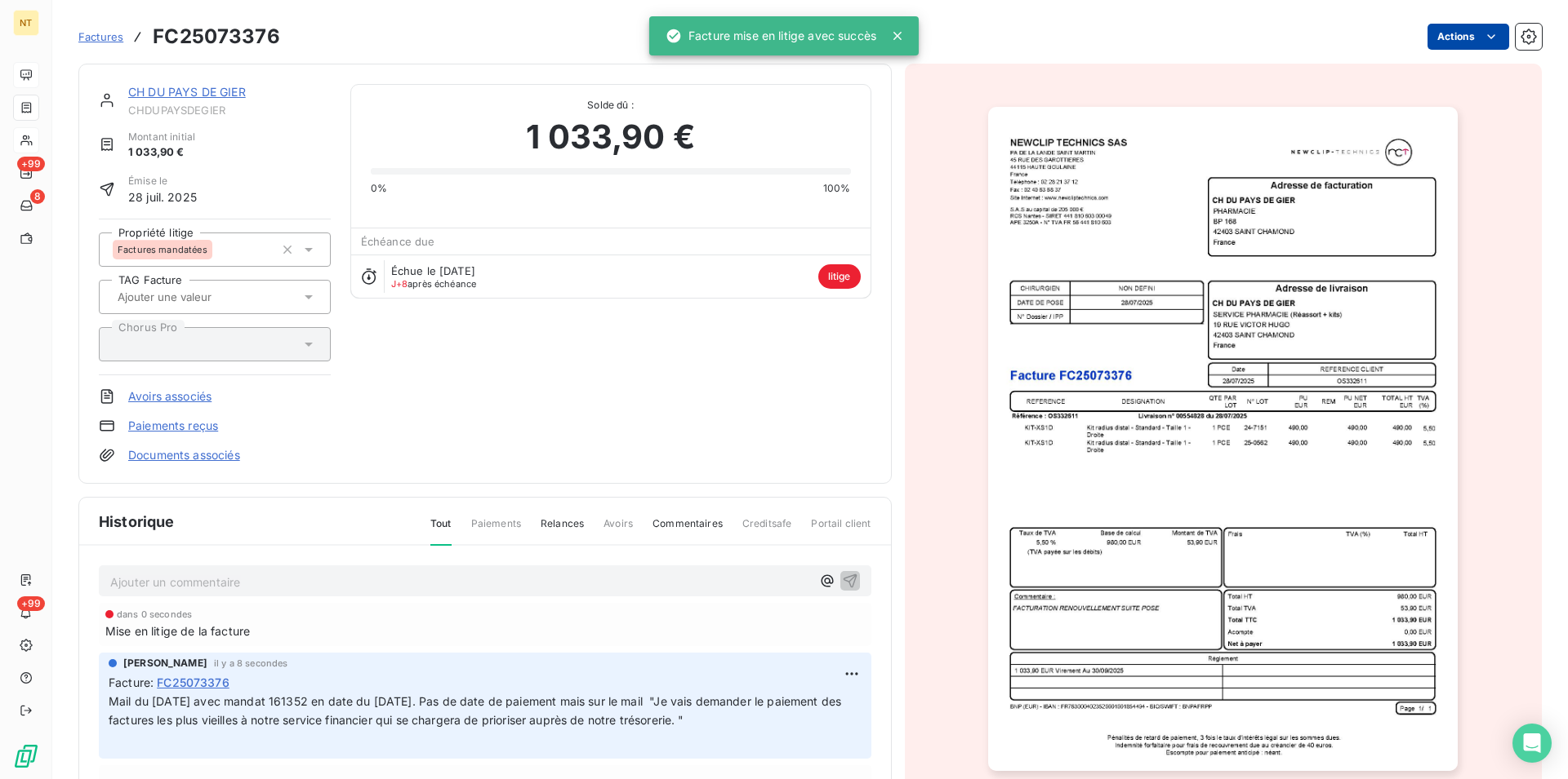
click at [163, 92] on link "CH DU PAYS DE GIER" at bounding box center [187, 91] width 118 height 14
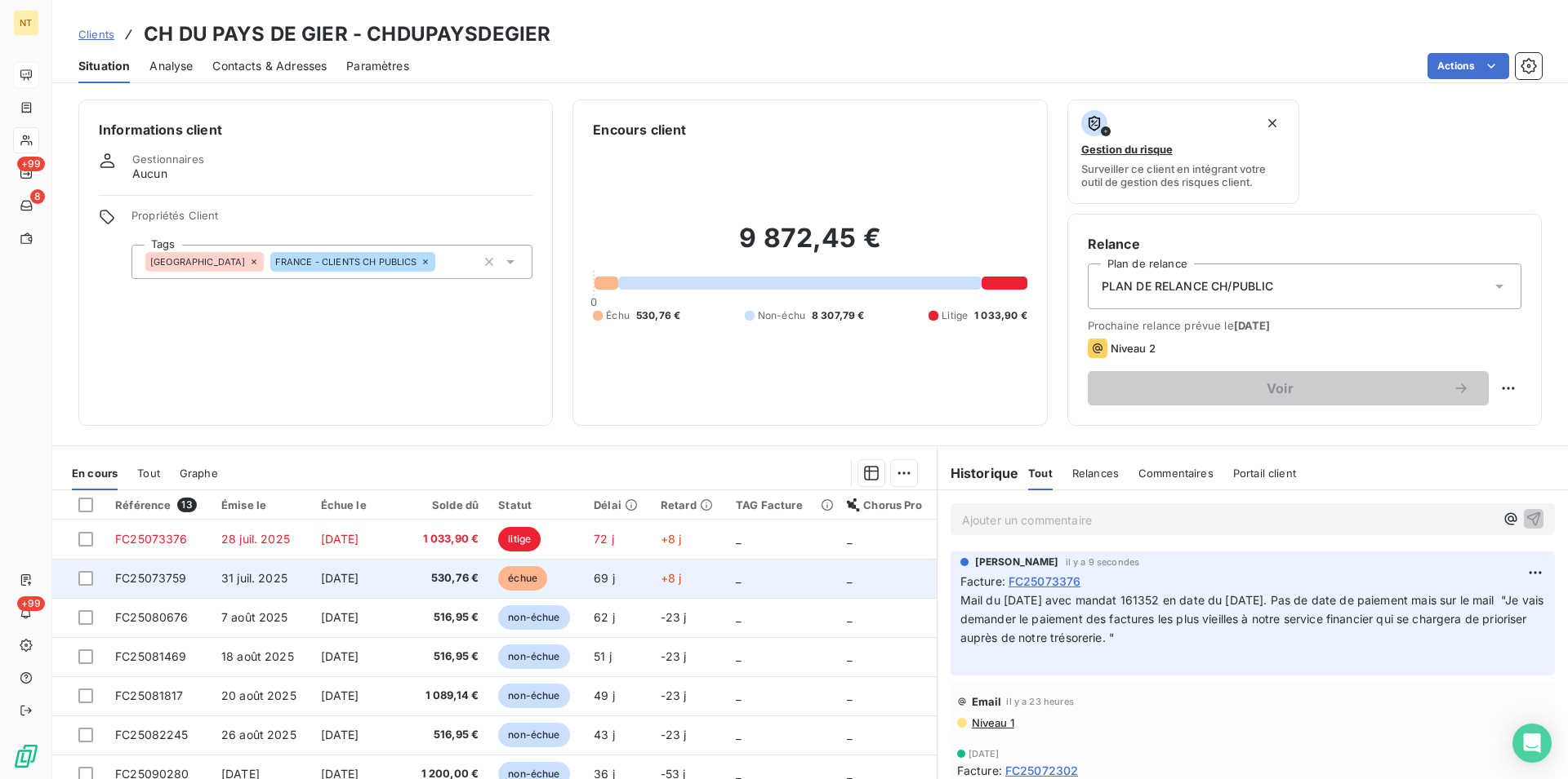
click at [129, 574] on span "FC25073759" at bounding box center [151, 578] width 72 height 14
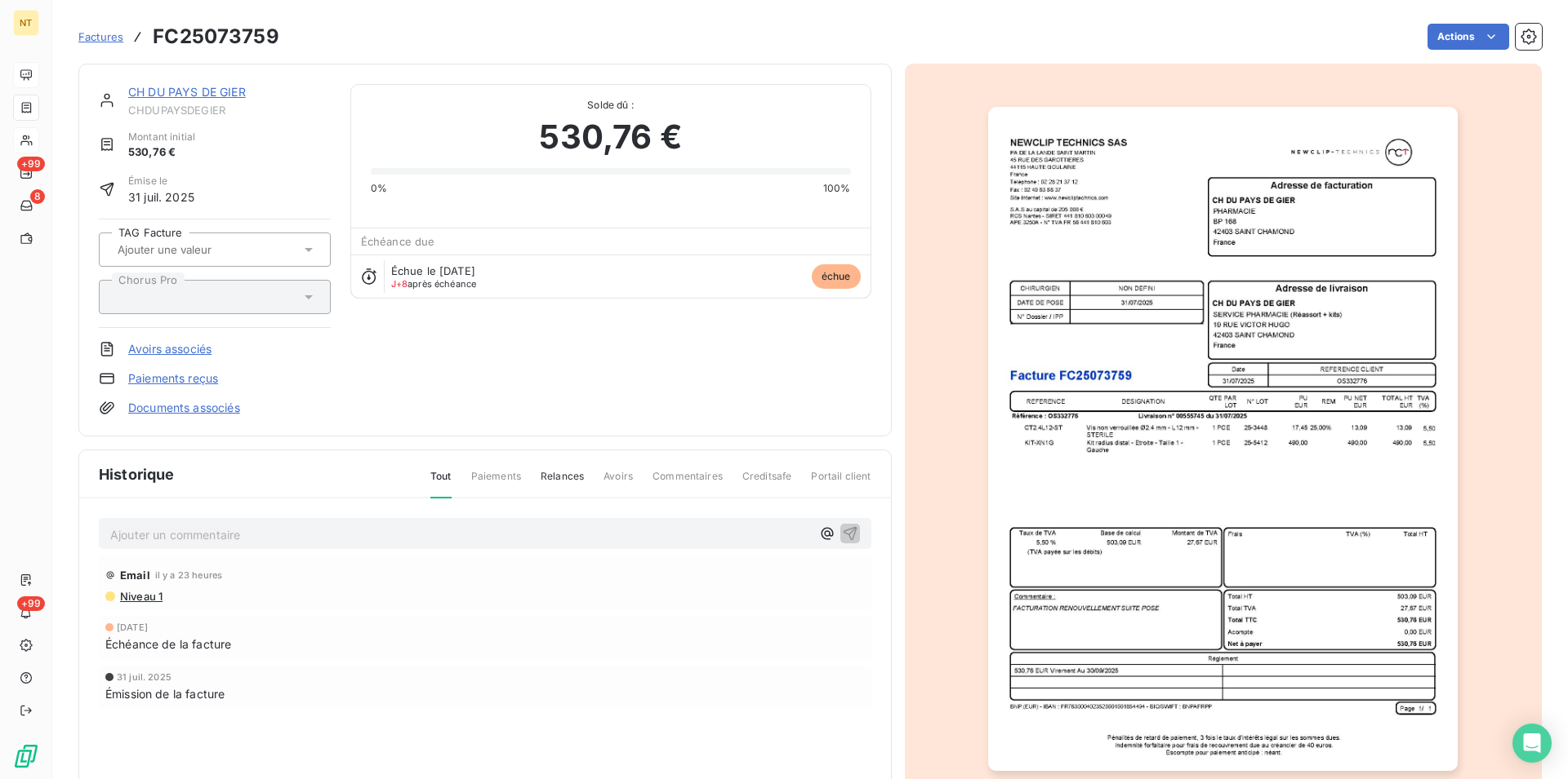
click at [187, 534] on p "Ajouter un commentaire ﻿" at bounding box center [460, 535] width 701 height 21
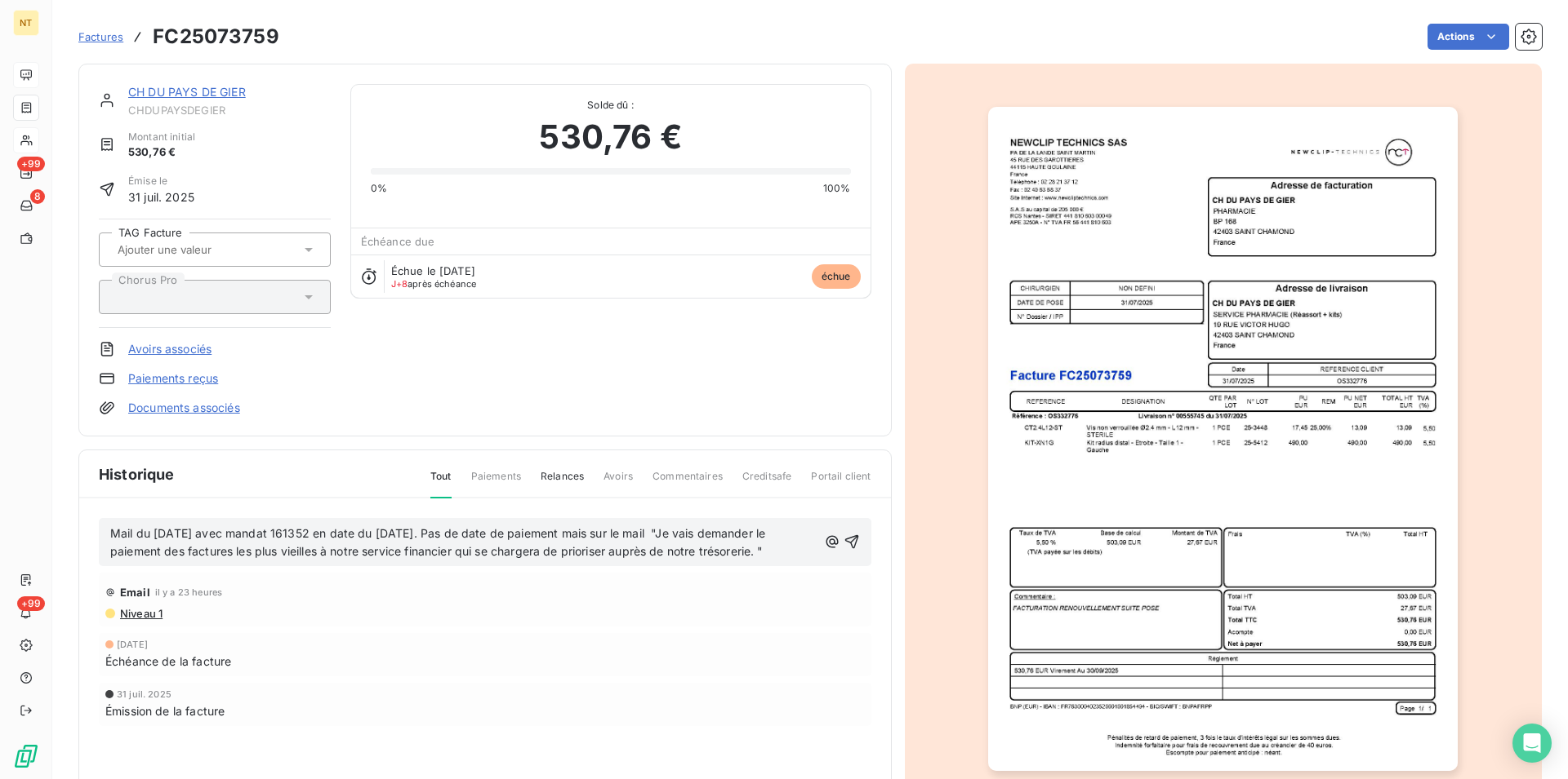
click at [328, 534] on span "Mail du [DATE] avec mandat 161352 en date du [DATE]. Pas de date de paiement ma…" at bounding box center [440, 542] width 659 height 33
click at [844, 541] on icon "button" at bounding box center [851, 542] width 14 height 14
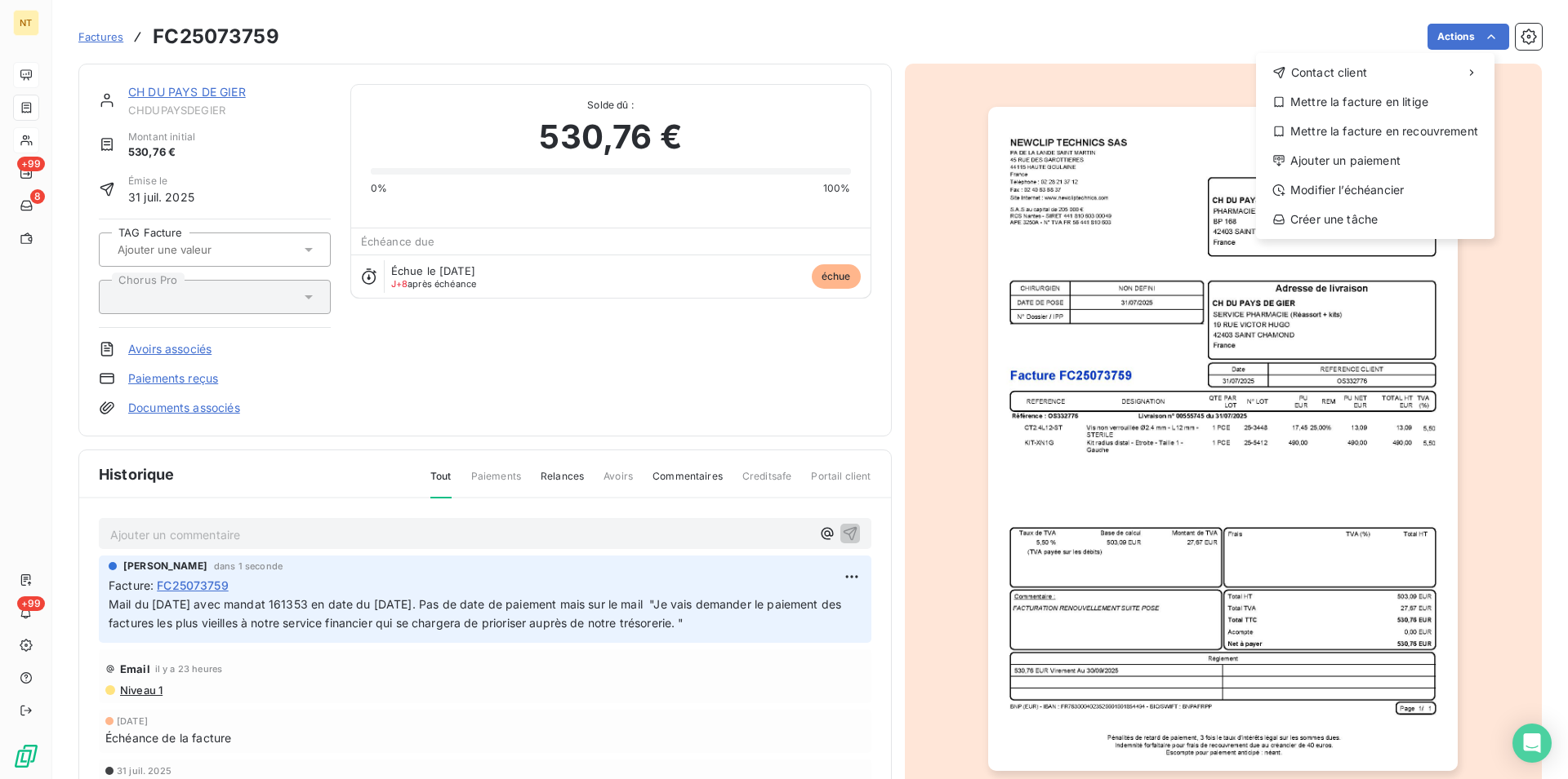
click at [1483, 30] on html "NT +99 8 +99 Factures FC25073759 Actions Contact client Mettre la facture en li…" at bounding box center [784, 390] width 1568 height 779
click at [1377, 100] on div "Mettre la facture en litige" at bounding box center [1375, 102] width 225 height 26
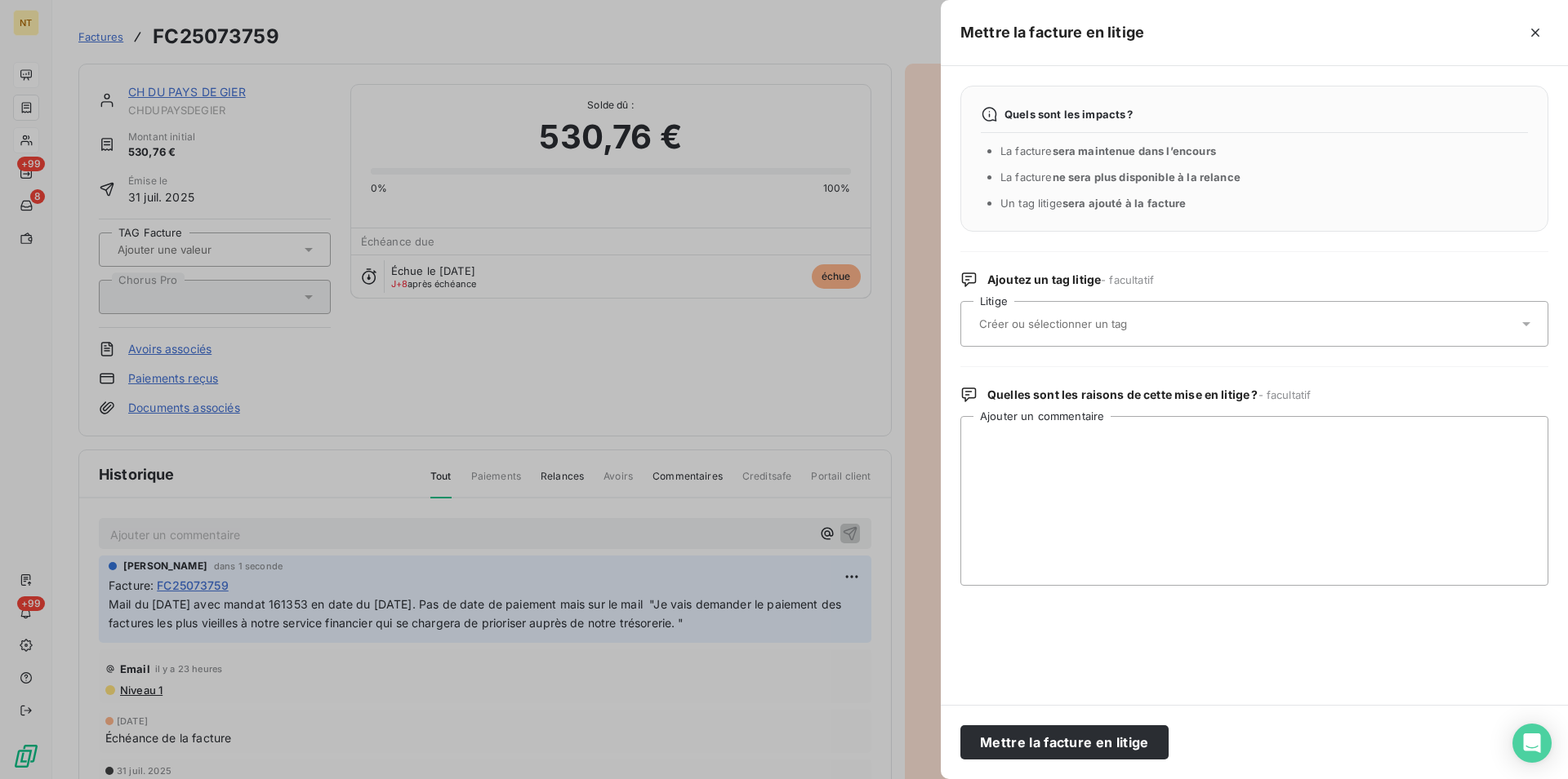
click at [1024, 322] on input "text" at bounding box center [1096, 324] width 238 height 15
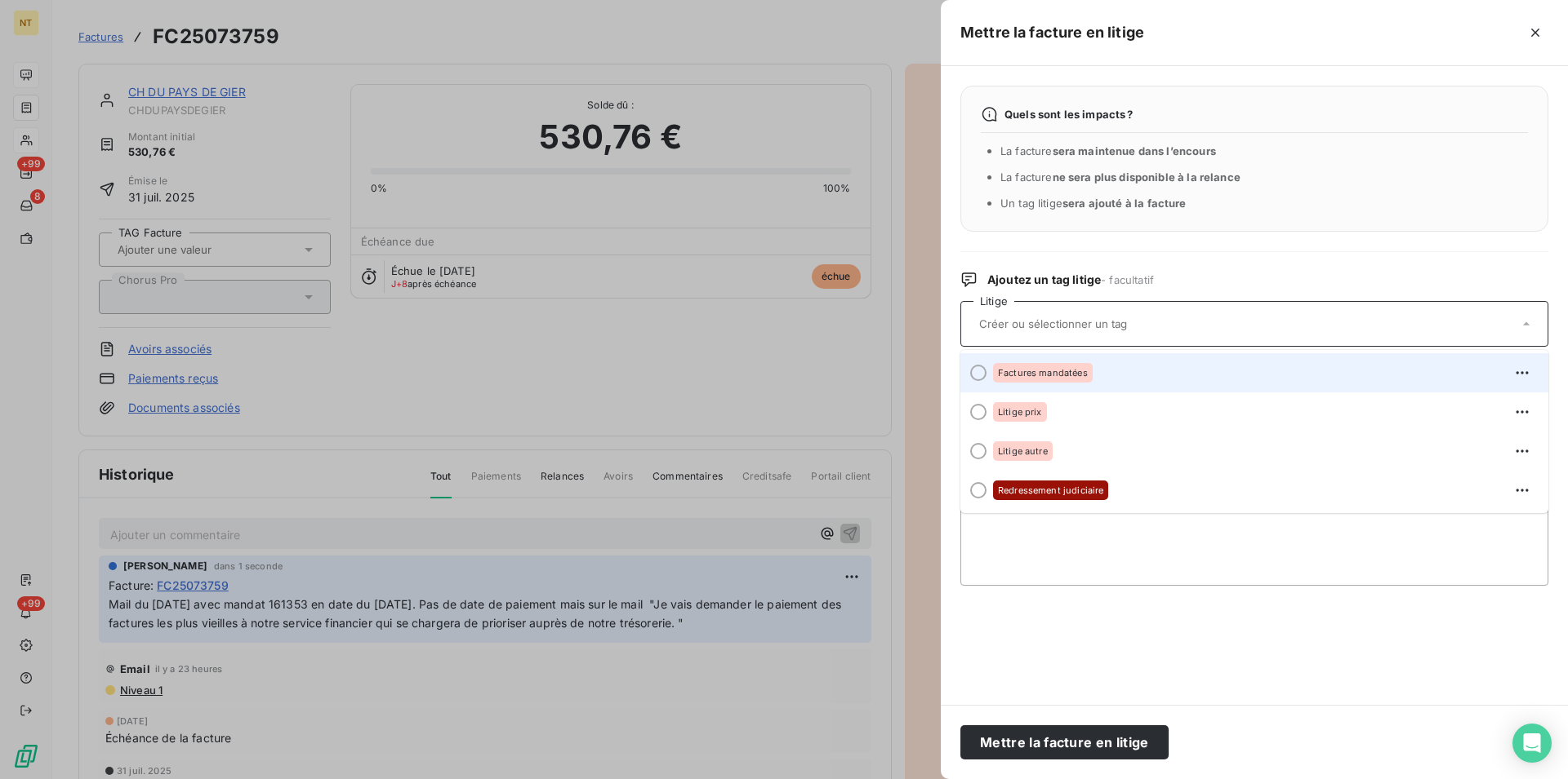
click at [980, 373] on div at bounding box center [977, 373] width 16 height 16
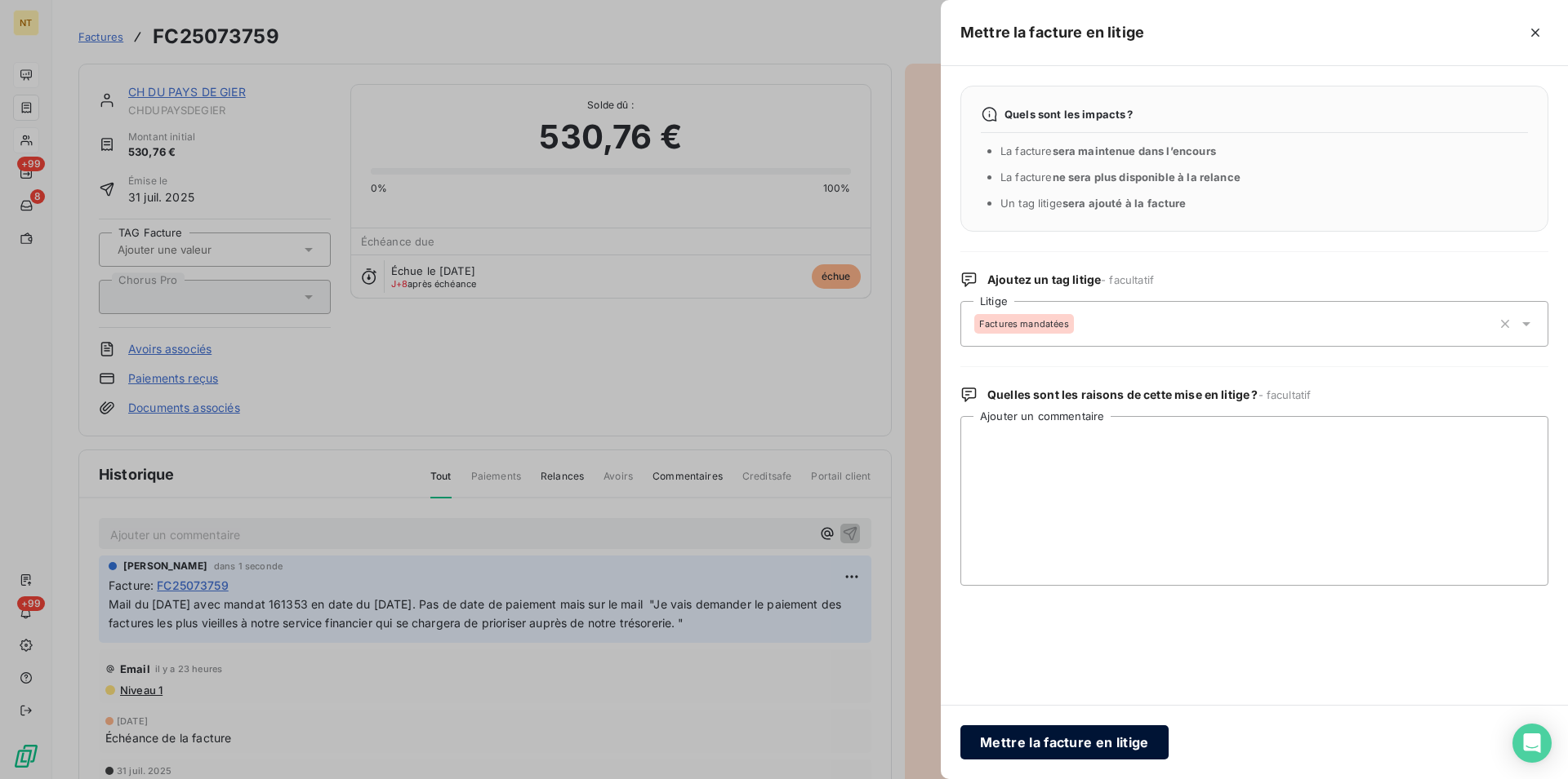
click at [1025, 744] on button "Mettre la facture en litige" at bounding box center [1064, 742] width 209 height 34
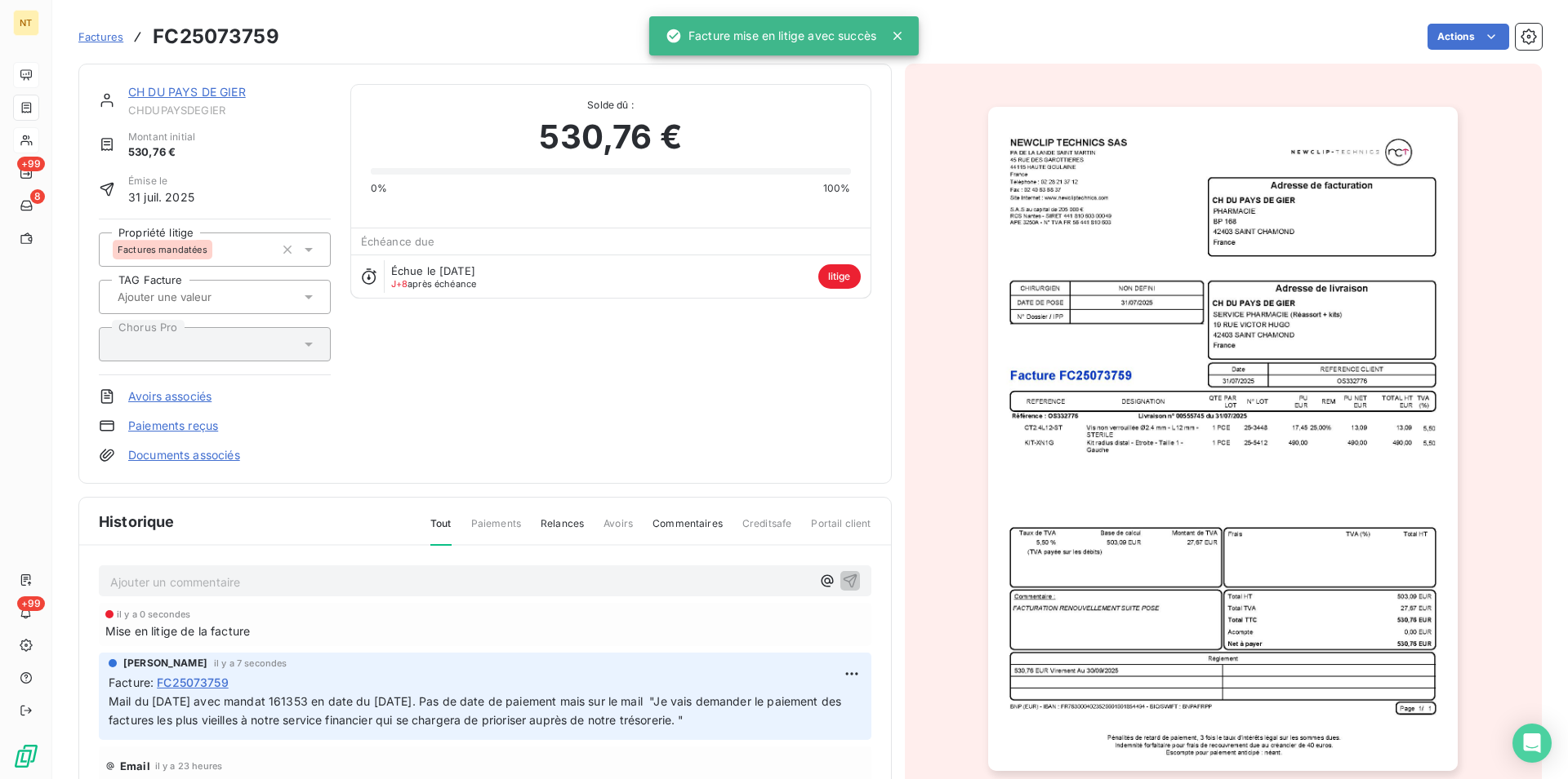
click at [181, 96] on link "CH DU PAYS DE GIER" at bounding box center [187, 91] width 118 height 14
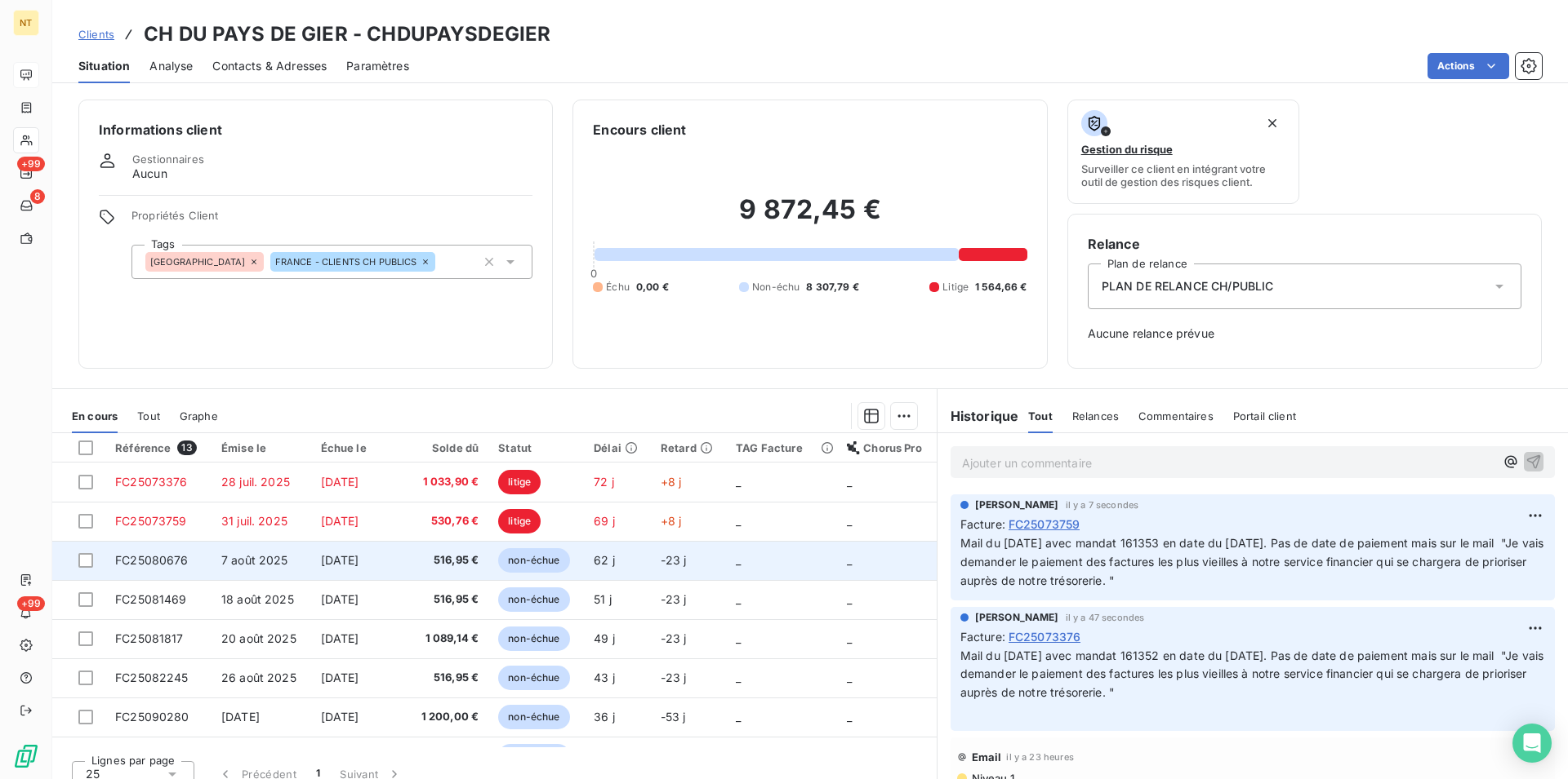
click at [131, 552] on td "FC25080676" at bounding box center [158, 561] width 107 height 40
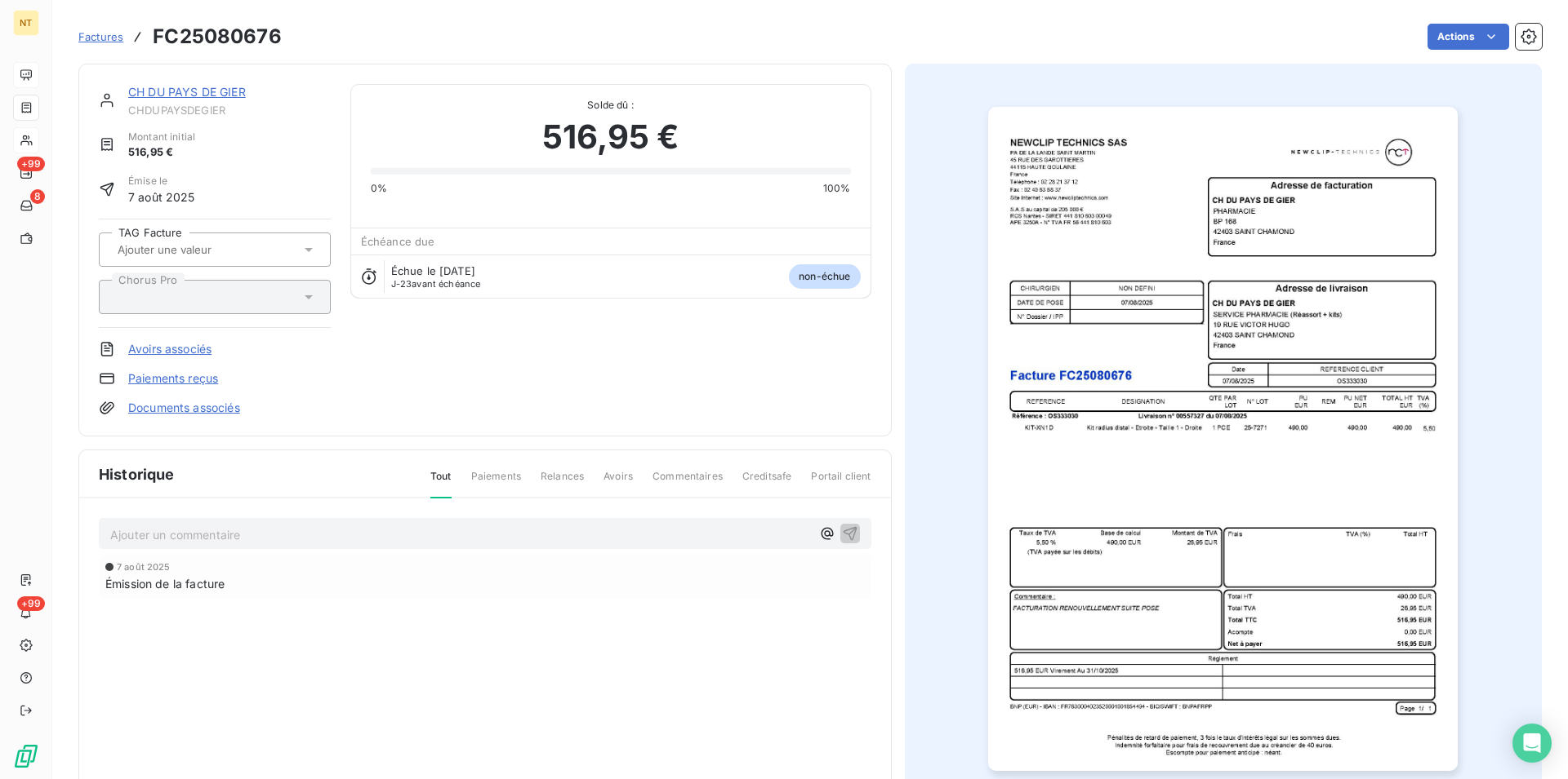
click at [150, 538] on p "Ajouter un commentaire ﻿" at bounding box center [460, 535] width 701 height 21
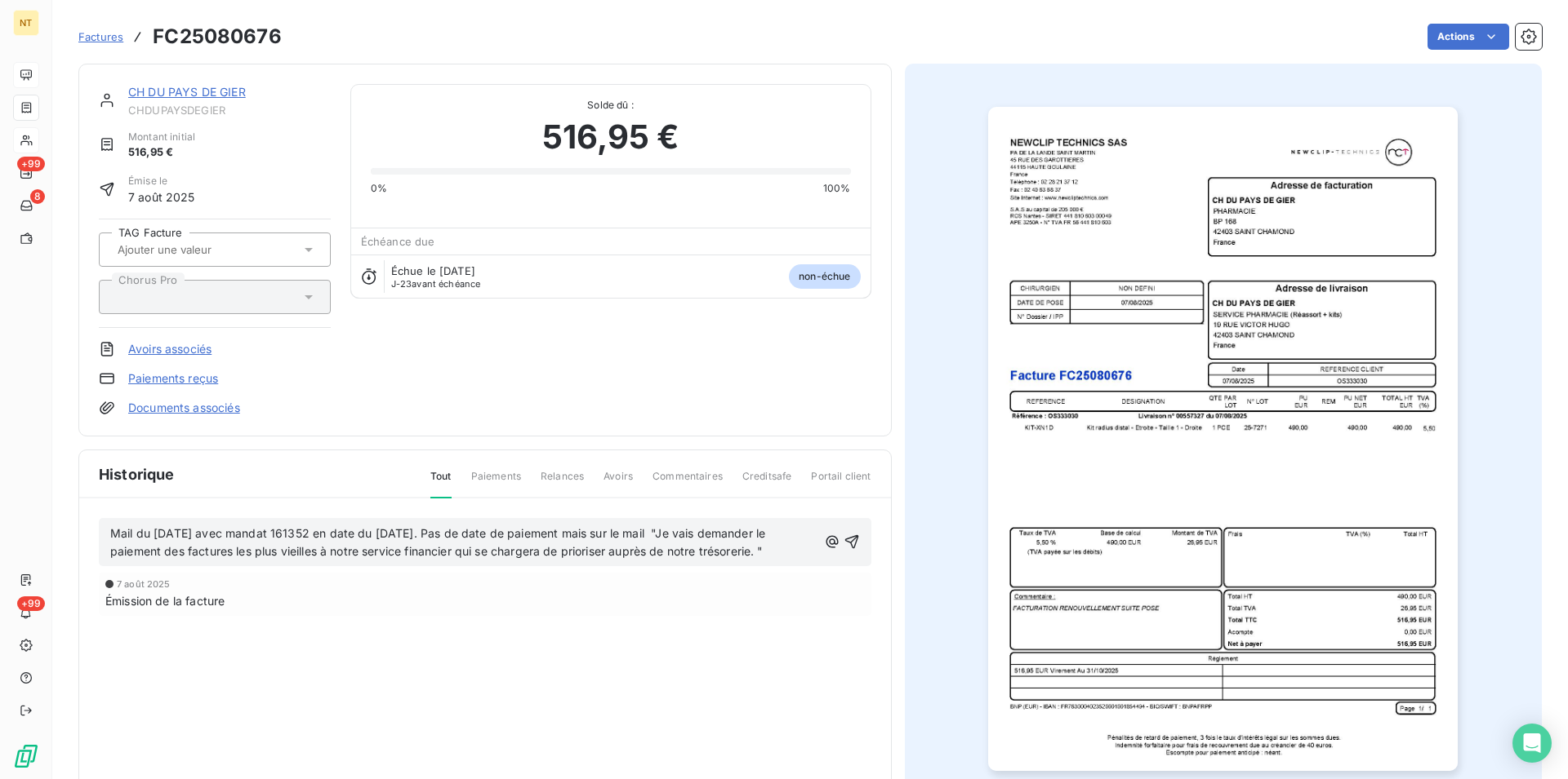
click at [329, 536] on span "Mail du [DATE] avec mandat 161352 en date du [DATE]. Pas de date de paiement ma…" at bounding box center [440, 542] width 659 height 33
click at [848, 538] on icon "button" at bounding box center [851, 542] width 14 height 14
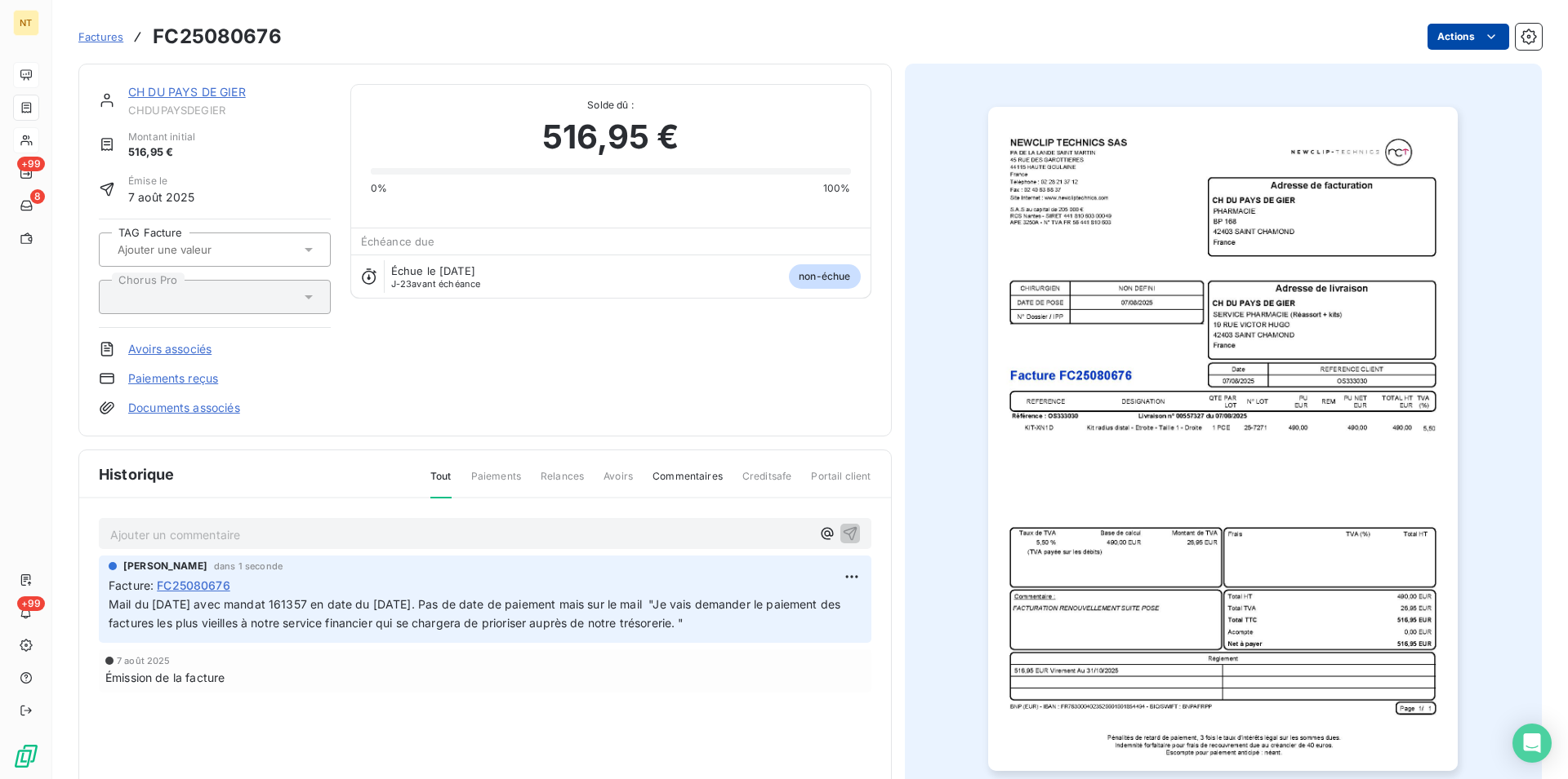
click at [1482, 31] on html "NT +99 8 +99 Factures FC25080676 Actions CH DU PAYS DE GIER CHDUPAYSDEGIER Mont…" at bounding box center [784, 390] width 1568 height 779
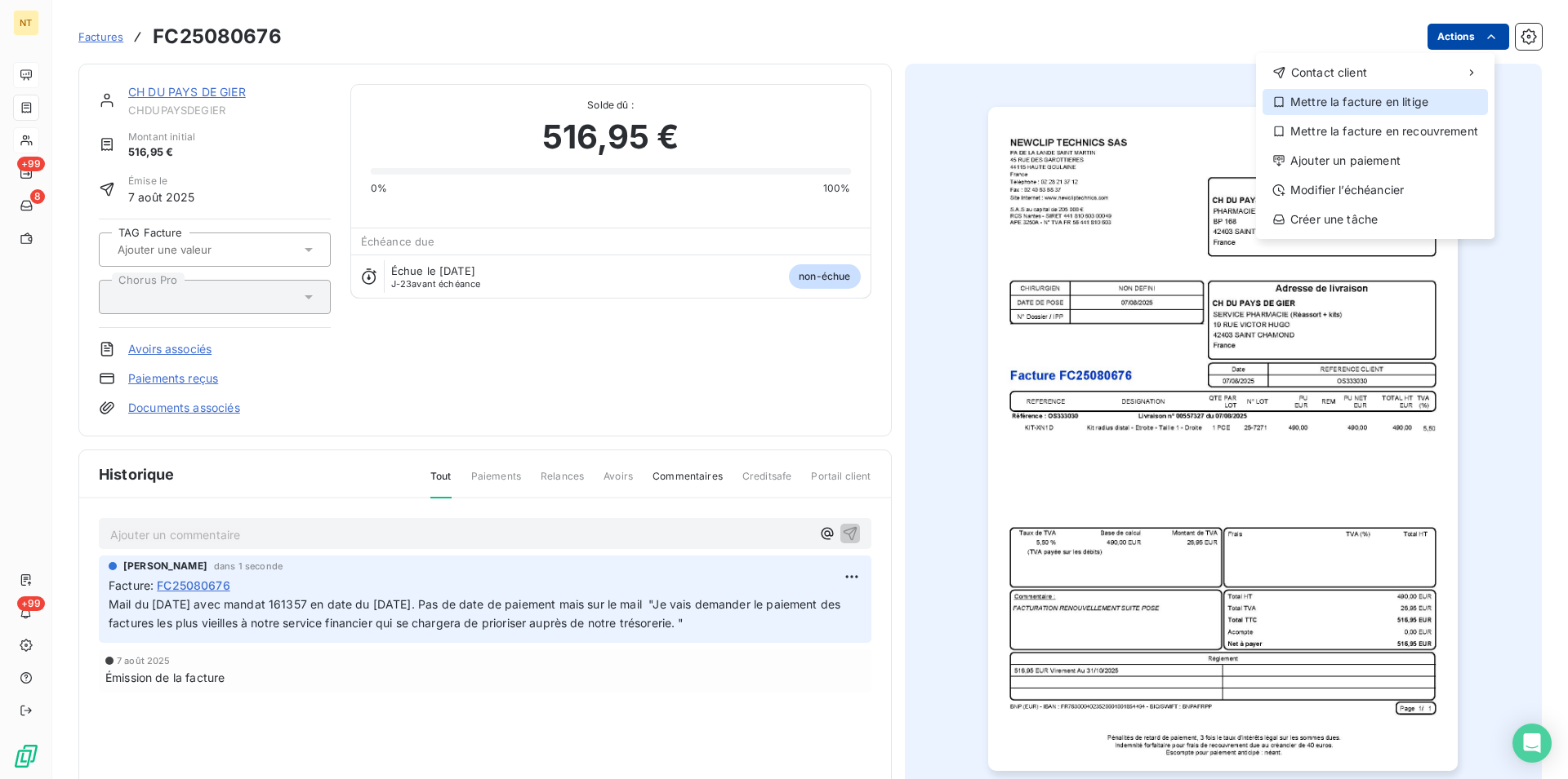
click at [1383, 102] on div "Mettre la facture en litige" at bounding box center [1375, 102] width 225 height 26
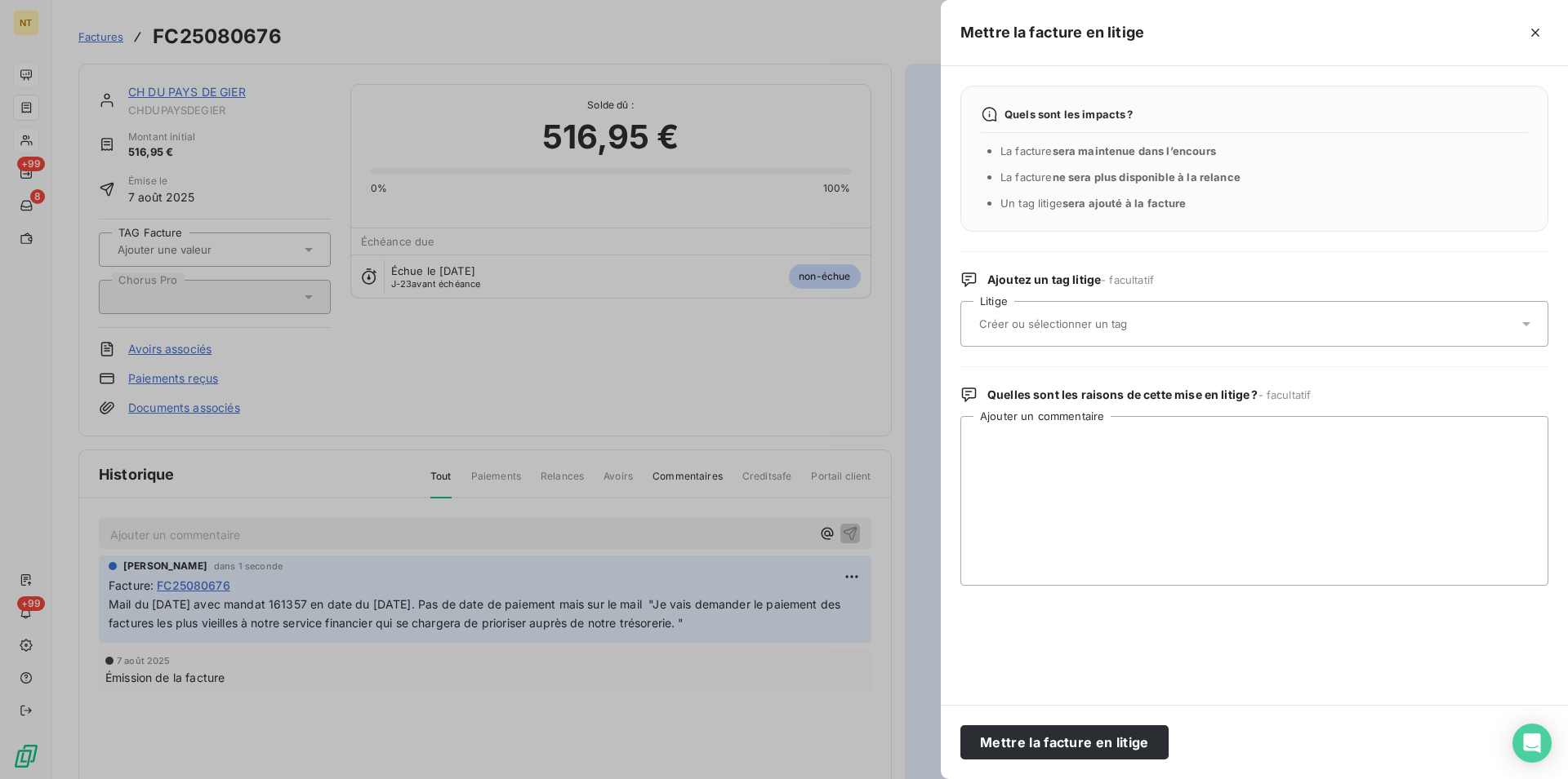
click at [1089, 324] on input "text" at bounding box center [1096, 324] width 238 height 15
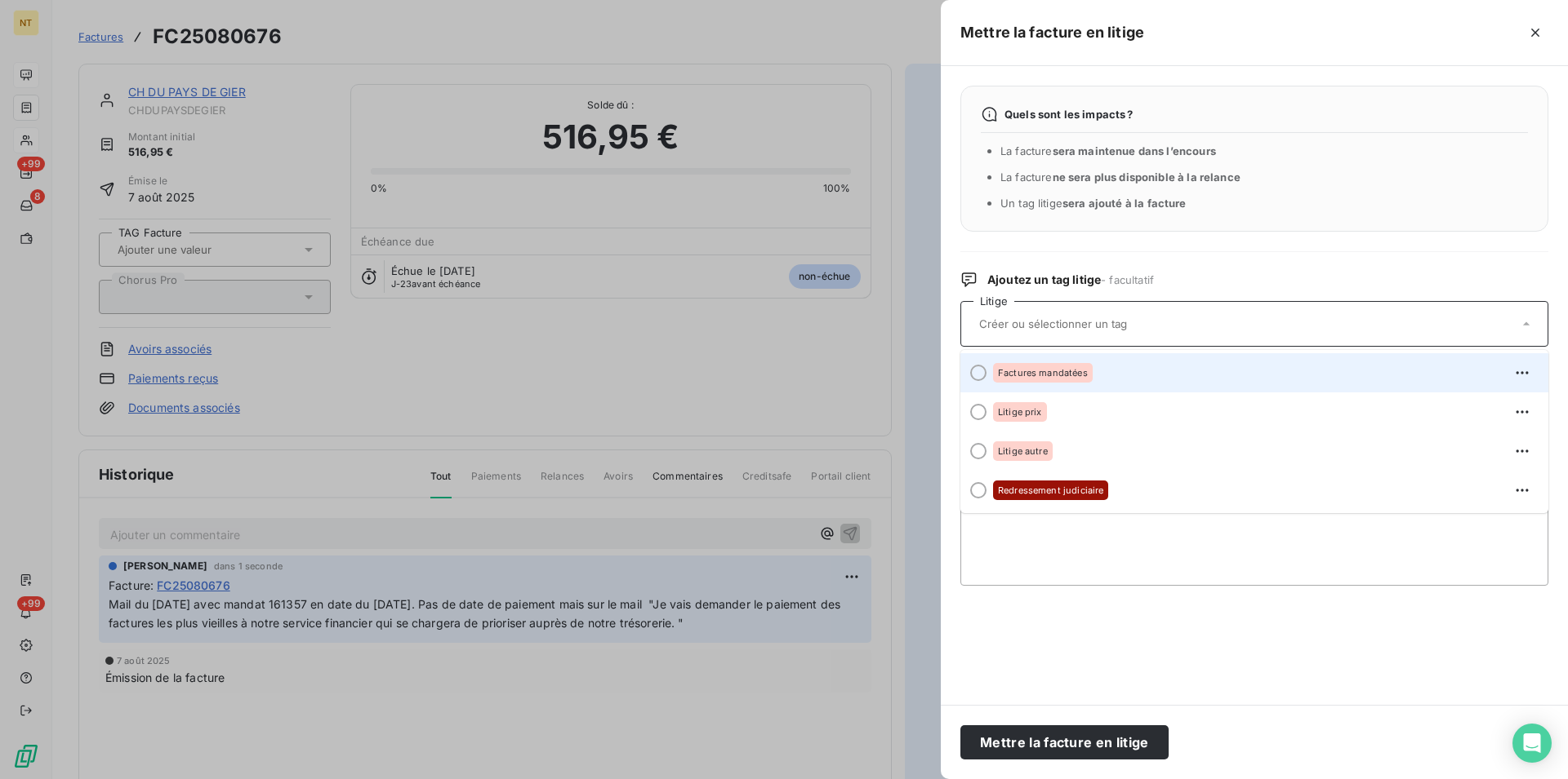
click at [976, 373] on div at bounding box center [977, 373] width 16 height 16
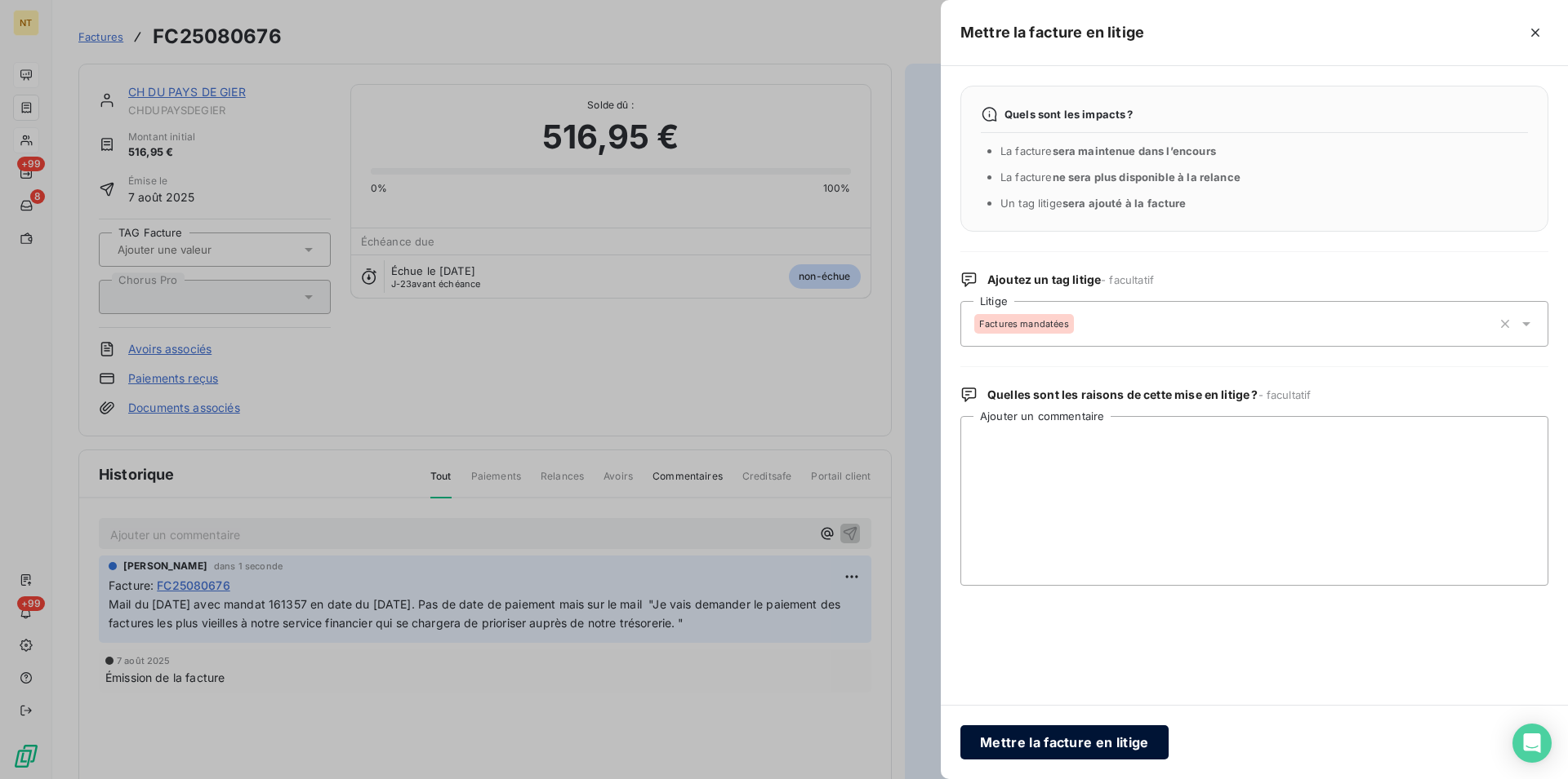
click at [1062, 744] on button "Mettre la facture en litige" at bounding box center [1064, 742] width 209 height 34
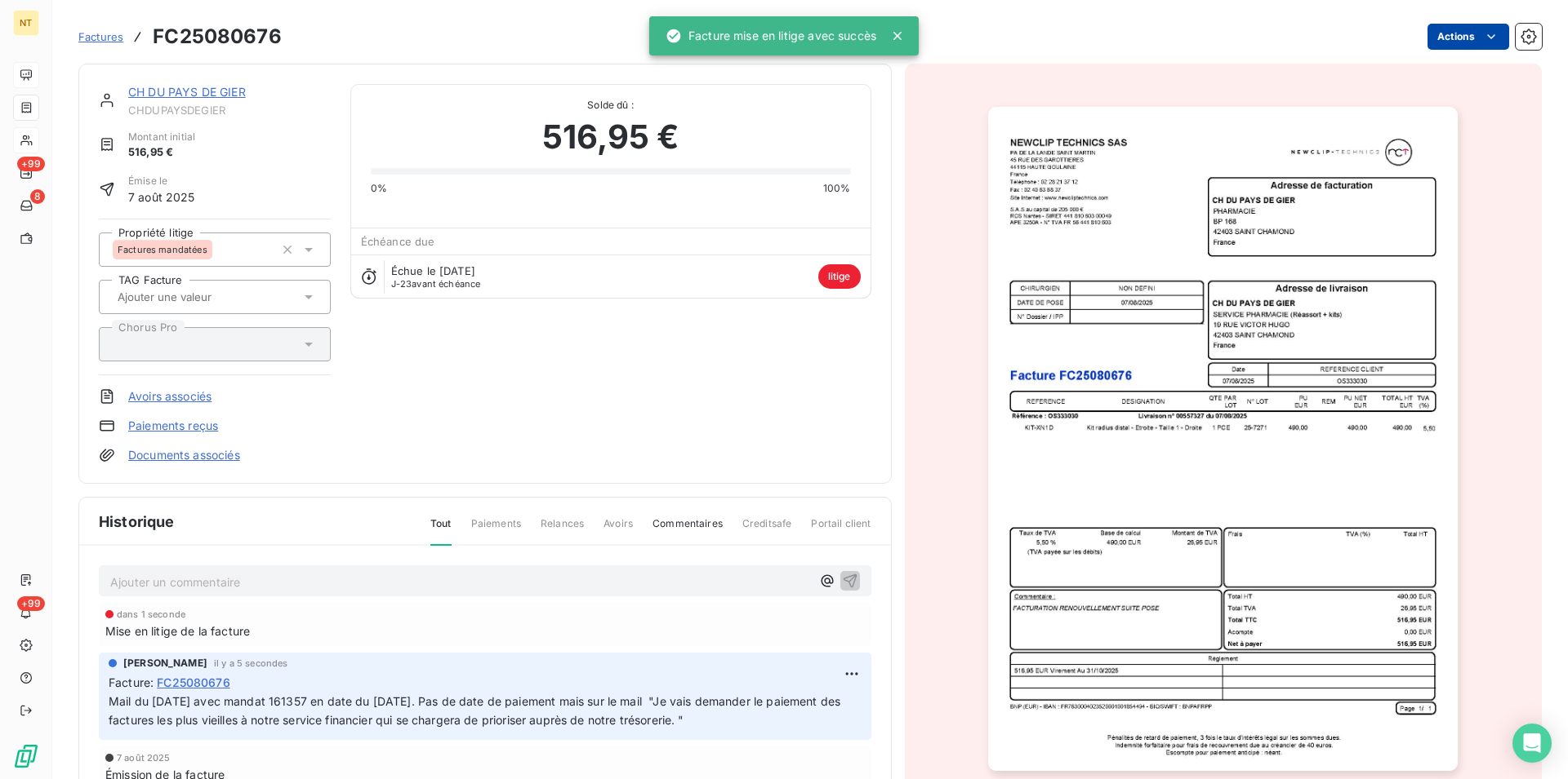
click at [164, 96] on link "CH DU PAYS DE GIER" at bounding box center [187, 91] width 118 height 14
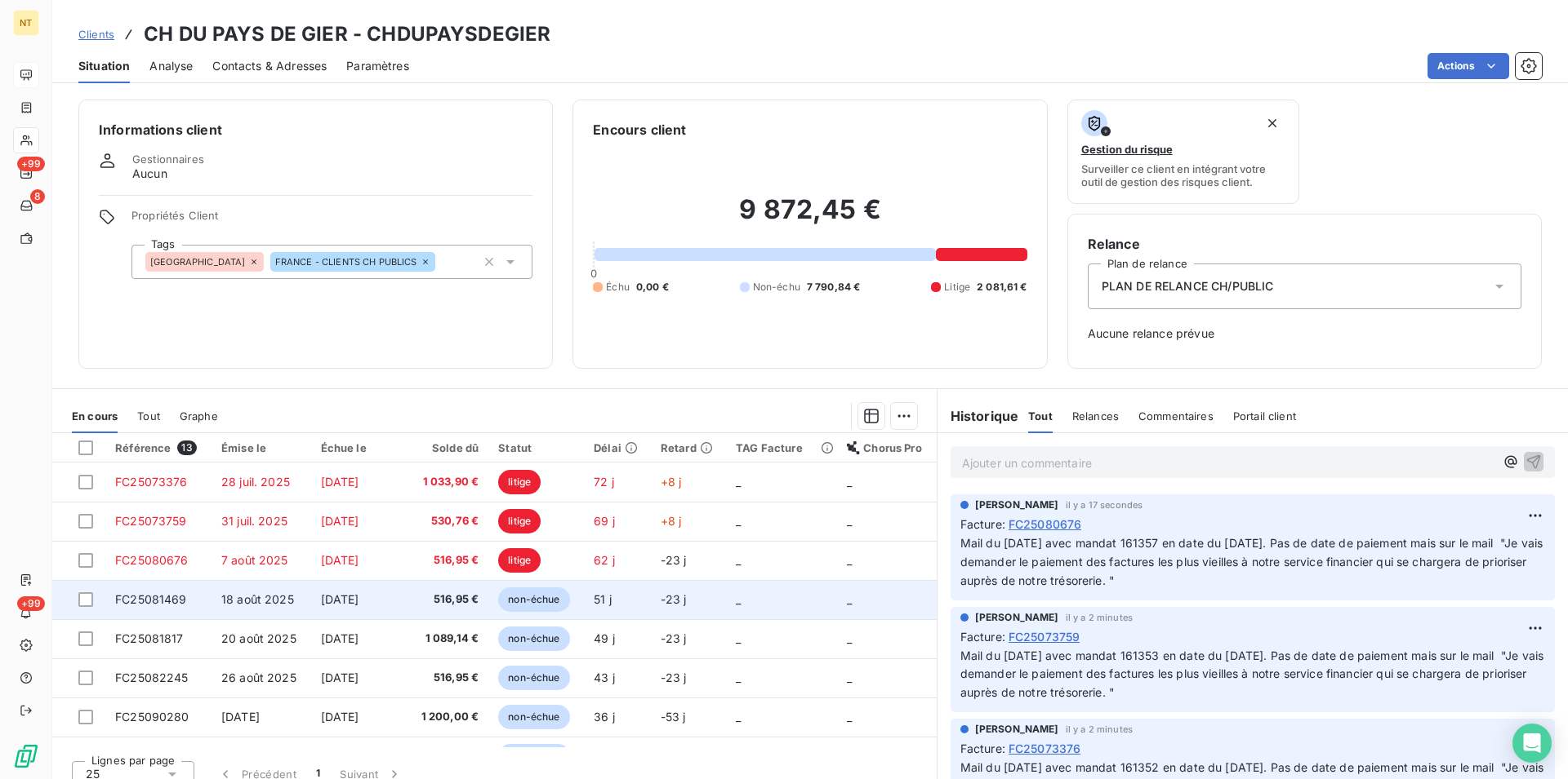
click at [189, 603] on td "FC25081469" at bounding box center [158, 600] width 107 height 40
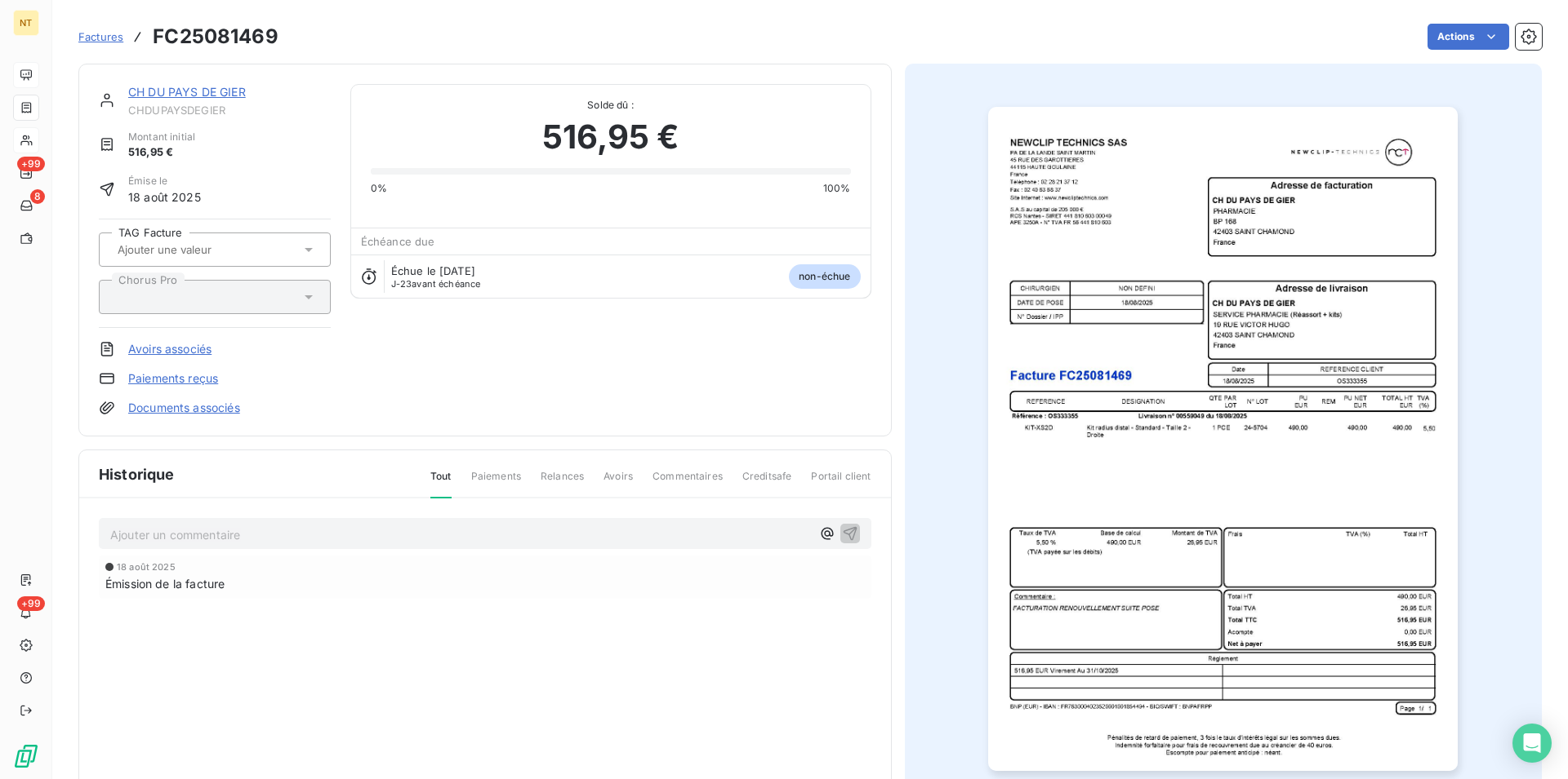
click at [159, 528] on p "Ajouter un commentaire ﻿" at bounding box center [460, 535] width 701 height 21
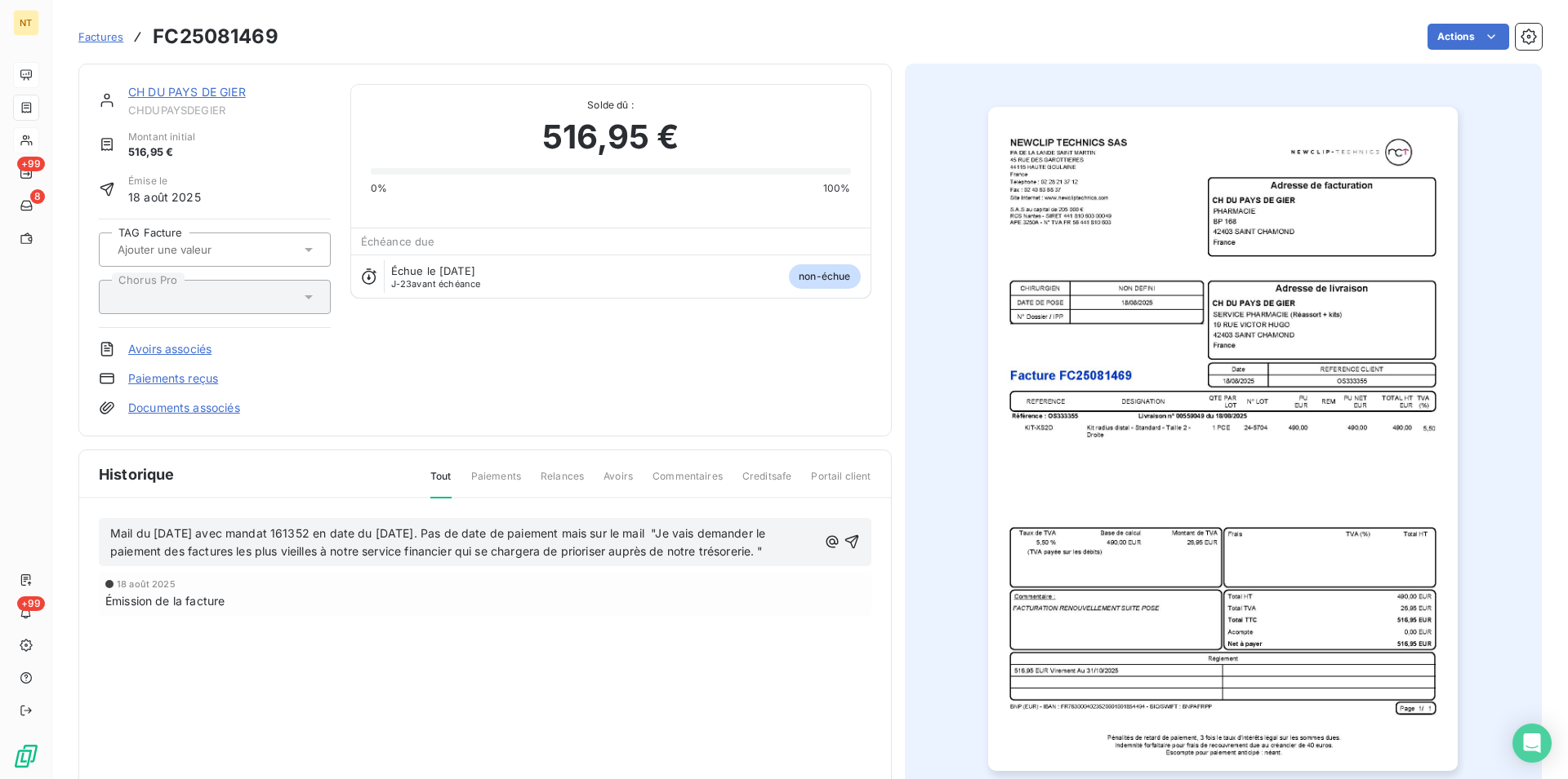
drag, startPoint x: 790, startPoint y: 550, endPoint x: 96, endPoint y: 554, distance: 694.0
click at [96, 554] on div "Mail du [DATE] avec mandat 161352 en date du [DATE]. Pas de date de paiement ma…" at bounding box center [485, 590] width 811 height 184
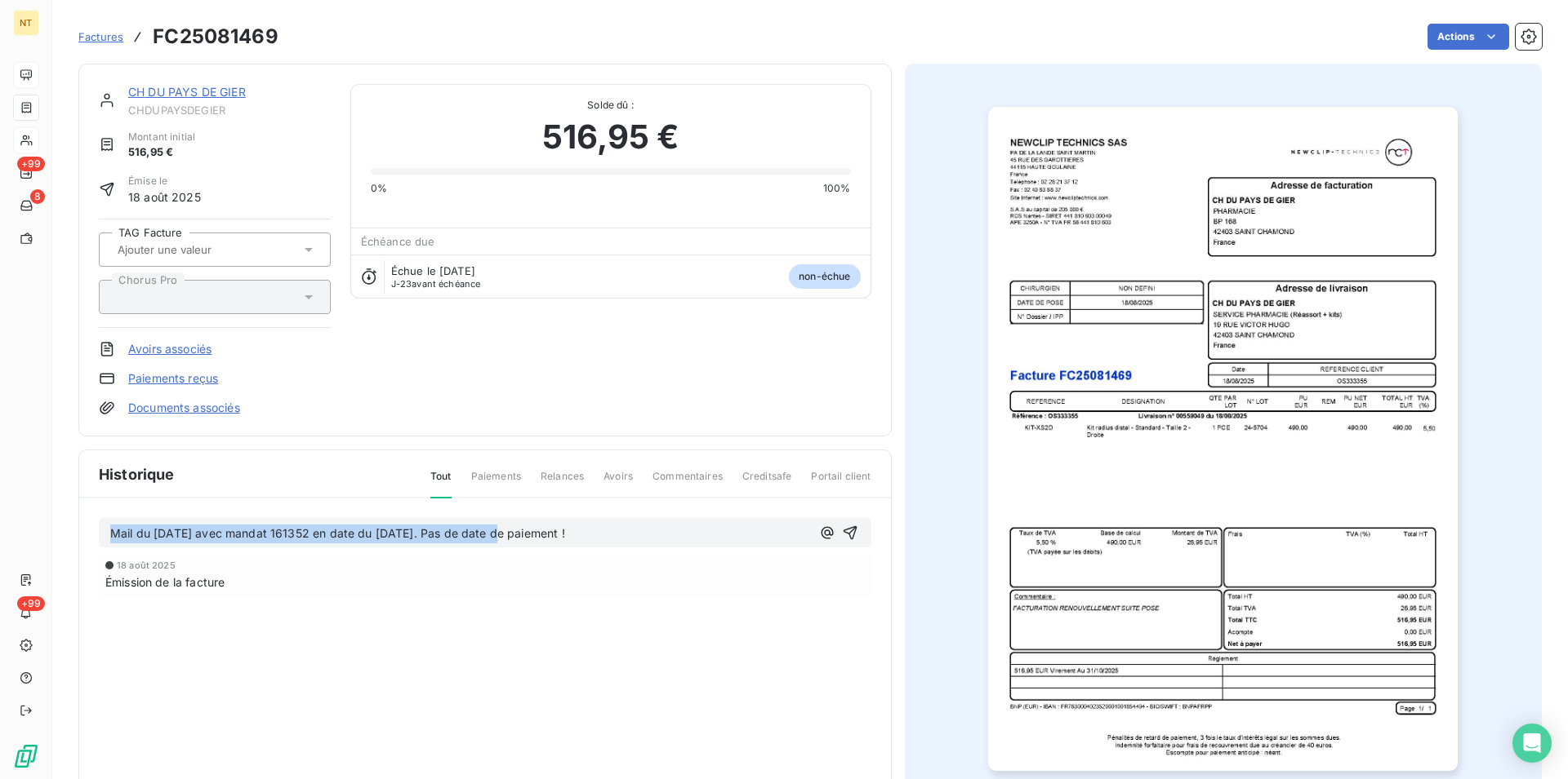
drag, startPoint x: 109, startPoint y: 531, endPoint x: 643, endPoint y: 536, distance: 534.0
click at [559, 566] on div "Mail du [DATE] avec mandat 161352 en date du [DATE]. Pas de date de paiement ! …" at bounding box center [485, 581] width 811 height 165
drag, startPoint x: 647, startPoint y: 535, endPoint x: 542, endPoint y: 555, distance: 106.9
click at [638, 536] on p "Mail du [DATE] avec mandat 161352 en date du [DATE]. Pas de date de paiement !" at bounding box center [460, 534] width 701 height 19
click at [329, 535] on span "Mail du [DATE] avec mandat 161352 en date du [DATE]. Pas de date de paiement !" at bounding box center [338, 533] width 455 height 14
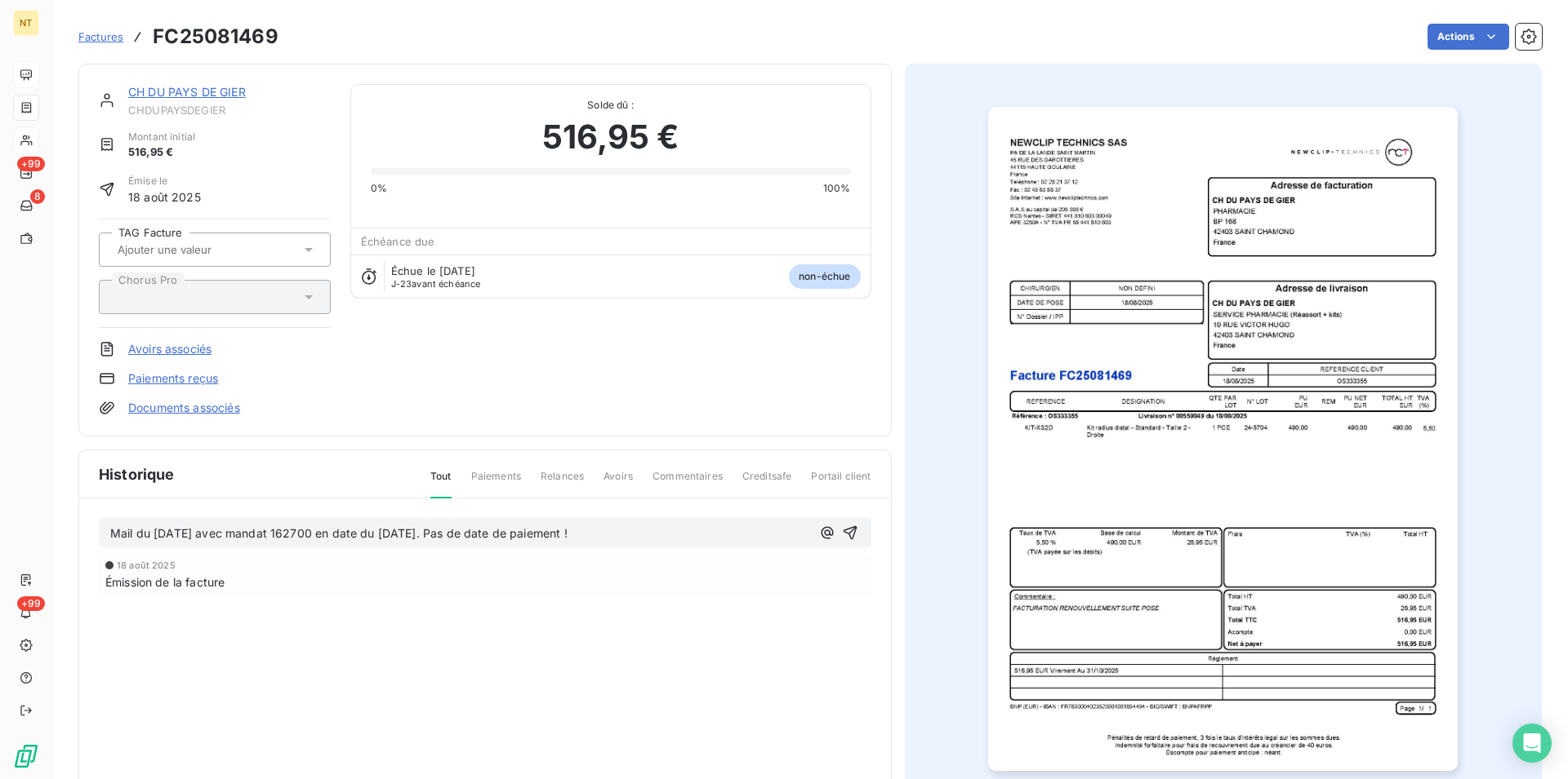
click at [410, 531] on span "Mail du [DATE] avec mandat 162700 en date du [DATE]. Pas de date de paiement !" at bounding box center [339, 533] width 458 height 14
click at [830, 529] on div "Mail du [DATE] avec mandat 162700 en date du [DATE]. Pas de date de paiement !" at bounding box center [485, 534] width 749 height 21
drag, startPoint x: 104, startPoint y: 536, endPoint x: 731, endPoint y: 549, distance: 627.1
click at [731, 549] on div "Mail du [DATE] avec mandat 162700 en date du [DATE]. Pas de date de paiement ! …" at bounding box center [485, 581] width 811 height 165
copy span "Mail du [DATE] avec mandat 162700 en date du [DATE]. Pas de date de paiement !"
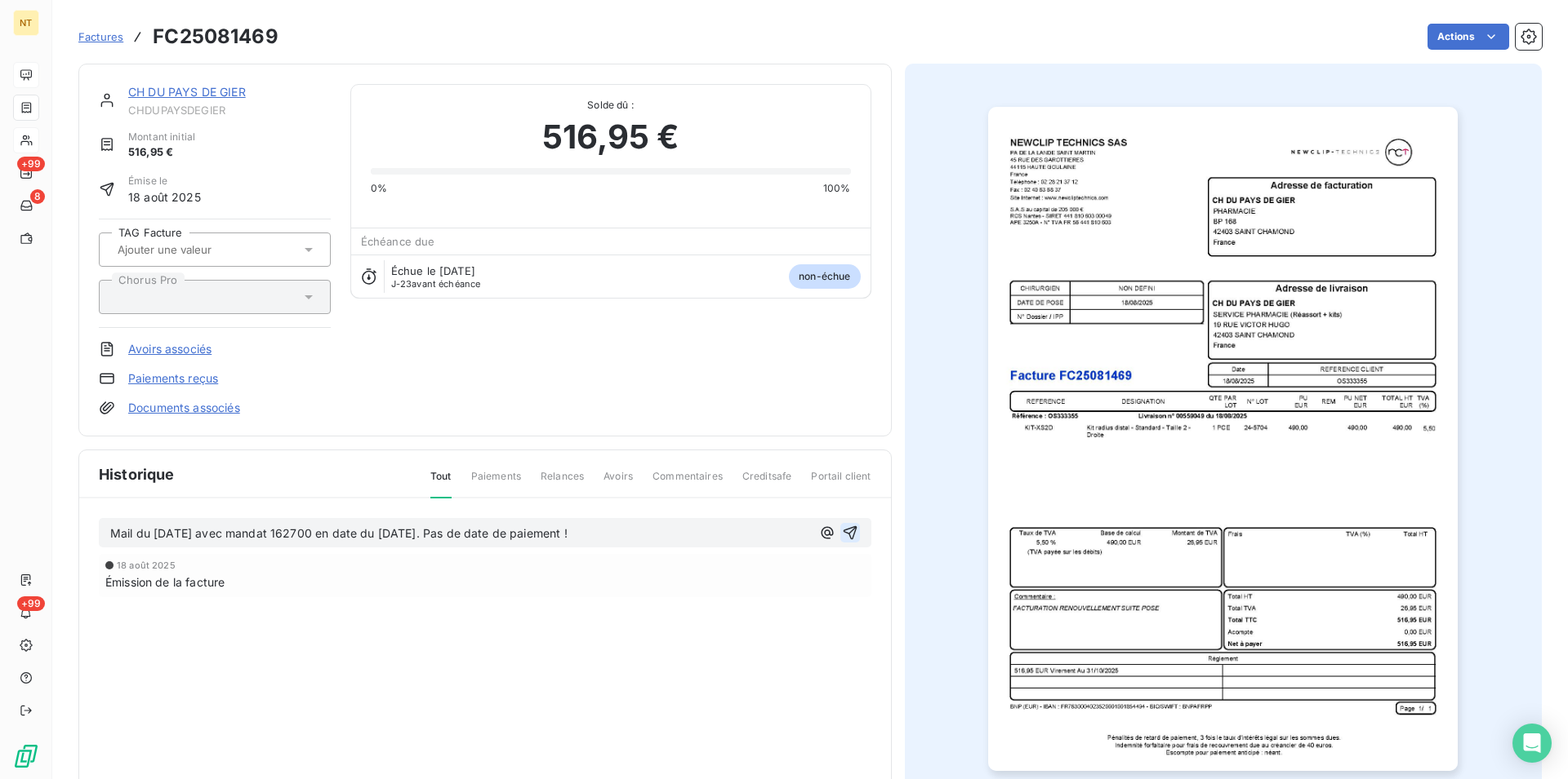
click at [842, 531] on icon "button" at bounding box center [849, 532] width 16 height 16
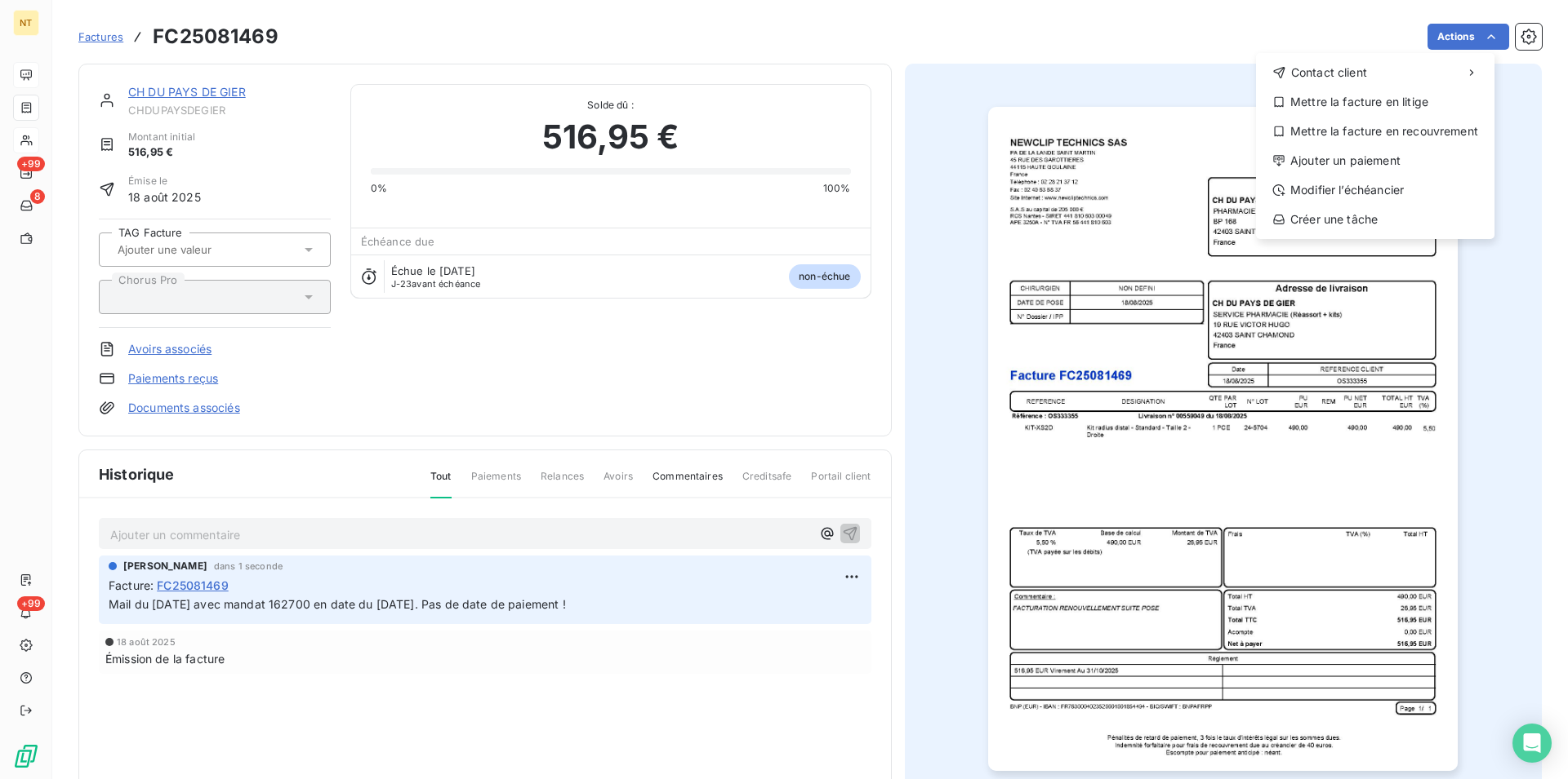
click at [1475, 33] on html "NT +99 8 +99 Factures FC25081469 Actions Contact client Mettre la facture en li…" at bounding box center [784, 390] width 1568 height 779
click at [1392, 100] on div "Mettre la facture en litige" at bounding box center [1375, 102] width 225 height 26
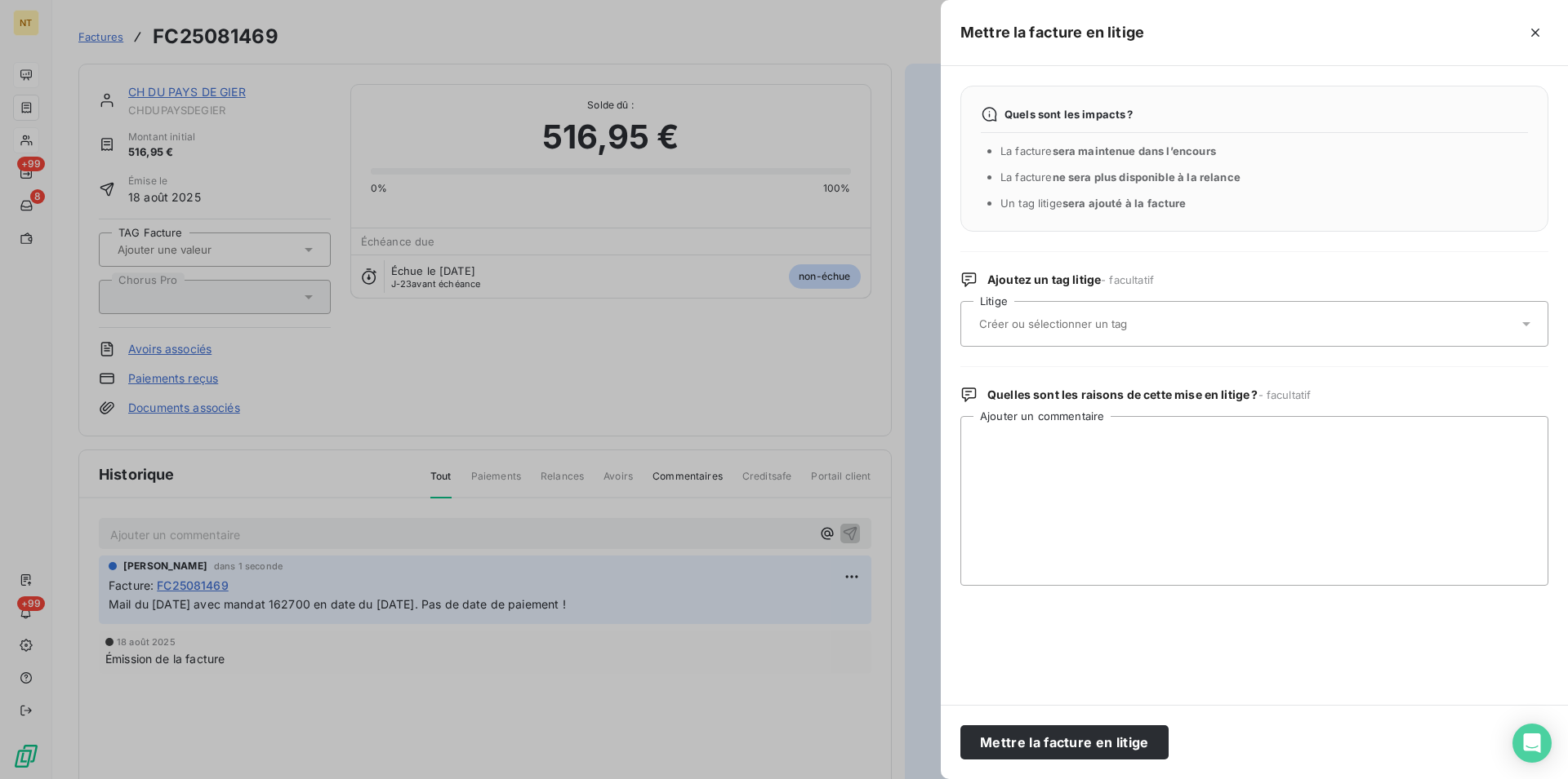
click at [1070, 318] on div at bounding box center [1245, 323] width 543 height 34
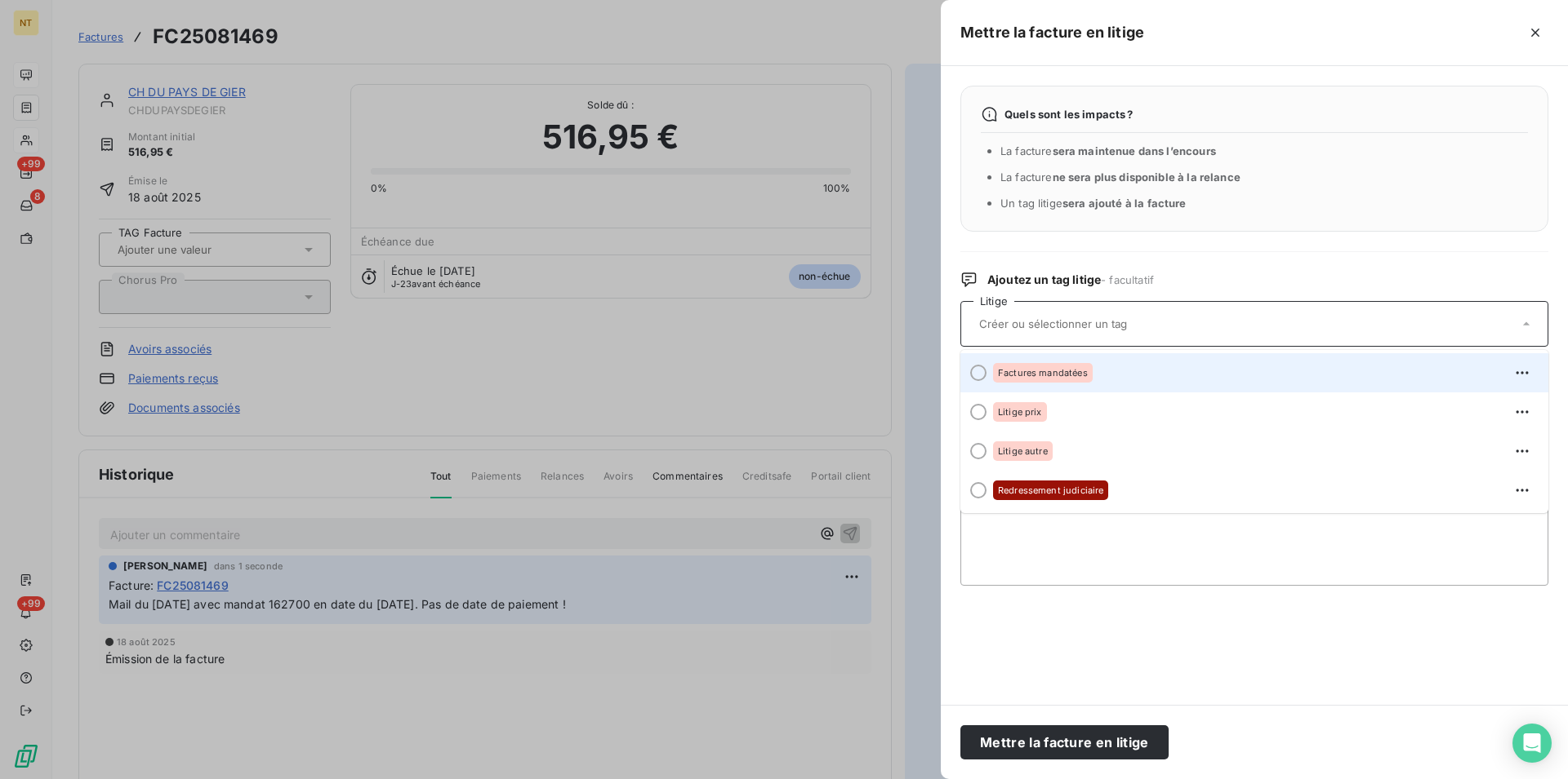
click at [972, 376] on div at bounding box center [977, 373] width 16 height 16
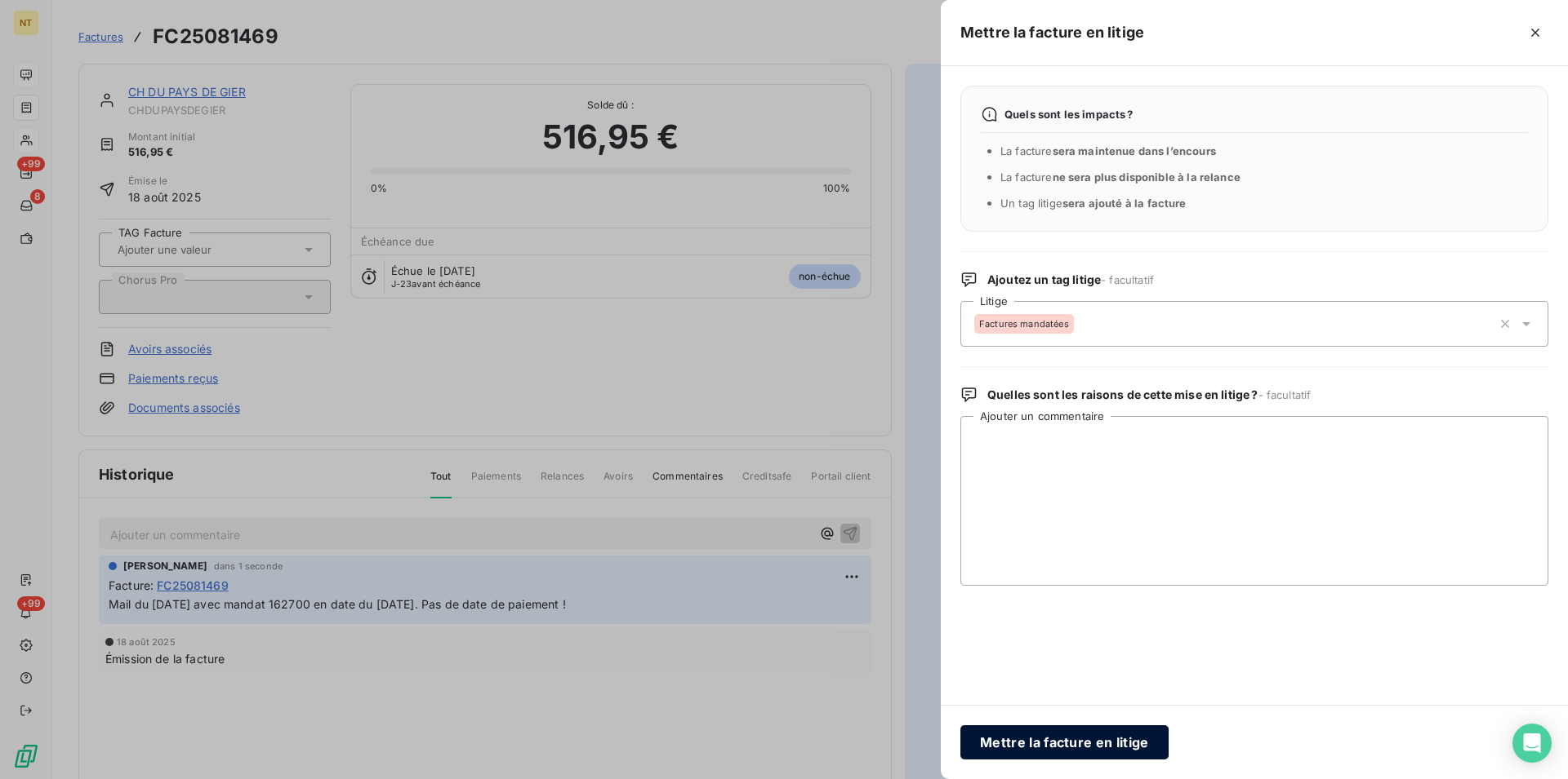
click at [1038, 739] on button "Mettre la facture en litige" at bounding box center [1064, 742] width 209 height 34
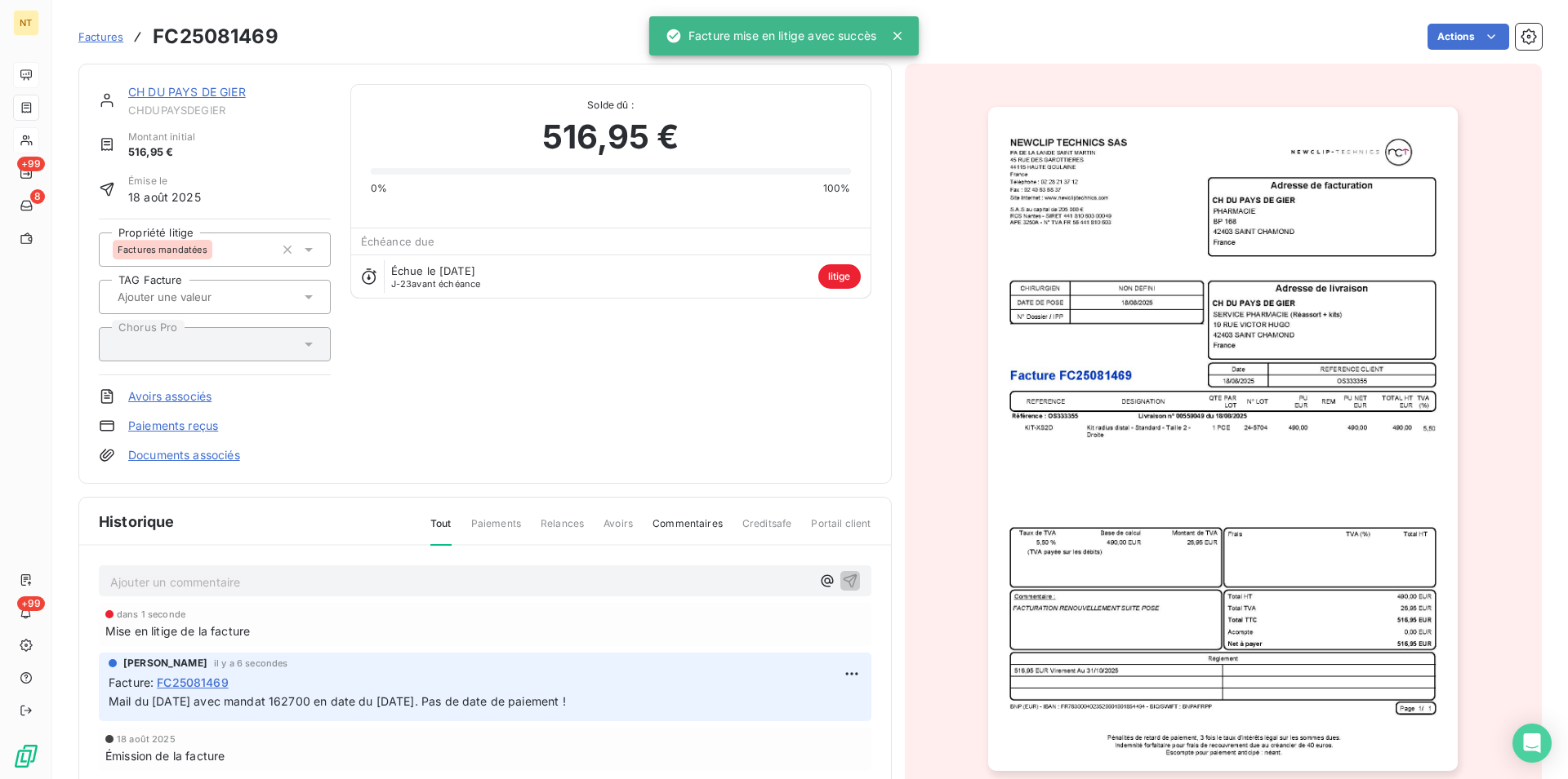
click at [179, 89] on link "CH DU PAYS DE GIER" at bounding box center [187, 91] width 118 height 14
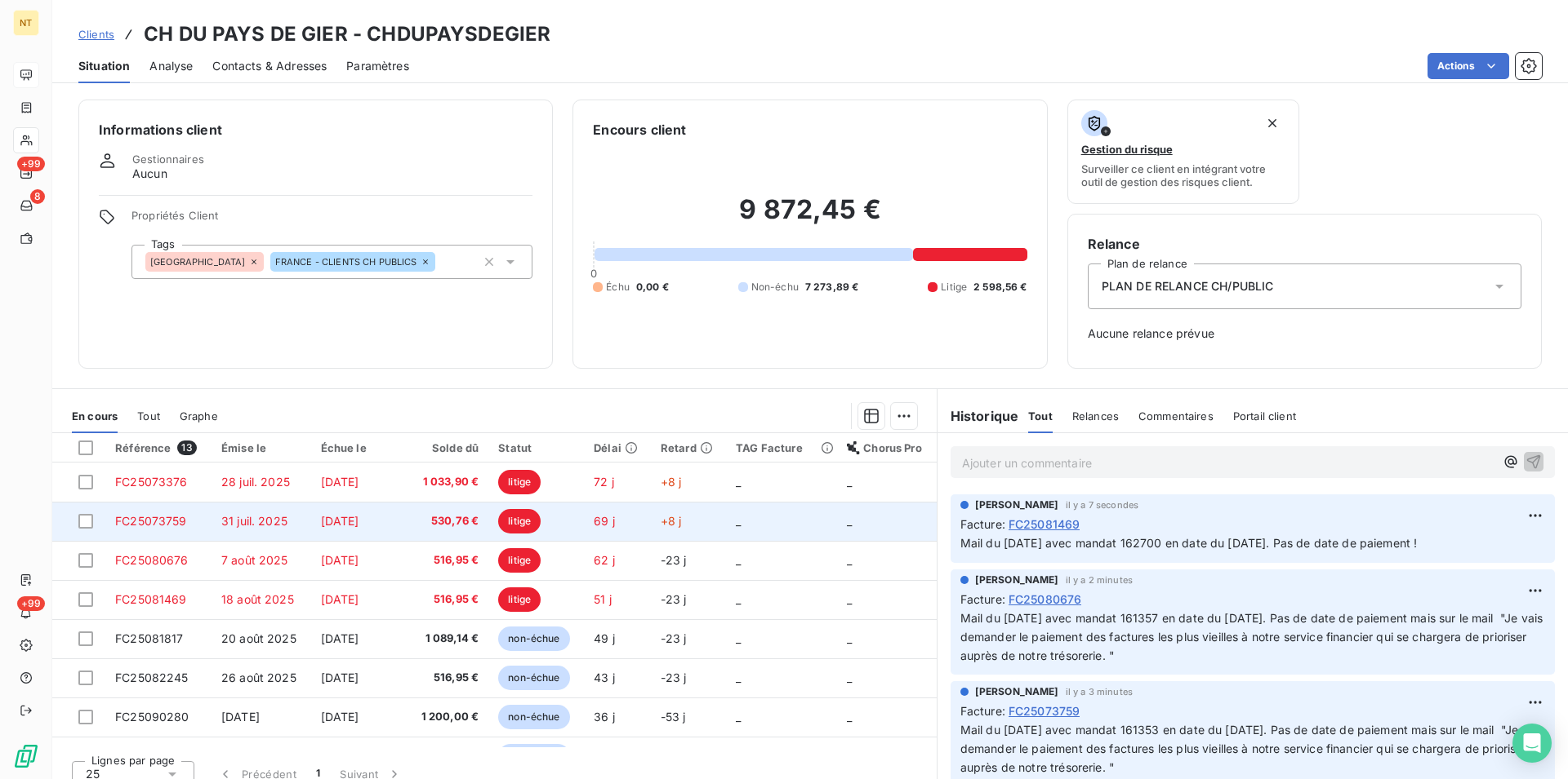
click at [268, 524] on span "31 juil. 2025" at bounding box center [255, 521] width 66 height 14
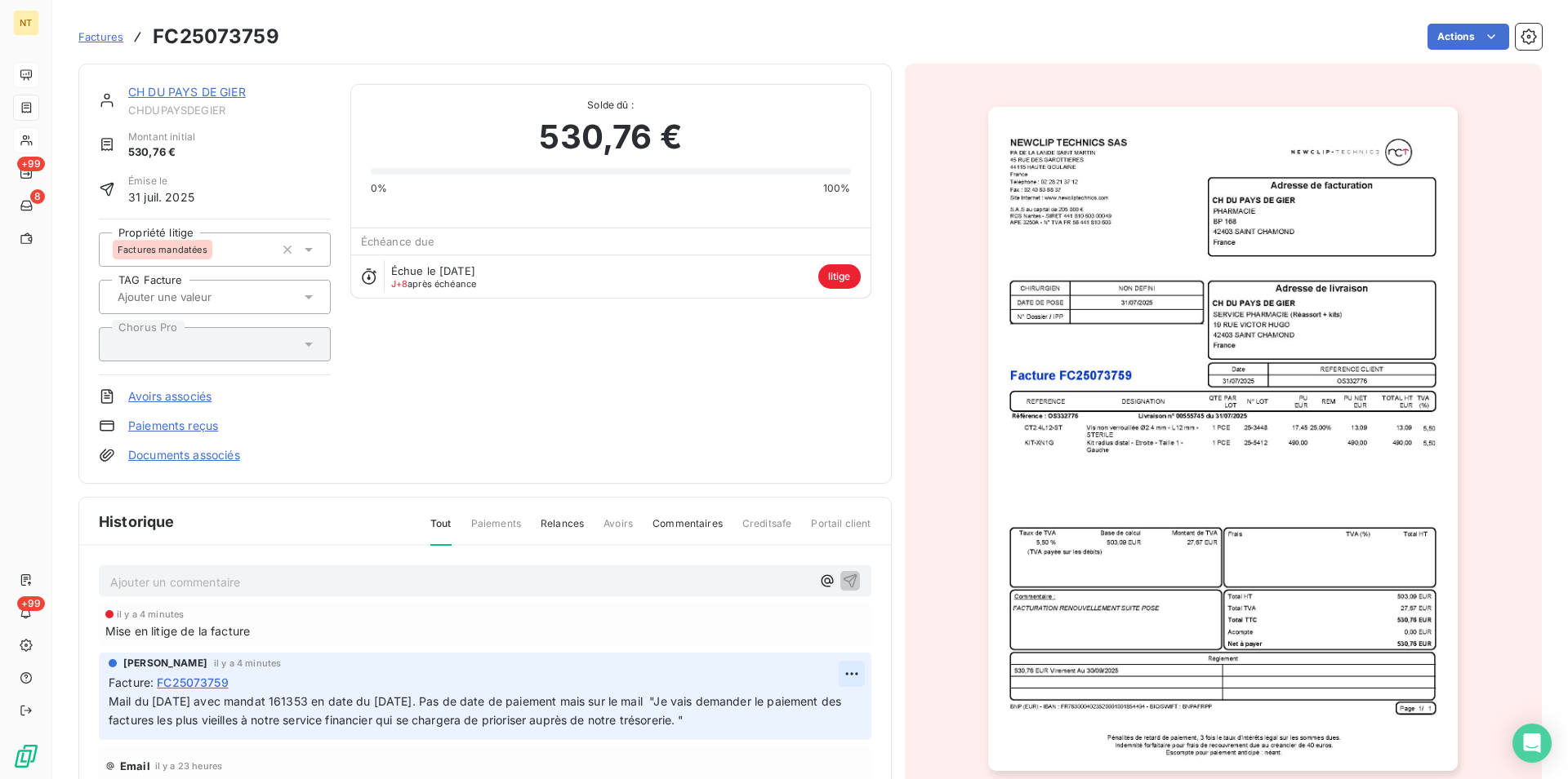
click at [822, 674] on html "NT +99 8 +99 Factures FC25073759 Actions CH DU PAYS DE GIER CHDUPAYSDEGIER Mont…" at bounding box center [784, 390] width 1568 height 779
click at [783, 704] on div "Editer" at bounding box center [791, 711] width 92 height 26
click at [289, 705] on span "Mail du [DATE] avec mandat 161353 en date du [DATE]. Pas de date de paiement ma…" at bounding box center [476, 710] width 736 height 33
click at [332, 702] on span "Mail du [DATE] avec mandats 161353 en date du [DATE]. Pas de date de paiement m…" at bounding box center [468, 710] width 719 height 33
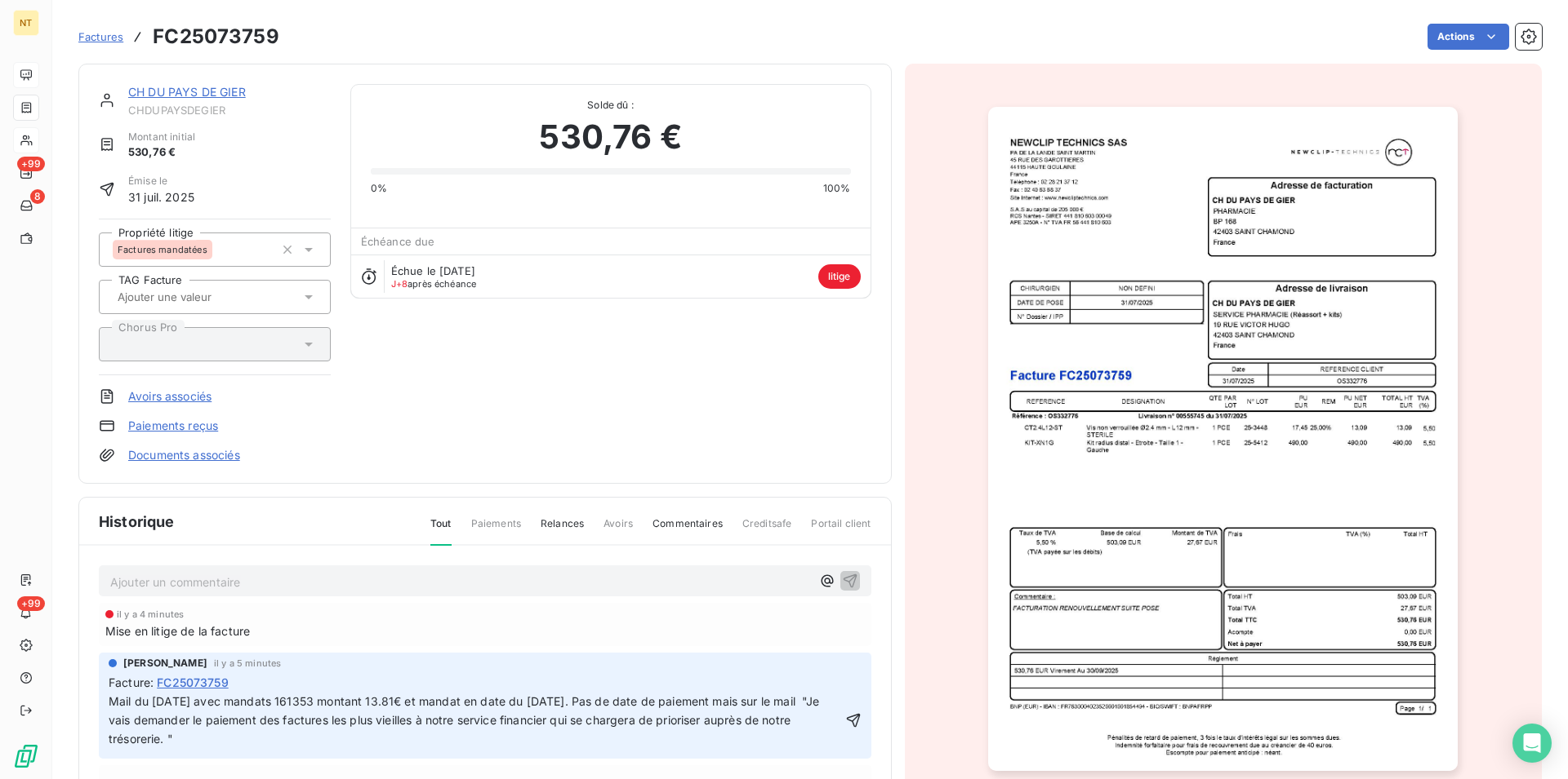
click at [294, 707] on span "Mail du [DATE] avec mandats 161353 montant 13.81€ et mandat en date du [DATE]. …" at bounding box center [465, 720] width 714 height 52
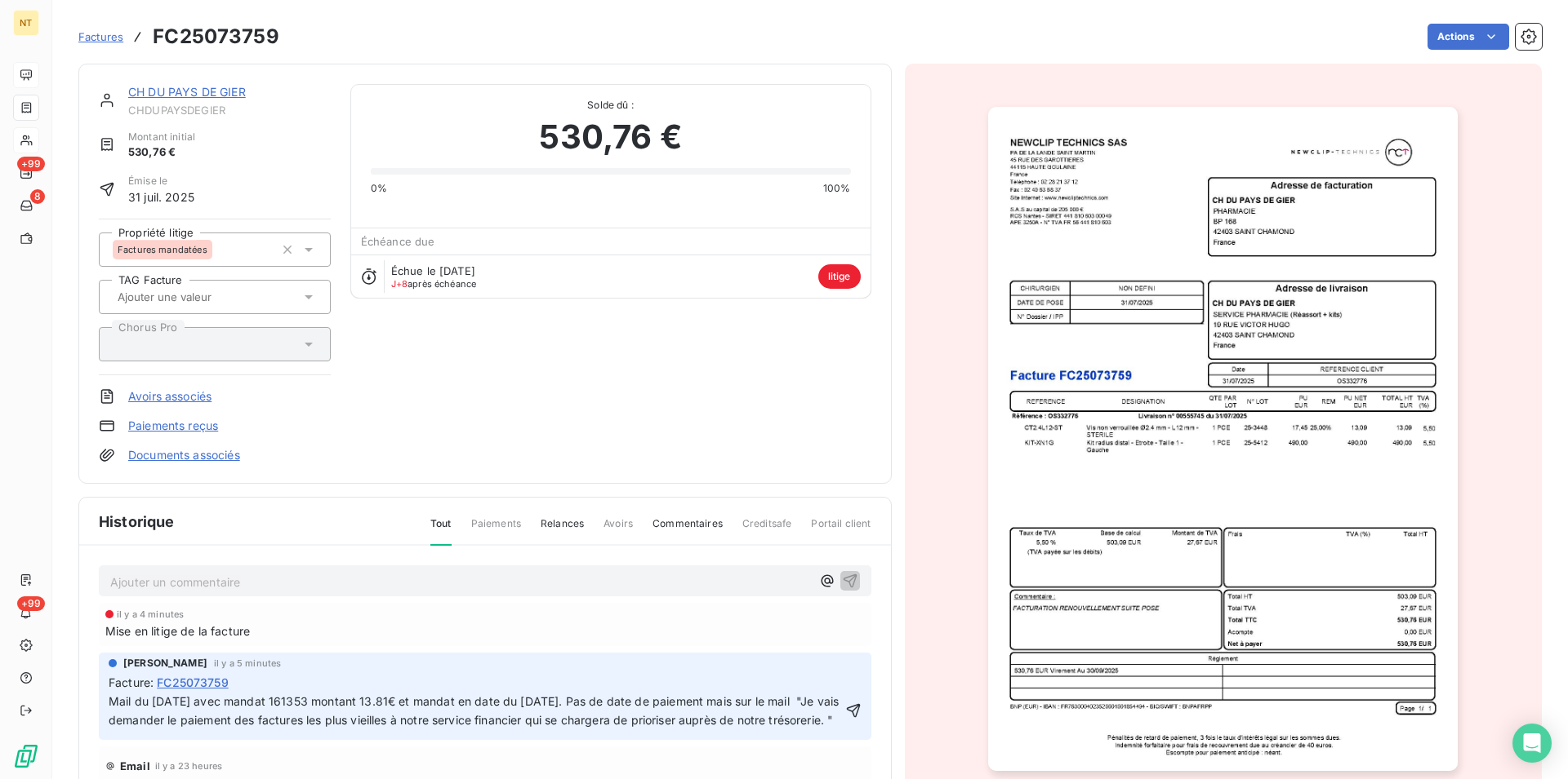
click at [475, 703] on span "Mail du [DATE] avec mandat 161353 montant 13.81€ et mandat en date du [DATE]. P…" at bounding box center [475, 710] width 733 height 33
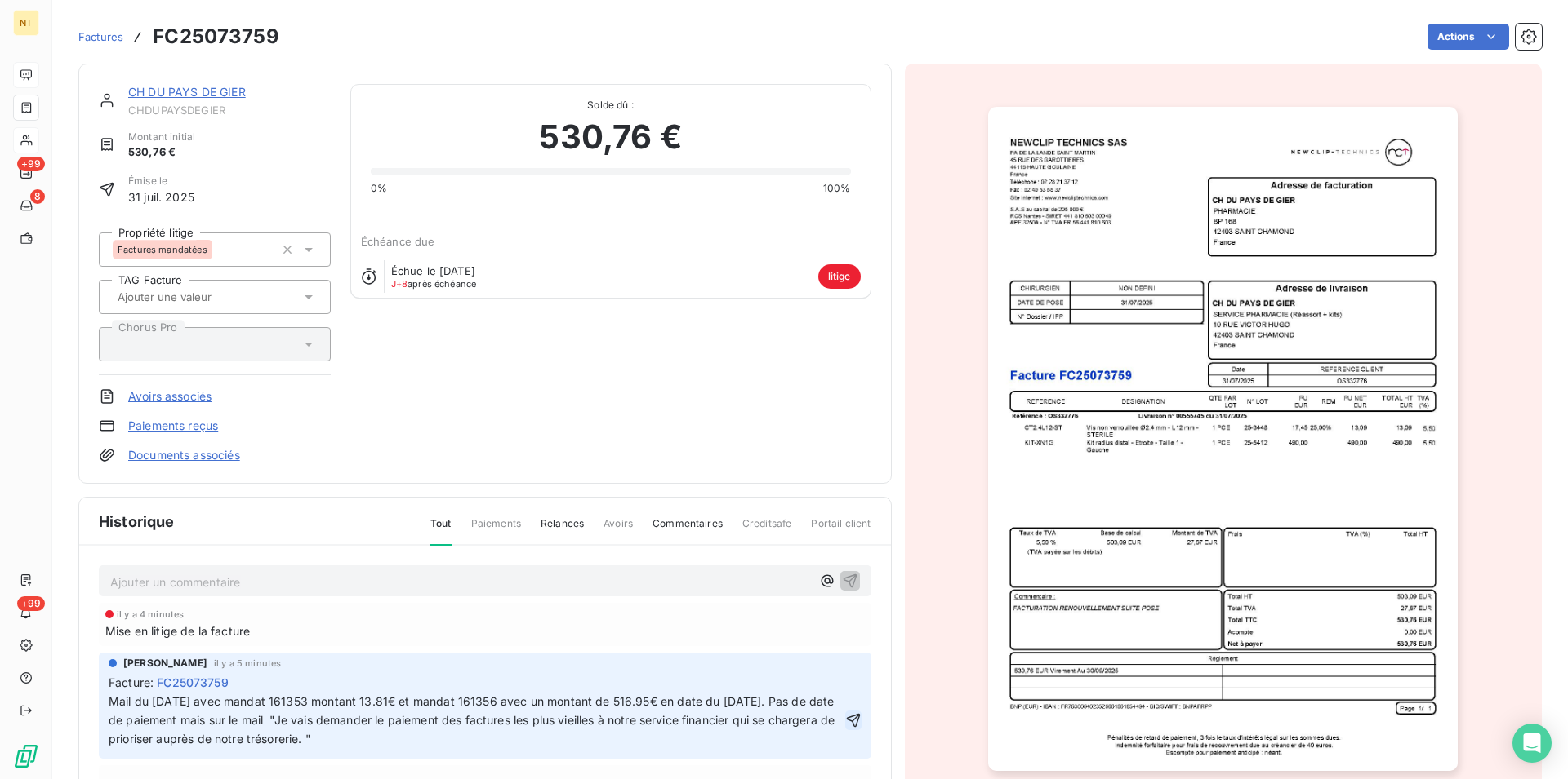
click at [846, 722] on icon "button" at bounding box center [853, 720] width 14 height 14
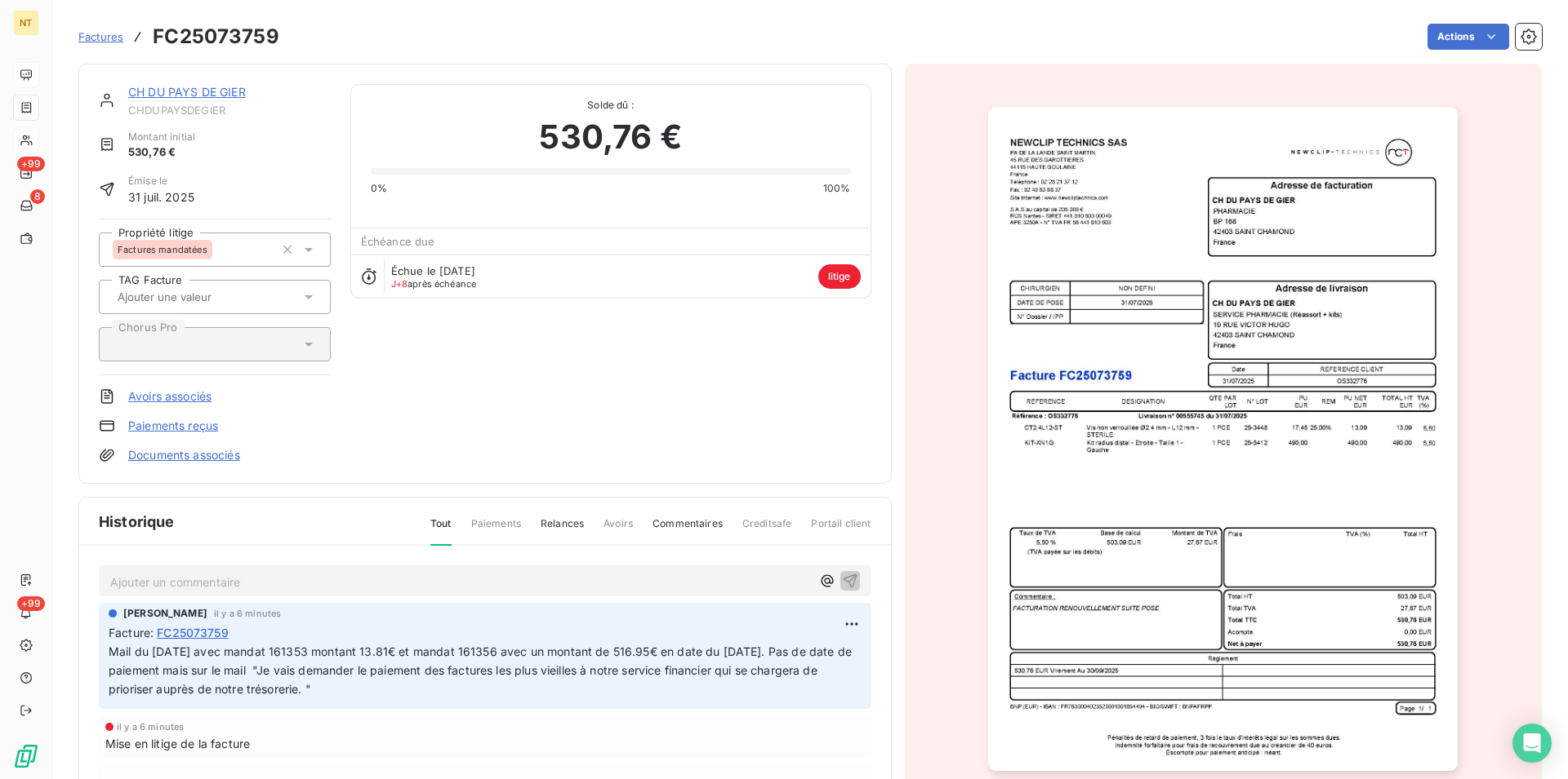
click at [177, 94] on link "CH DU PAYS DE GIER" at bounding box center [187, 91] width 118 height 14
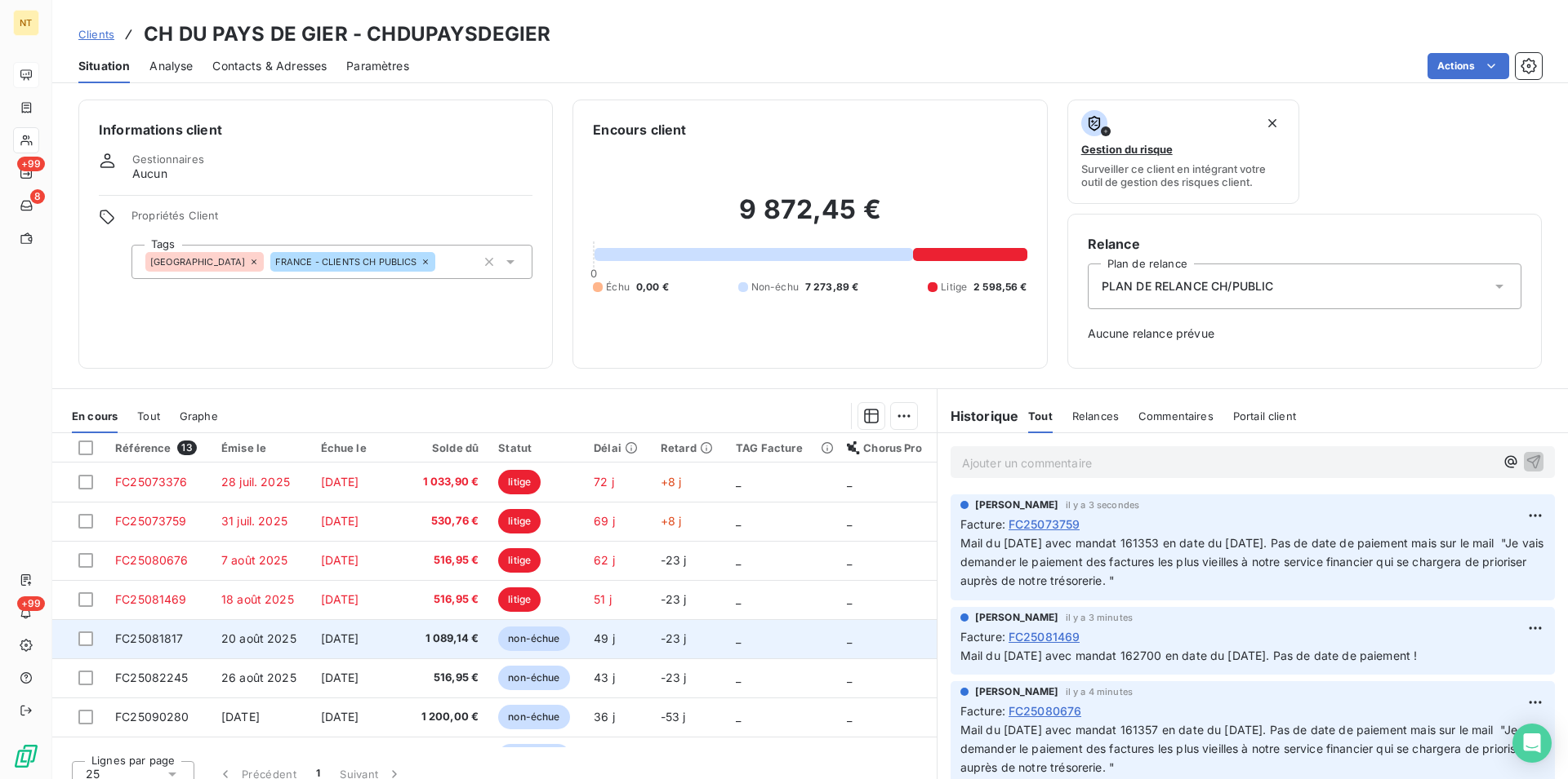
click at [157, 638] on span "FC25081817" at bounding box center [149, 638] width 69 height 14
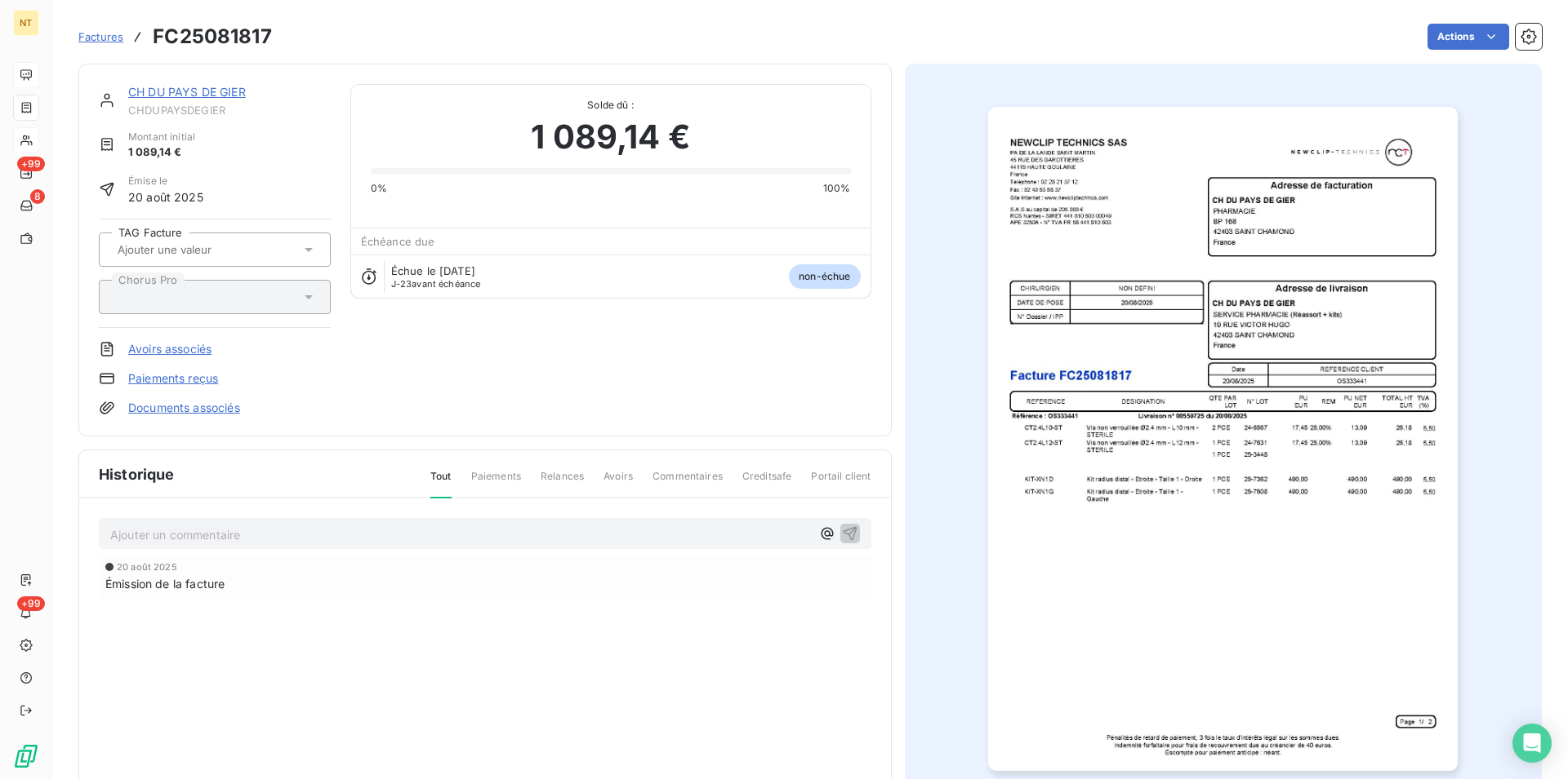
click at [125, 533] on p "Ajouter un commentaire ﻿" at bounding box center [460, 535] width 701 height 21
click at [271, 532] on p "Mail du 07/10 avec mandat" at bounding box center [460, 534] width 701 height 19
click at [577, 537] on p "Mail du 07/10 avec mandat 163270 montant 55.24€ et mandat 163271 avec montant" at bounding box center [460, 534] width 701 height 19
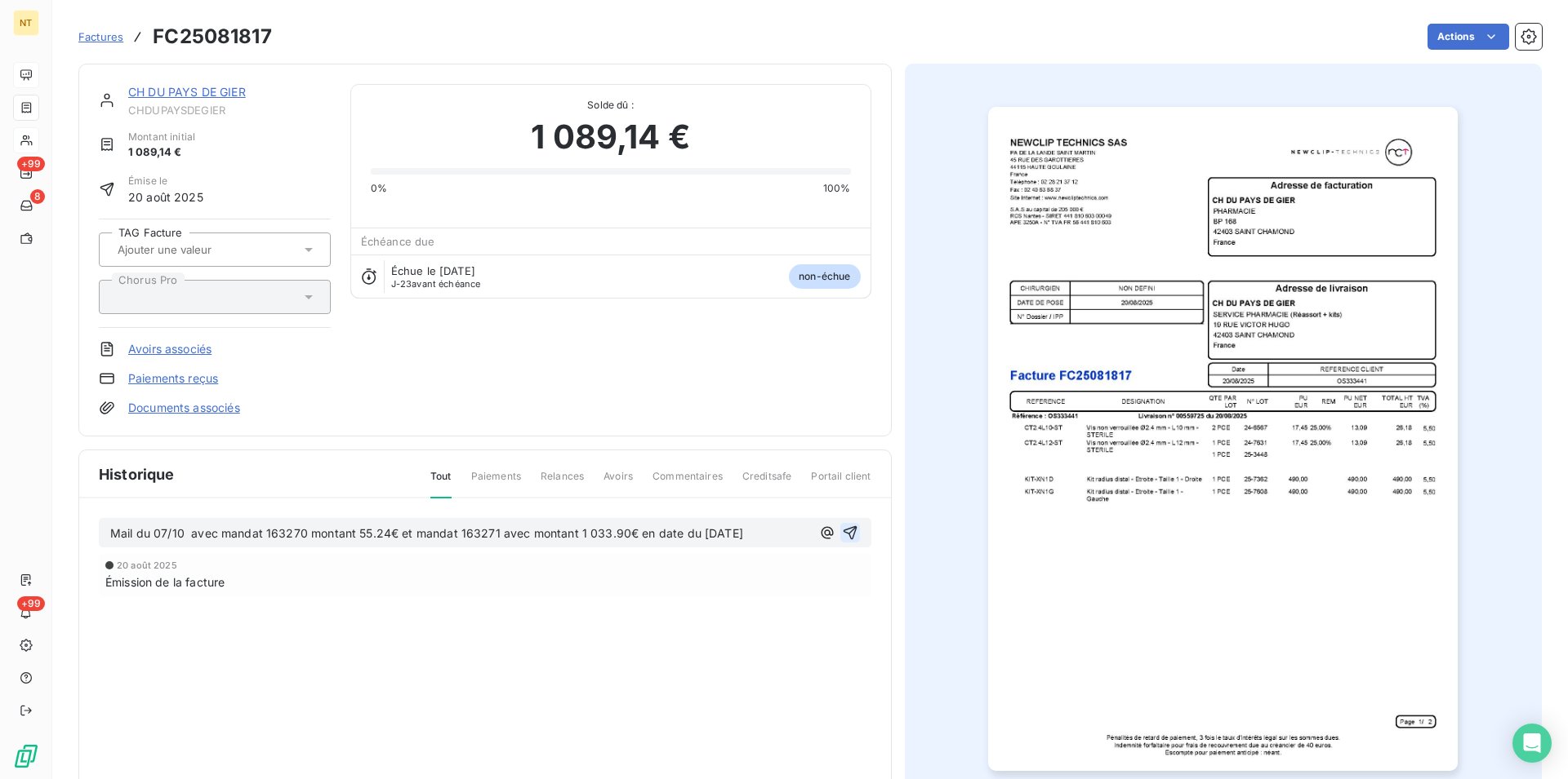
click at [846, 531] on icon "button" at bounding box center [849, 532] width 16 height 16
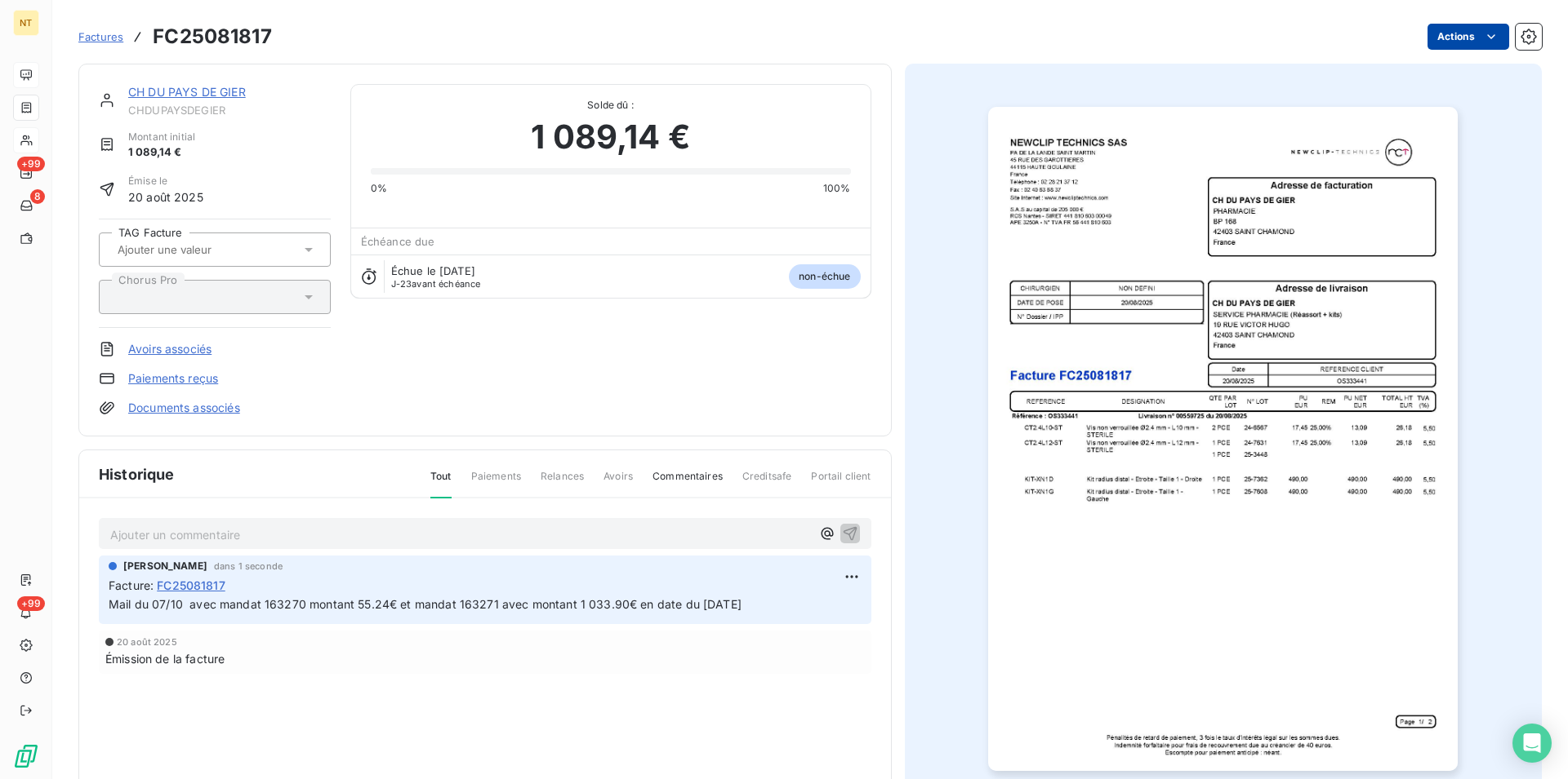
click at [1475, 35] on html "NT +99 8 +99 Factures FC25081817 Actions CH DU PAYS DE GIER CHDUPAYSDEGIER Mont…" at bounding box center [784, 390] width 1568 height 779
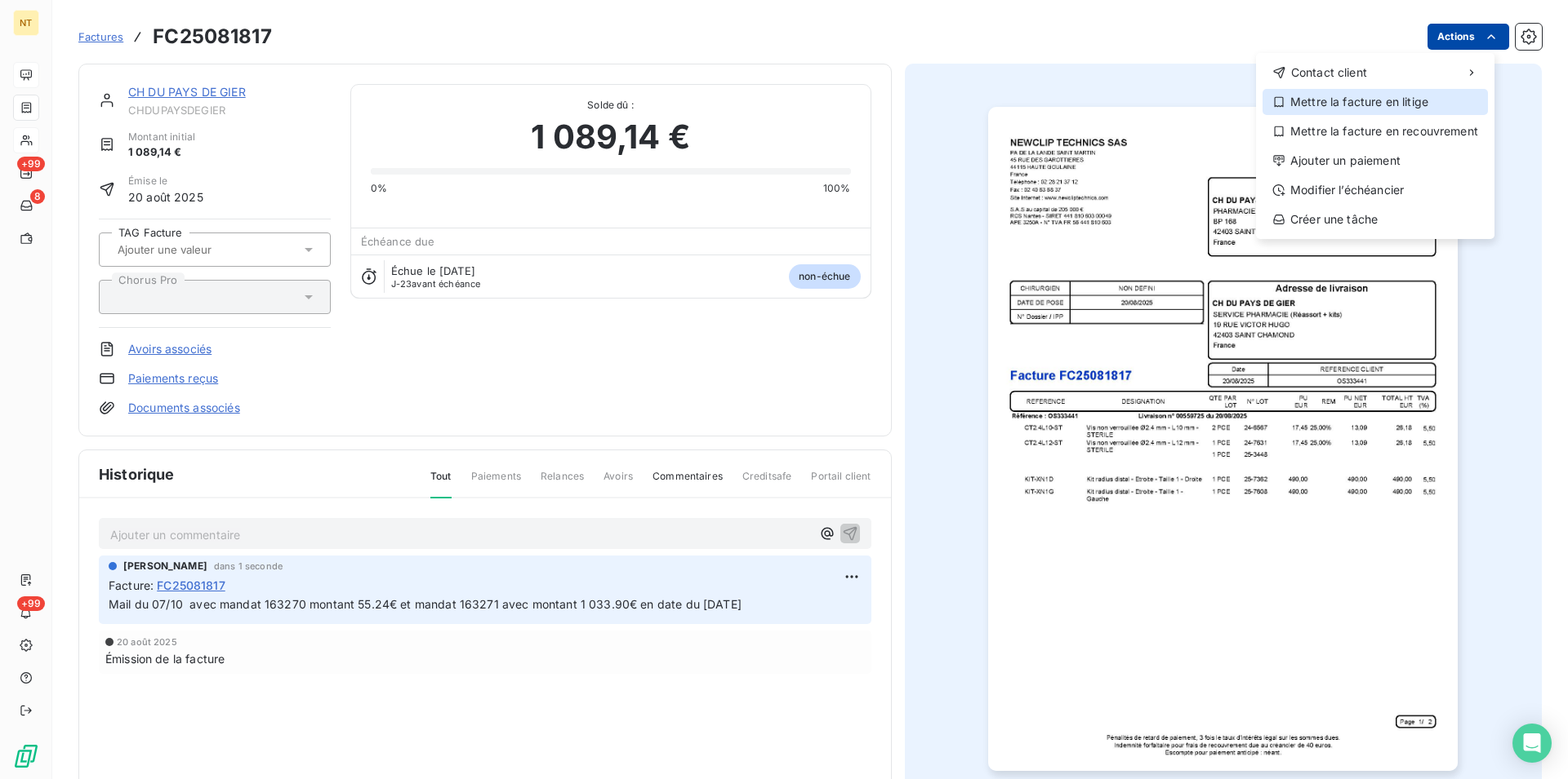
click at [1383, 102] on div "Mettre la facture en litige" at bounding box center [1375, 102] width 225 height 26
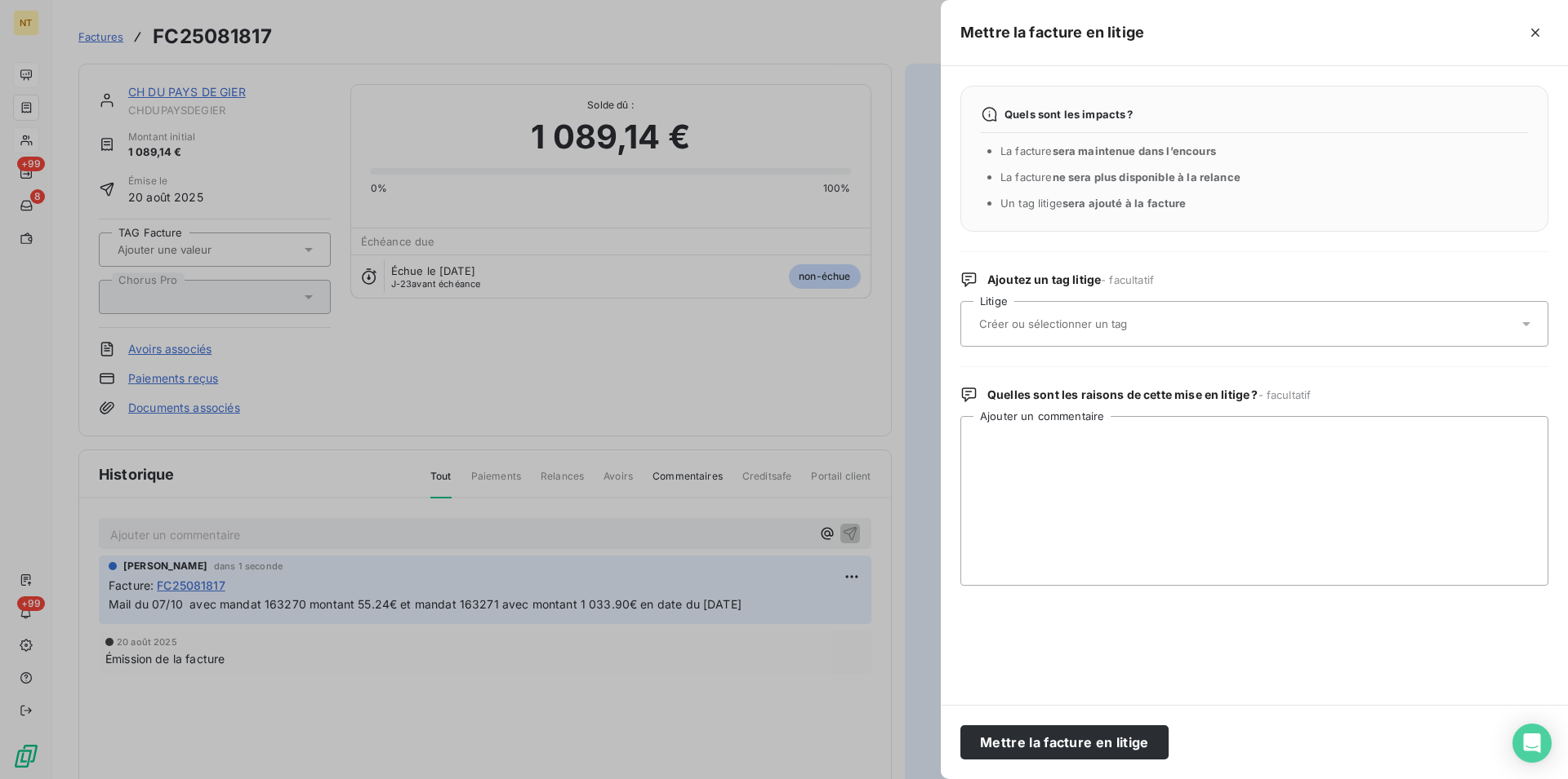
click at [1132, 324] on input "text" at bounding box center [1096, 324] width 238 height 15
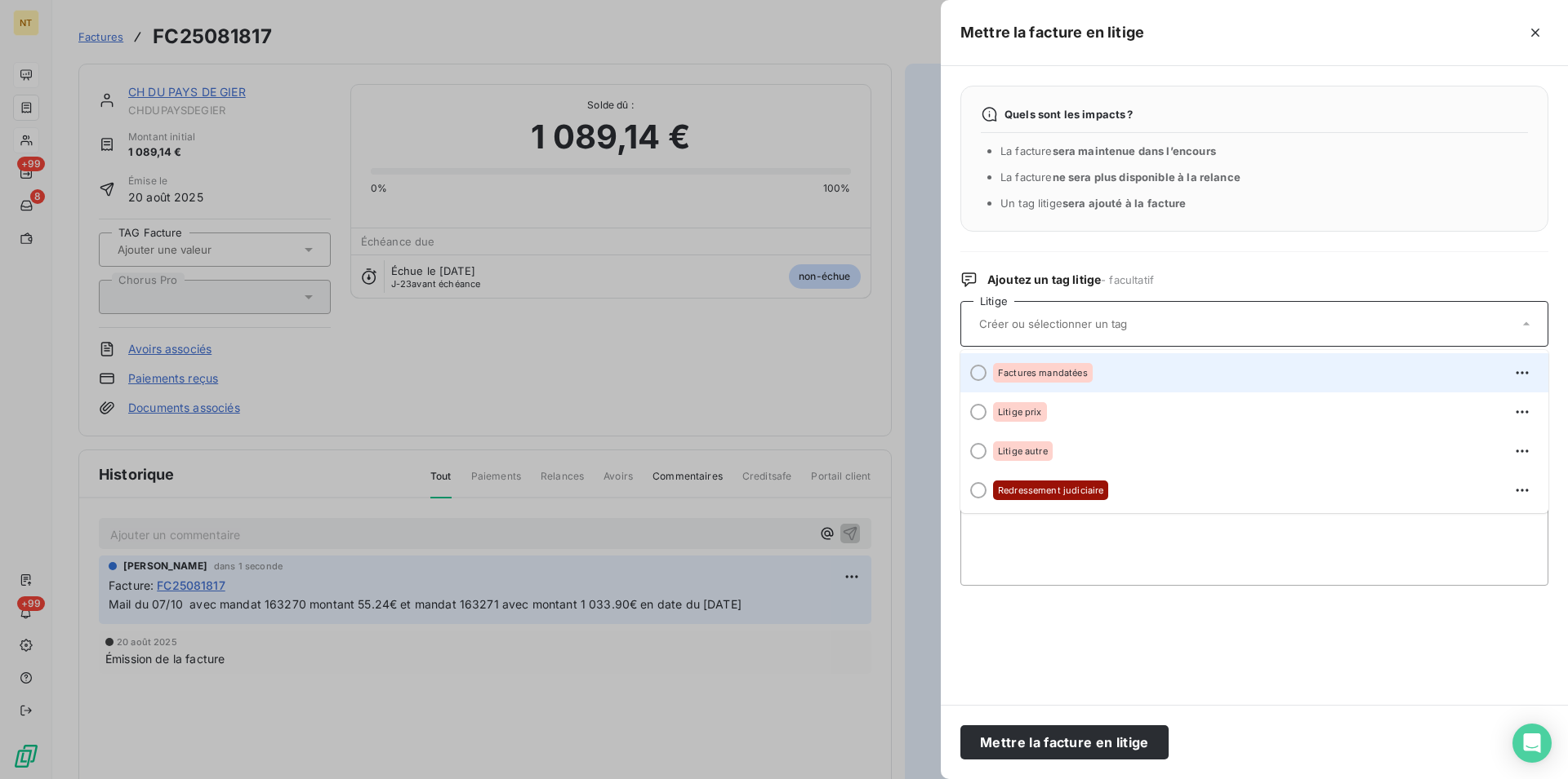
click at [979, 369] on div at bounding box center [977, 373] width 16 height 16
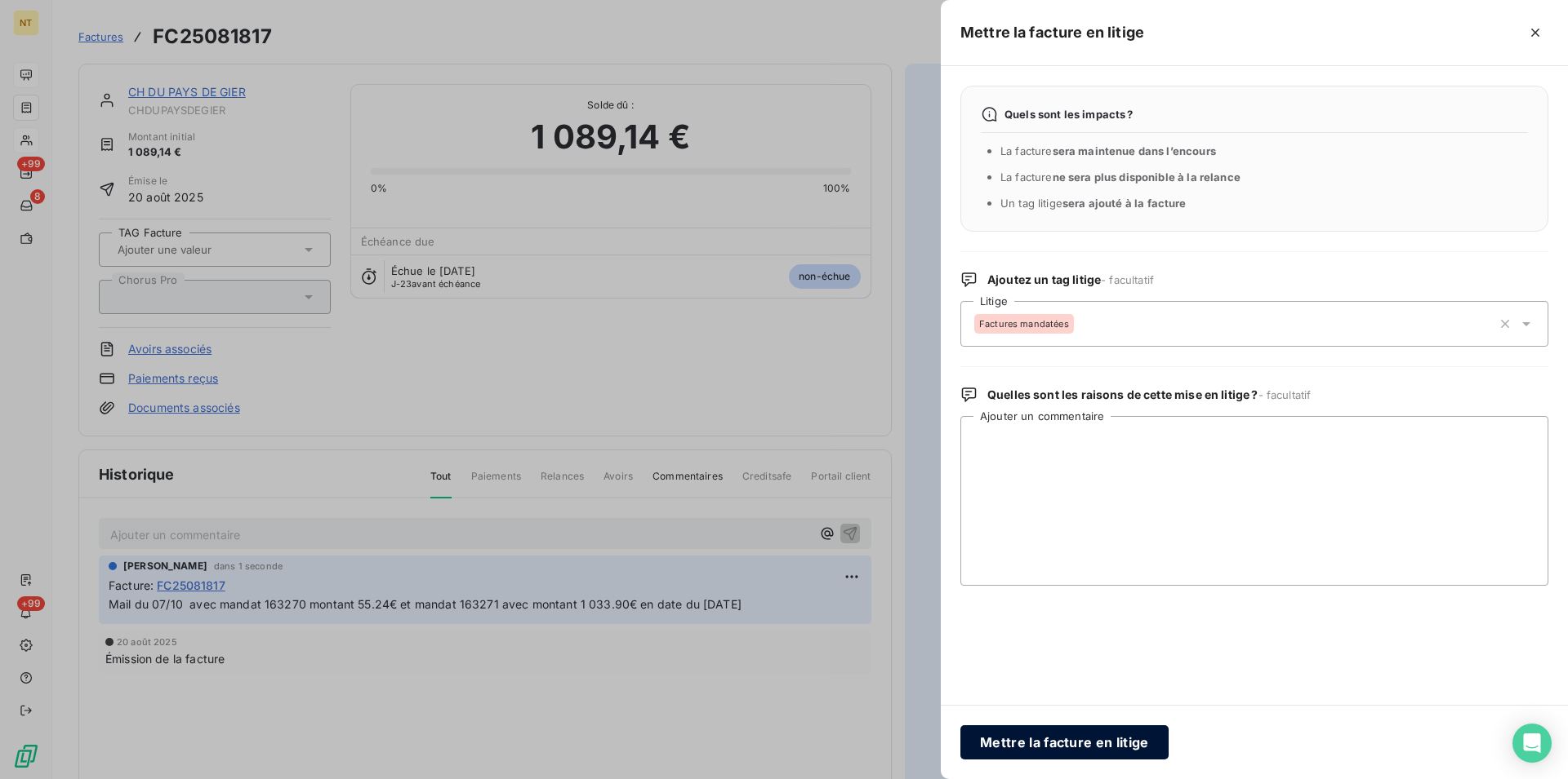
click at [996, 737] on button "Mettre la facture en litige" at bounding box center [1064, 742] width 209 height 34
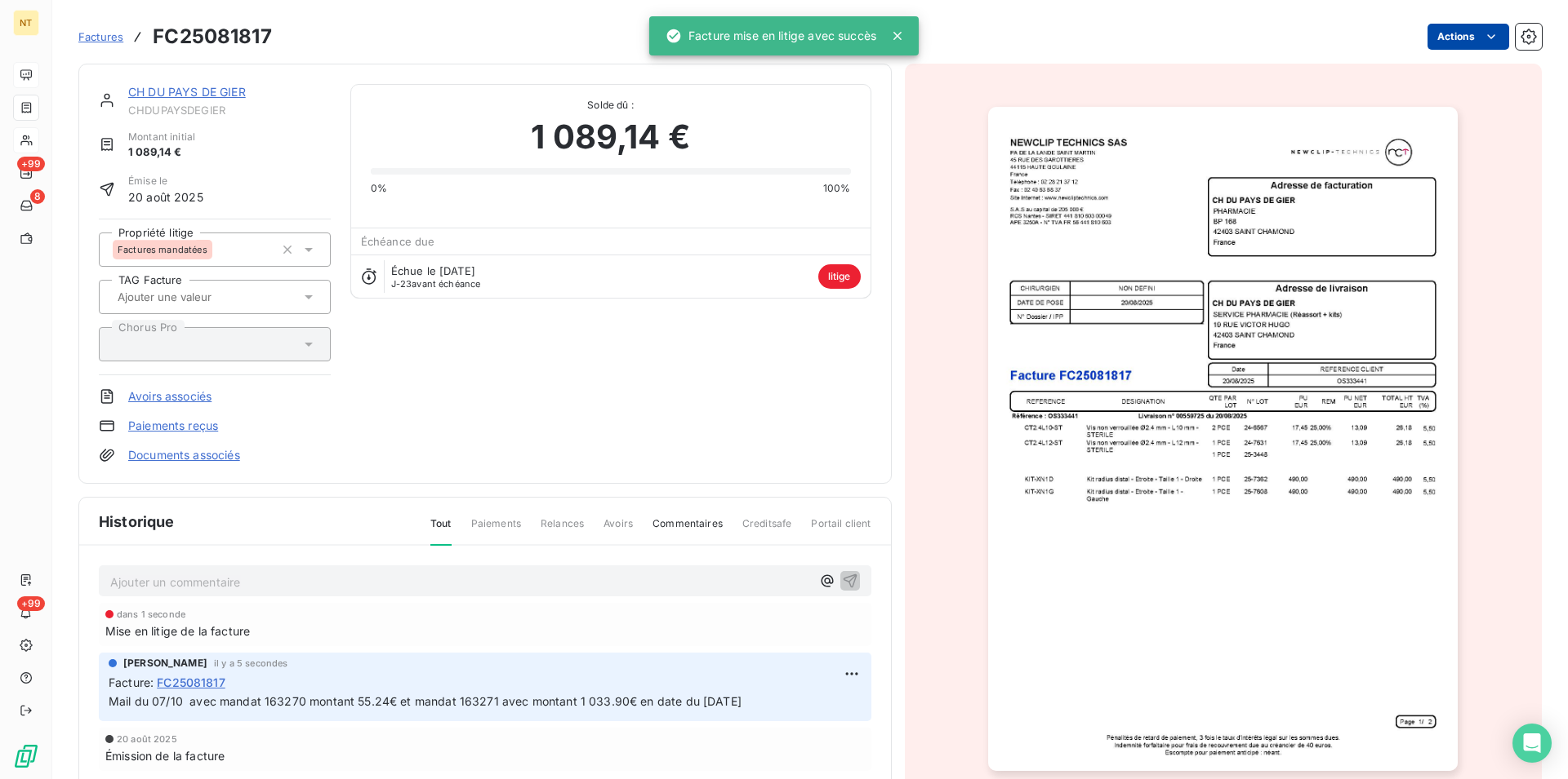
click at [210, 91] on link "CH DU PAYS DE GIER" at bounding box center [187, 91] width 118 height 14
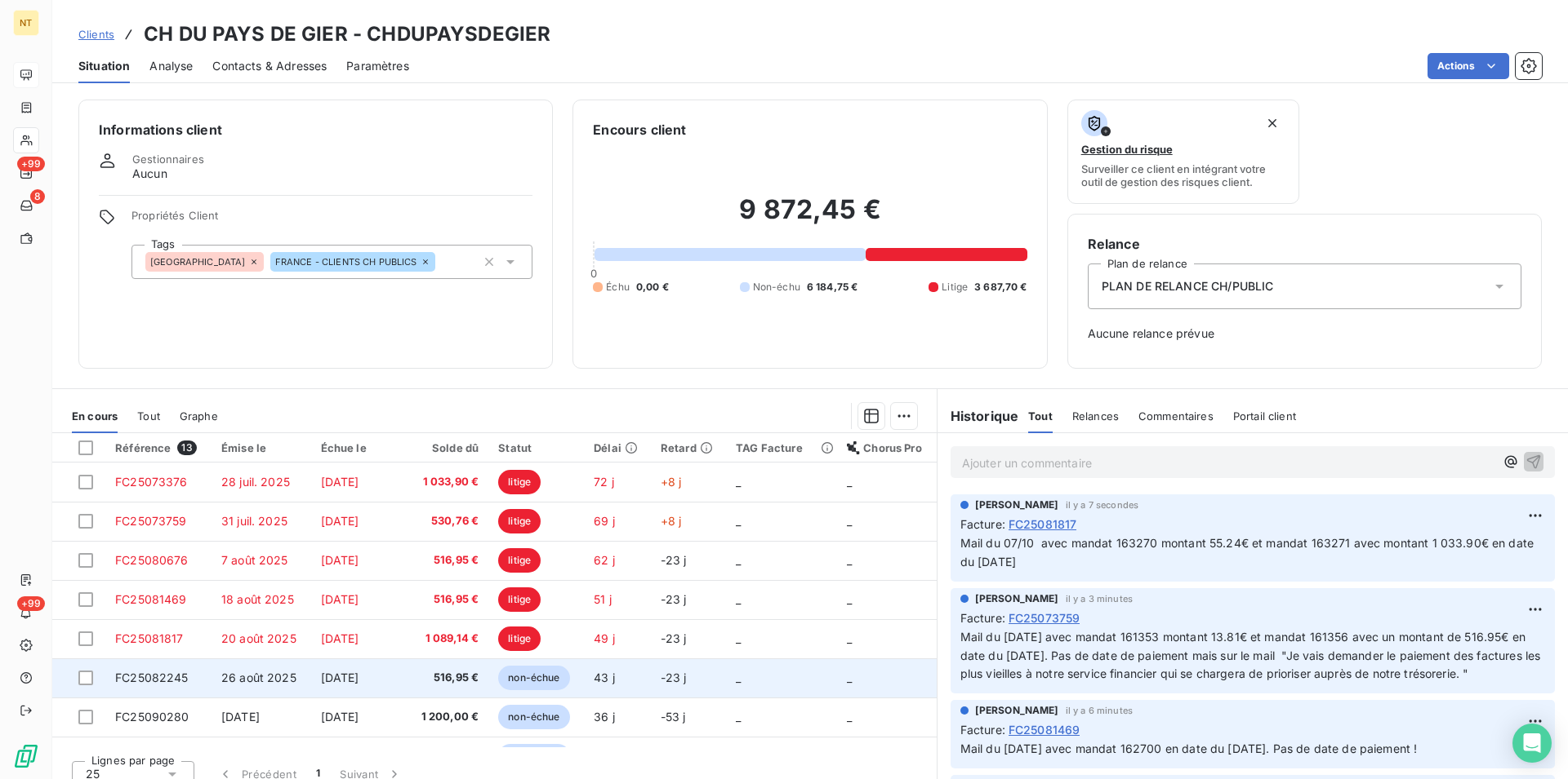
click at [168, 671] on span "FC25082245" at bounding box center [152, 677] width 74 height 14
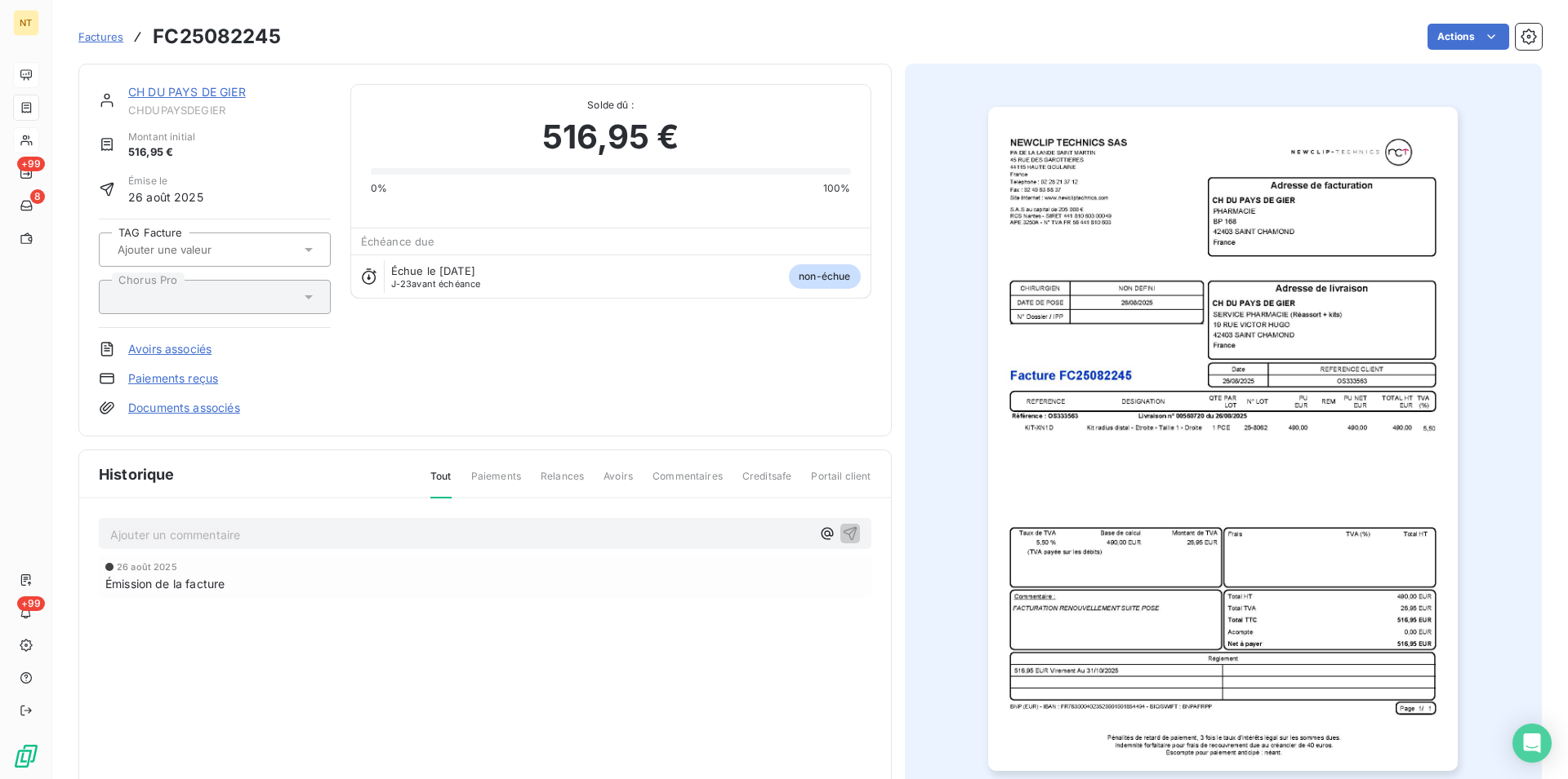
click at [151, 96] on link "CH DU PAYS DE GIER" at bounding box center [187, 91] width 118 height 14
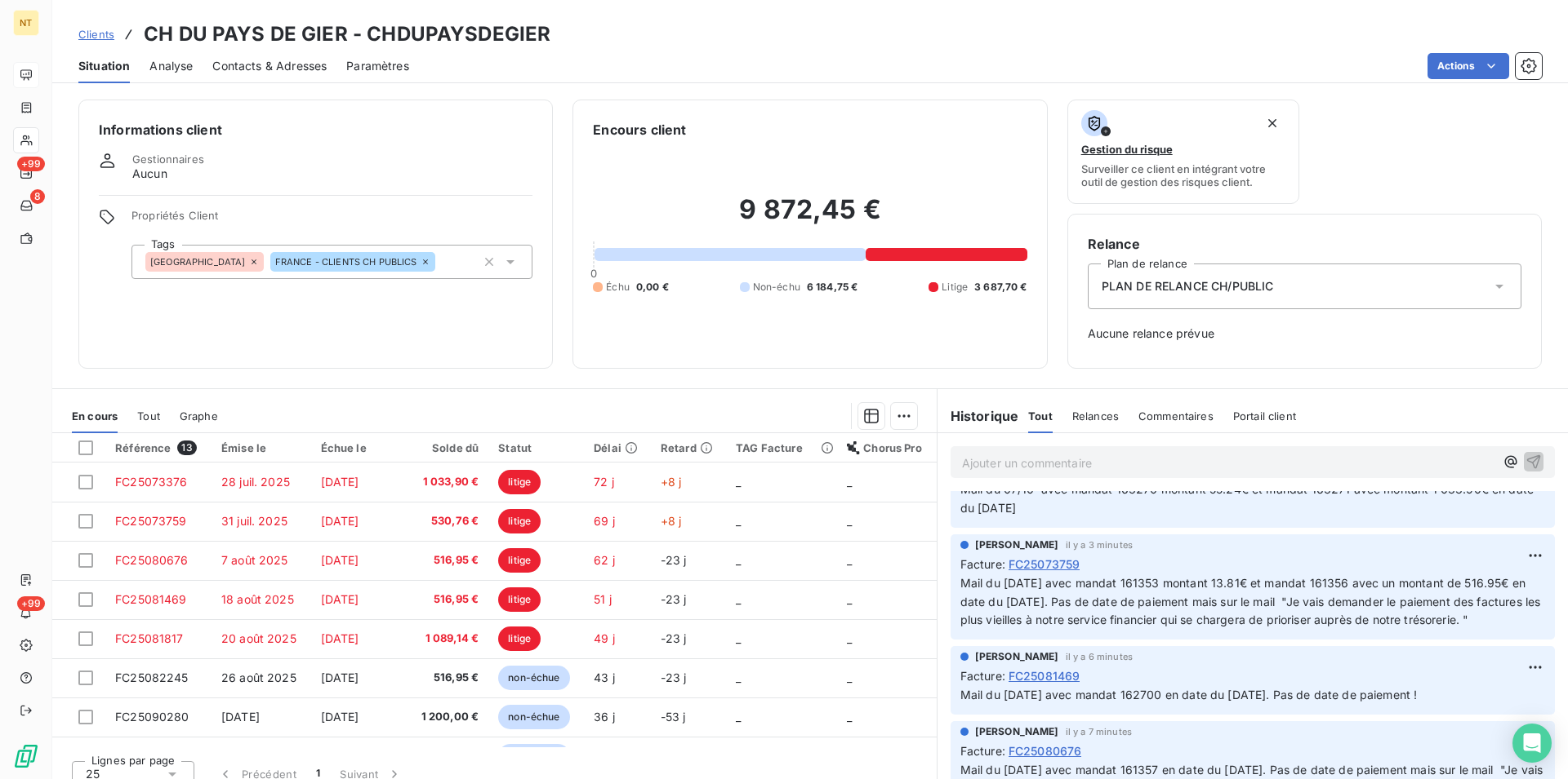
scroll to position [83, 0]
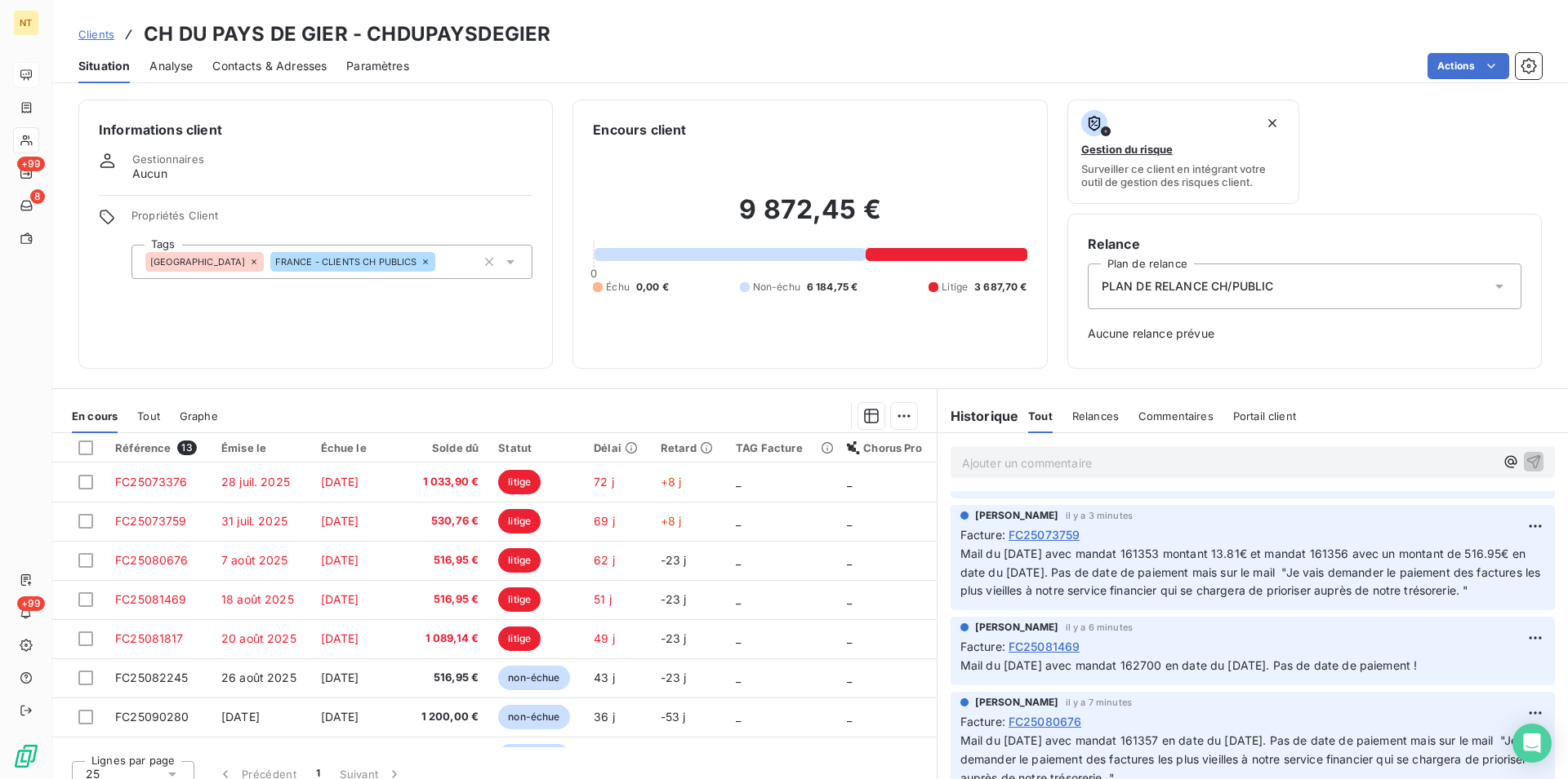
drag, startPoint x: 946, startPoint y: 684, endPoint x: 1476, endPoint y: 693, distance: 530.1
click at [1476, 686] on div "[PERSON_NAME] il y a 6 minutes Facture : FC25081469 Mail du [DATE] avec mandat …" at bounding box center [1252, 651] width 604 height 69
copy span "Mail du [DATE] avec mandat 162700 en date du [DATE]. Pas de date de paiement !"
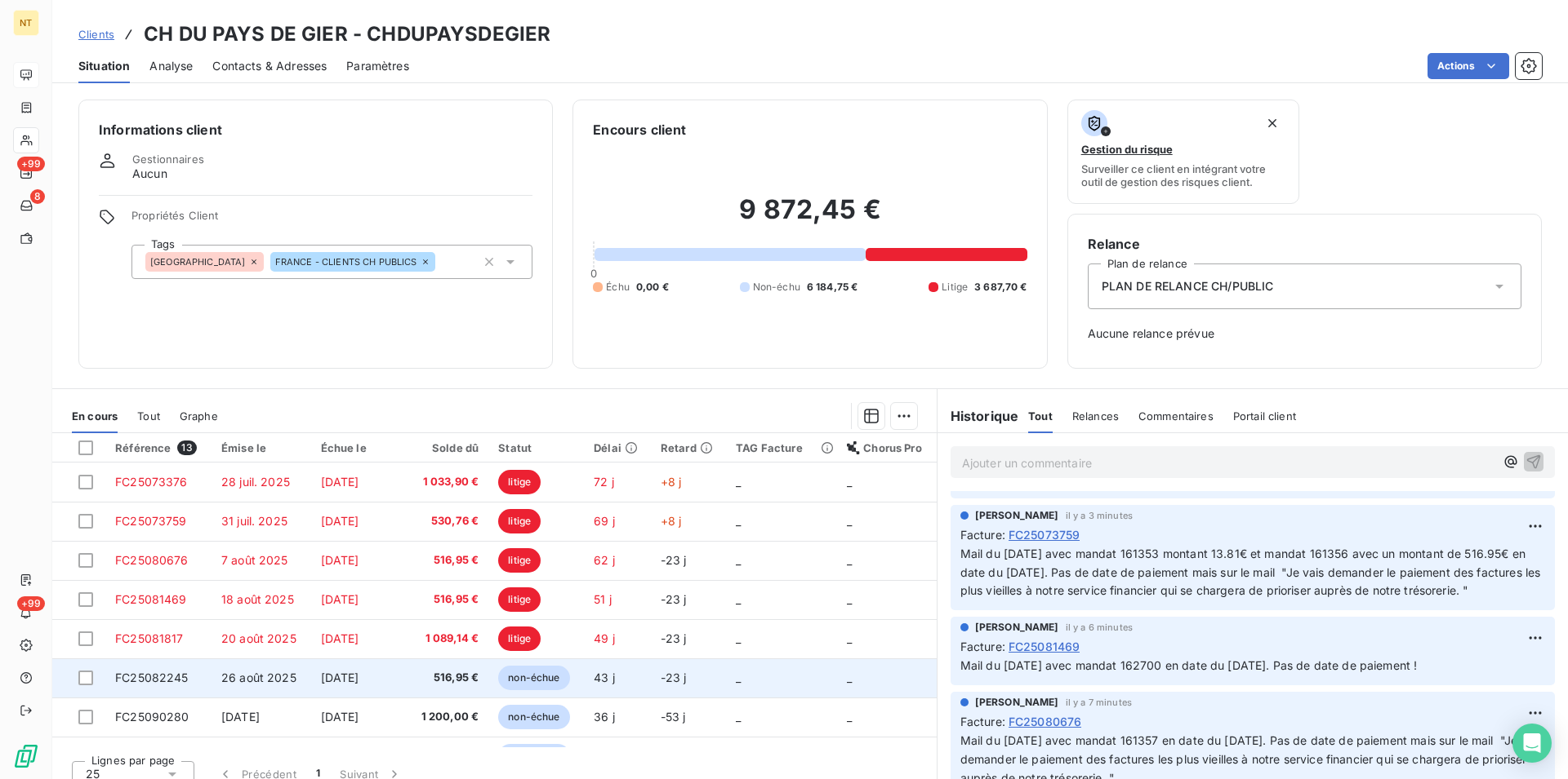
click at [169, 674] on span "FC25082245" at bounding box center [152, 677] width 74 height 14
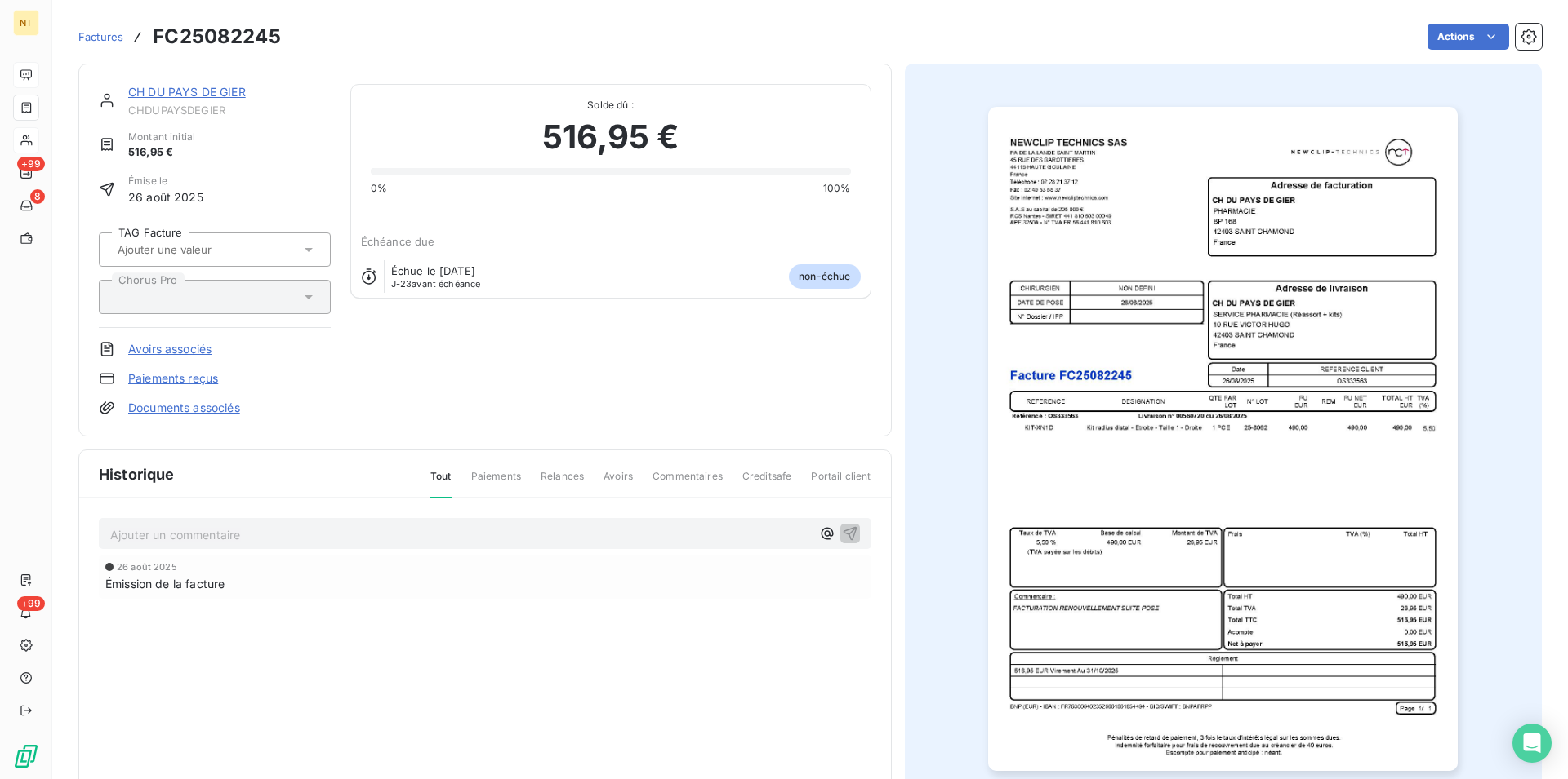
click at [118, 535] on p "Ajouter un commentaire ﻿" at bounding box center [460, 535] width 701 height 21
click at [331, 532] on span "Mail du [DATE] avec mandat 162700 en date du [DATE]. Pas de date de paiement !" at bounding box center [339, 533] width 458 height 14
click at [407, 535] on span "Mail du [DATE] avec mandat 163270 en date du [DATE]. Pas de date de paiement !" at bounding box center [339, 533] width 458 height 14
click at [431, 533] on span "Mail du [DATE] avec mandat 163270 en date du [DATE]. Pas de date de paiement !" at bounding box center [339, 533] width 458 height 14
click at [842, 534] on icon "button" at bounding box center [849, 532] width 16 height 16
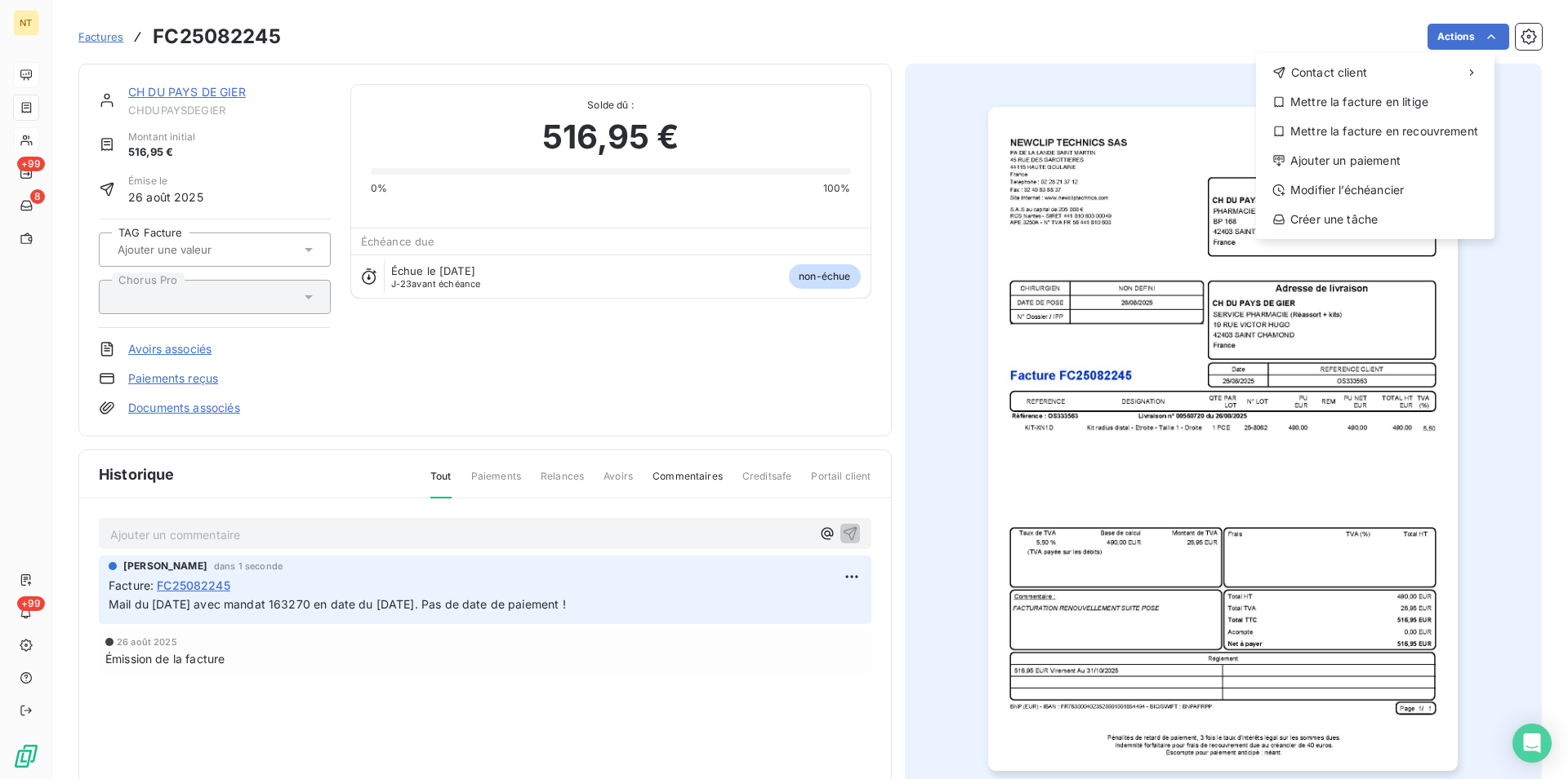
click at [1474, 40] on html "NT +99 8 +99 Factures FC25082245 Actions Contact client Mettre la facture en li…" at bounding box center [784, 390] width 1568 height 779
click at [1404, 97] on div "Mettre la facture en litige" at bounding box center [1375, 102] width 225 height 26
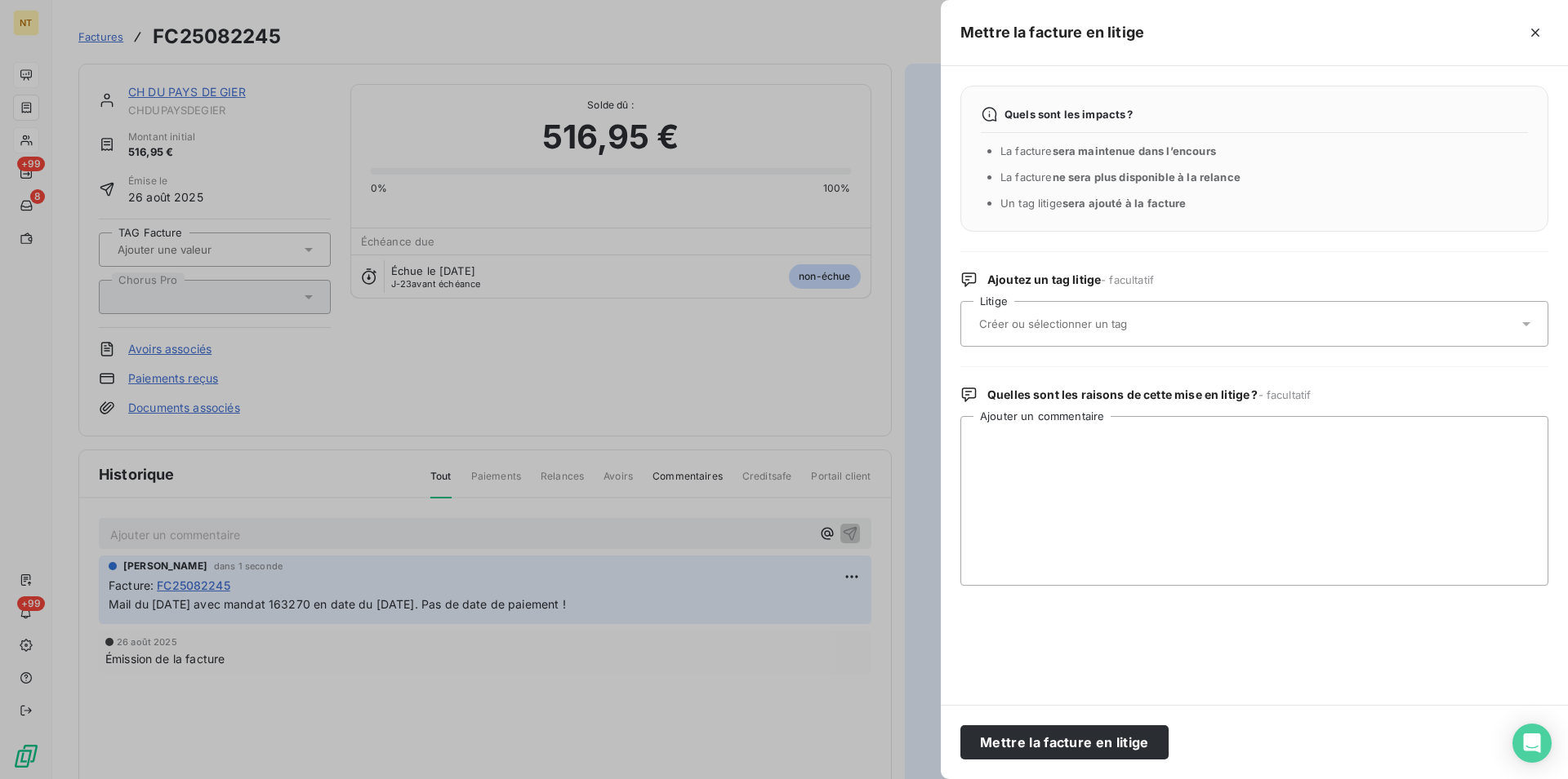
click at [1116, 315] on div at bounding box center [1245, 323] width 543 height 34
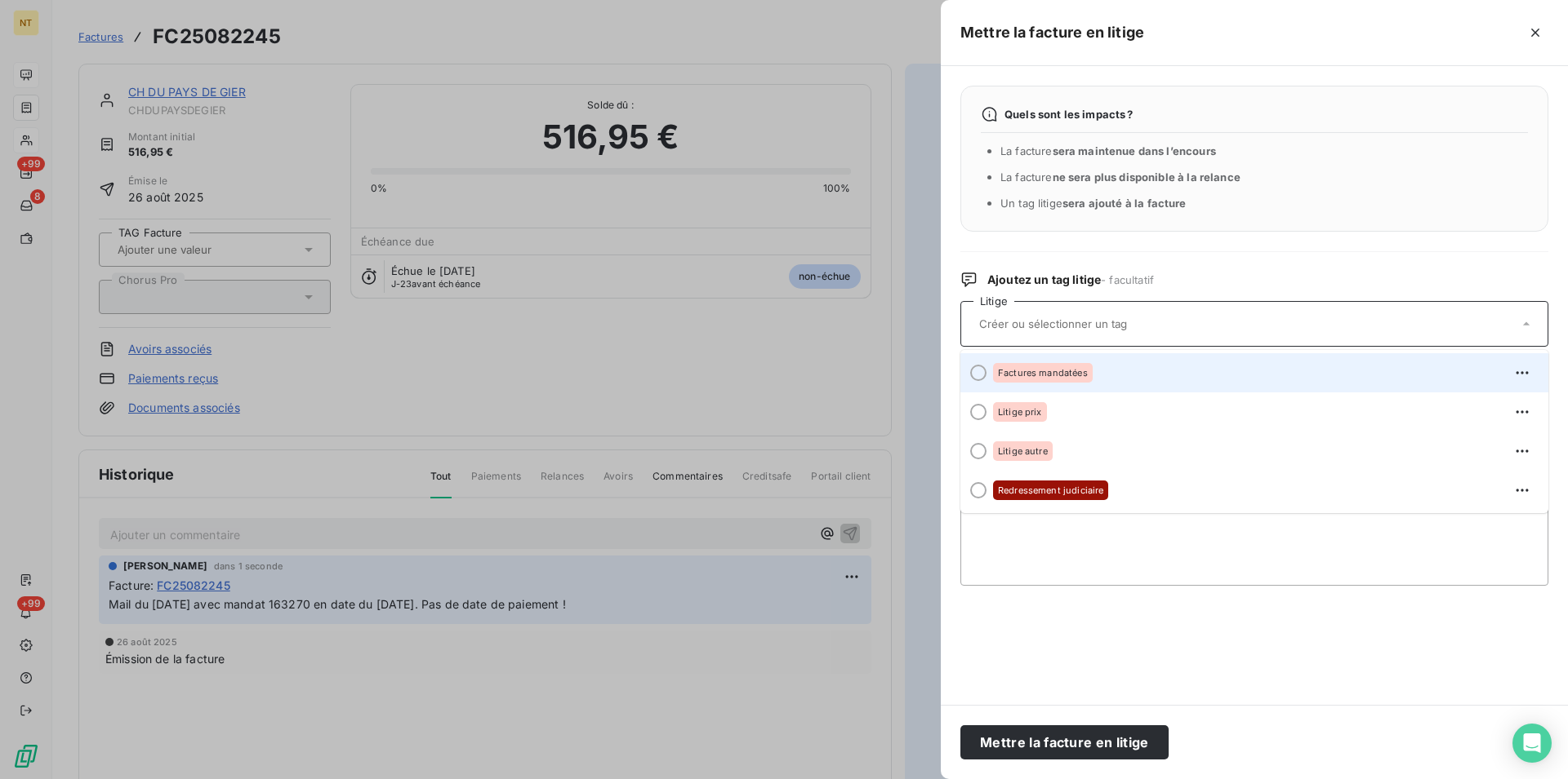
drag, startPoint x: 979, startPoint y: 375, endPoint x: 1009, endPoint y: 670, distance: 296.5
click at [978, 373] on div at bounding box center [977, 373] width 16 height 16
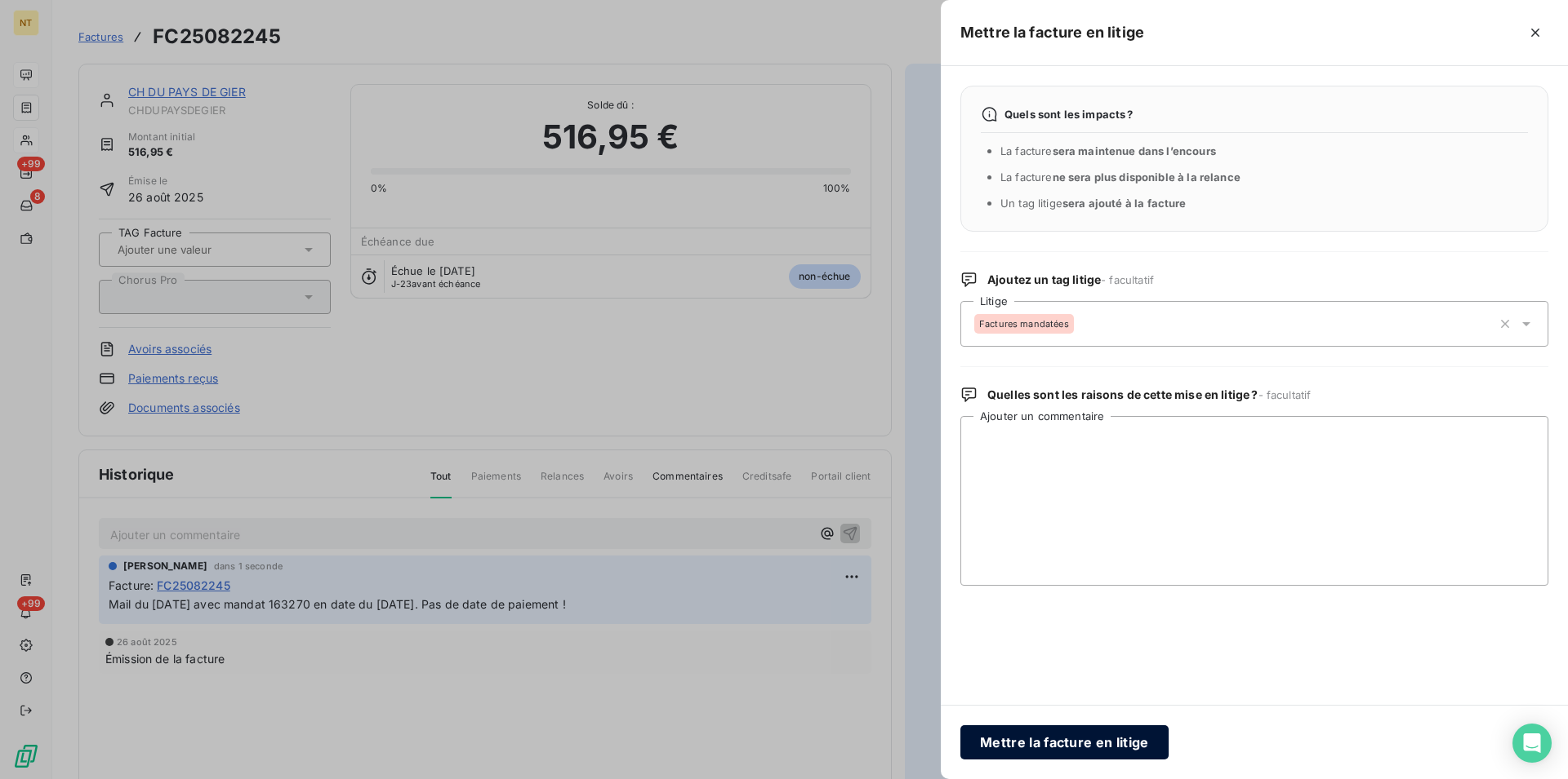
click at [1020, 736] on button "Mettre la facture en litige" at bounding box center [1064, 742] width 209 height 34
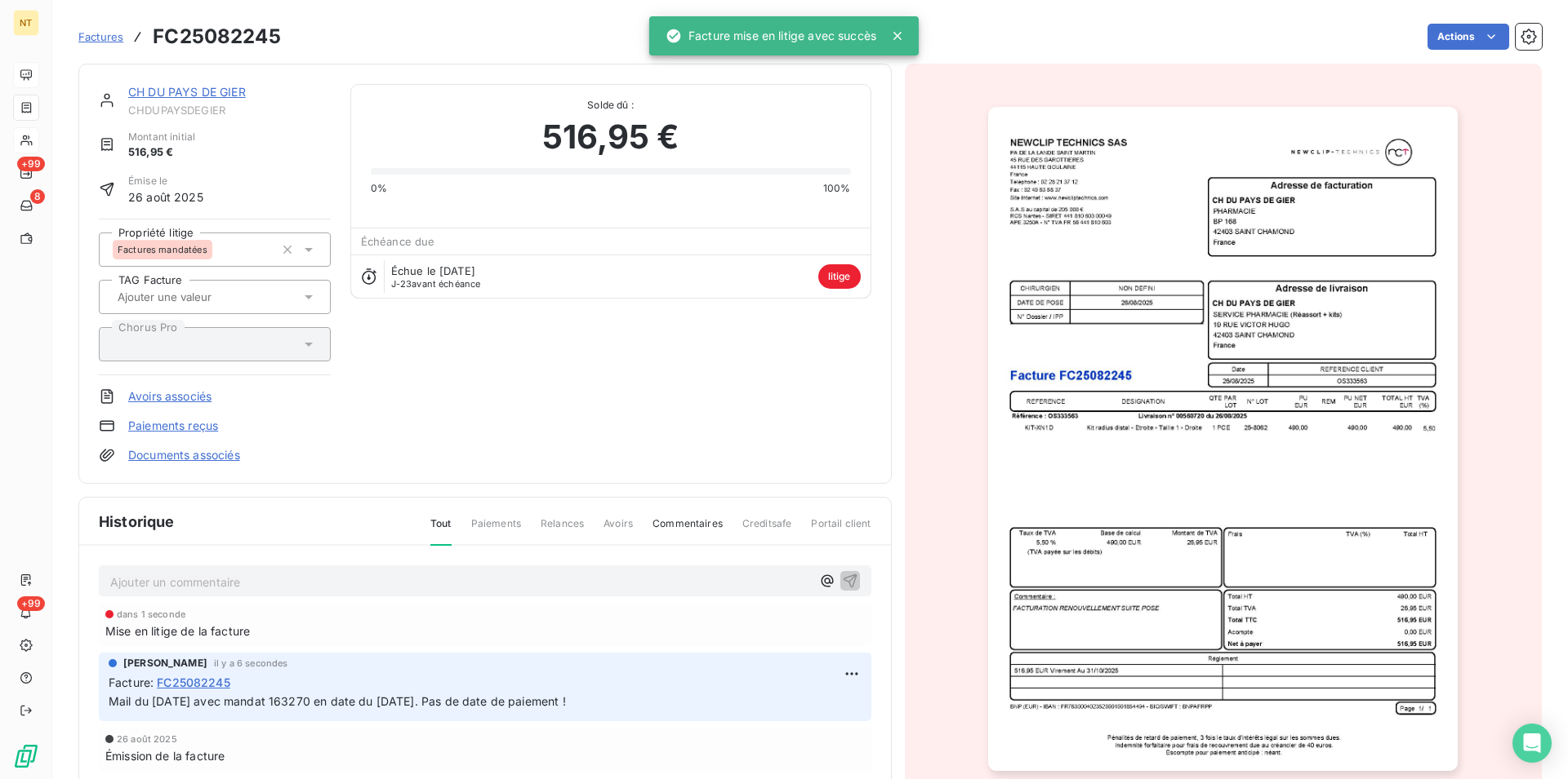
click at [162, 95] on link "CH DU PAYS DE GIER" at bounding box center [187, 91] width 118 height 14
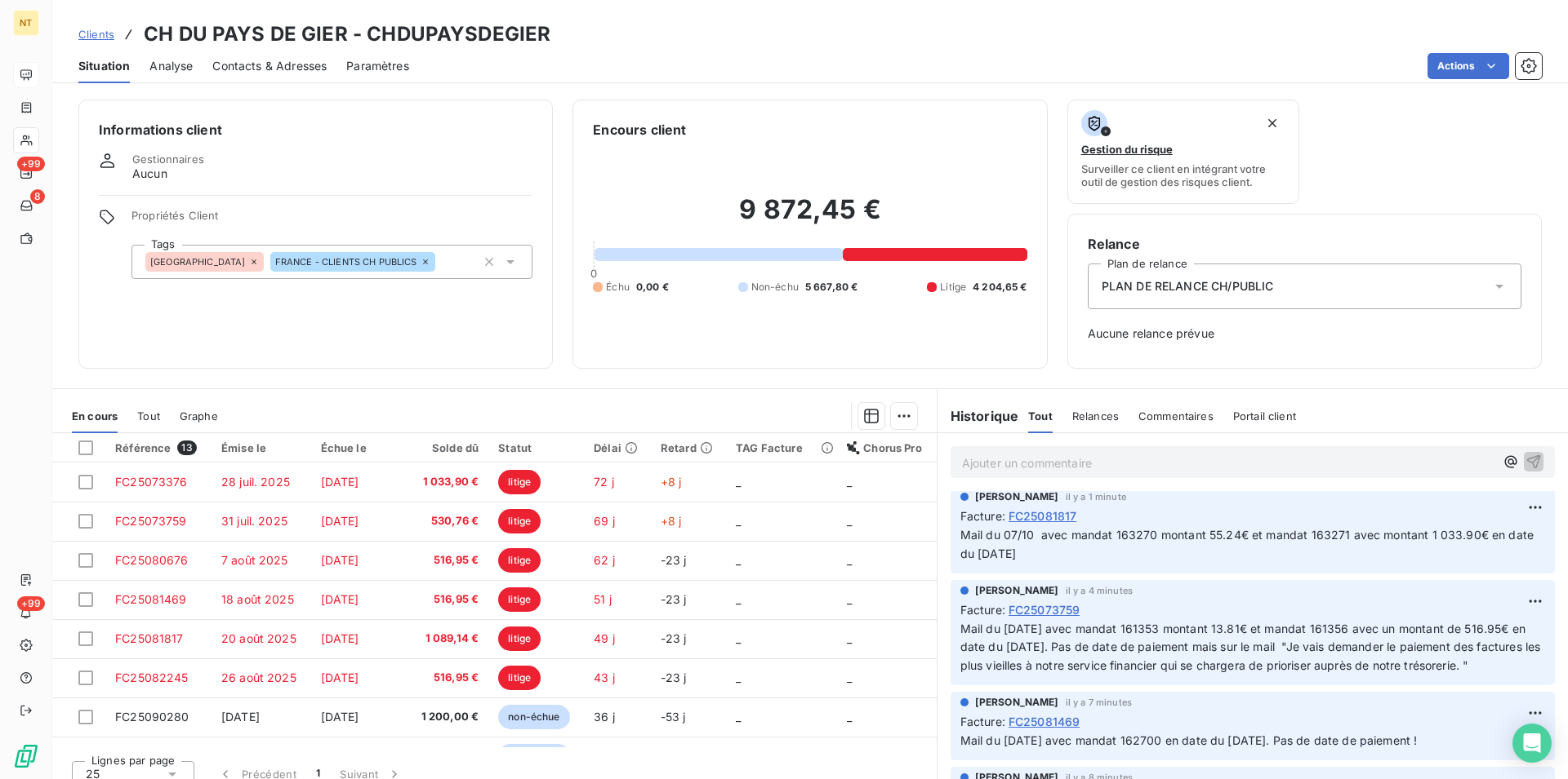
scroll to position [167, 0]
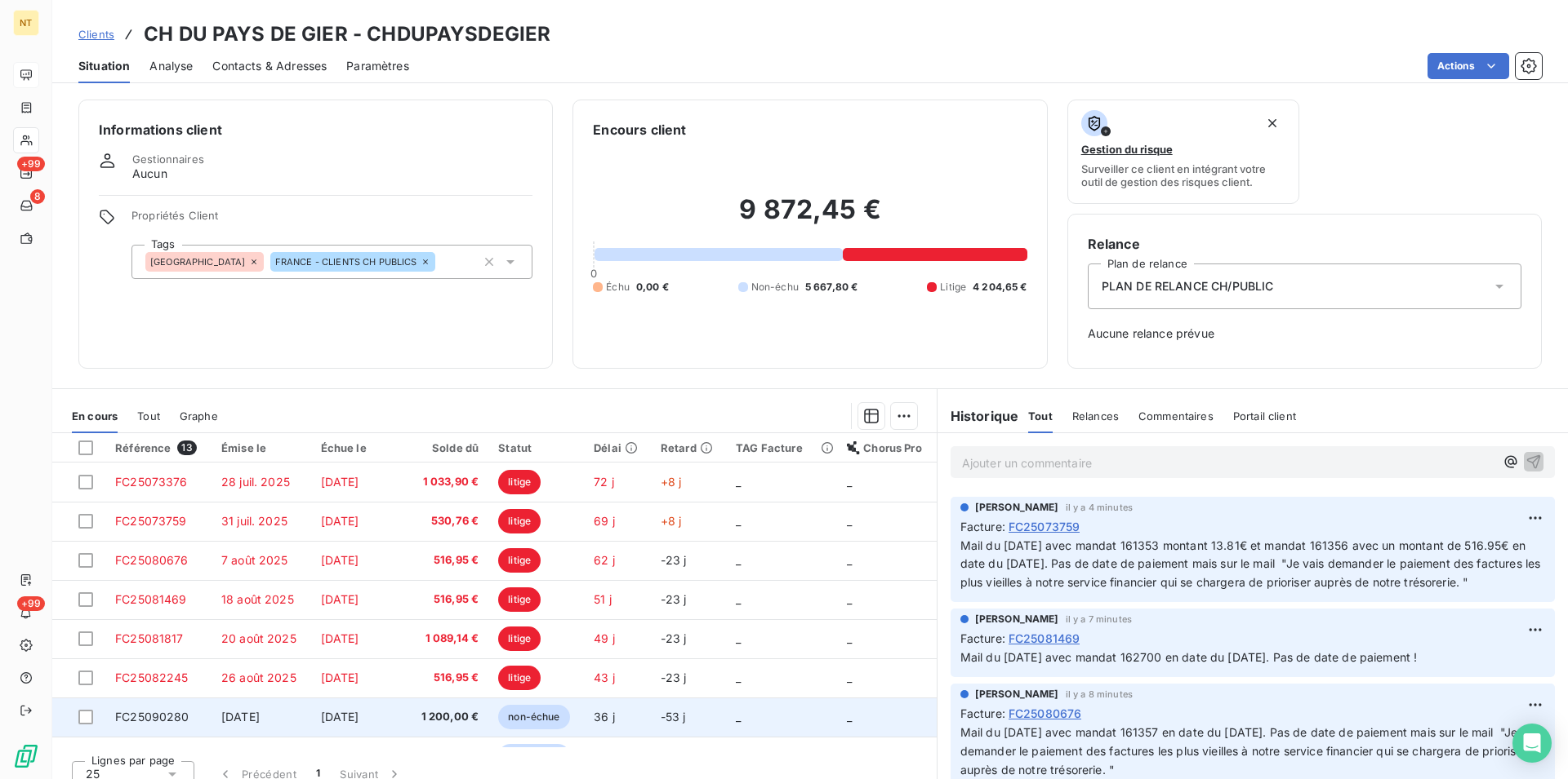
click at [168, 712] on span "FC25090280" at bounding box center [152, 717] width 75 height 14
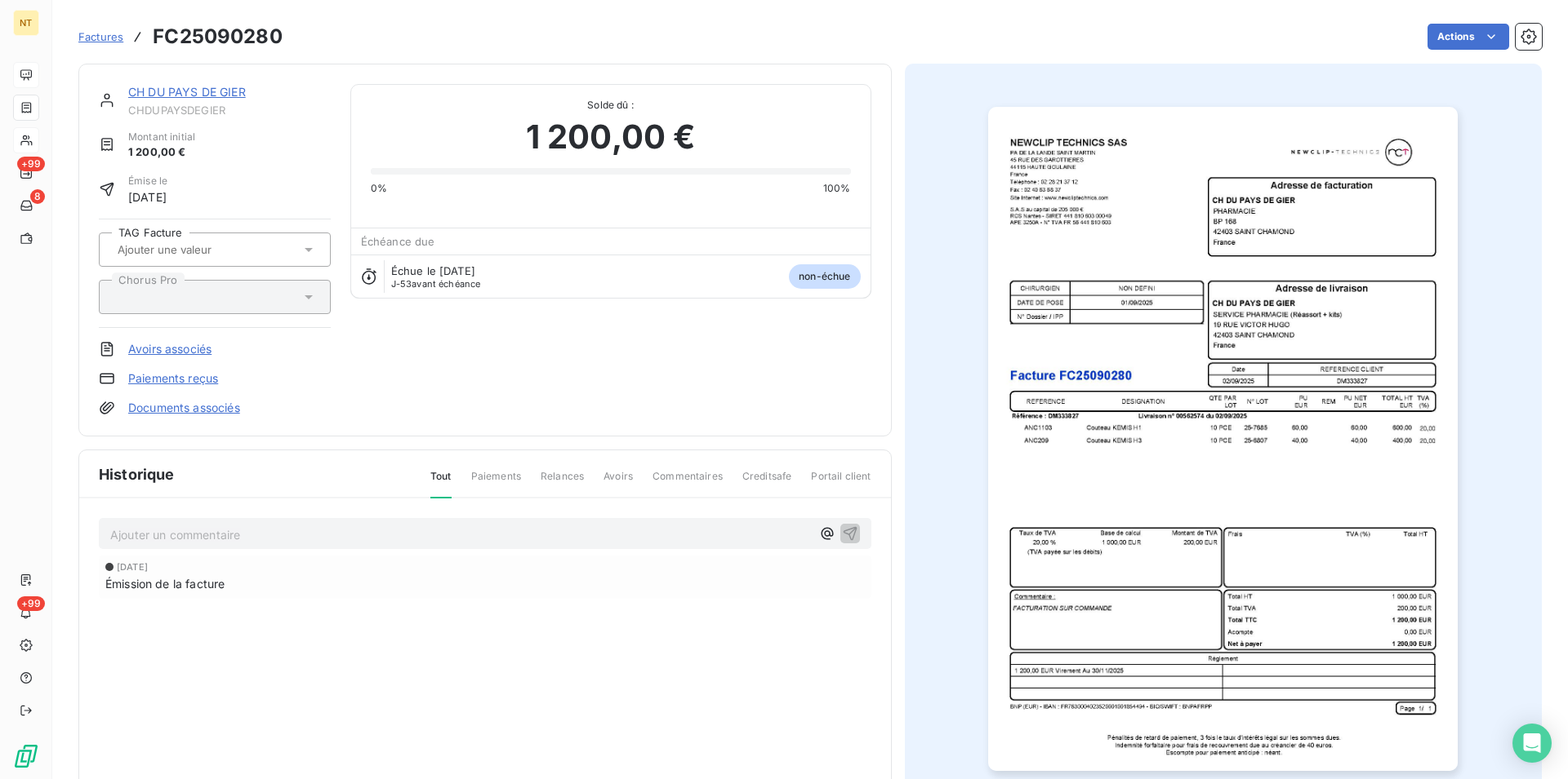
click at [152, 533] on p "Ajouter un commentaire ﻿" at bounding box center [460, 535] width 701 height 21
click at [193, 91] on link "CH DU PAYS DE GIER" at bounding box center [187, 91] width 118 height 14
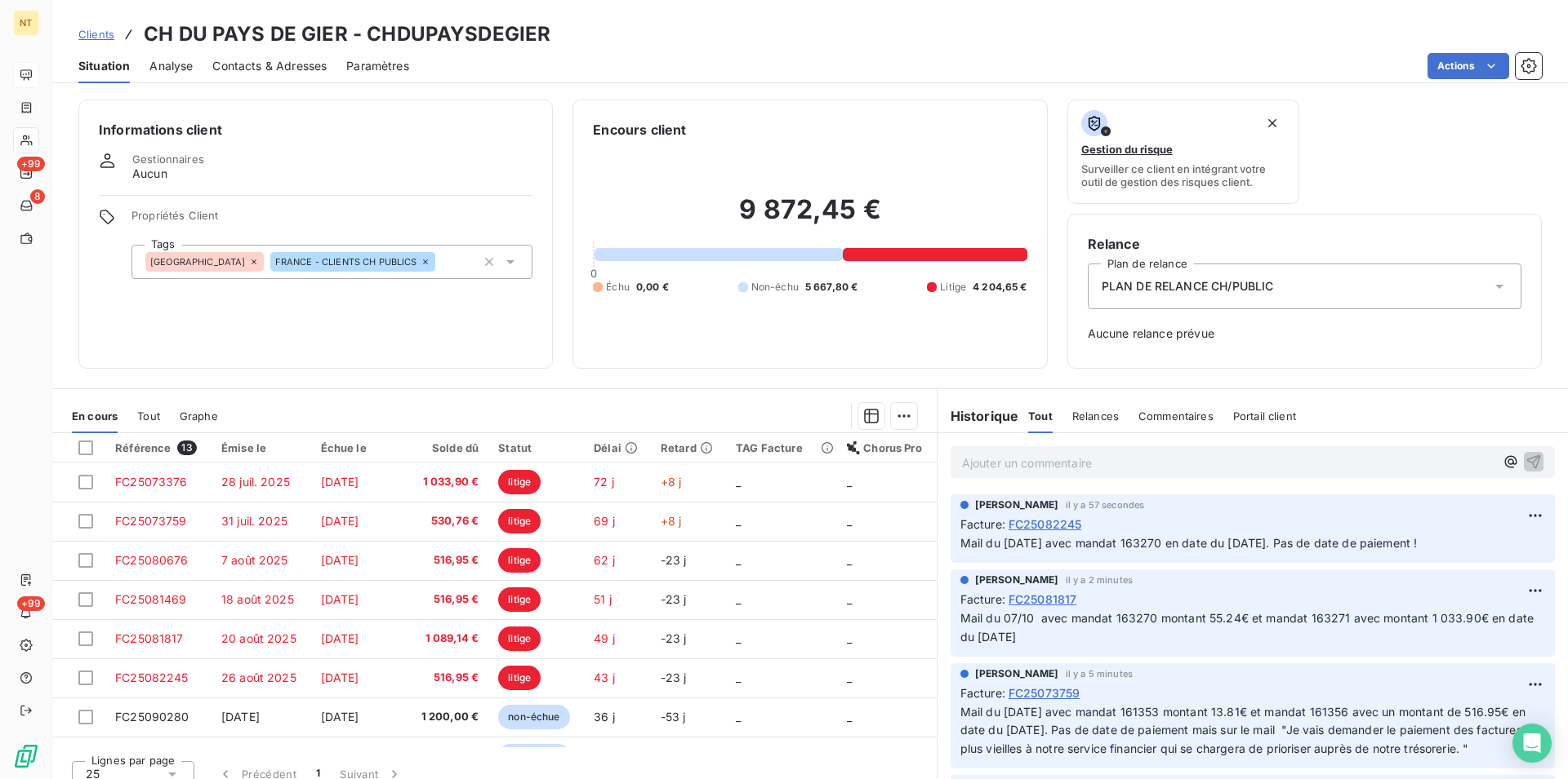
drag, startPoint x: 949, startPoint y: 540, endPoint x: 1464, endPoint y: 549, distance: 515.1
click at [1464, 549] on div "[PERSON_NAME] il y a 57 secondes Facture : FC25082245 Mail du [DATE] avec manda…" at bounding box center [1252, 528] width 604 height 69
copy span "Mail du [DATE] avec mandat 163270 en date du [DATE]. Pas de date de paiement !"
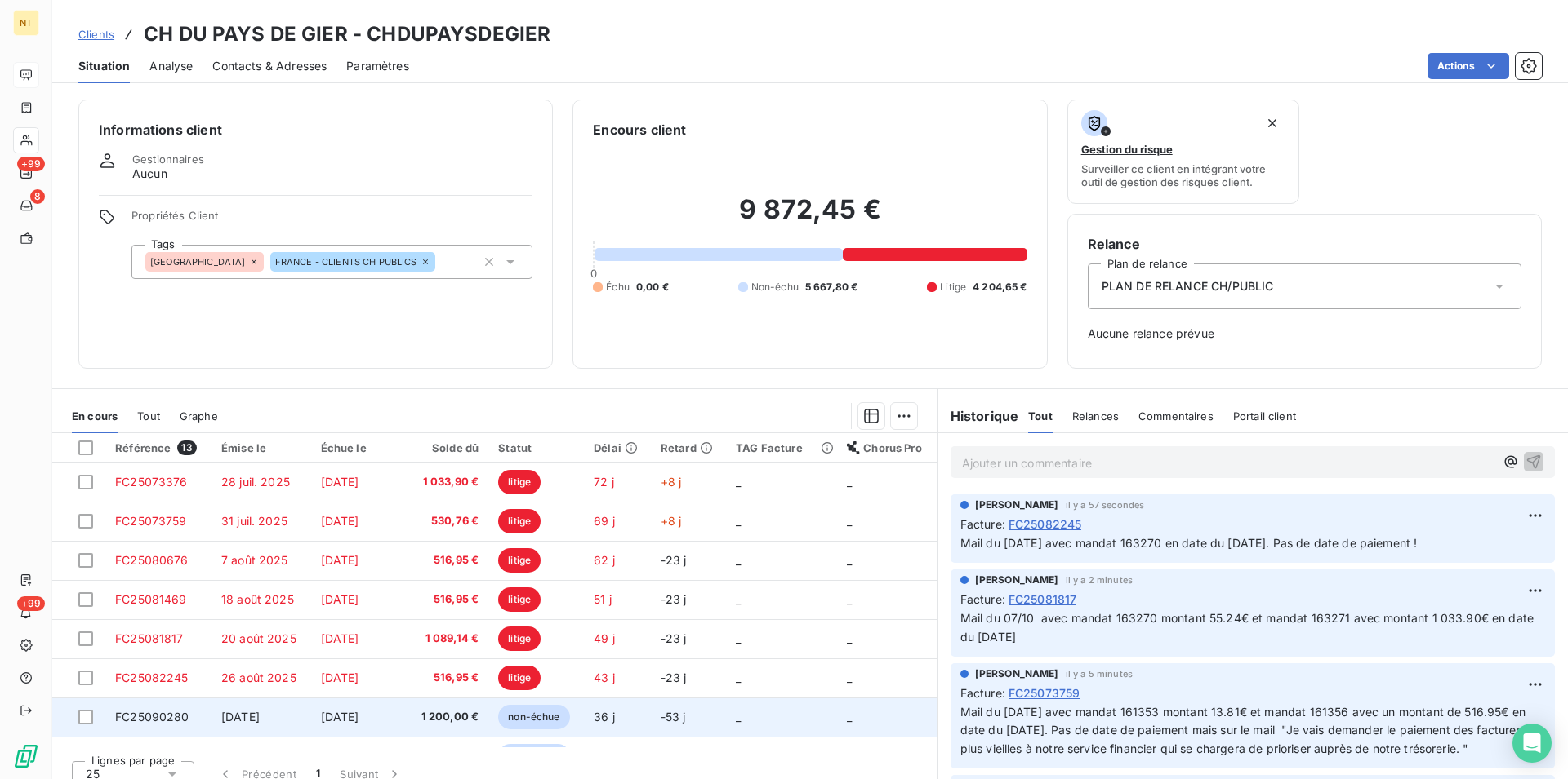
click at [171, 718] on span "FC25090280" at bounding box center [152, 717] width 75 height 14
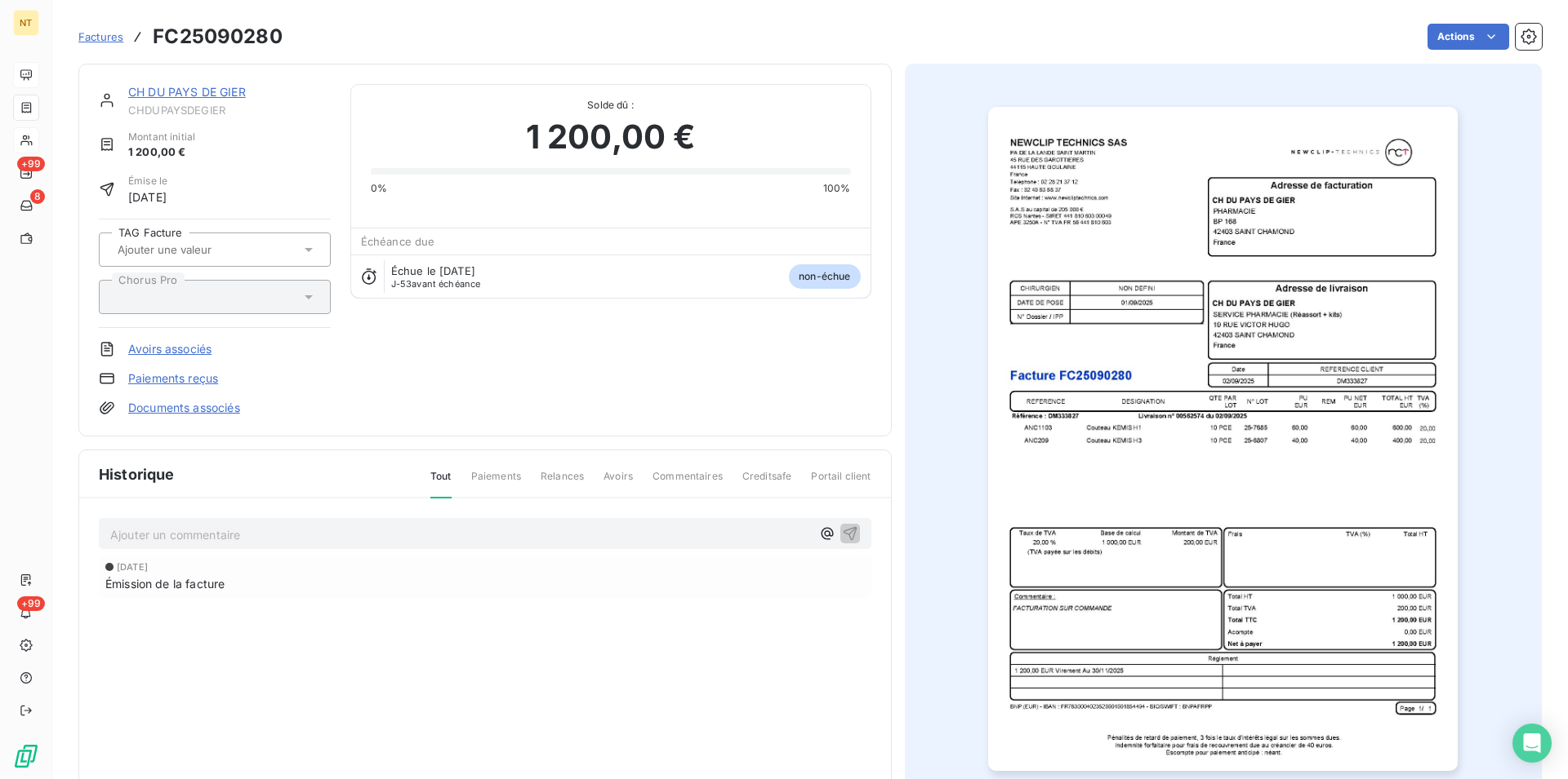
click at [203, 531] on p "Ajouter un commentaire ﻿" at bounding box center [460, 535] width 701 height 21
click at [331, 535] on span "Mail du [DATE] avec mandat 163270 en date du [DATE]. Pas de date de paiement !" at bounding box center [339, 533] width 458 height 14
click at [409, 535] on span "Mail du [DATE] avec mandat 162603 en date du [DATE]. Pas de date de paiement !" at bounding box center [339, 533] width 458 height 14
click at [842, 528] on icon "button" at bounding box center [849, 532] width 16 height 16
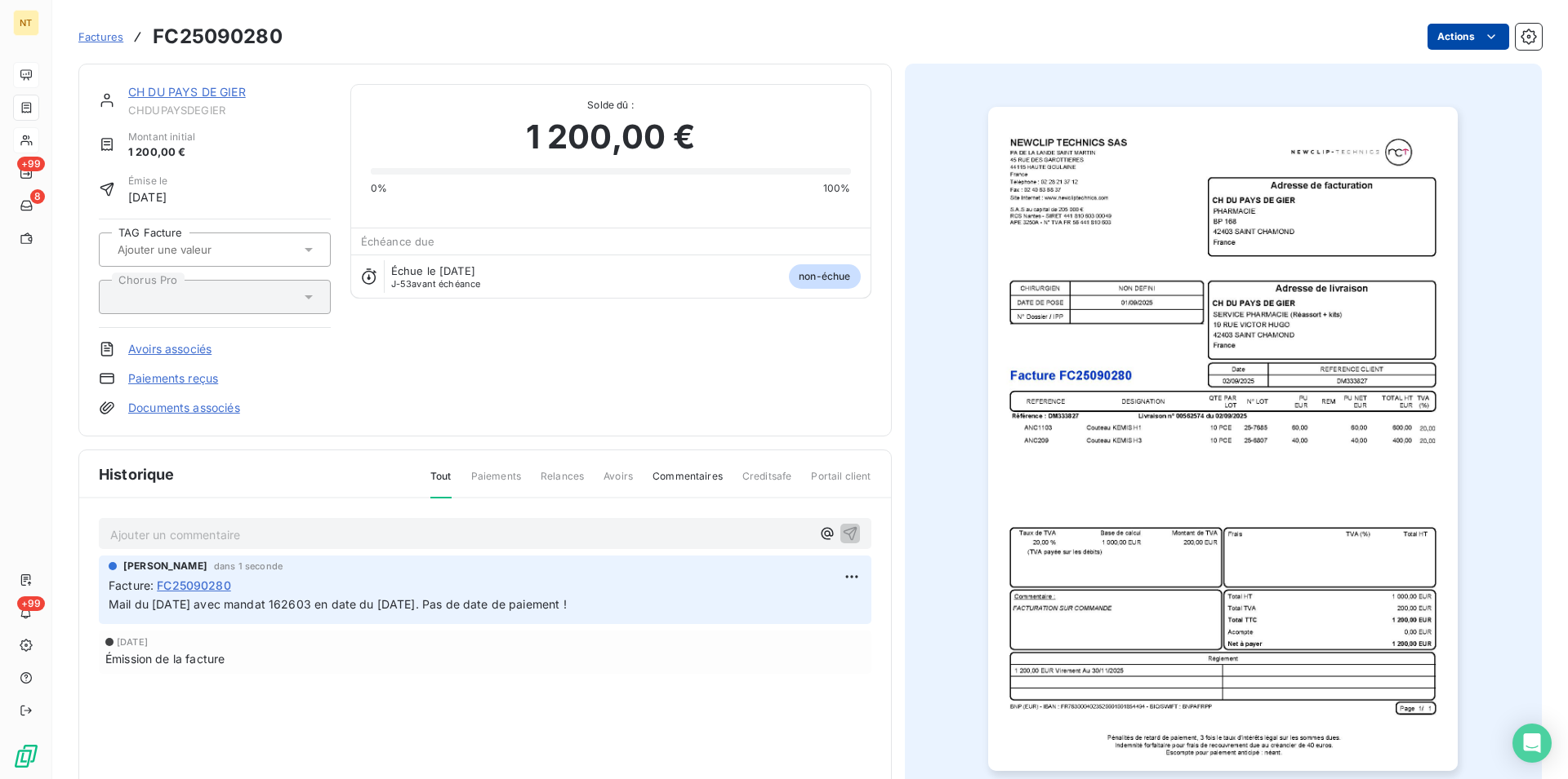
click at [1477, 40] on html "NT +99 8 +99 Factures FC25090280 Actions CH DU PAYS DE GIER CHDUPAYSDEGIER Mont…" at bounding box center [784, 390] width 1568 height 779
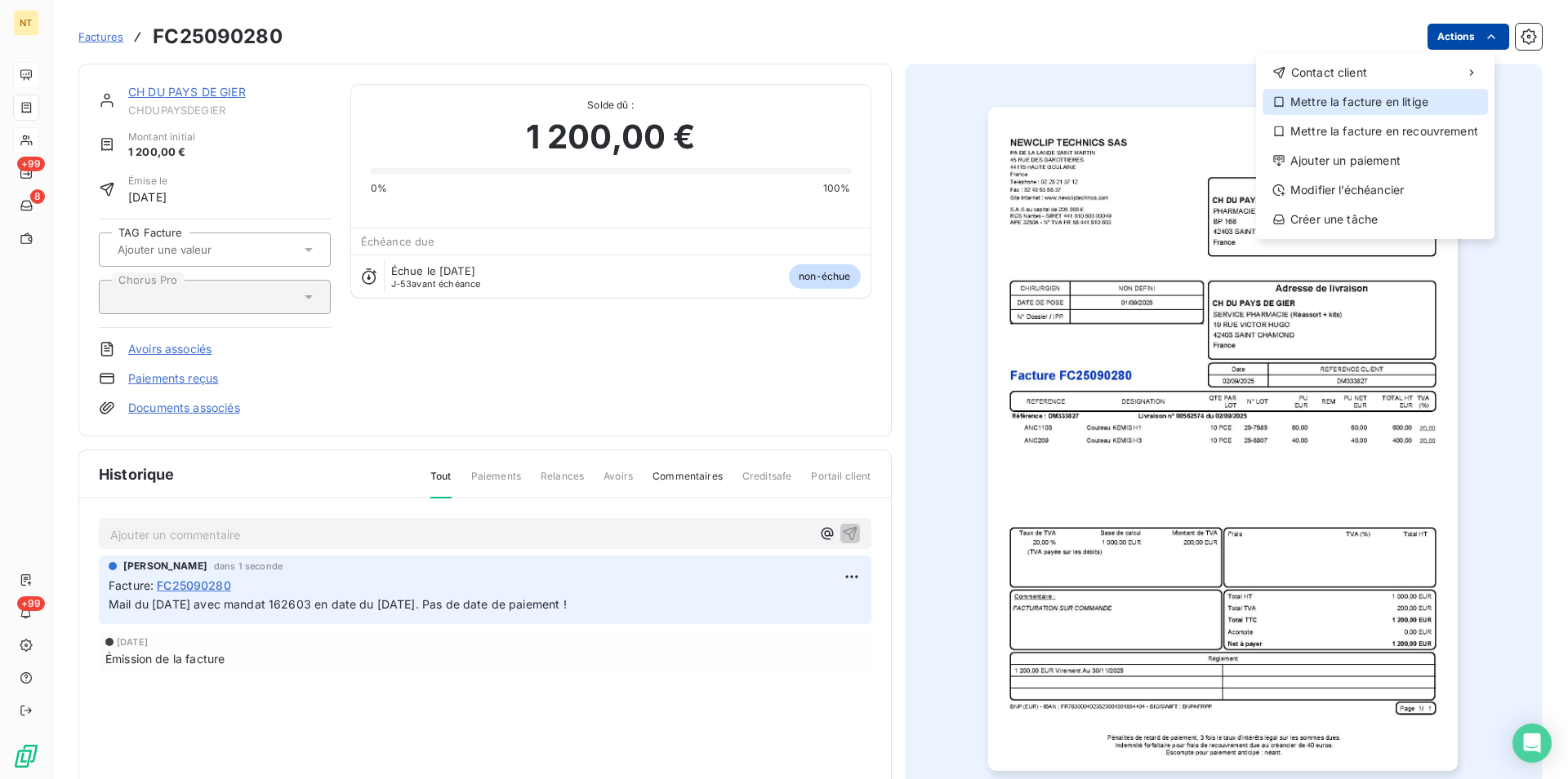
click at [1389, 107] on div "Mettre la facture en litige" at bounding box center [1375, 102] width 225 height 26
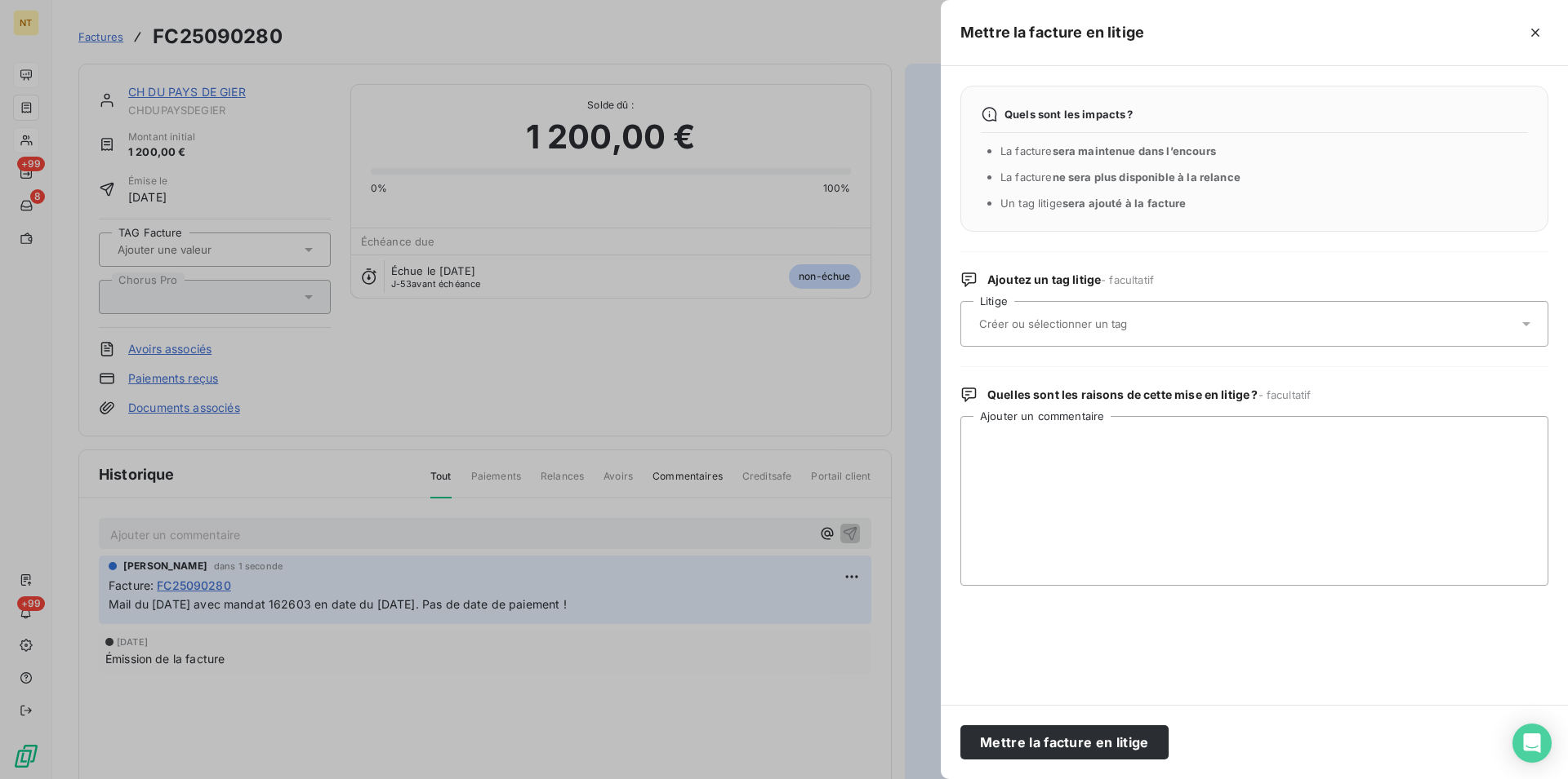
click at [1159, 324] on input "text" at bounding box center [1096, 324] width 238 height 15
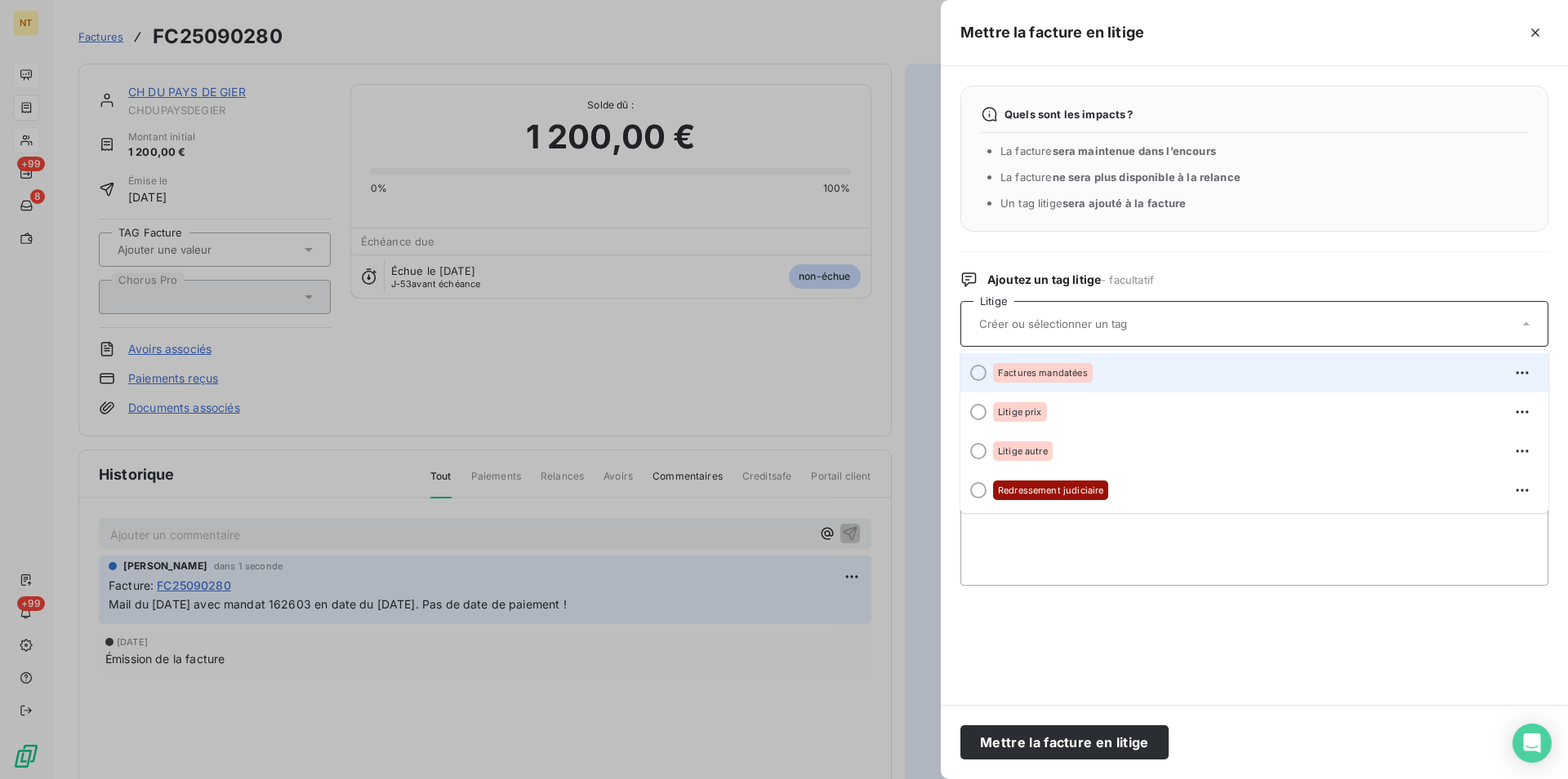
click at [979, 368] on div at bounding box center [977, 373] width 16 height 16
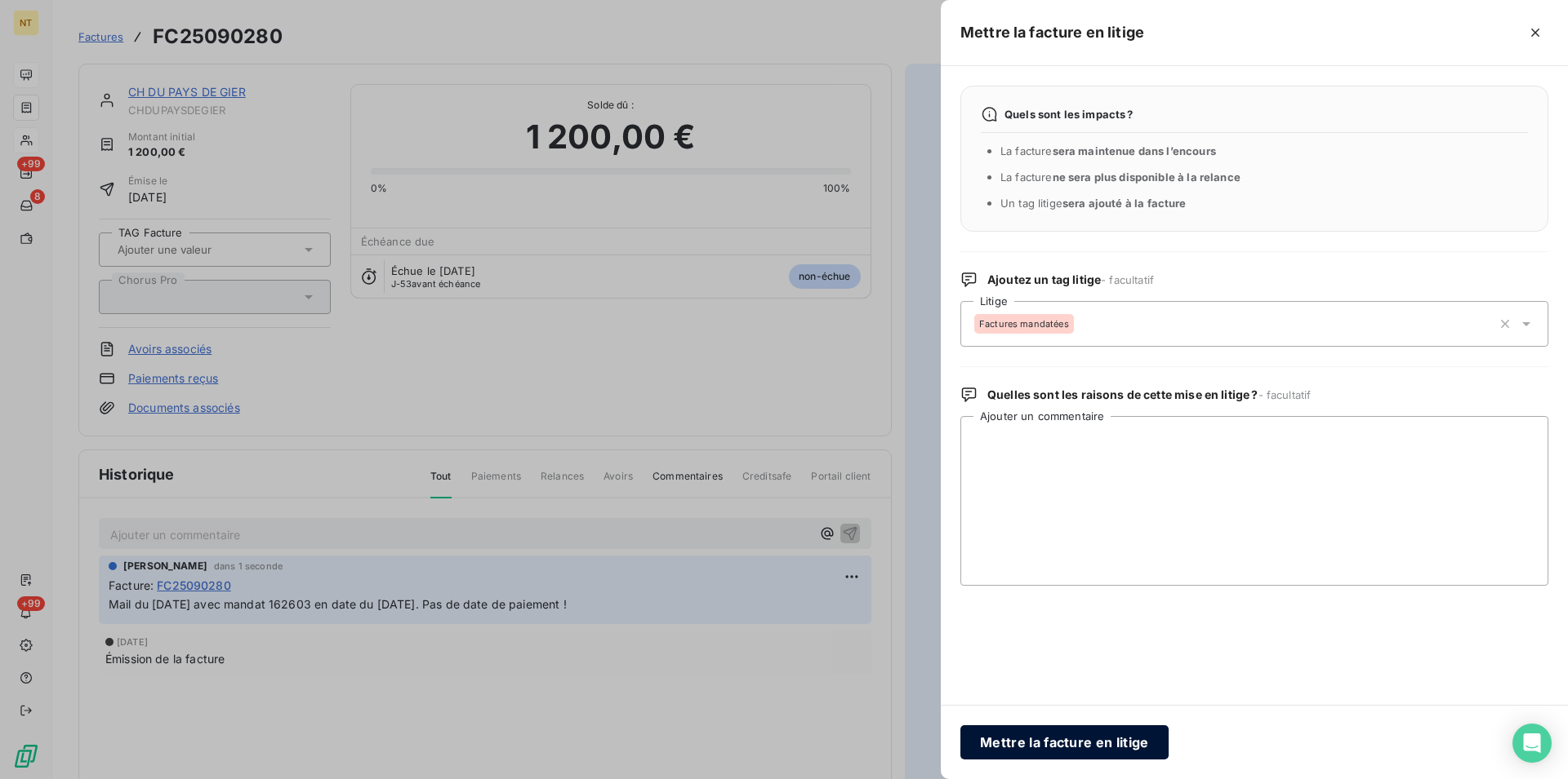
click at [1043, 737] on button "Mettre la facture en litige" at bounding box center [1064, 742] width 209 height 34
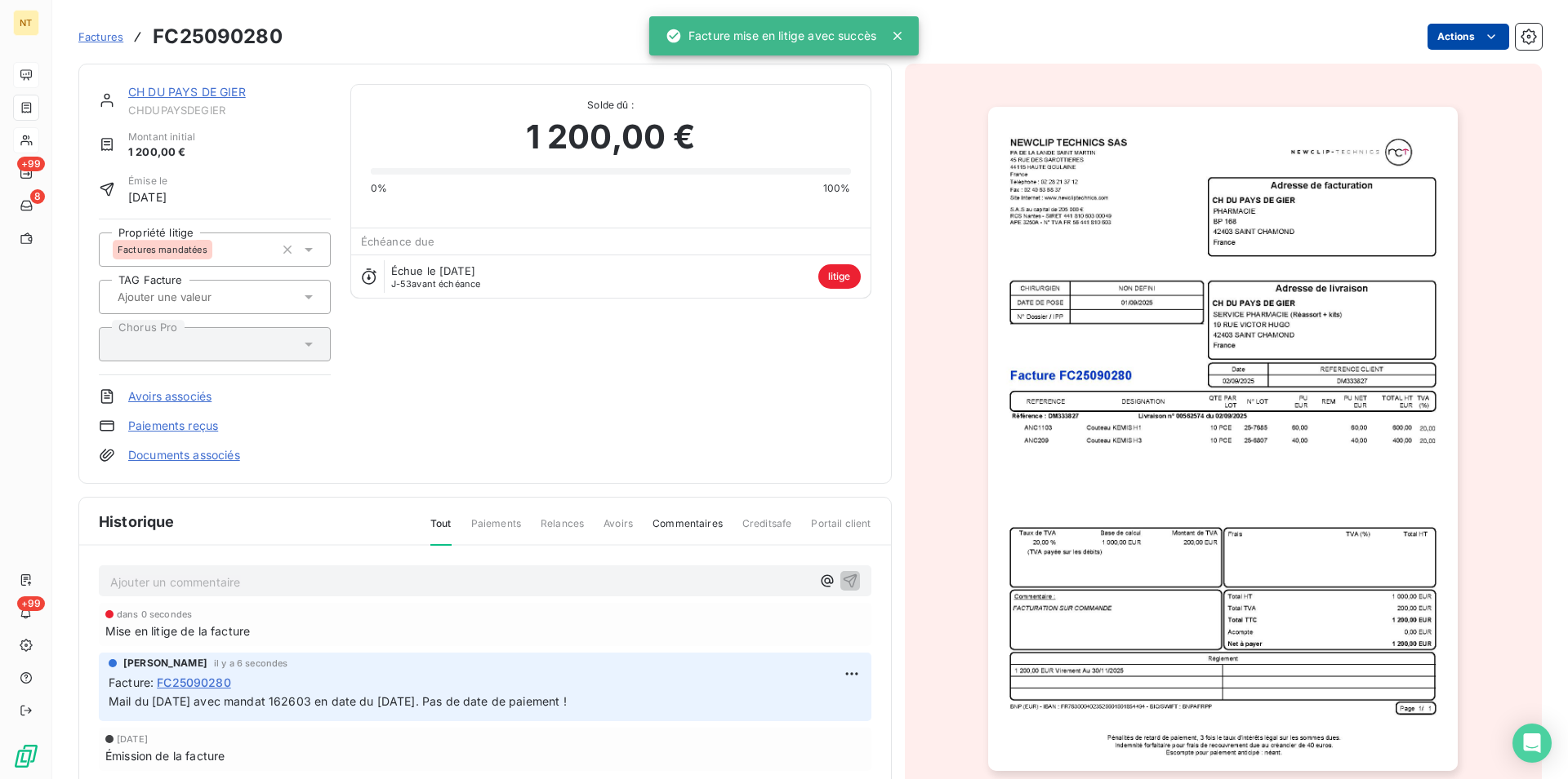
click at [159, 96] on link "CH DU PAYS DE GIER" at bounding box center [187, 91] width 118 height 14
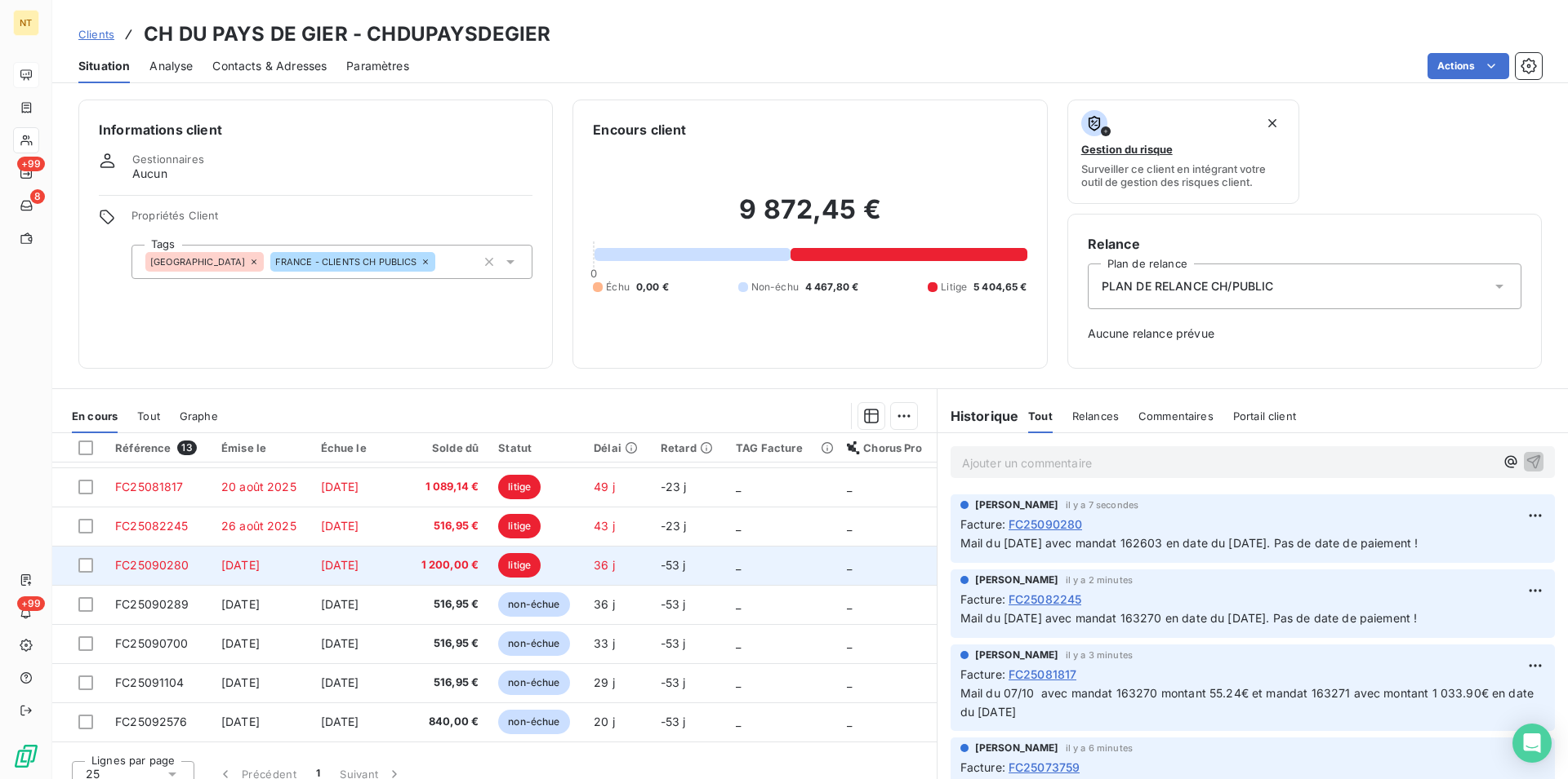
scroll to position [167, 0]
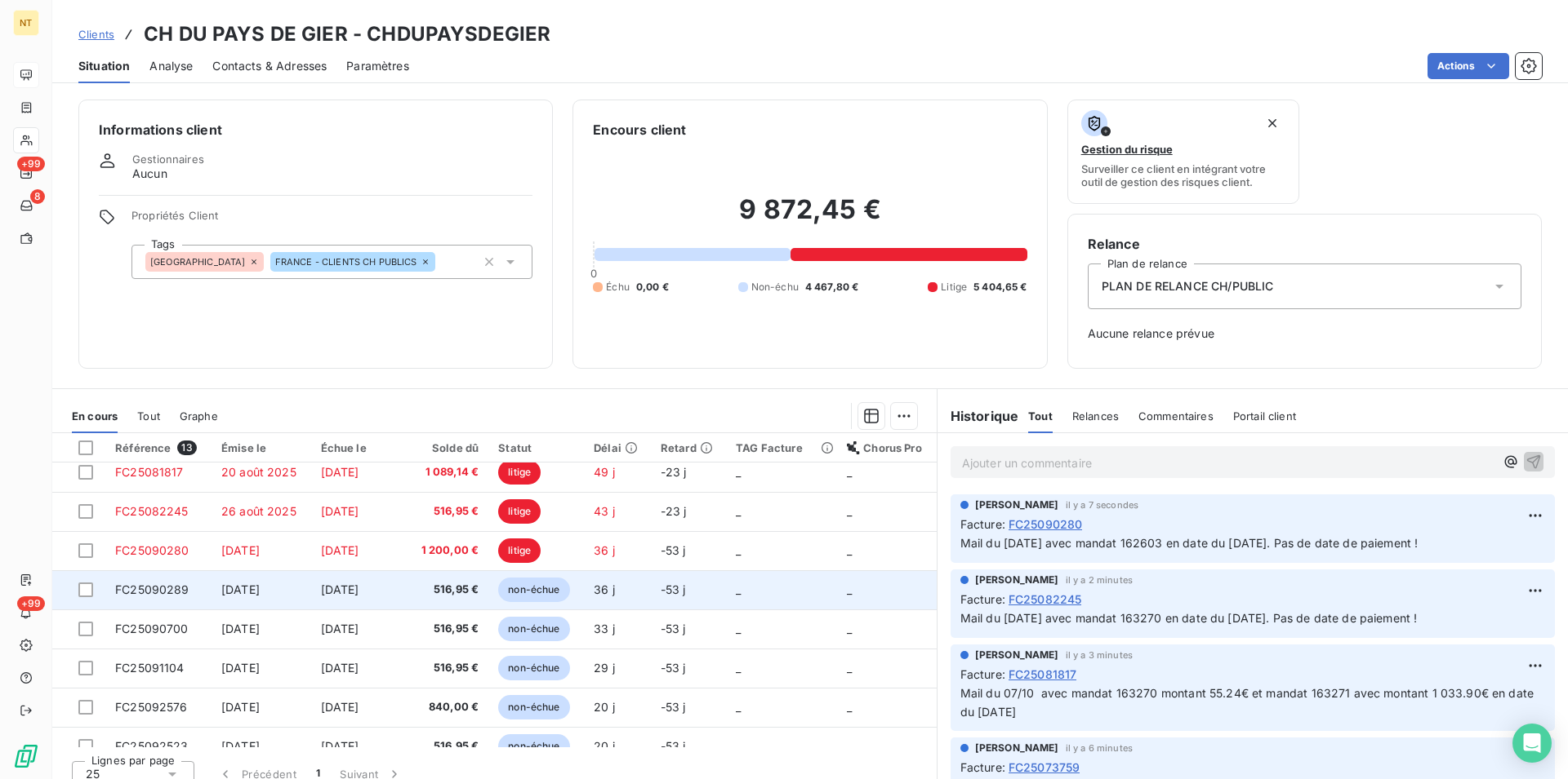
click at [156, 590] on span "FC25090289" at bounding box center [152, 589] width 75 height 14
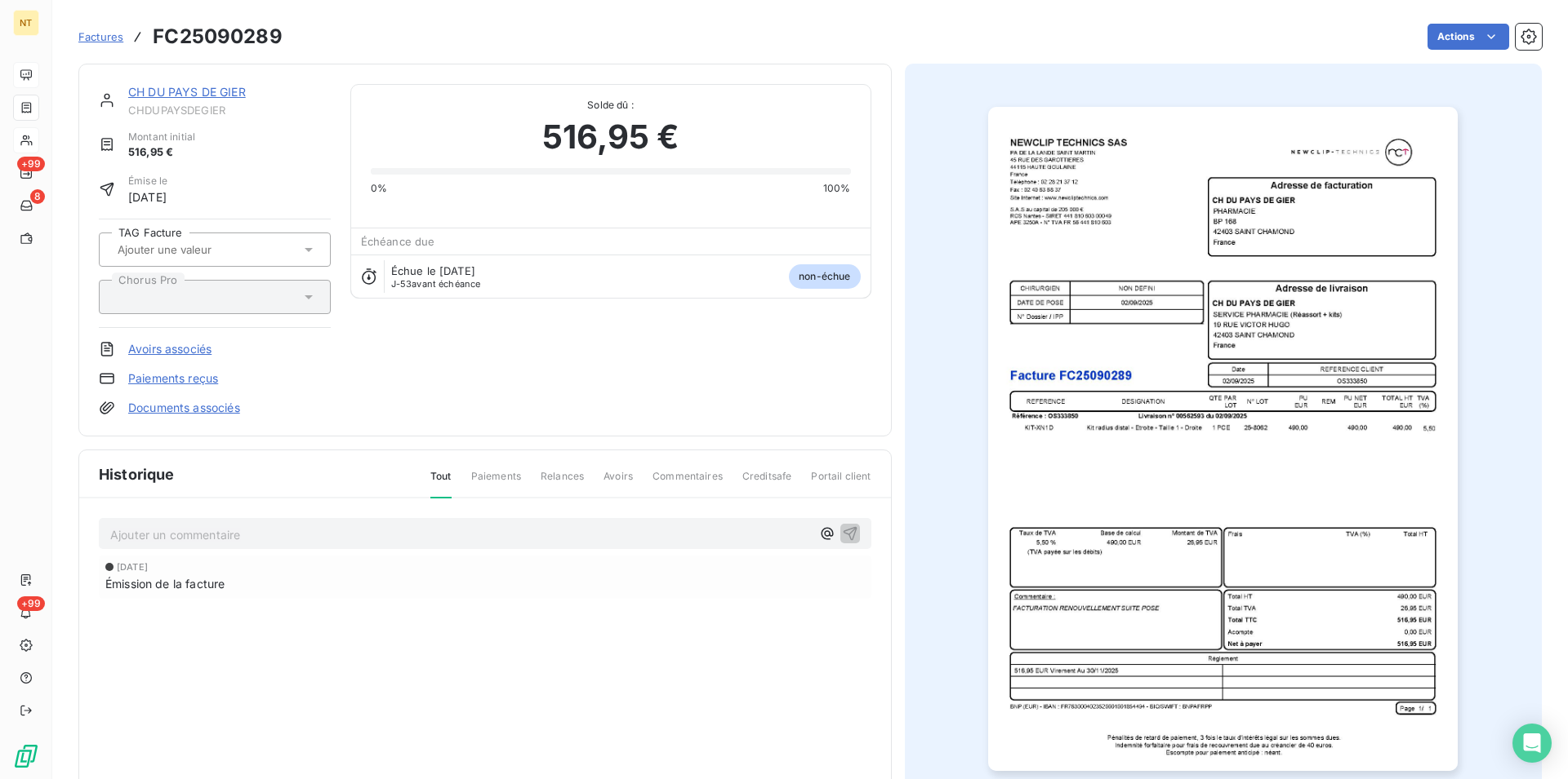
click at [167, 536] on p "Ajouter un commentaire ﻿" at bounding box center [460, 535] width 701 height 21
click at [332, 539] on span "Mail du [DATE] avec mandat 163270 en date du [DATE]. Pas de date de paiement !" at bounding box center [339, 533] width 458 height 14
click at [842, 530] on icon "button" at bounding box center [849, 532] width 16 height 16
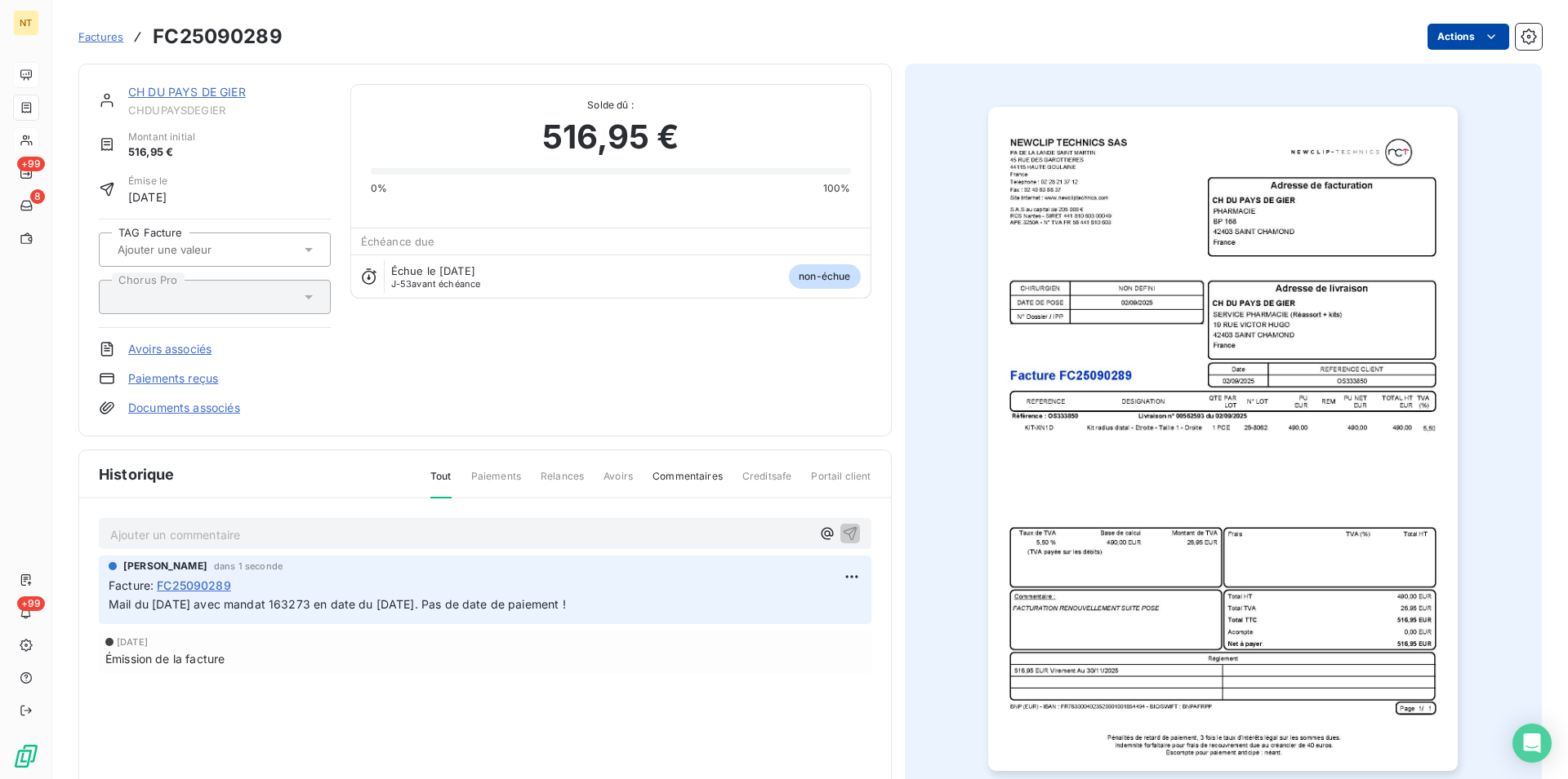
click at [1478, 35] on html "NT +99 8 +99 Factures FC25090289 Actions CH DU PAYS DE GIER CHDUPAYSDEGIER Mont…" at bounding box center [784, 390] width 1568 height 779
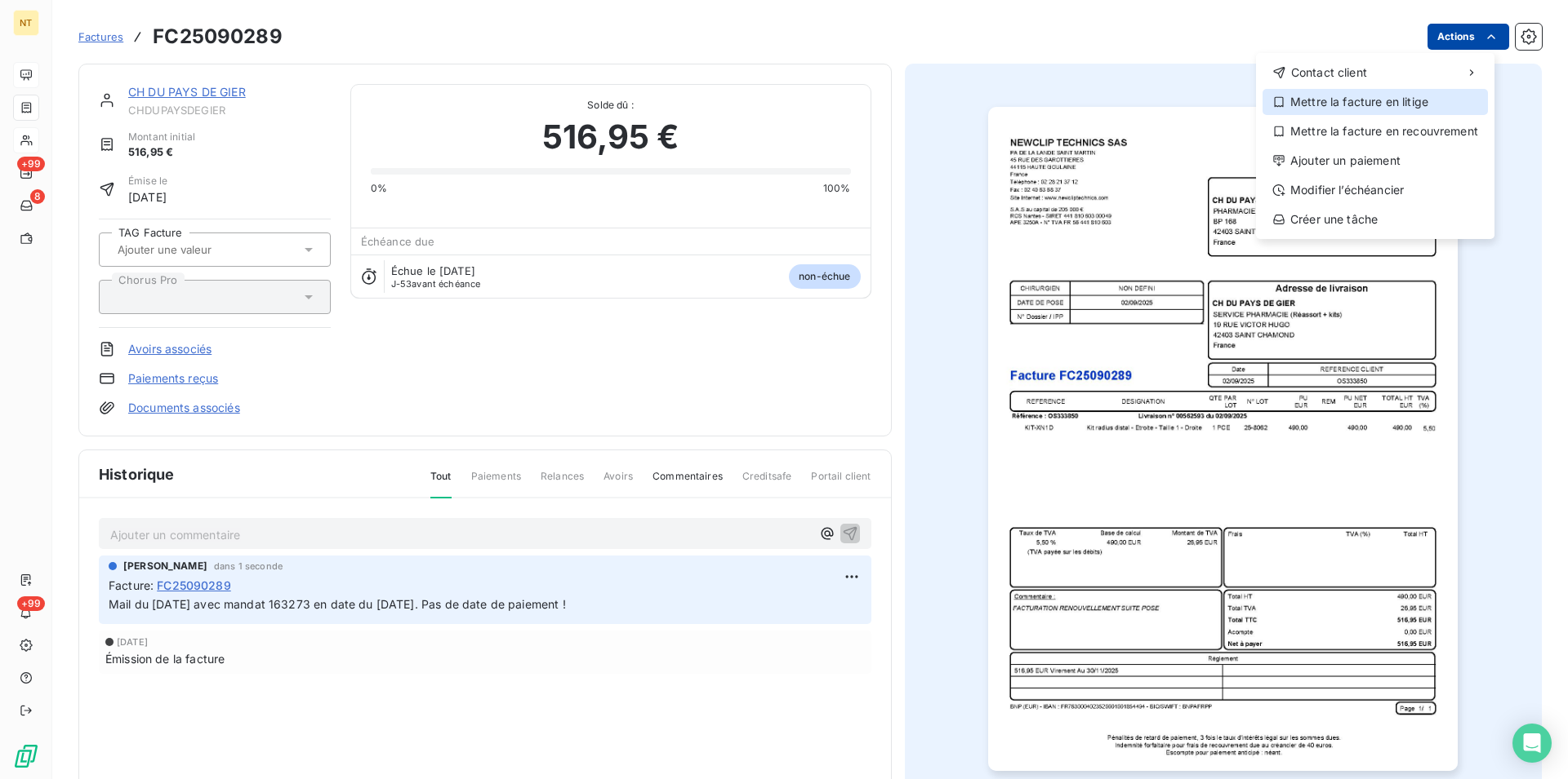
click at [1391, 96] on div "Mettre la facture en litige" at bounding box center [1375, 102] width 225 height 26
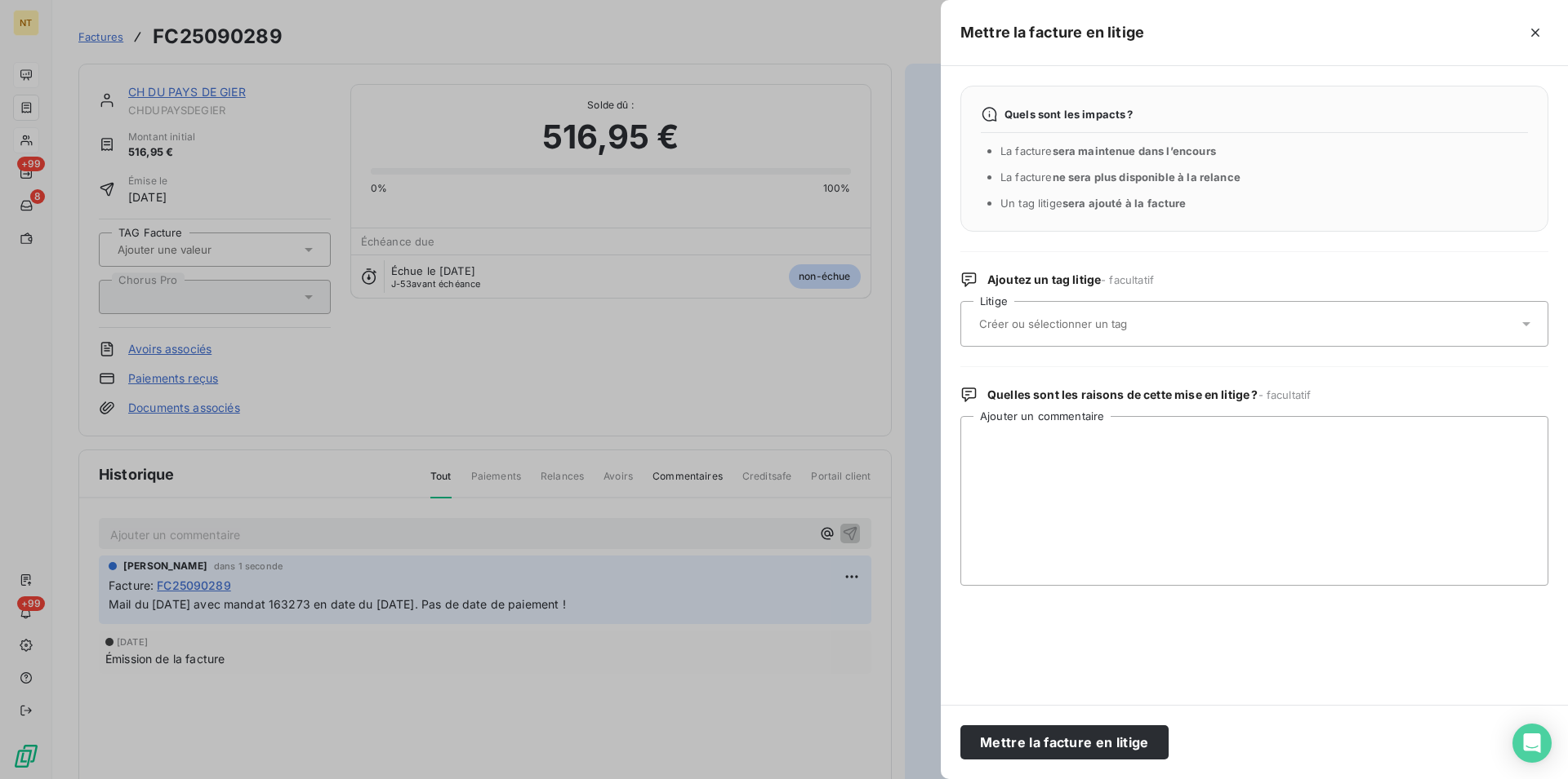
click at [1114, 325] on input "text" at bounding box center [1096, 324] width 238 height 15
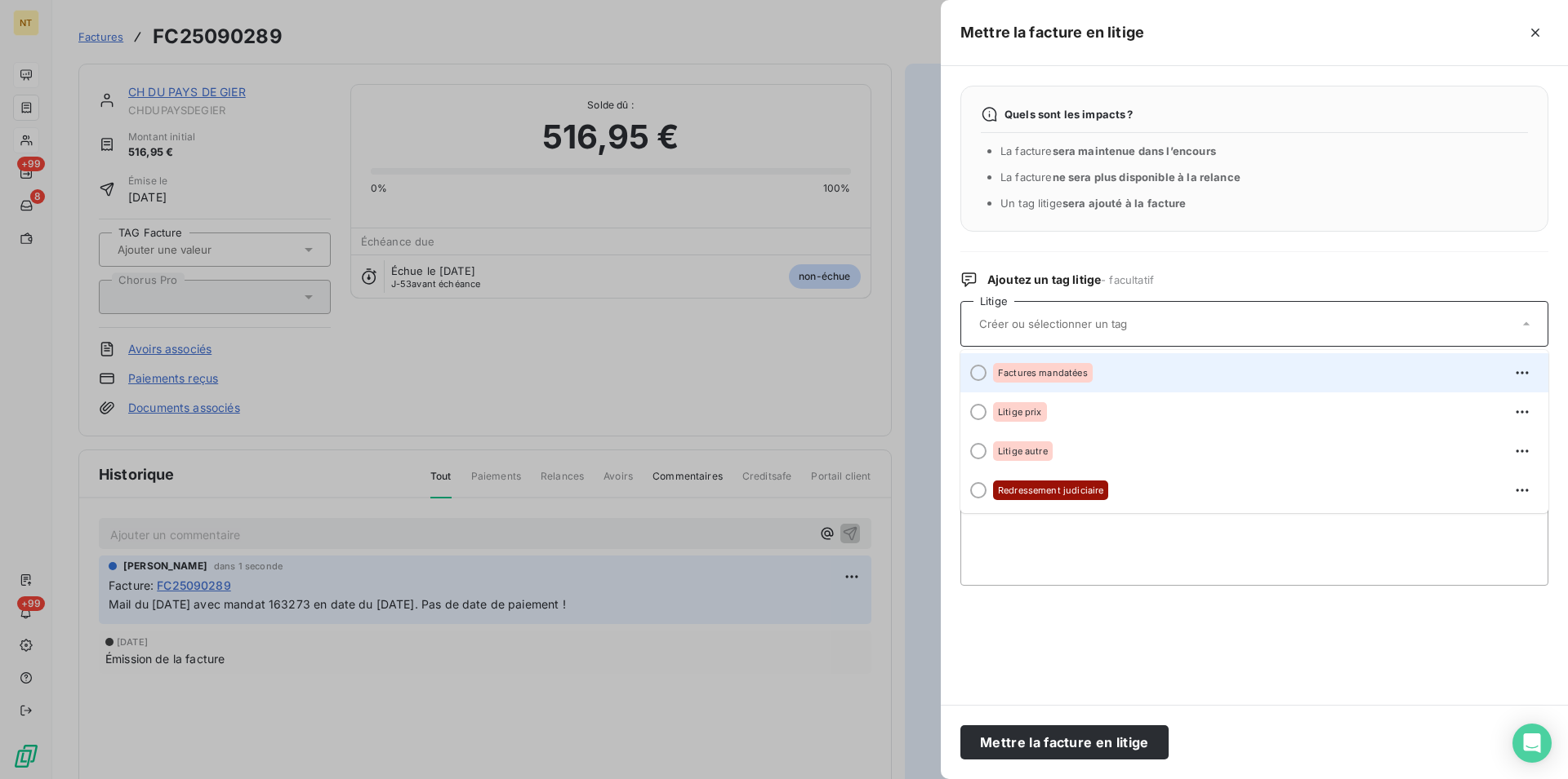
click at [978, 373] on div at bounding box center [977, 373] width 16 height 16
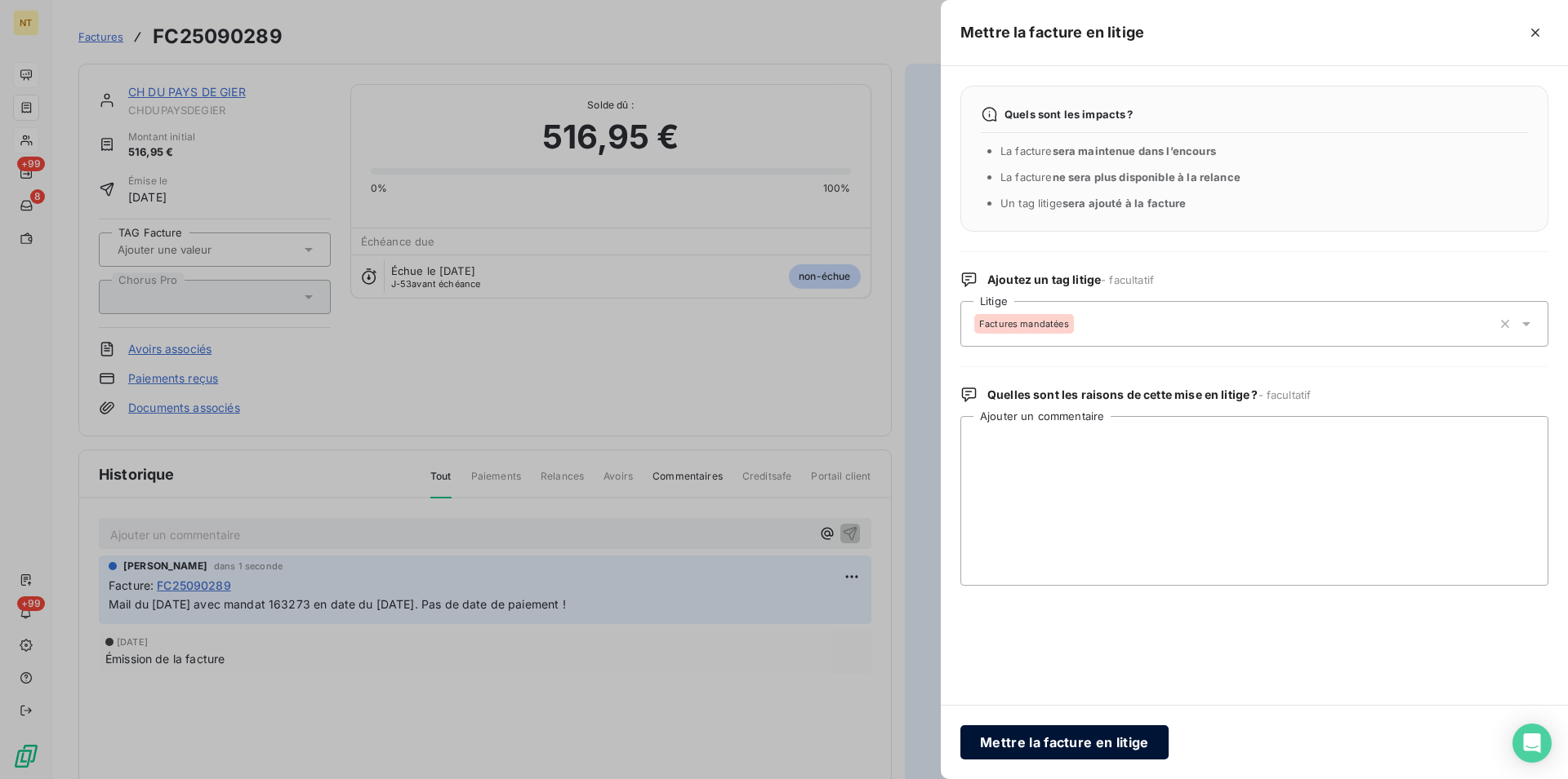
click at [1038, 739] on button "Mettre la facture en litige" at bounding box center [1064, 742] width 209 height 34
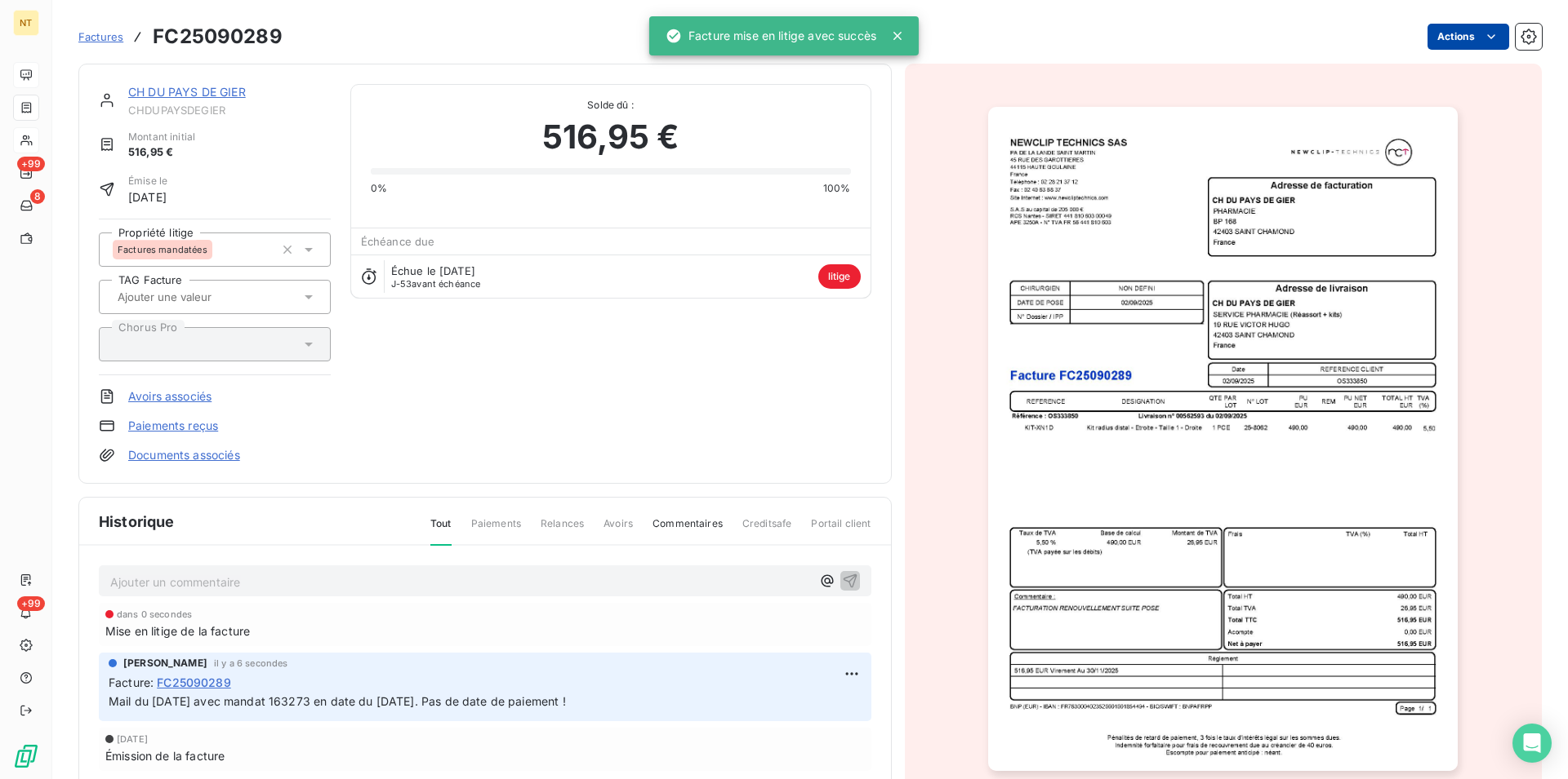
click at [179, 91] on link "CH DU PAYS DE GIER" at bounding box center [187, 91] width 118 height 14
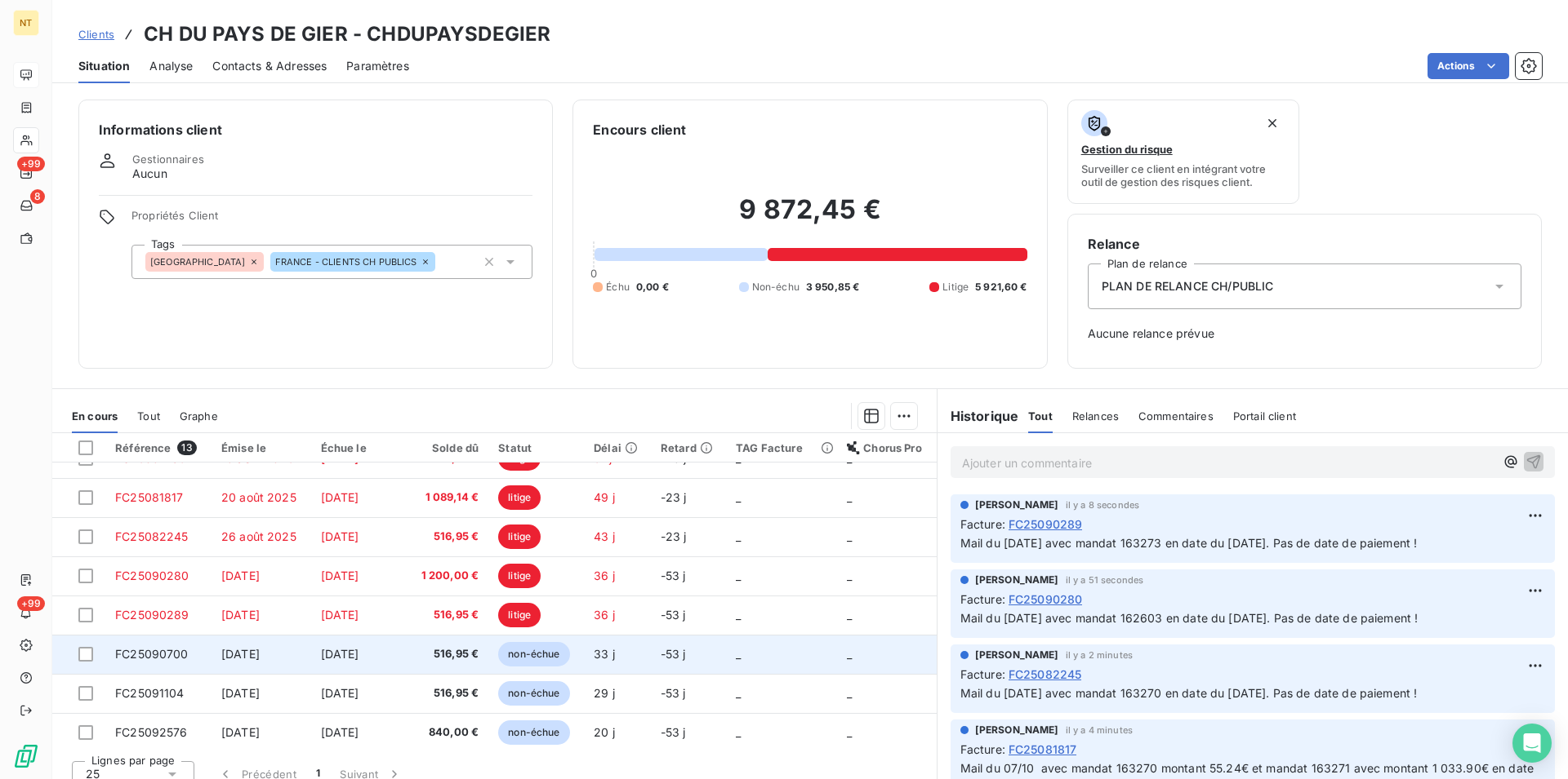
scroll to position [167, 0]
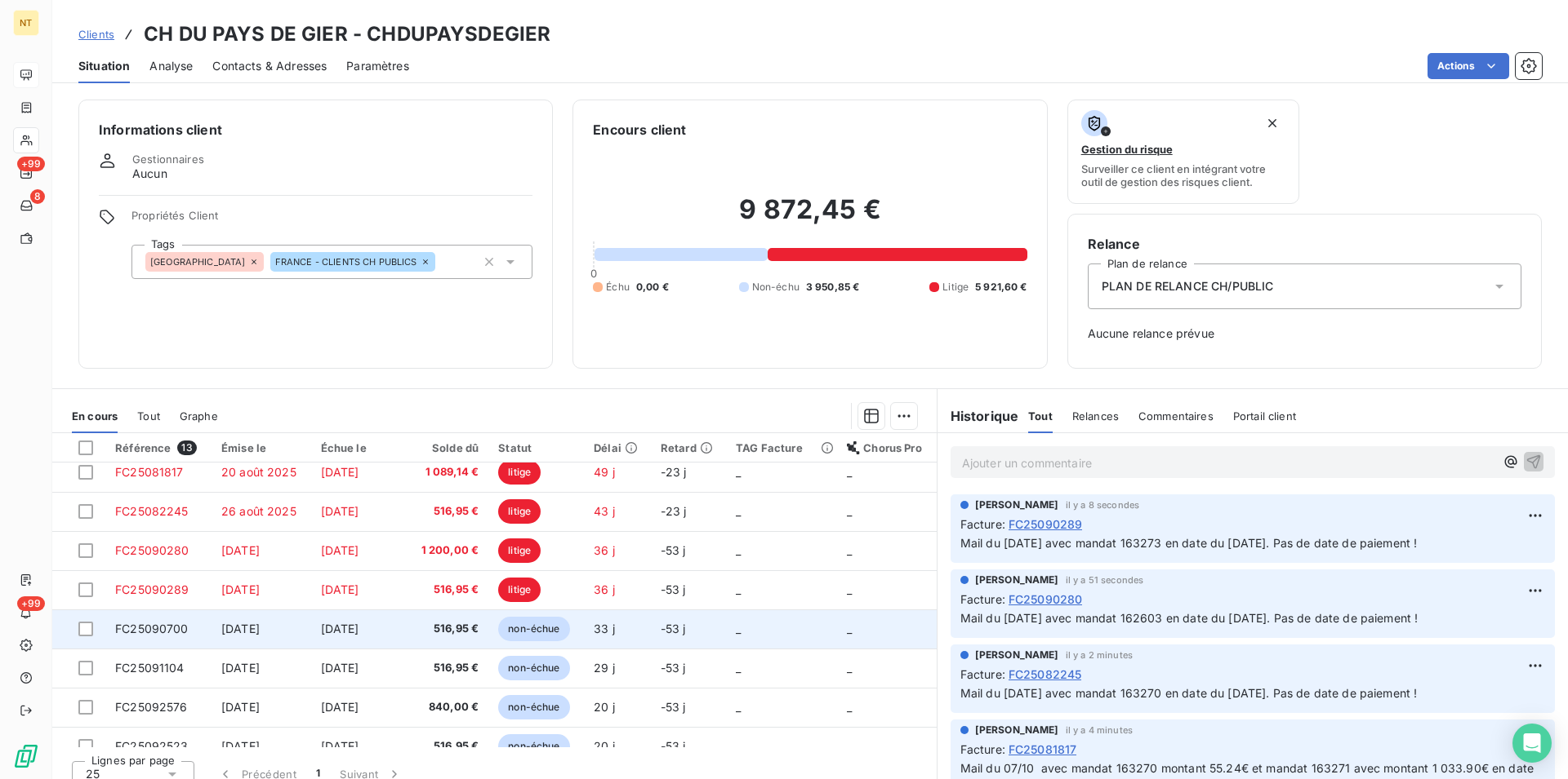
click at [198, 625] on td "FC25090700" at bounding box center [158, 629] width 107 height 40
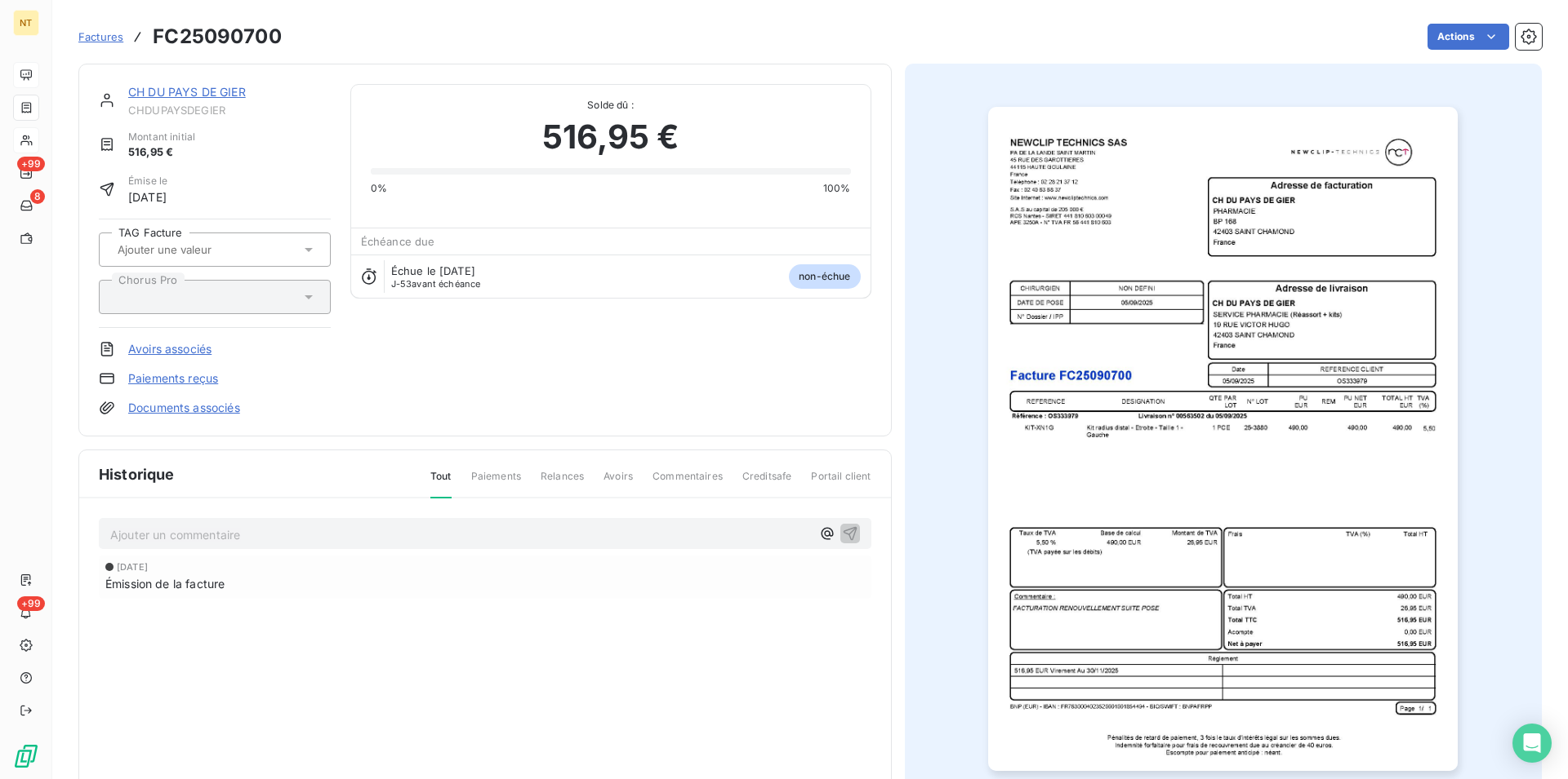
click at [221, 530] on p "Ajouter un commentaire ﻿" at bounding box center [460, 535] width 701 height 21
click at [331, 536] on span "Mail du [DATE] avec mandat 163270 en date du [DATE]. Pas de date de paiement !" at bounding box center [339, 533] width 458 height 14
click at [843, 530] on icon "button" at bounding box center [849, 532] width 16 height 16
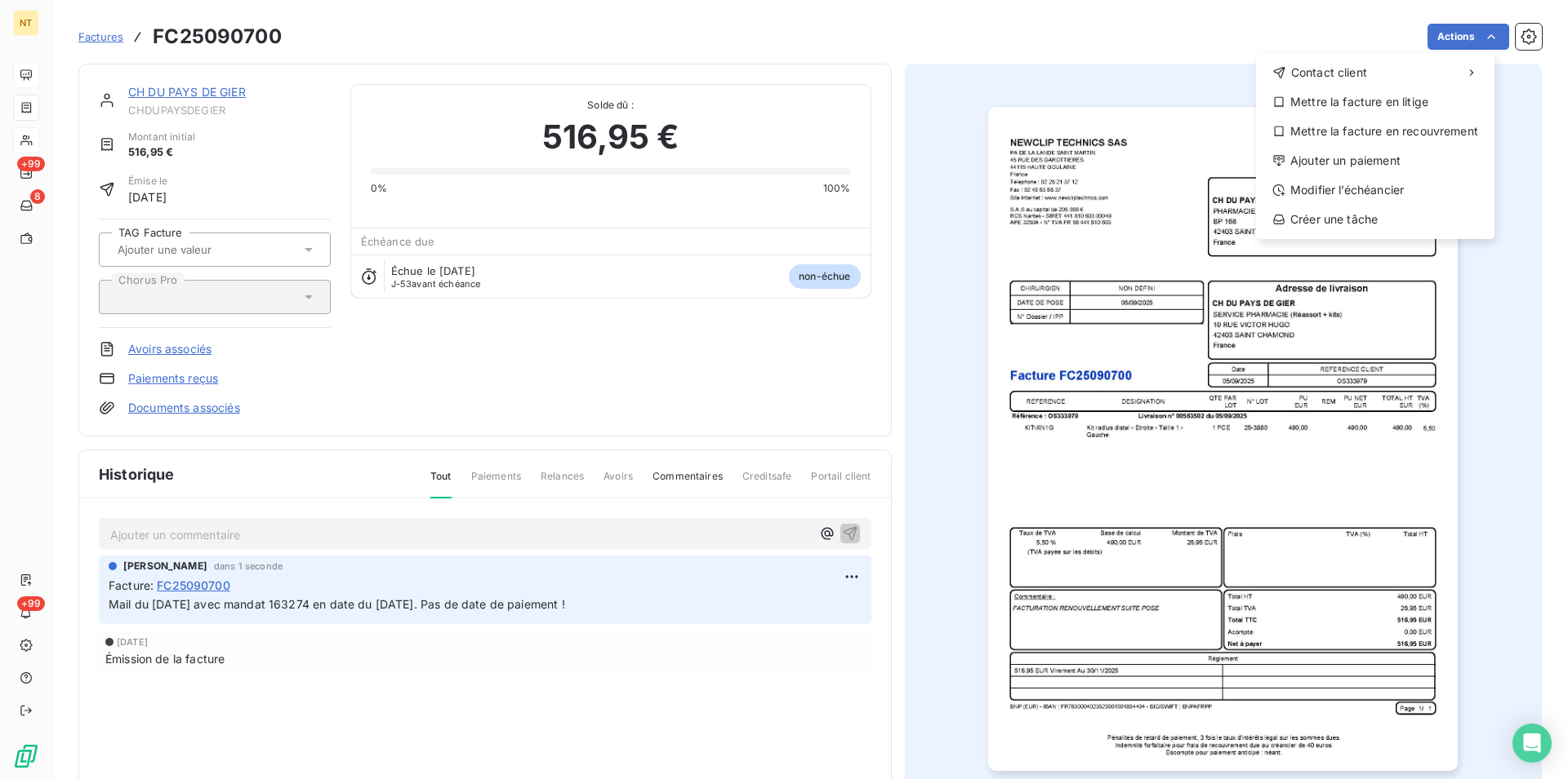
click at [1473, 37] on html "NT +99 8 +99 Factures FC25090700 Actions Contact client Mettre la facture en li…" at bounding box center [784, 390] width 1568 height 779
click at [1390, 101] on div "Mettre la facture en litige" at bounding box center [1375, 102] width 225 height 26
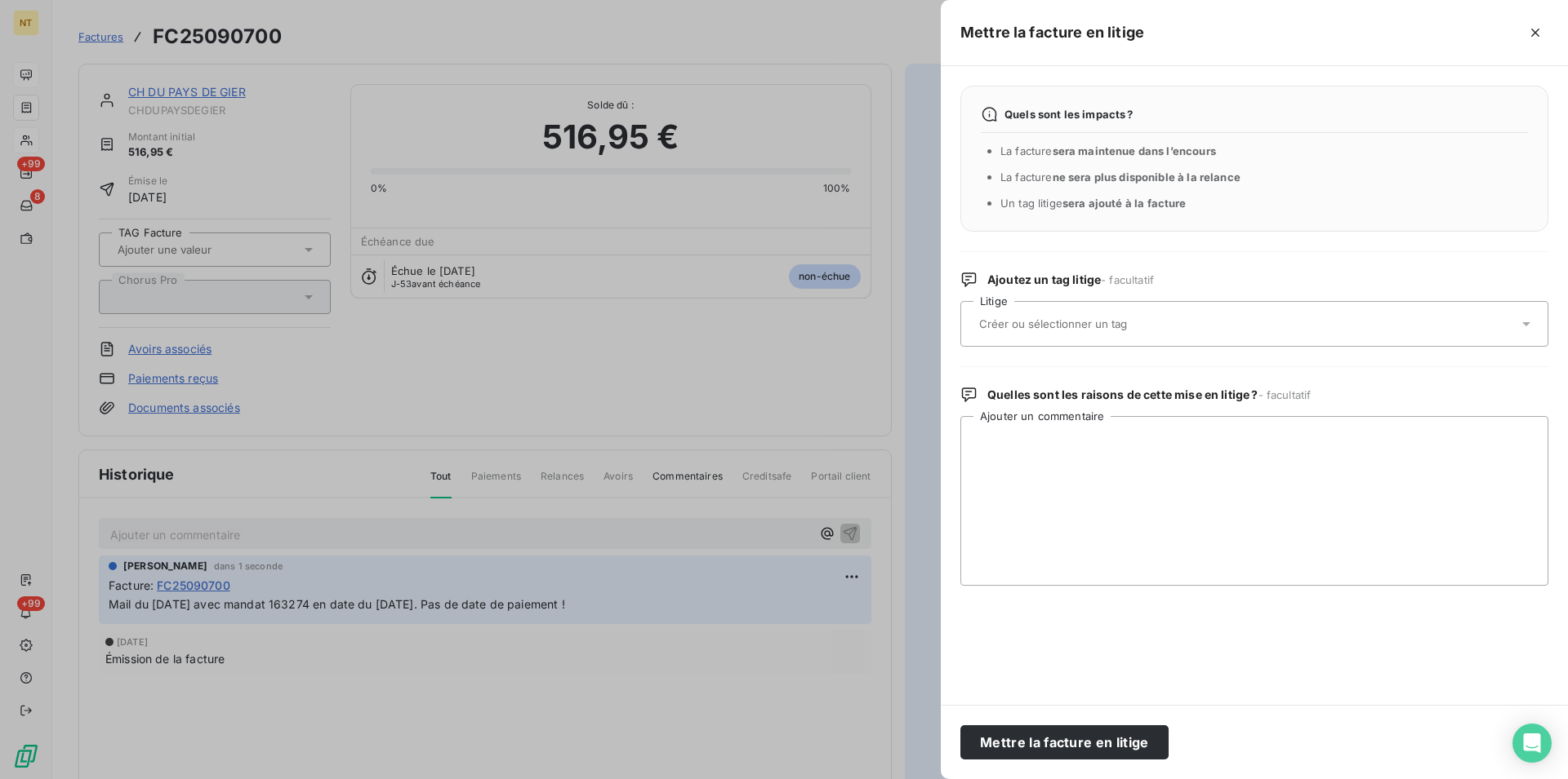
click at [1164, 313] on div at bounding box center [1245, 323] width 543 height 34
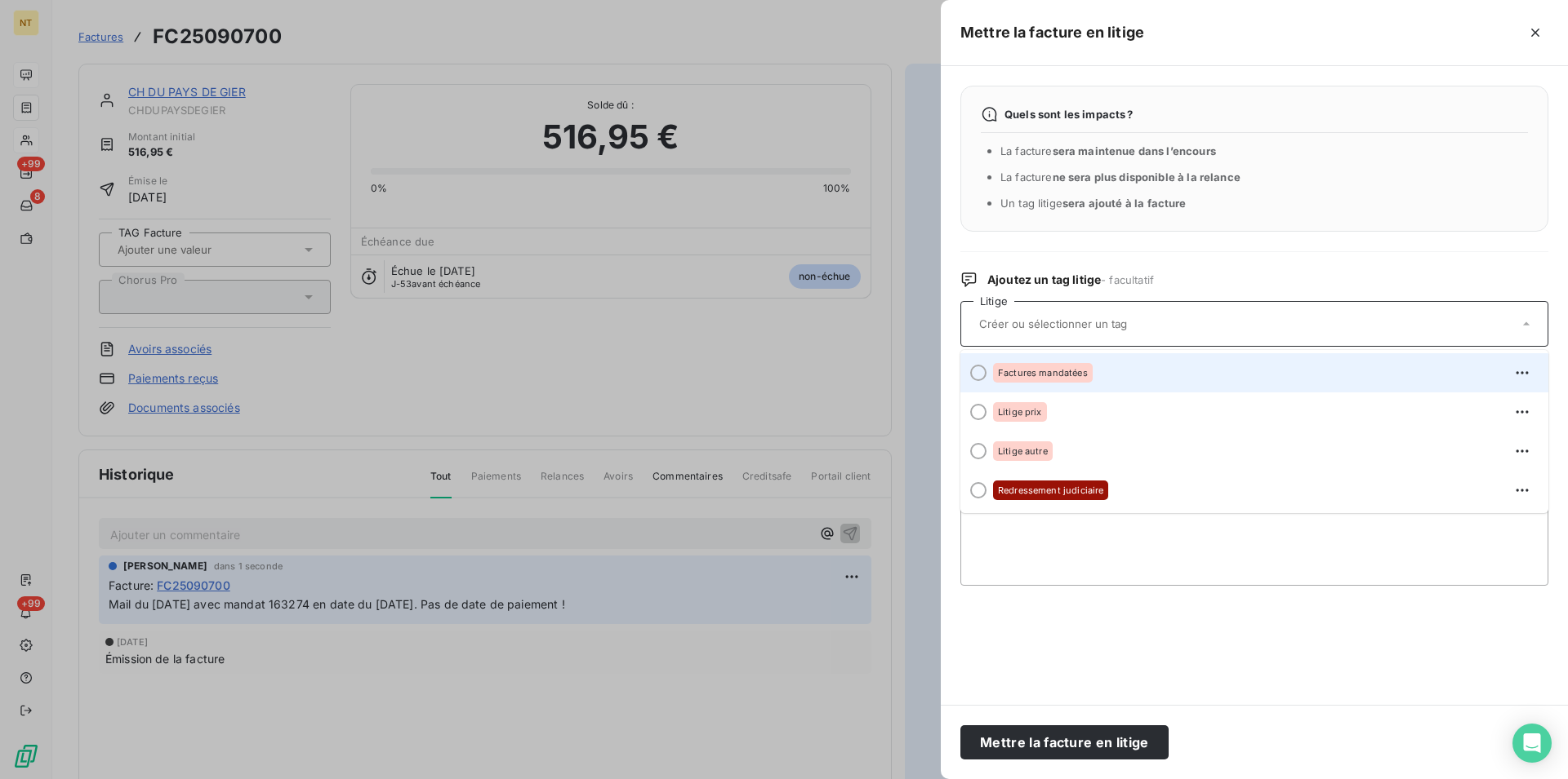
click at [979, 373] on div at bounding box center [977, 373] width 16 height 16
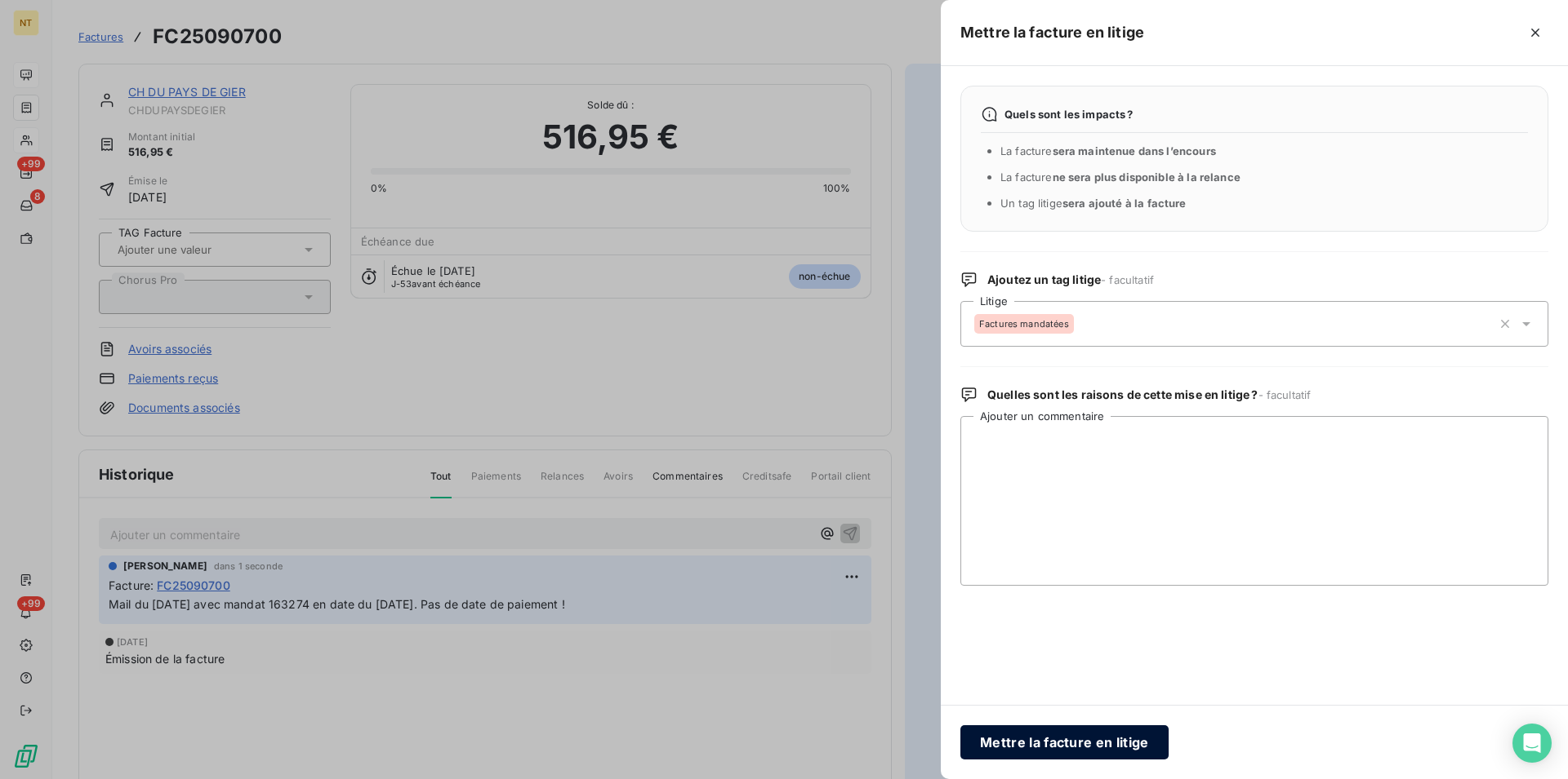
click at [1068, 744] on button "Mettre la facture en litige" at bounding box center [1064, 742] width 209 height 34
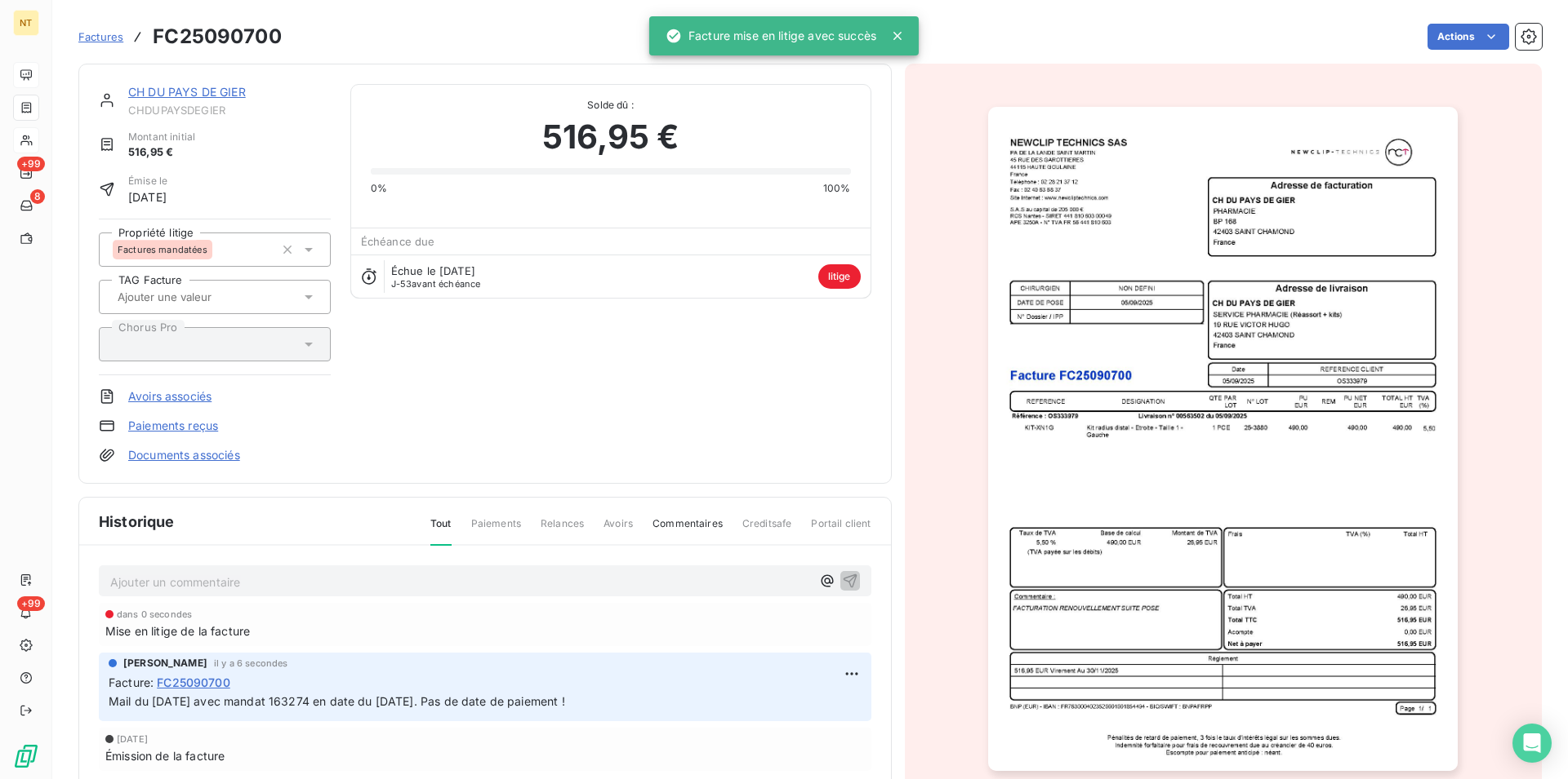
click at [184, 95] on link "CH DU PAYS DE GIER" at bounding box center [187, 91] width 118 height 14
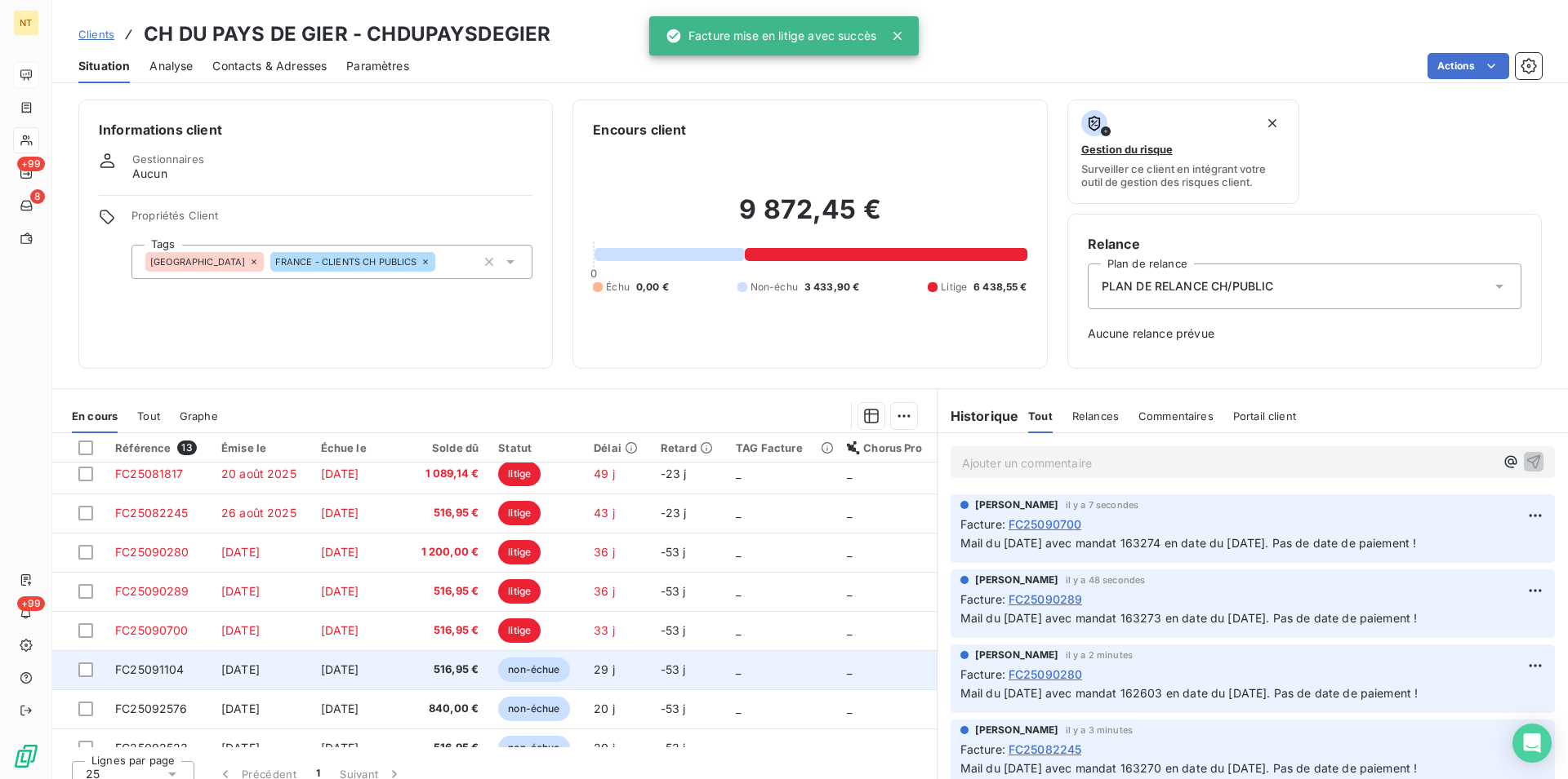
scroll to position [167, 0]
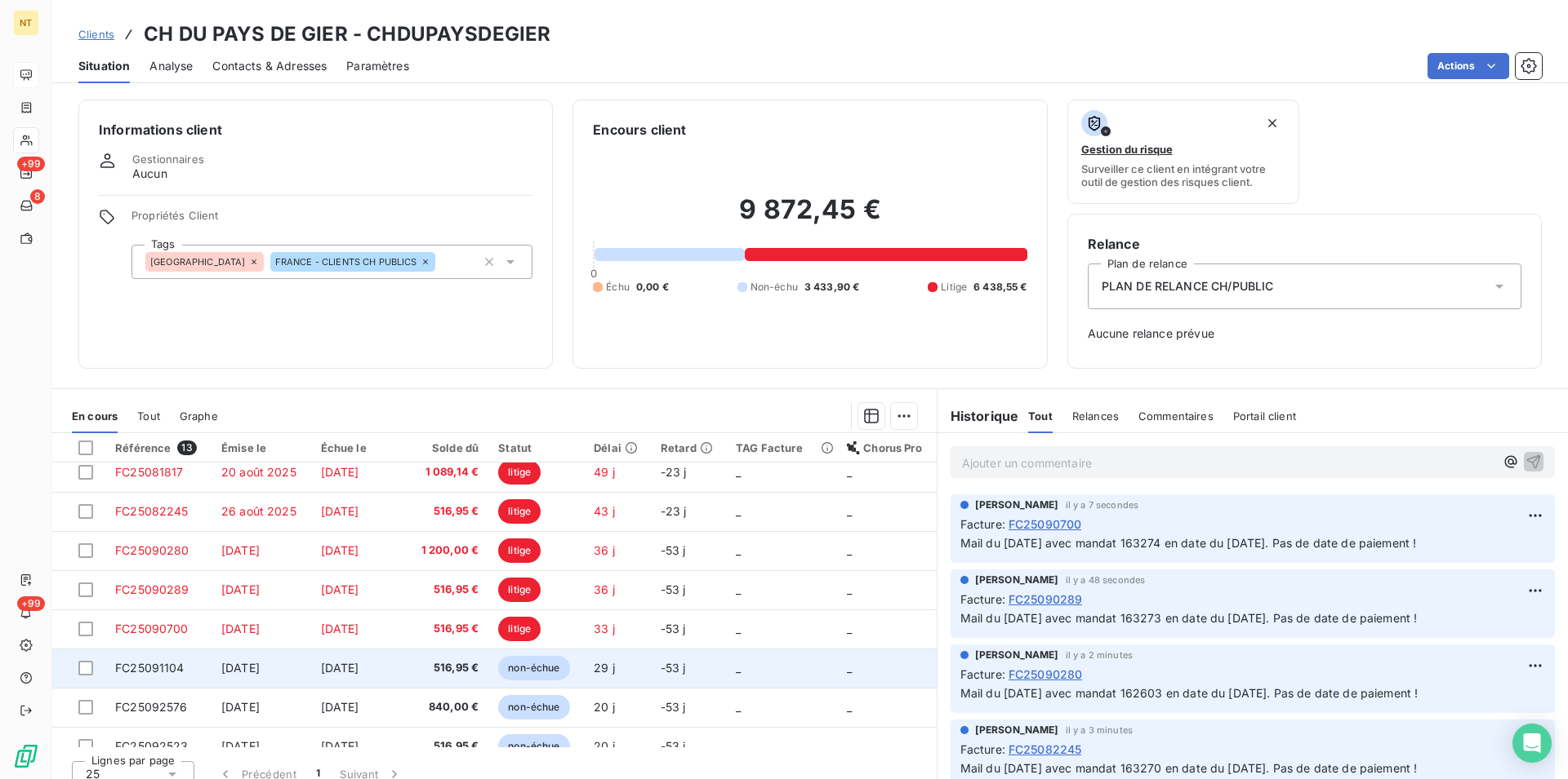
click at [138, 665] on span "FC25091104" at bounding box center [150, 668] width 70 height 14
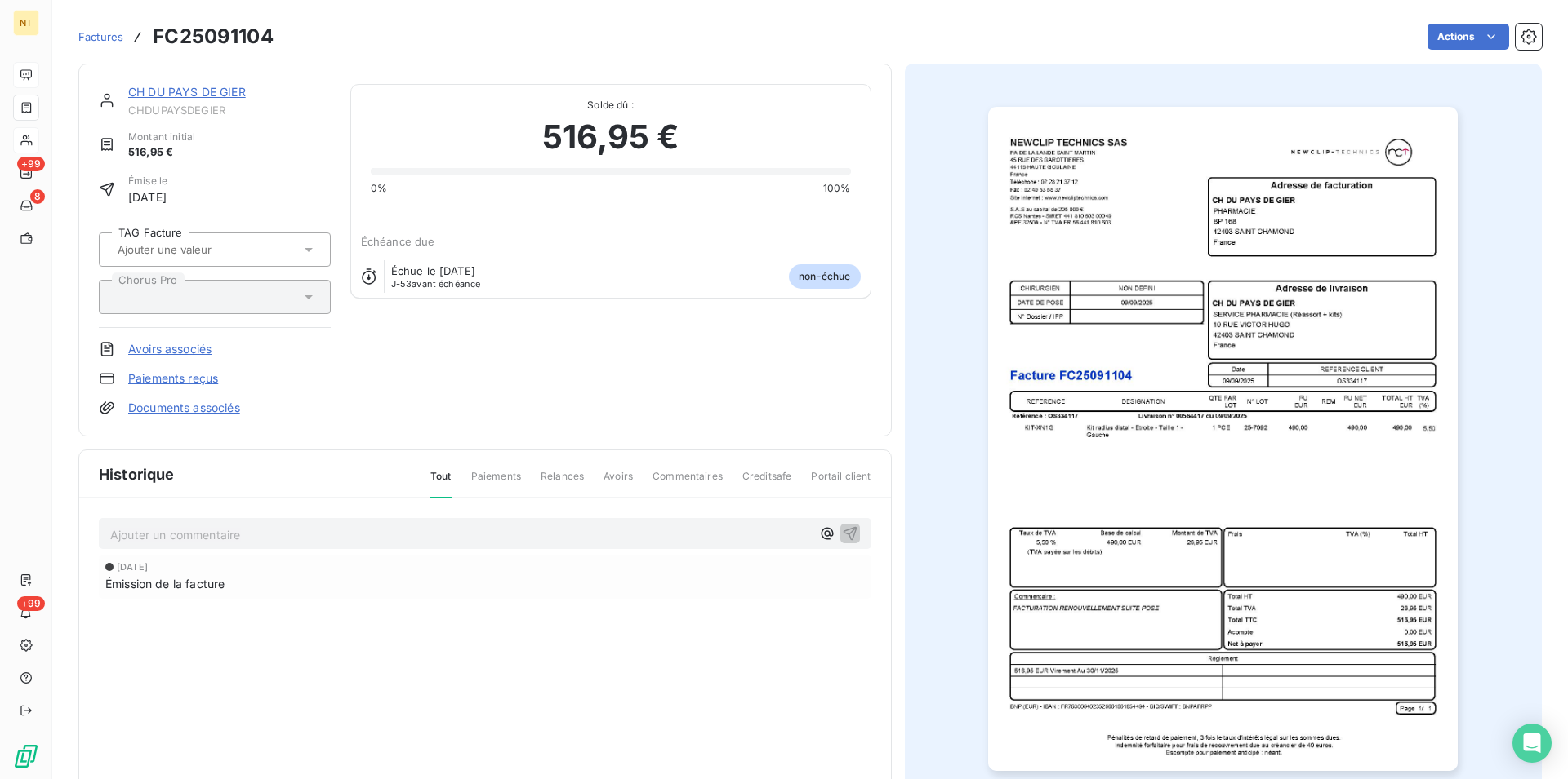
click at [184, 531] on p "Ajouter un commentaire ﻿" at bounding box center [460, 535] width 701 height 21
click at [330, 535] on span "Mail du [DATE] avec mandat 163270 en date du [DATE]. Pas de date de paiement !" at bounding box center [339, 533] width 458 height 14
click at [842, 527] on icon "button" at bounding box center [849, 532] width 16 height 16
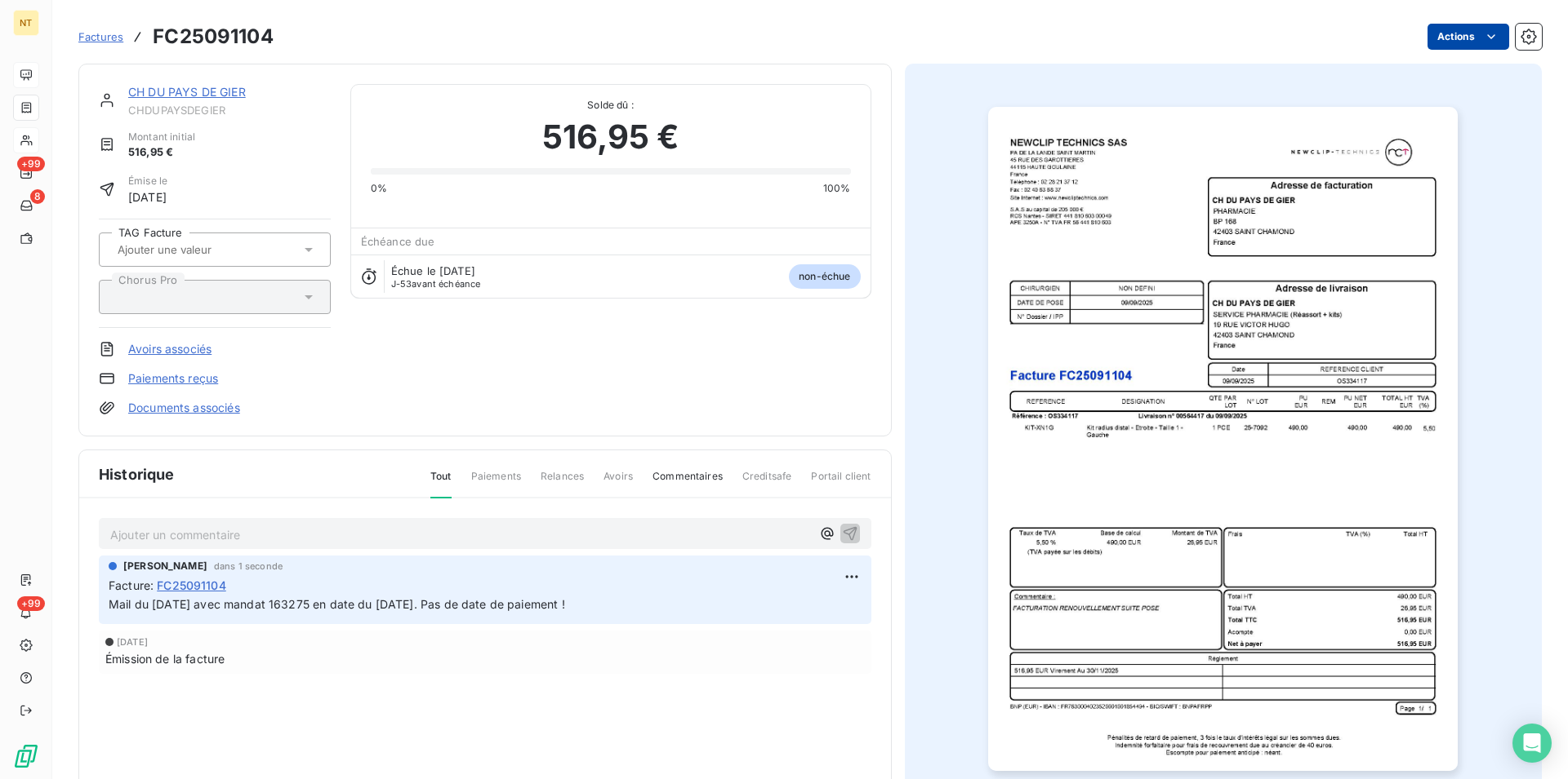
click at [1478, 37] on html "NT +99 8 +99 Factures FC25091104 Actions CH DU PAYS DE GIER CHDUPAYSDEGIER Mont…" at bounding box center [784, 390] width 1568 height 779
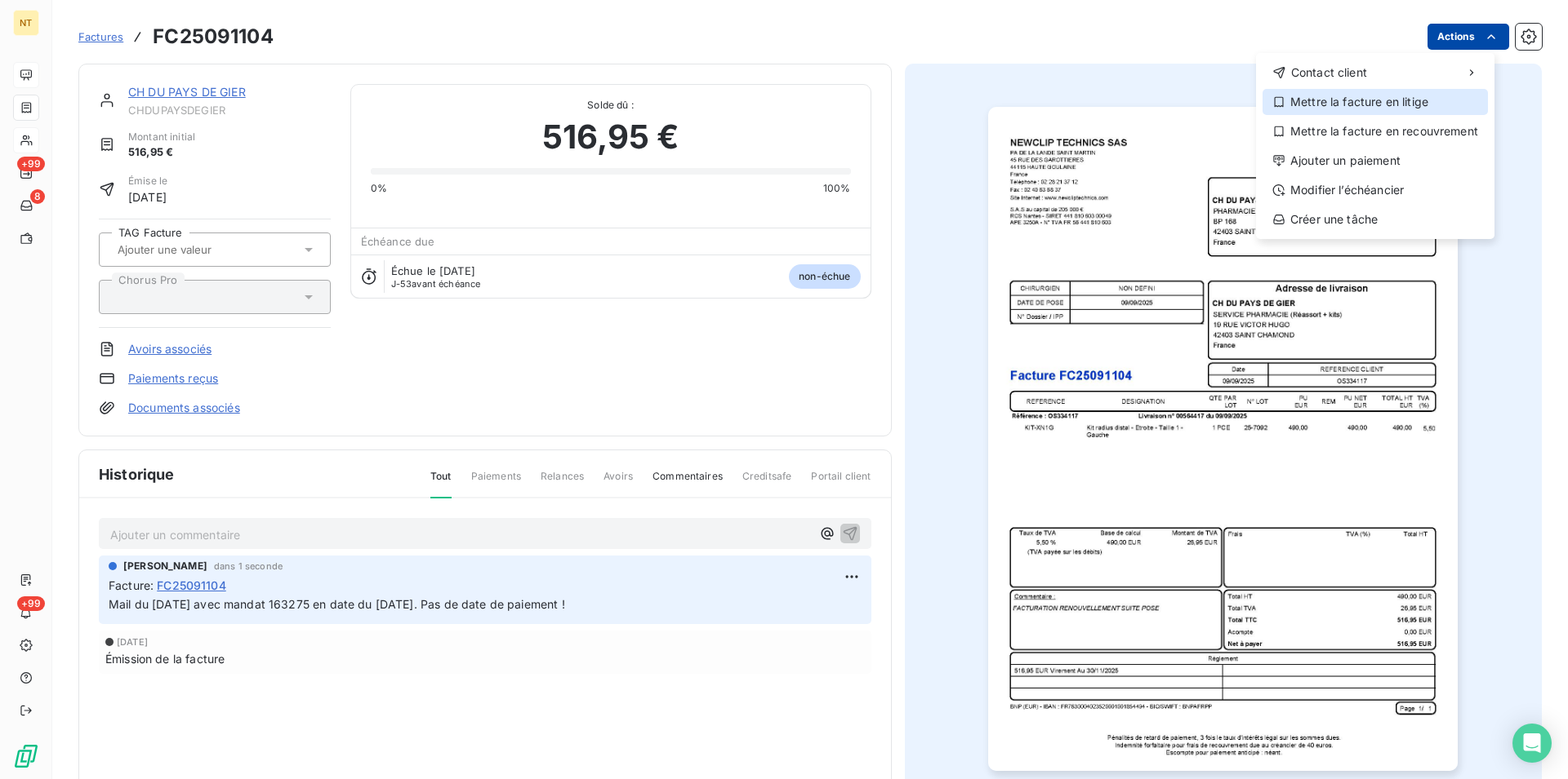
click at [1420, 104] on div "Mettre la facture en litige" at bounding box center [1375, 102] width 225 height 26
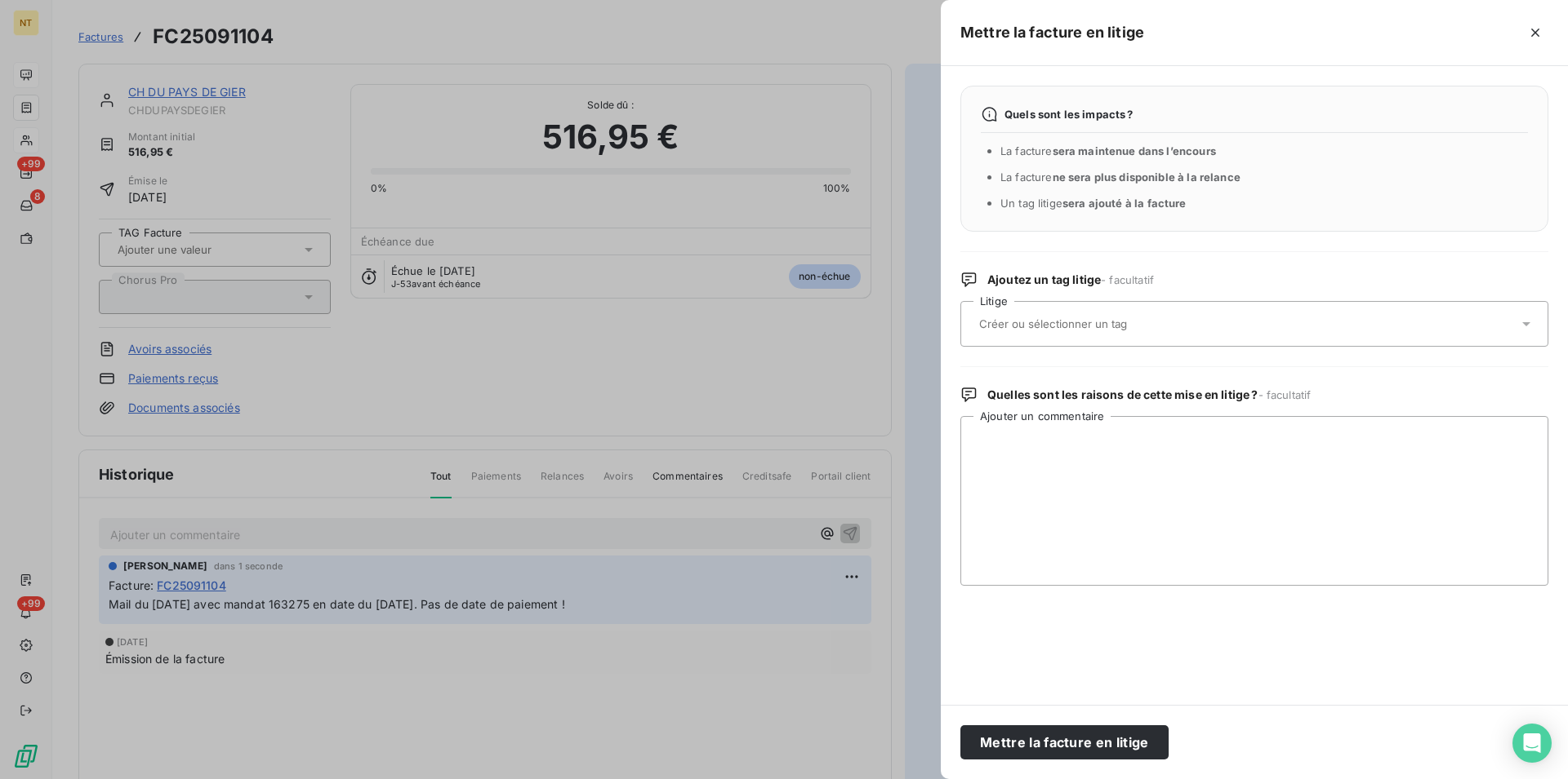
click at [1096, 325] on input "text" at bounding box center [1096, 324] width 238 height 15
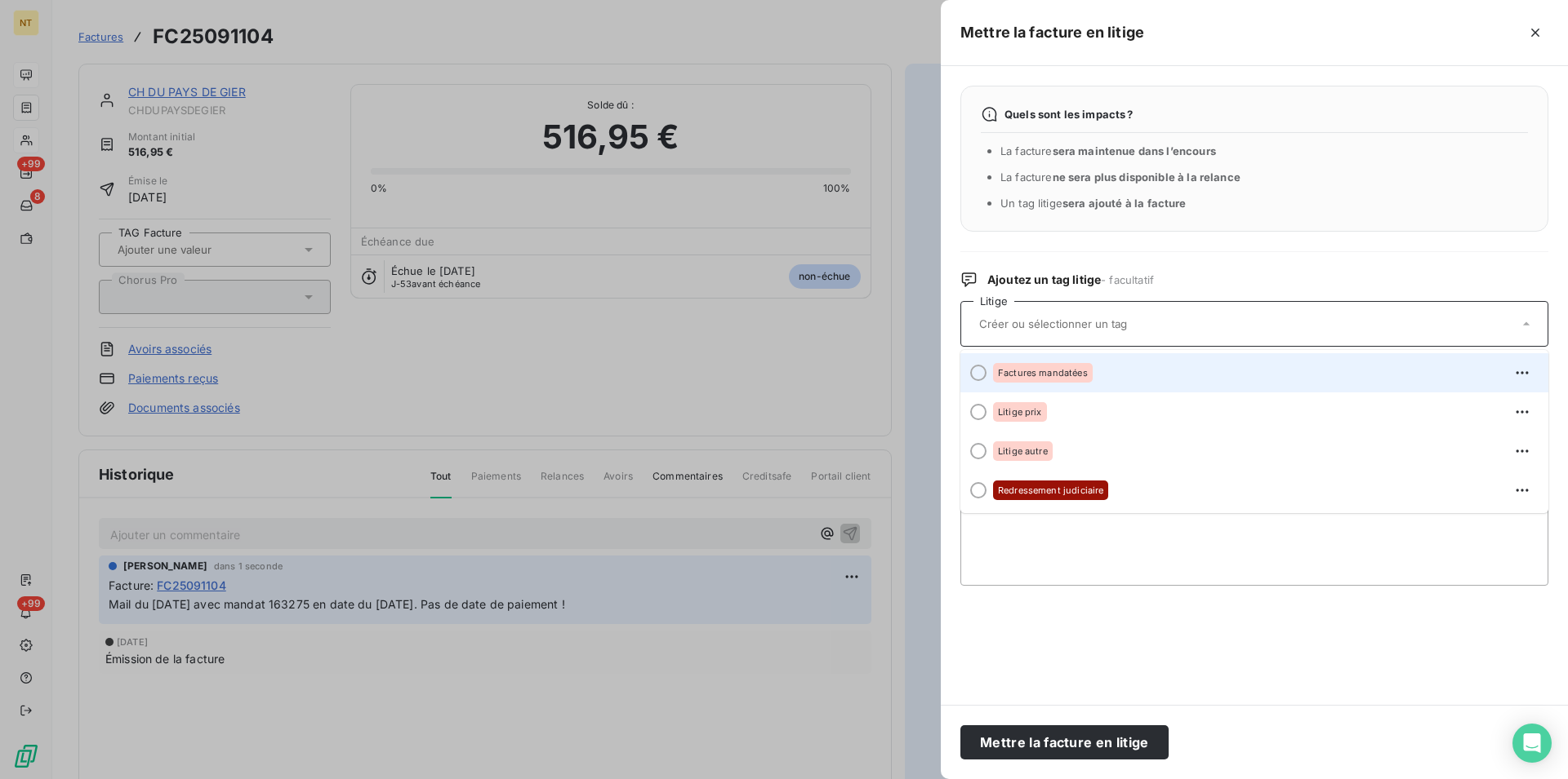
click at [975, 373] on div at bounding box center [977, 373] width 16 height 16
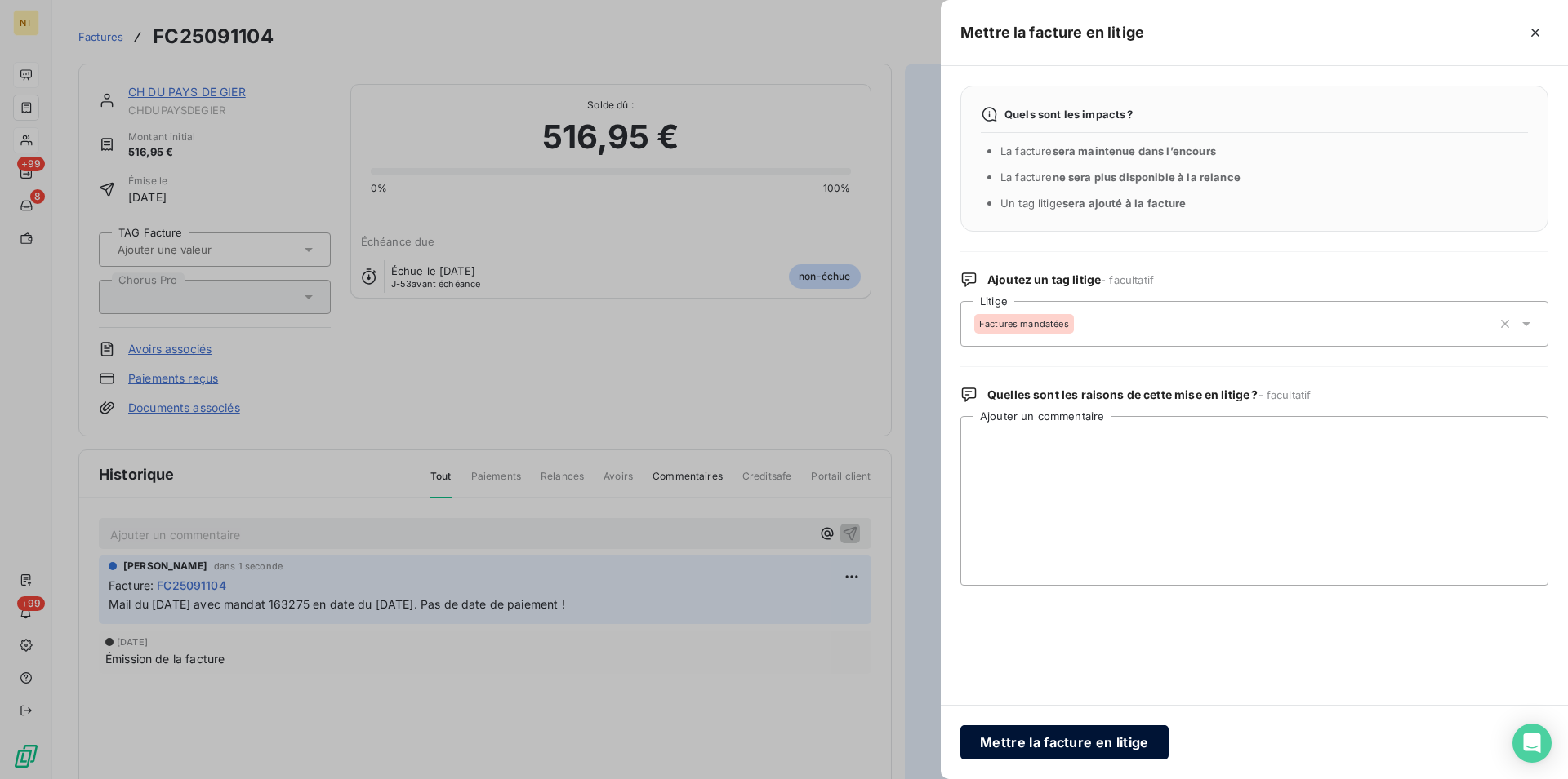
click at [1022, 738] on button "Mettre la facture en litige" at bounding box center [1064, 742] width 209 height 34
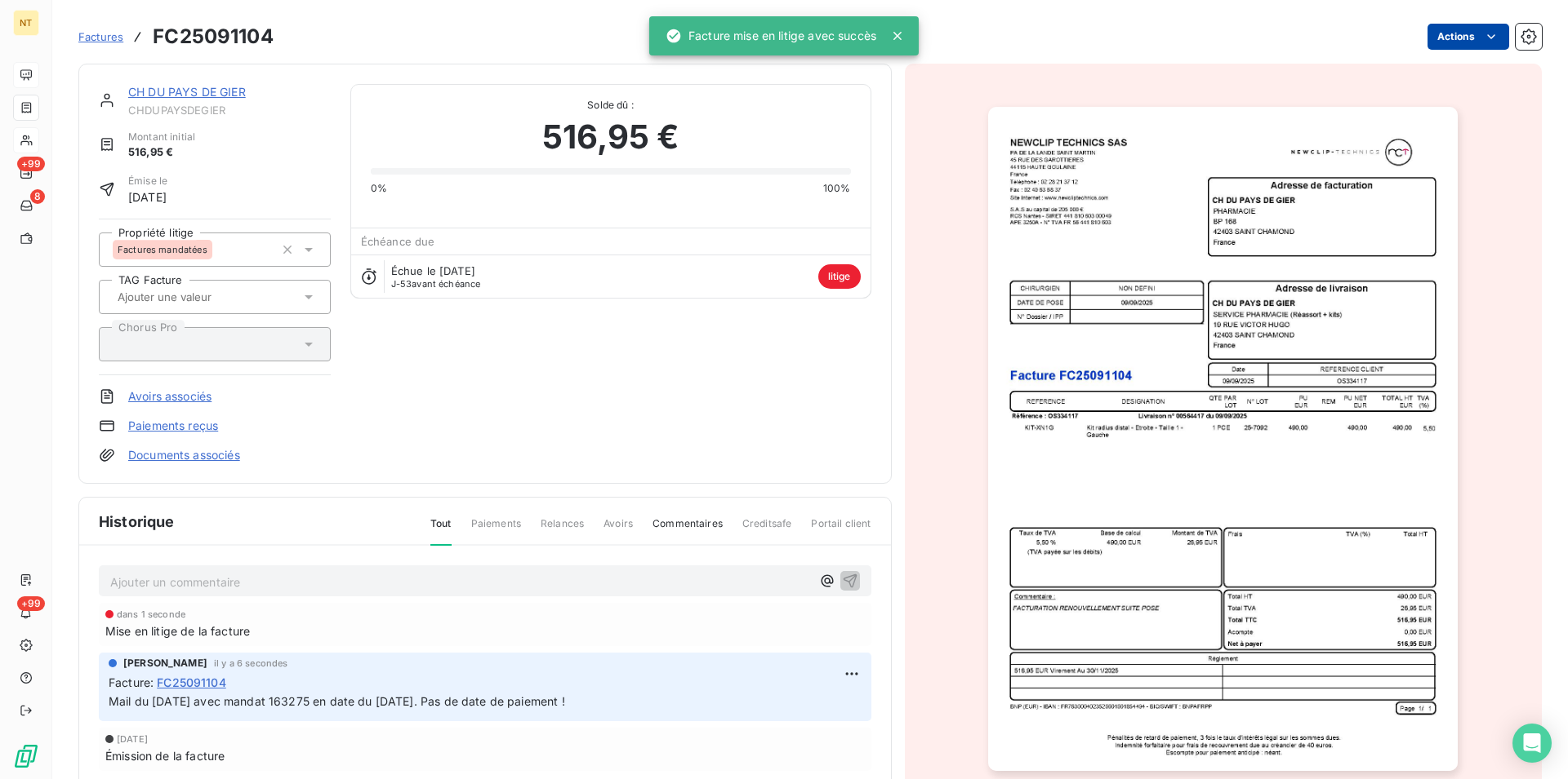
drag, startPoint x: 196, startPoint y: 79, endPoint x: 200, endPoint y: 92, distance: 13.6
click at [199, 88] on div "CH DU PAYS DE GIER CHDUPAYSDEGIER Montant initial 516,95 € Émise le [DATE] Prop…" at bounding box center [485, 274] width 813 height 421
click at [201, 95] on link "CH DU PAYS DE GIER" at bounding box center [187, 91] width 118 height 14
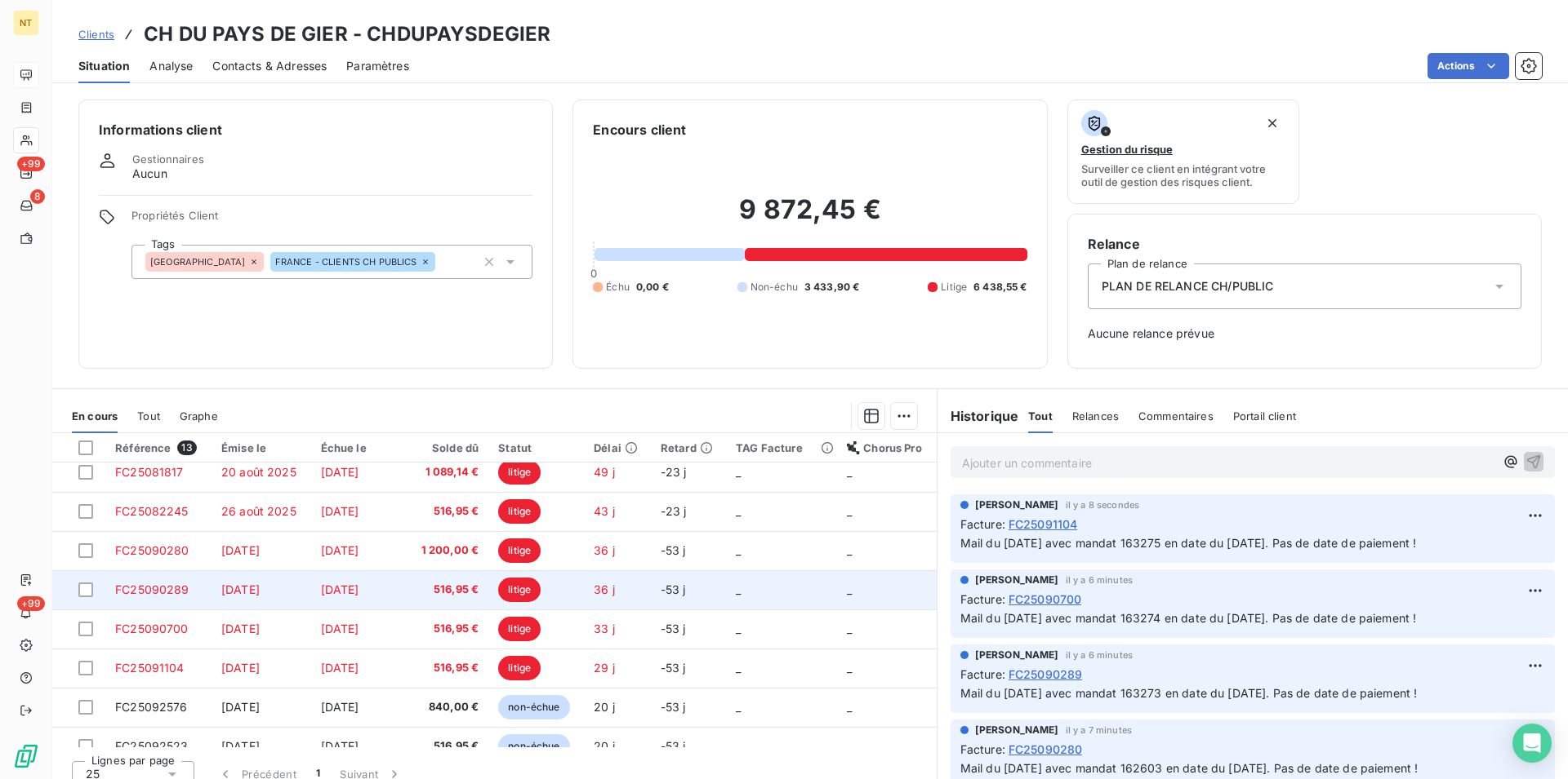
scroll to position [225, 0]
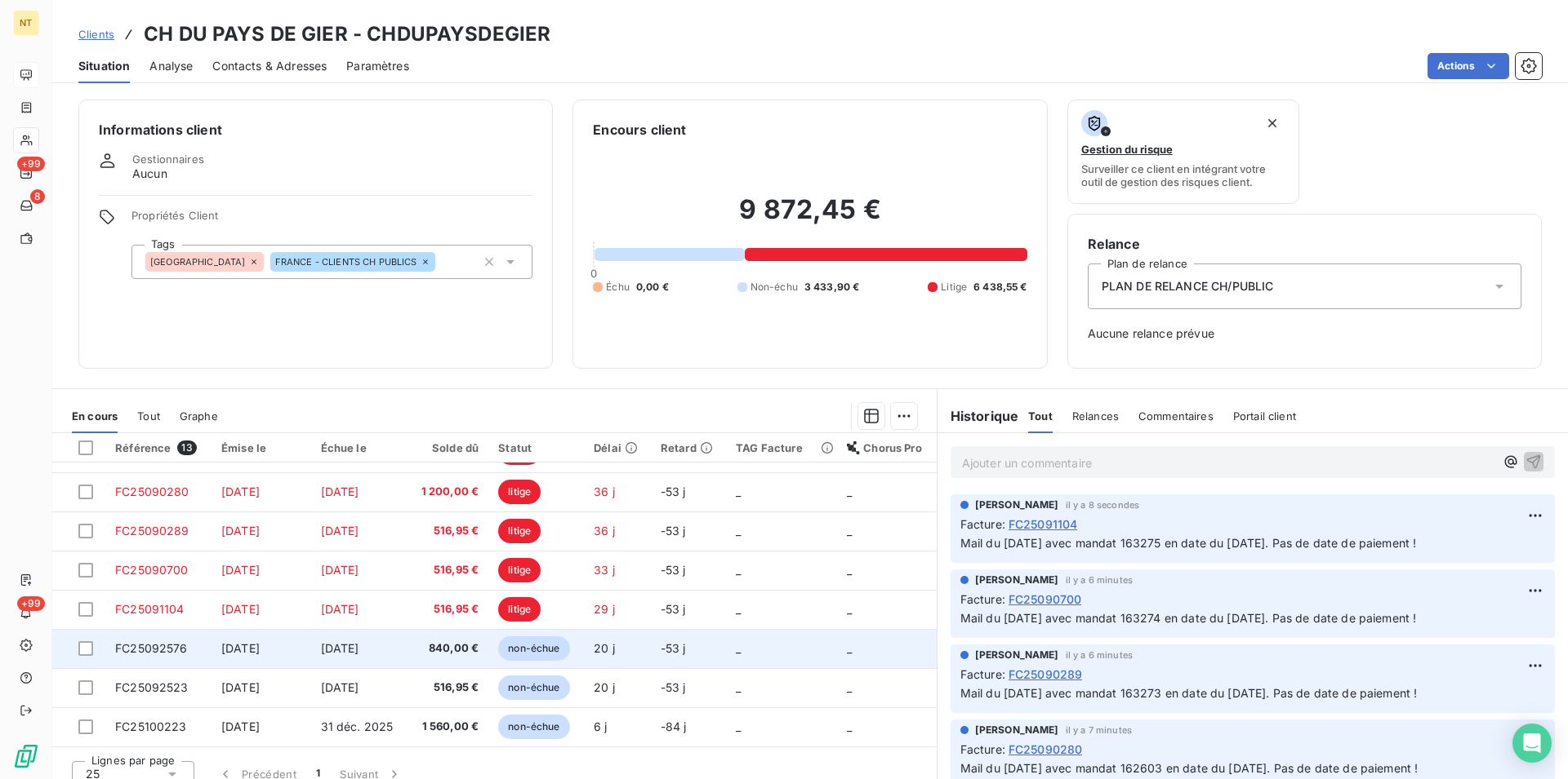
click at [159, 649] on span "FC25092576" at bounding box center [151, 648] width 73 height 14
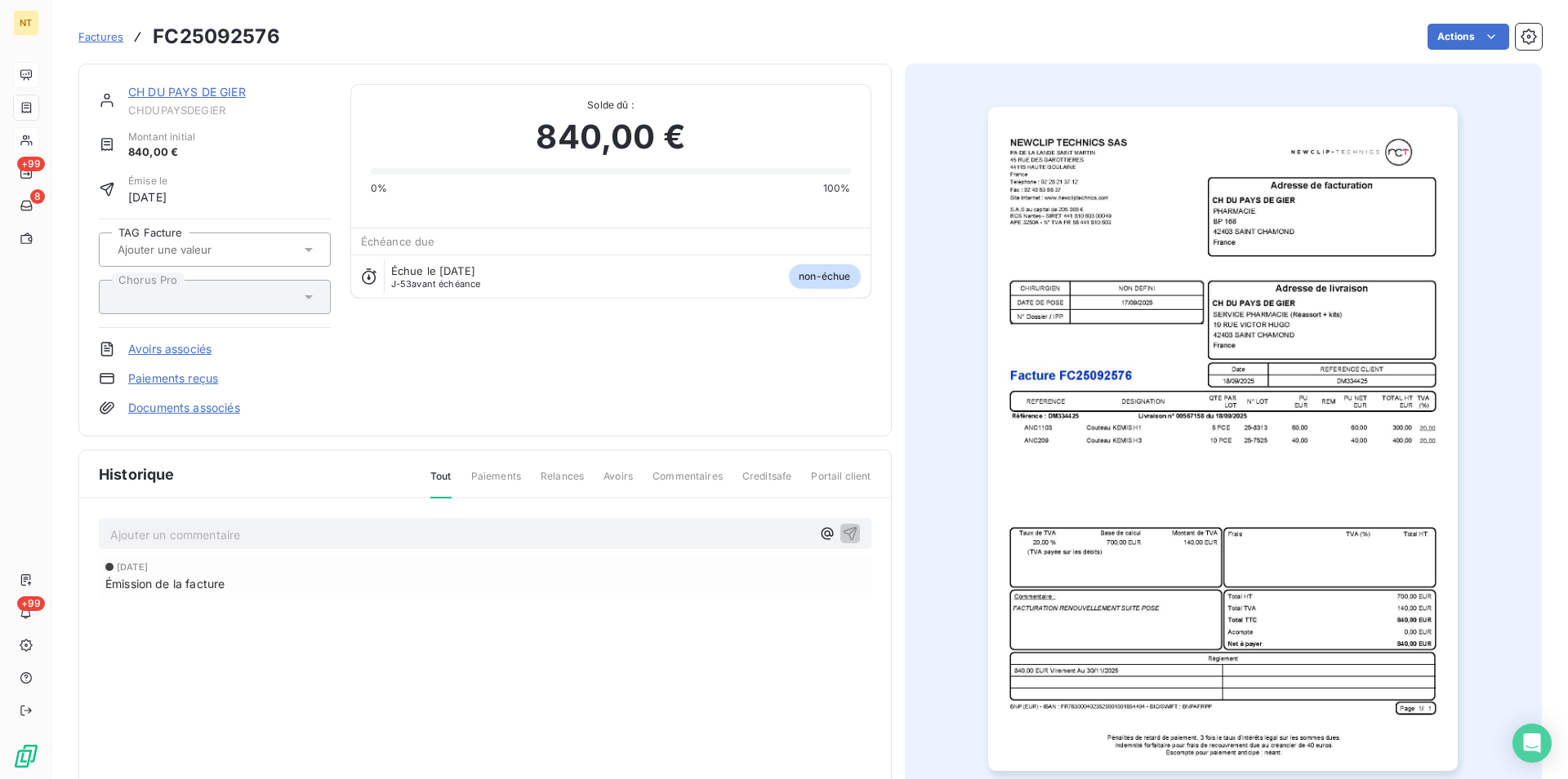
click at [175, 535] on p "Ajouter un commentaire ﻿" at bounding box center [460, 535] width 701 height 21
click at [332, 537] on span "Mail du [DATE] avec mandat 163270 en date du [DATE]. Pas de date de paiement !" at bounding box center [339, 533] width 458 height 14
click at [410, 533] on span "Mail du [DATE] avec mandat 163402 en date du [DATE]. Pas de date de paiement !" at bounding box center [339, 533] width 458 height 14
click at [842, 536] on icon "button" at bounding box center [849, 533] width 14 height 14
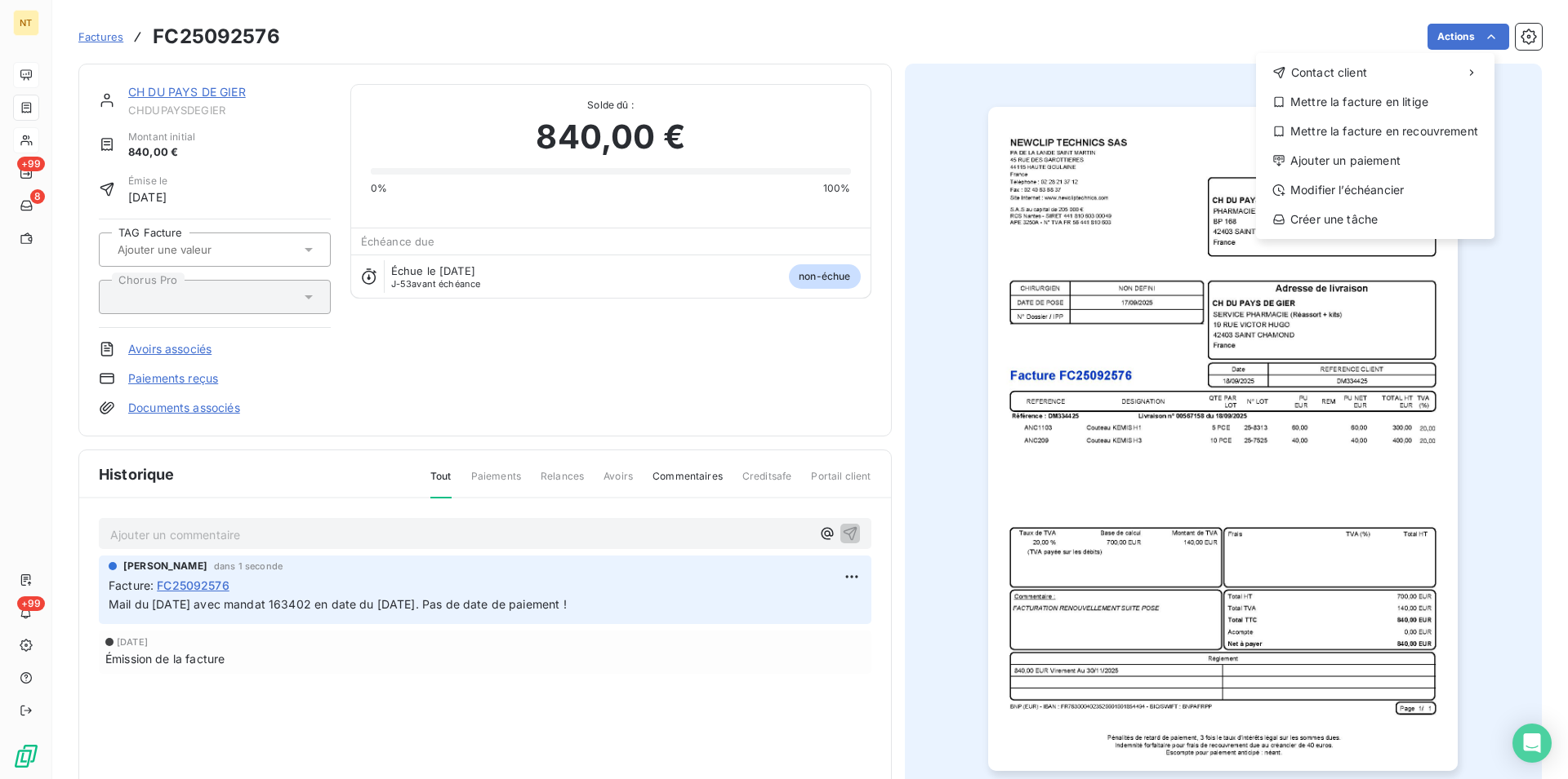
click at [1471, 36] on html "NT +99 8 +99 Factures FC25092576 Actions Contact client Mettre la facture en li…" at bounding box center [784, 390] width 1568 height 779
click at [1394, 102] on div "Mettre la facture en litige" at bounding box center [1375, 102] width 225 height 26
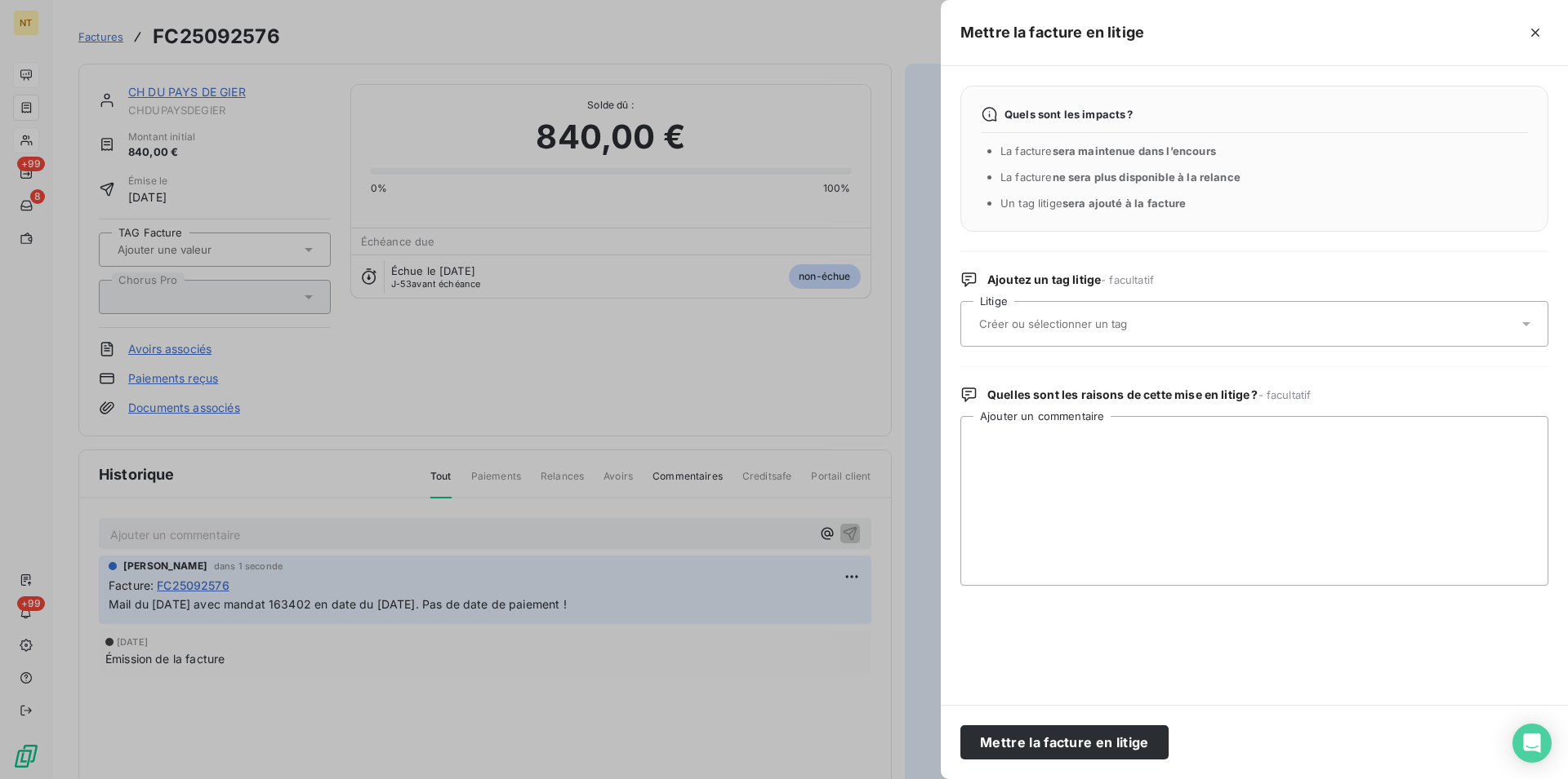
drag, startPoint x: 1114, startPoint y: 324, endPoint x: 1089, endPoint y: 339, distance: 29.2
click at [1114, 323] on input "text" at bounding box center [1096, 324] width 238 height 15
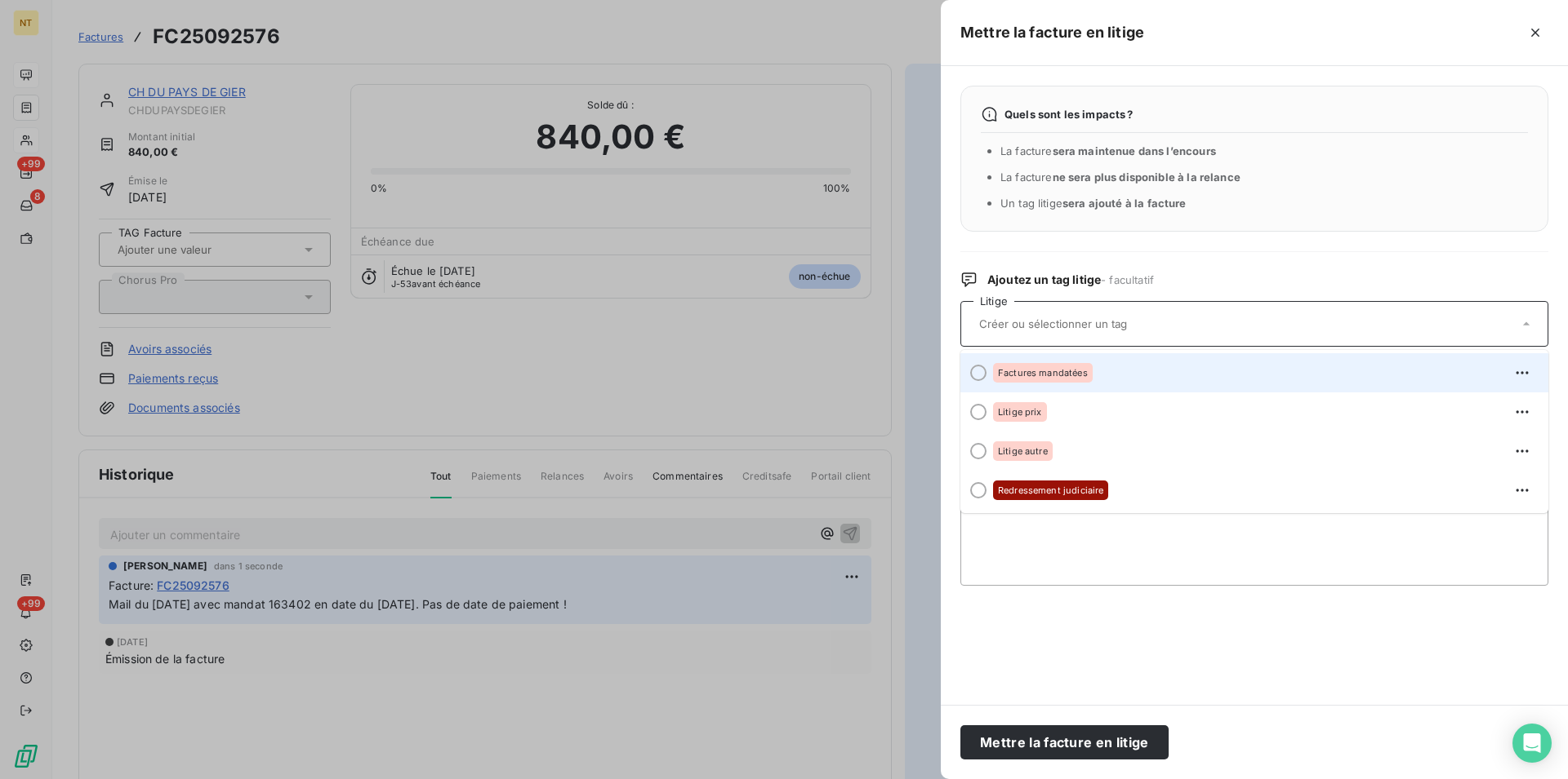
click at [980, 373] on div at bounding box center [977, 373] width 16 height 16
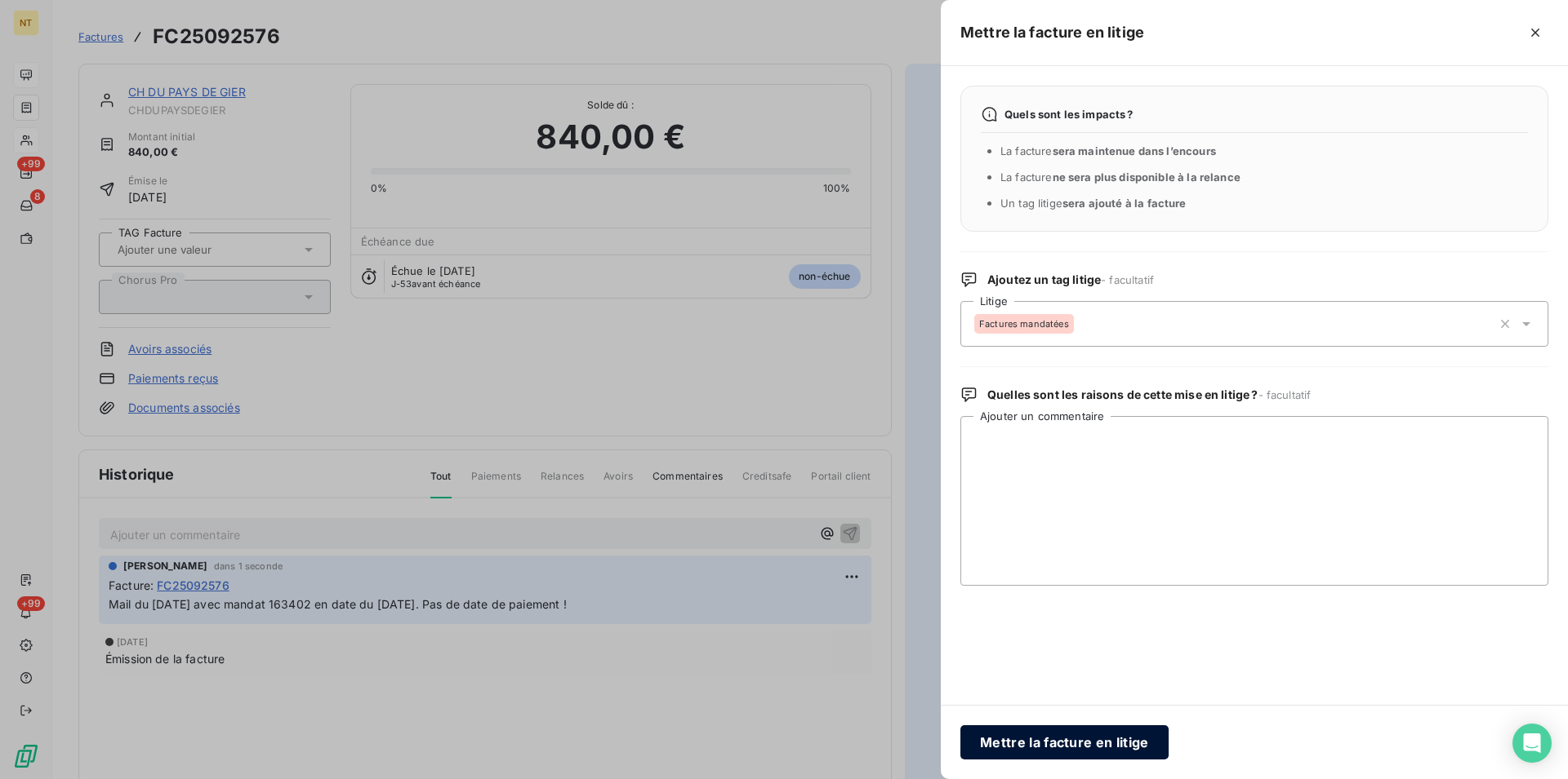
drag, startPoint x: 1069, startPoint y: 736, endPoint x: 1076, endPoint y: 748, distance: 13.9
click at [1073, 743] on button "Mettre la facture en litige" at bounding box center [1064, 742] width 209 height 34
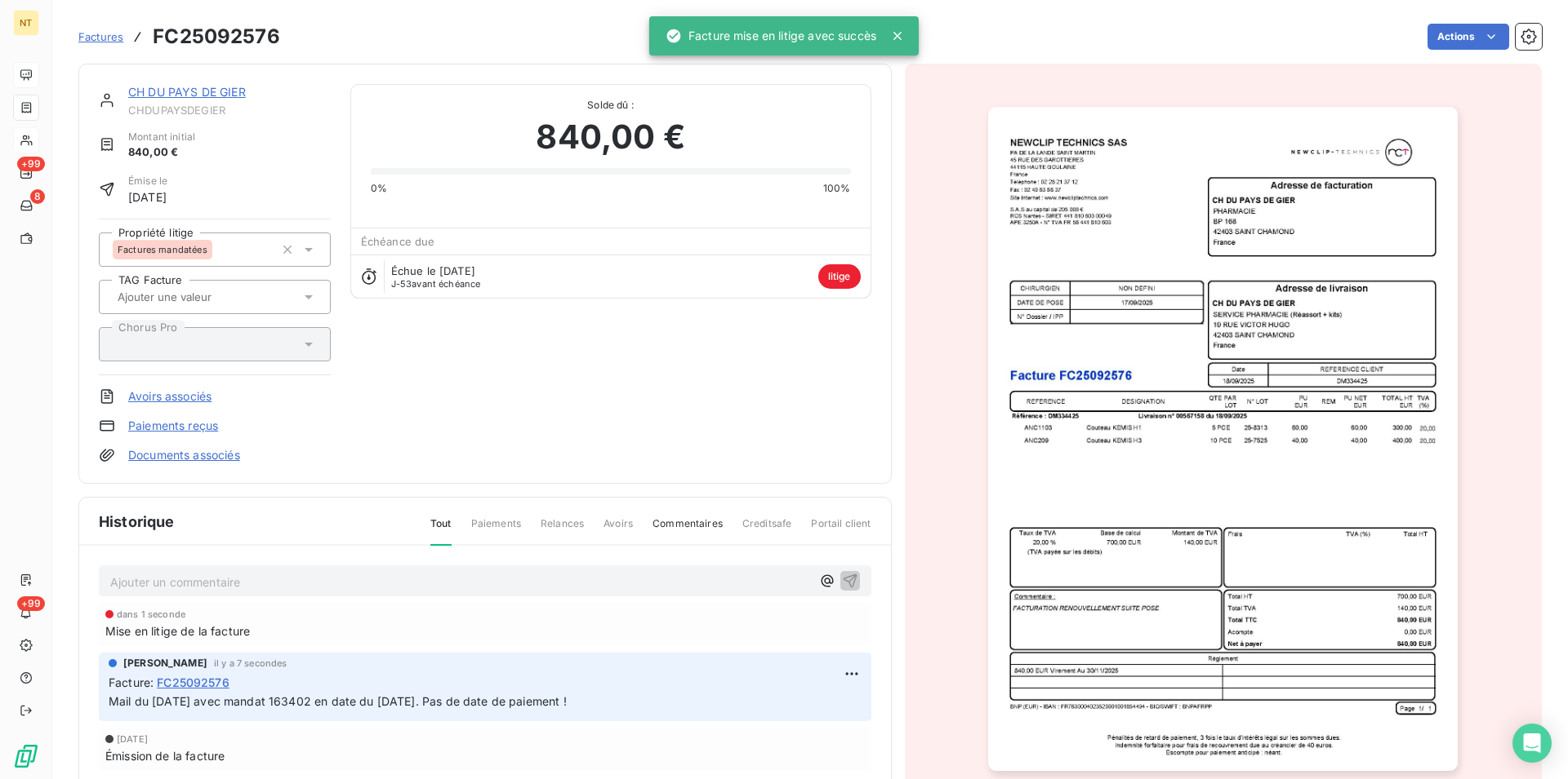
click at [192, 97] on link "CH DU PAYS DE GIER" at bounding box center [187, 91] width 118 height 14
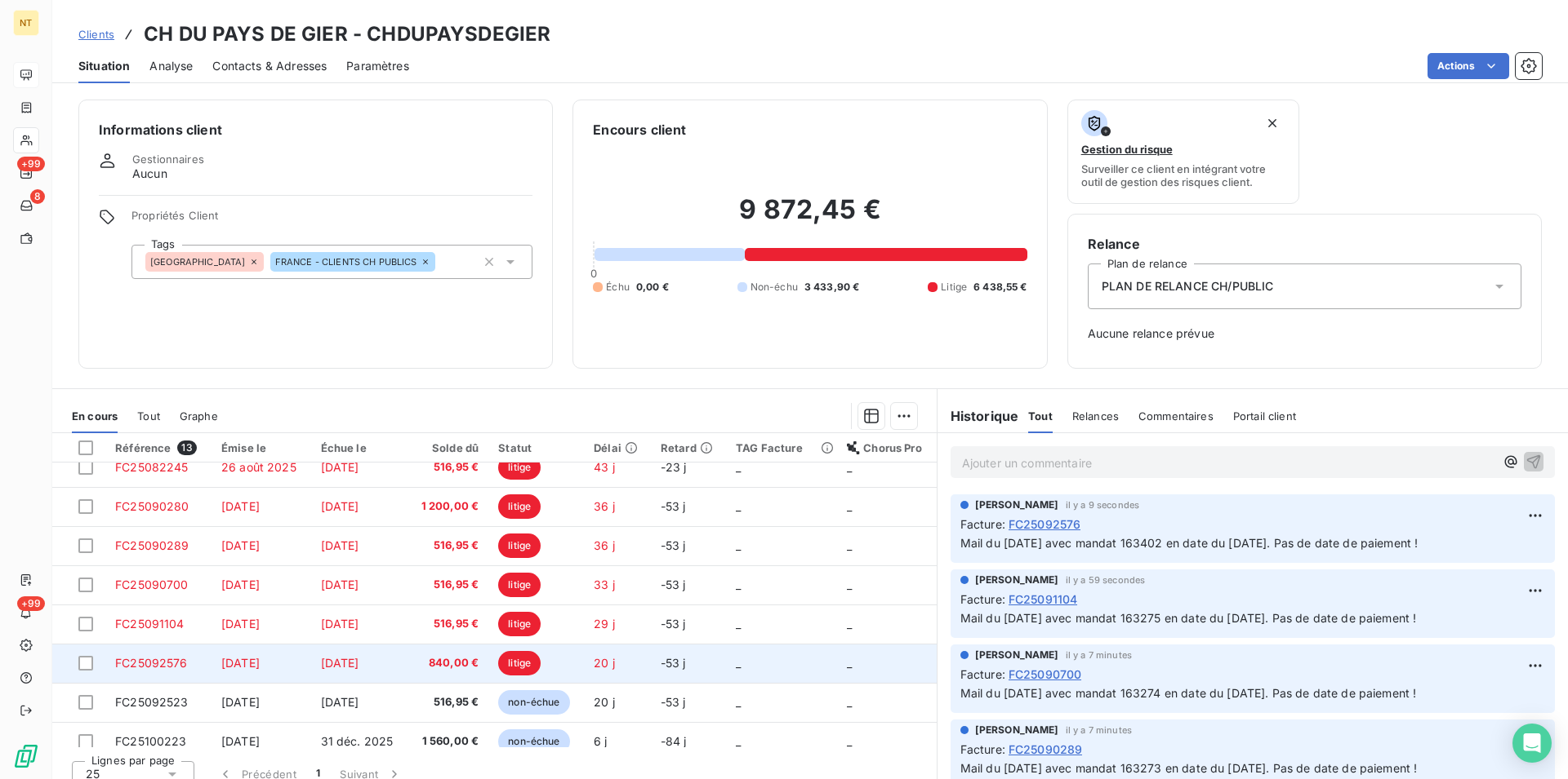
scroll to position [225, 0]
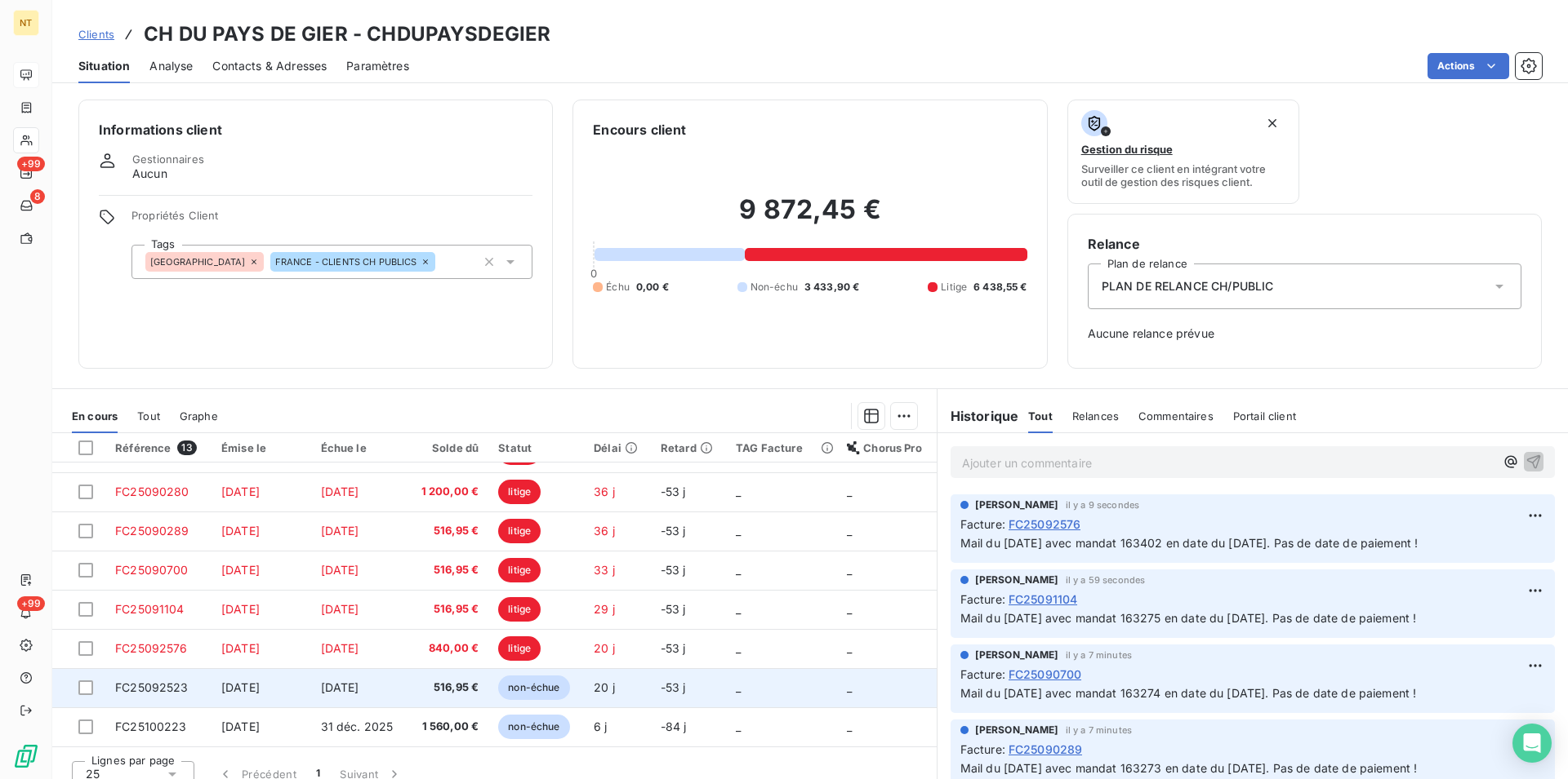
click at [136, 688] on span "FC25092523" at bounding box center [152, 688] width 74 height 14
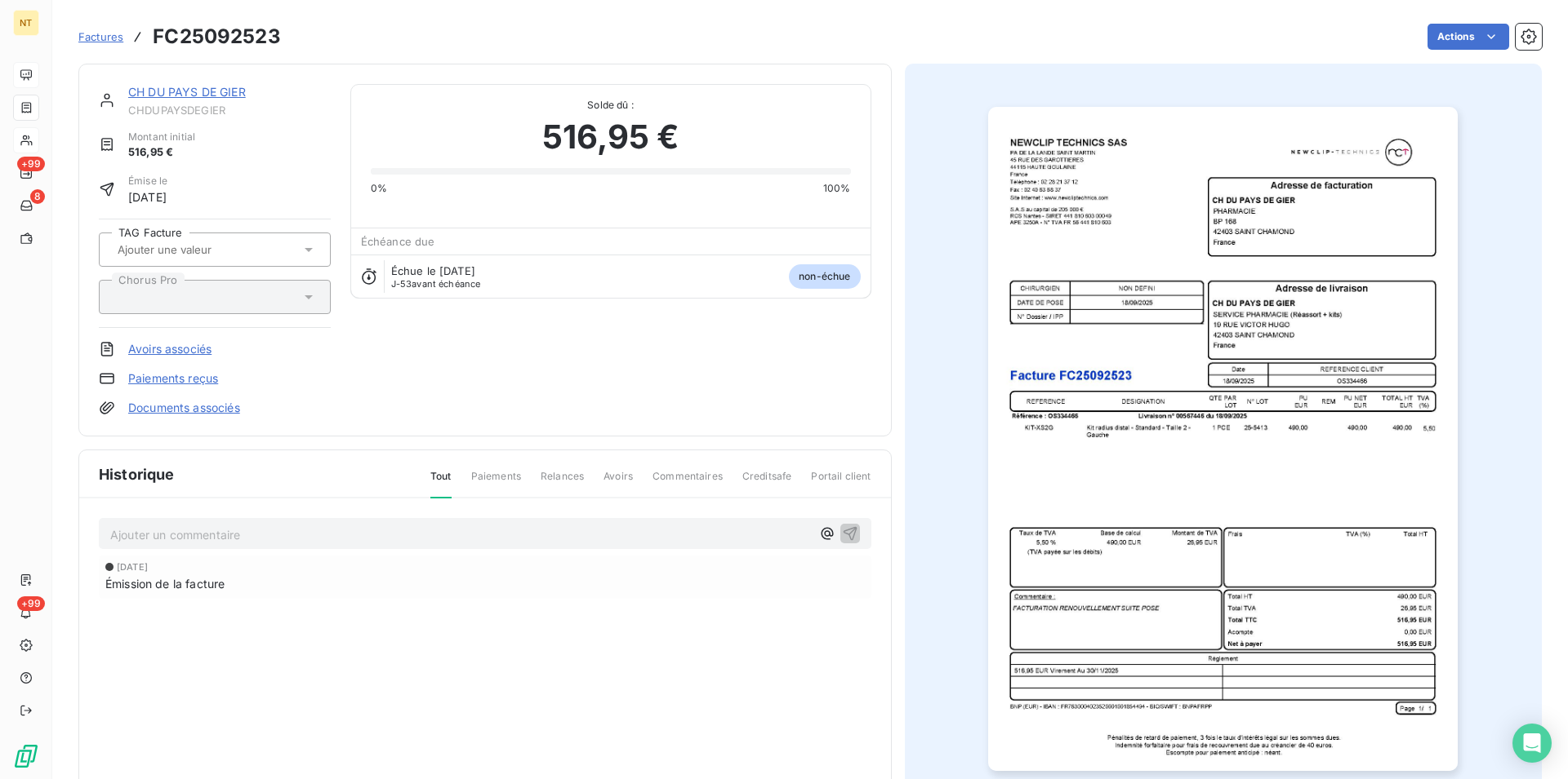
click at [175, 535] on p "Ajouter un commentaire ﻿" at bounding box center [460, 535] width 701 height 21
click at [333, 534] on span "Mail du [DATE] avec mandat 163270 en date du [DATE]. Pas de date de paiement !" at bounding box center [339, 533] width 458 height 14
click at [845, 527] on icon "button" at bounding box center [849, 533] width 14 height 14
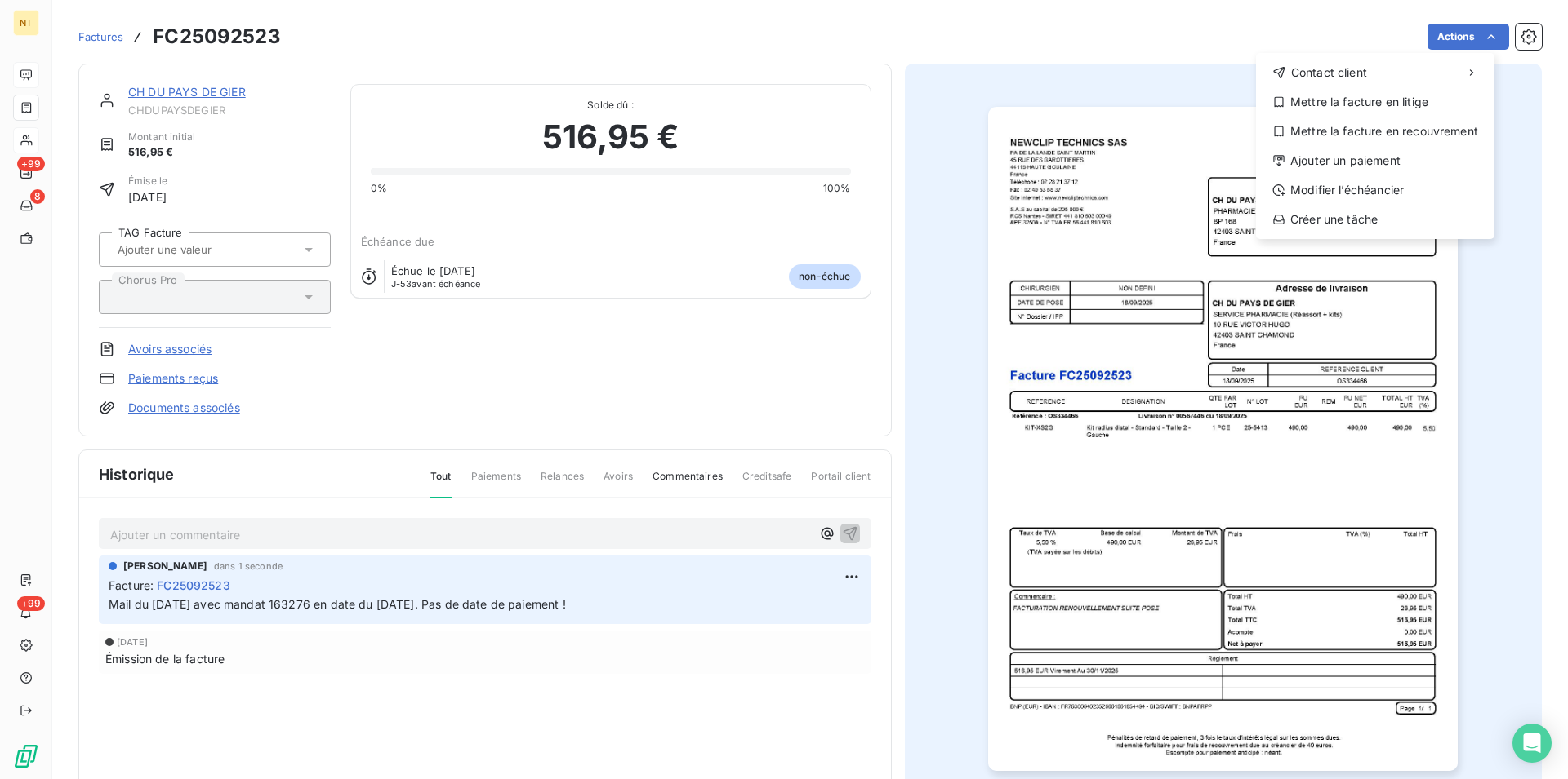
click at [1476, 34] on html "NT +99 8 +99 Factures FC25092523 Actions Contact client Mettre la facture en li…" at bounding box center [784, 390] width 1568 height 779
click at [1393, 108] on div "Mettre la facture en litige" at bounding box center [1375, 102] width 225 height 26
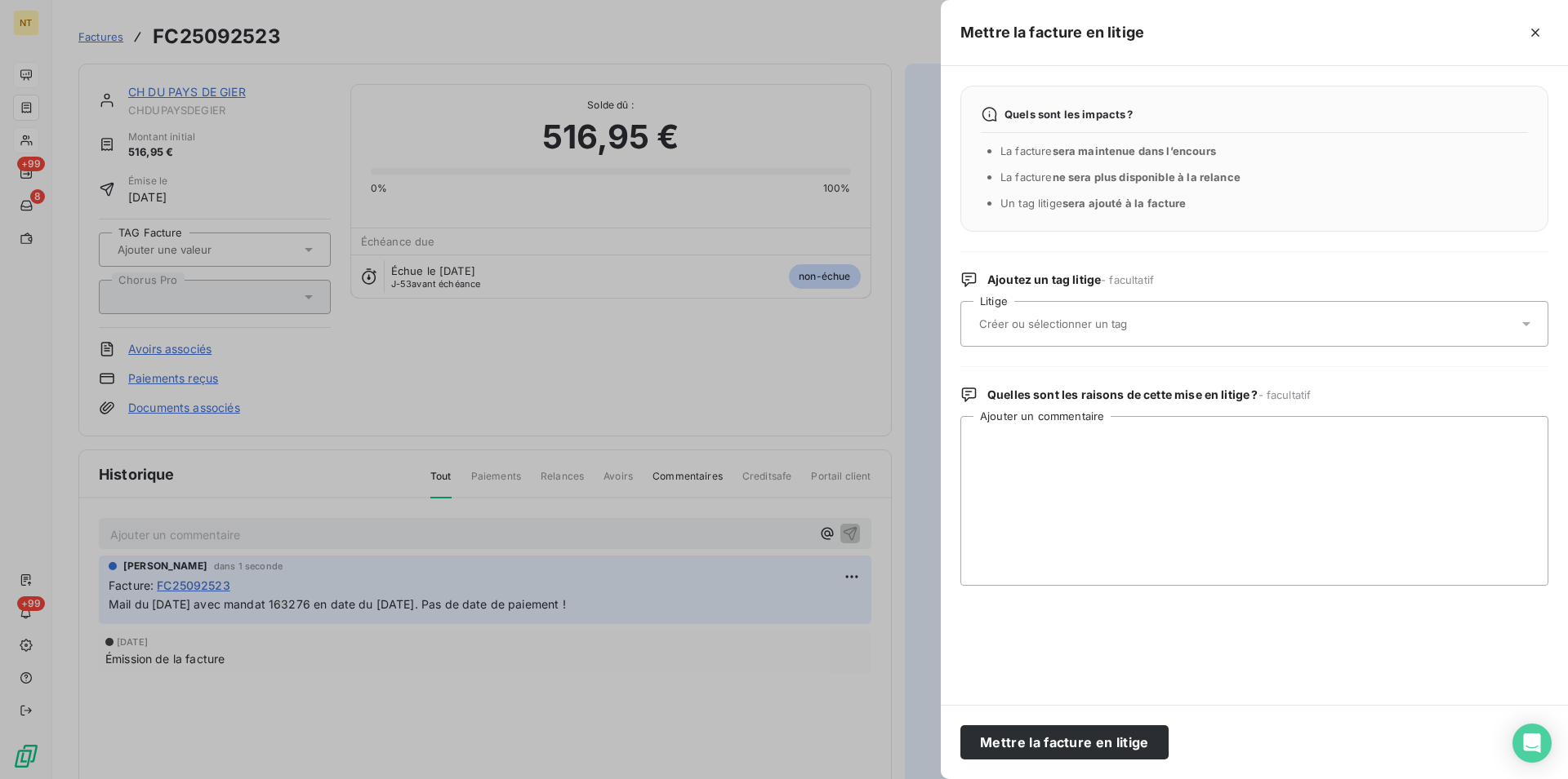
click at [1126, 324] on input "text" at bounding box center [1096, 324] width 238 height 15
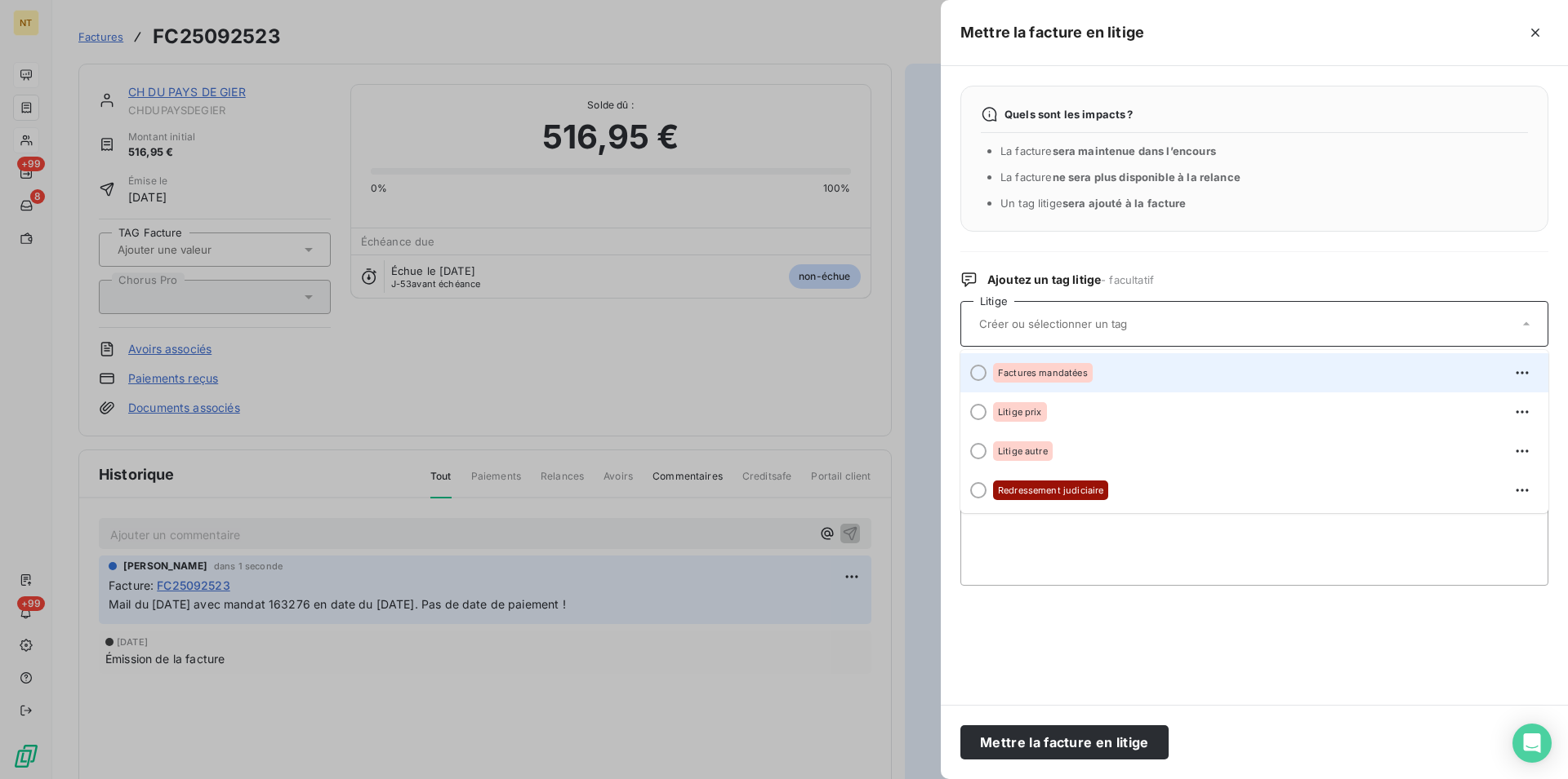
click at [975, 376] on div at bounding box center [977, 373] width 16 height 16
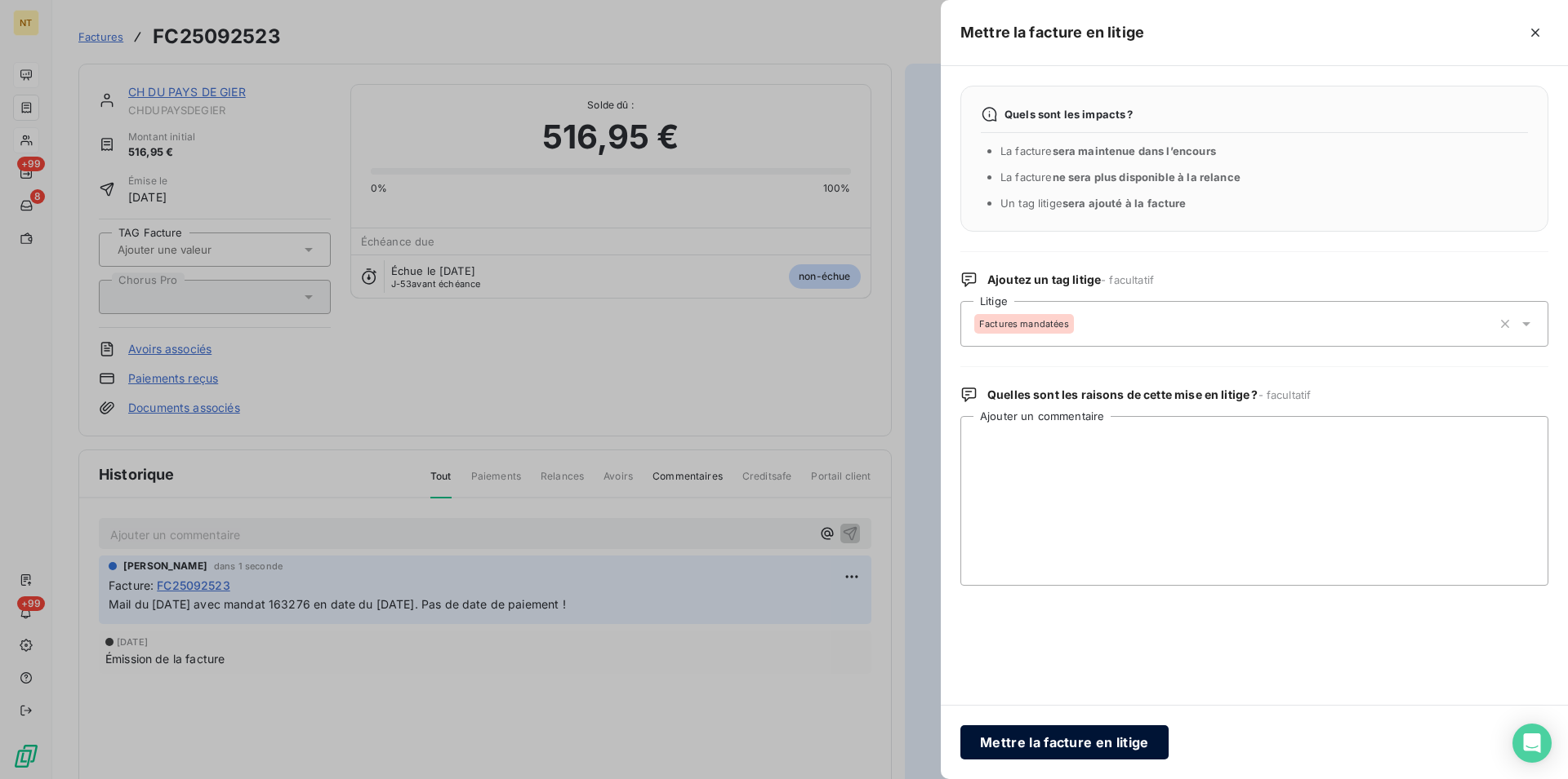
click at [1062, 737] on button "Mettre la facture en litige" at bounding box center [1064, 742] width 209 height 34
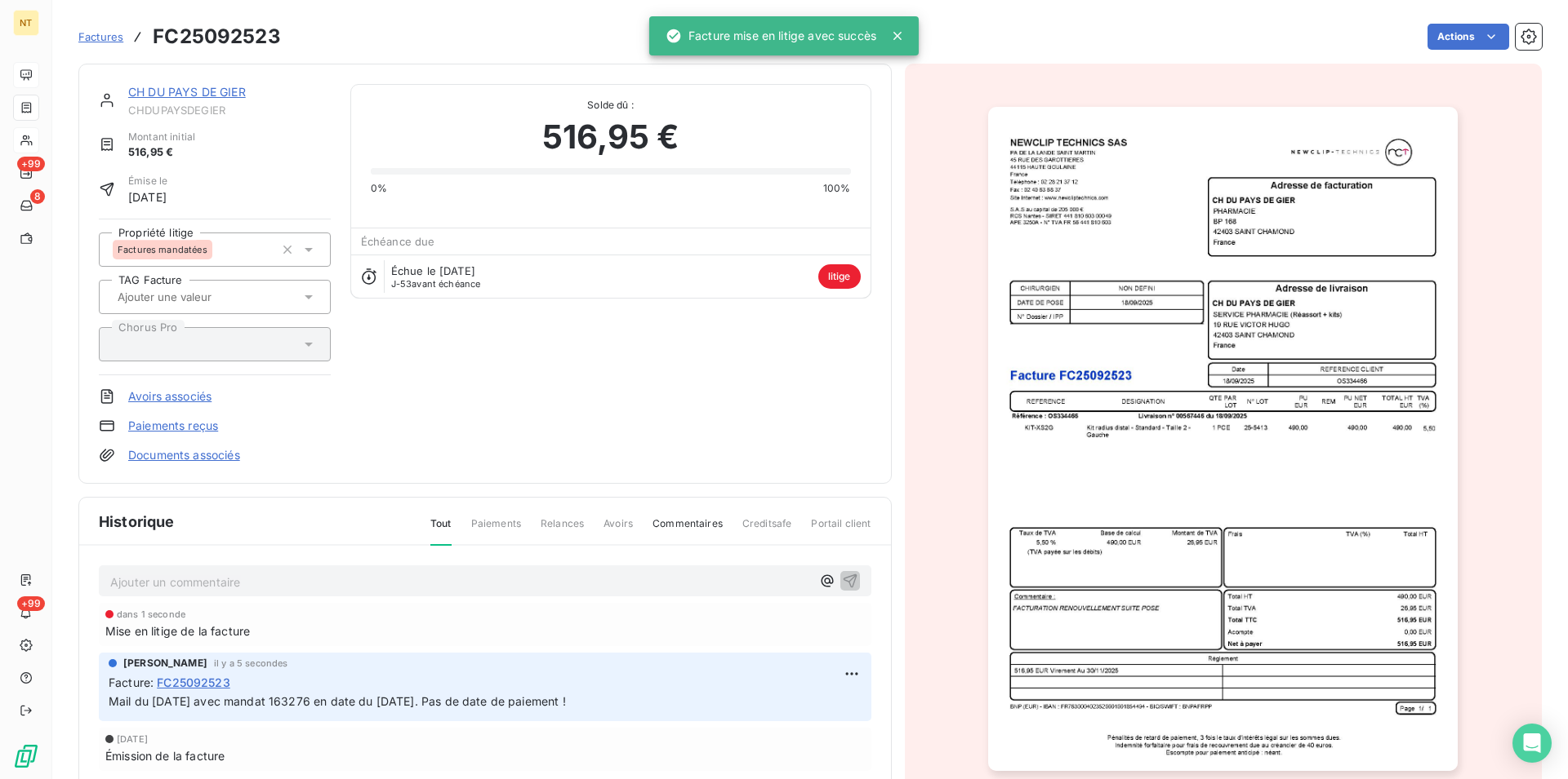
click at [180, 95] on link "CH DU PAYS DE GIER" at bounding box center [187, 91] width 118 height 14
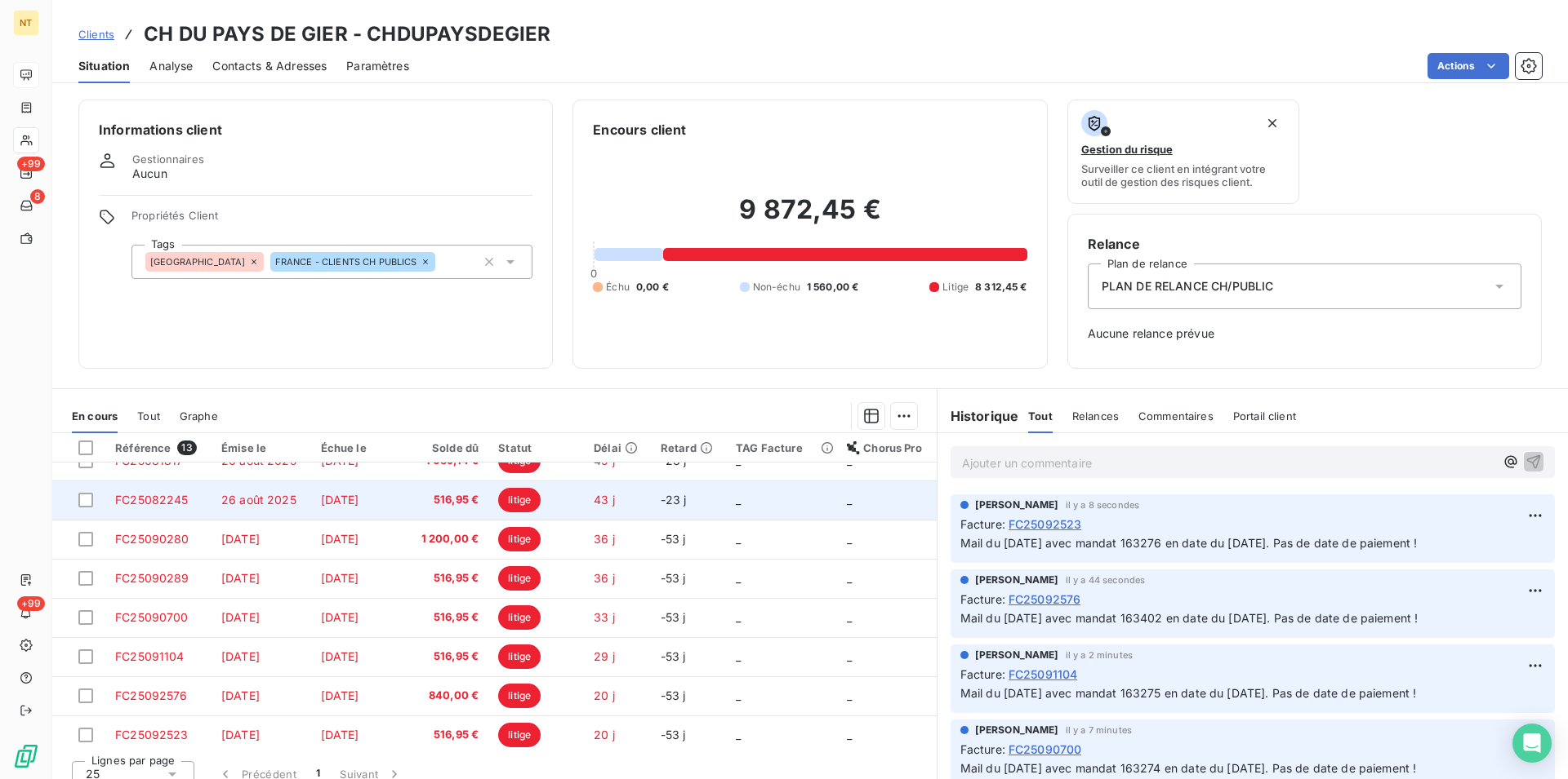
scroll to position [225, 0]
